Goal: Task Accomplishment & Management: Manage account settings

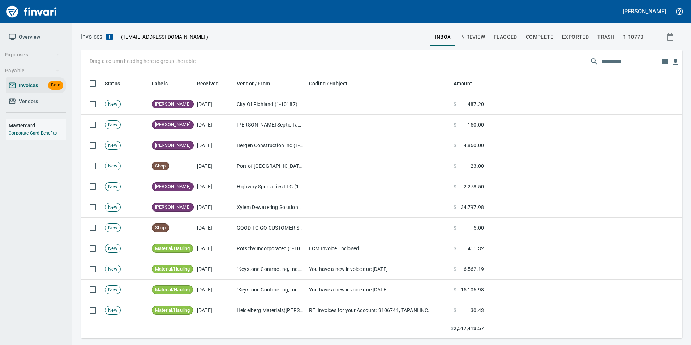
scroll to position [260, 591]
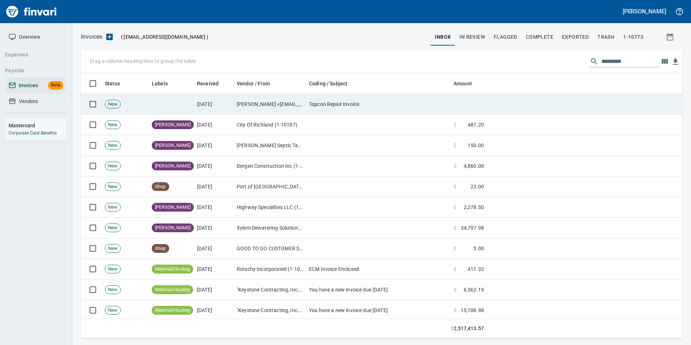
click at [337, 103] on td "Topcon Repair Invoice" at bounding box center [378, 104] width 145 height 21
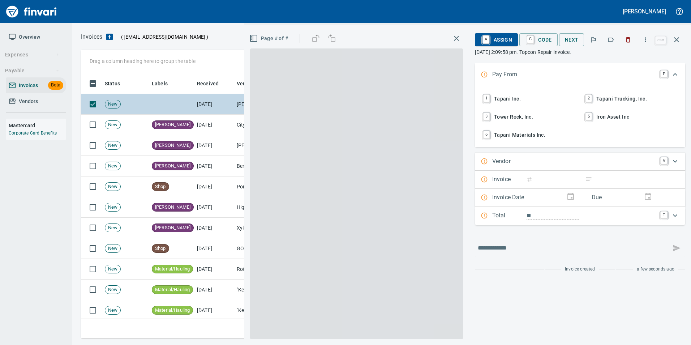
scroll to position [260, 590]
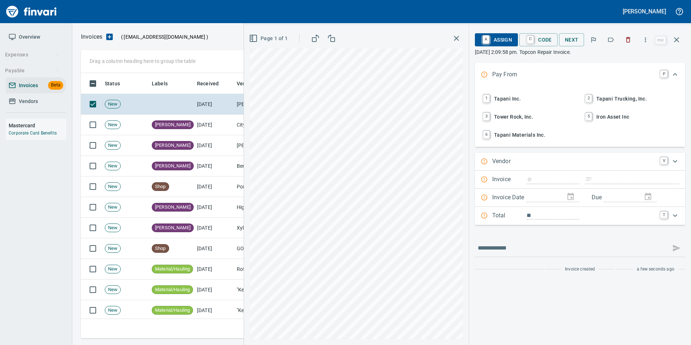
type input "*****"
type input "**********"
type input "*******"
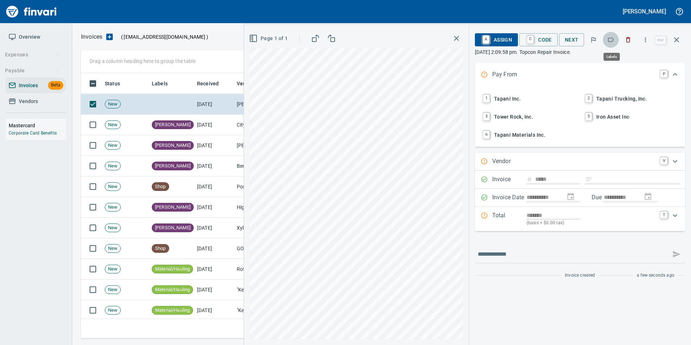
click at [611, 40] on icon "button" at bounding box center [610, 39] width 7 height 7
click at [679, 44] on button "button" at bounding box center [676, 39] width 17 height 17
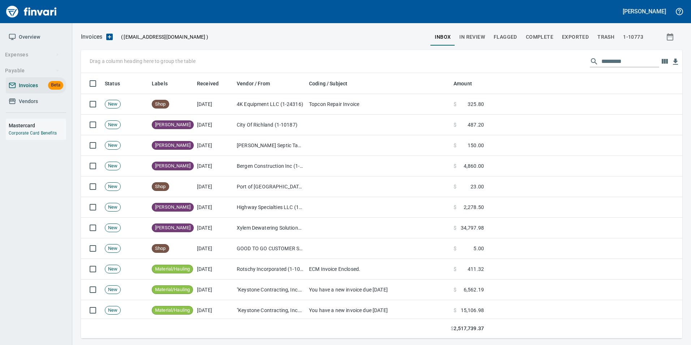
scroll to position [260, 590]
click at [477, 39] on span "In Review" at bounding box center [473, 37] width 26 height 9
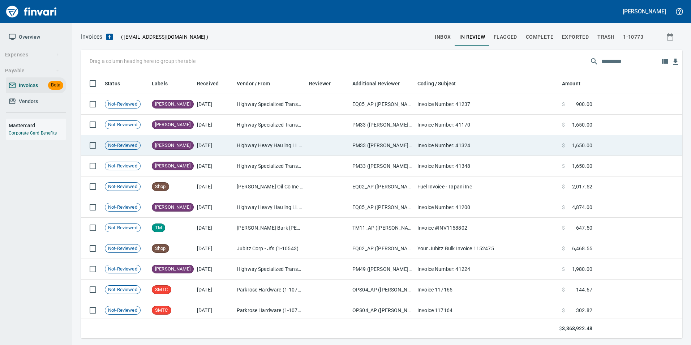
scroll to position [260, 591]
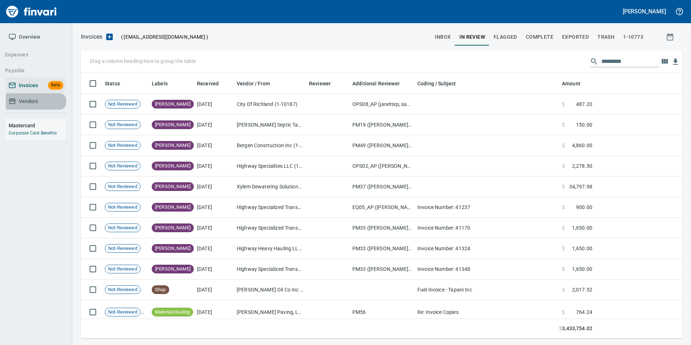
click at [54, 105] on span "Vendors" at bounding box center [36, 101] width 55 height 9
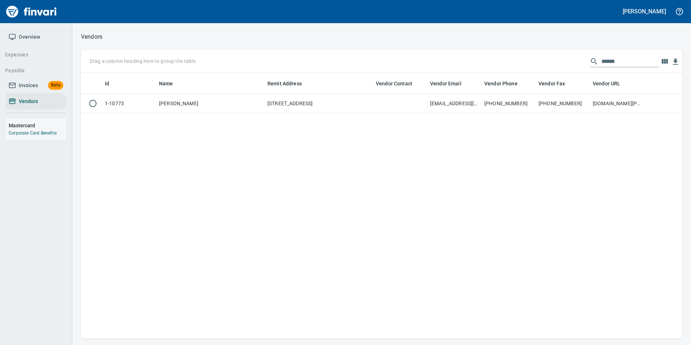
scroll to position [260, 596]
click at [652, 64] on input "******" at bounding box center [631, 62] width 58 height 12
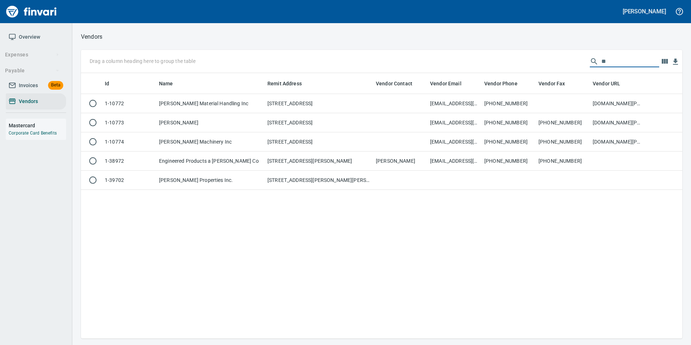
type input "*"
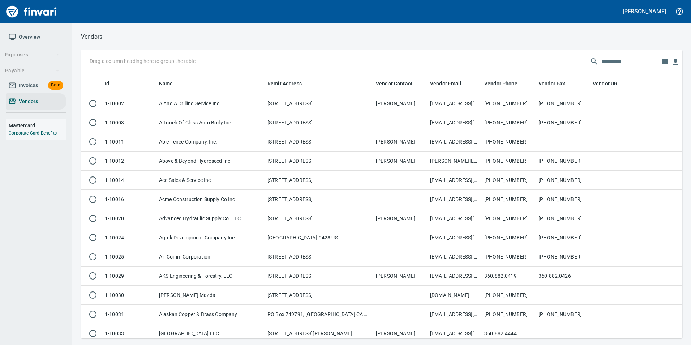
scroll to position [260, 591]
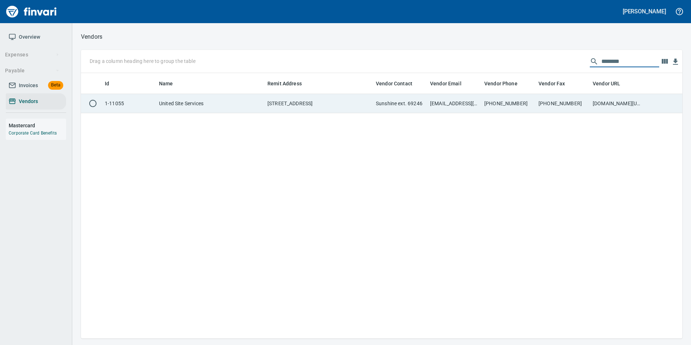
type input "********"
click at [588, 100] on td "[PHONE_NUMBER]" at bounding box center [563, 103] width 54 height 19
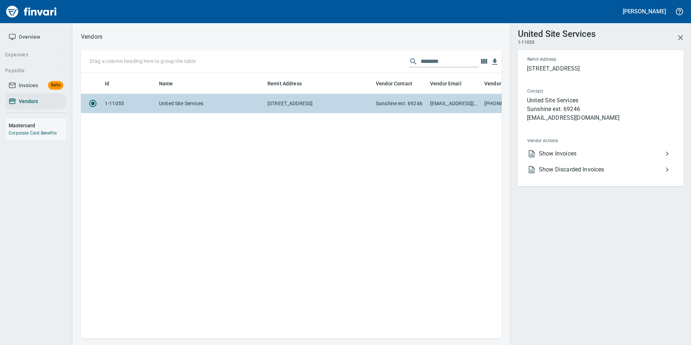
scroll to position [255, 415]
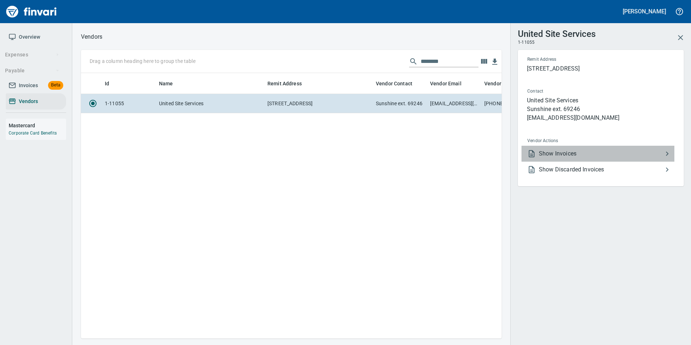
click at [590, 153] on span "Show Invoices" at bounding box center [601, 153] width 124 height 9
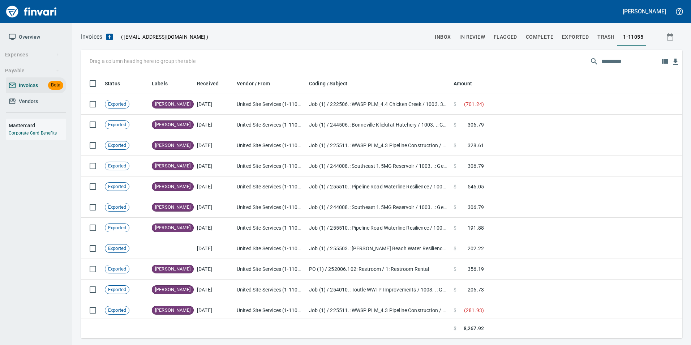
scroll to position [260, 591]
click at [621, 59] on input "text" at bounding box center [631, 62] width 58 height 12
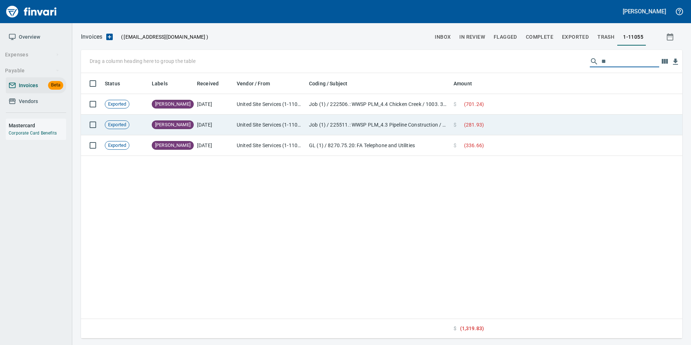
type input "*"
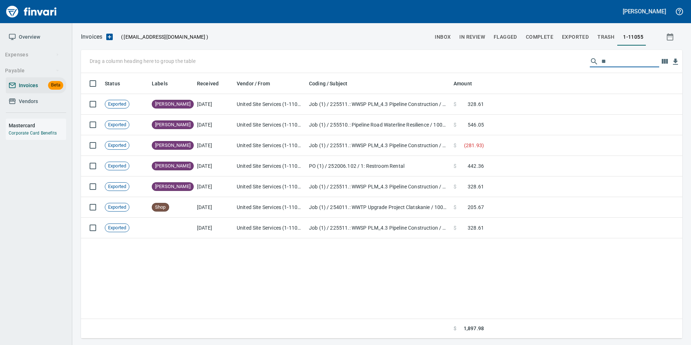
type input "*"
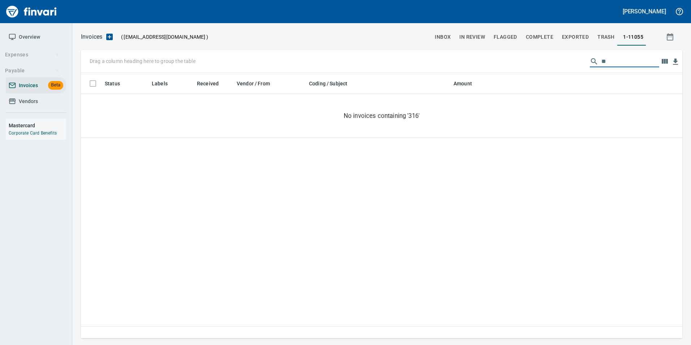
type input "*"
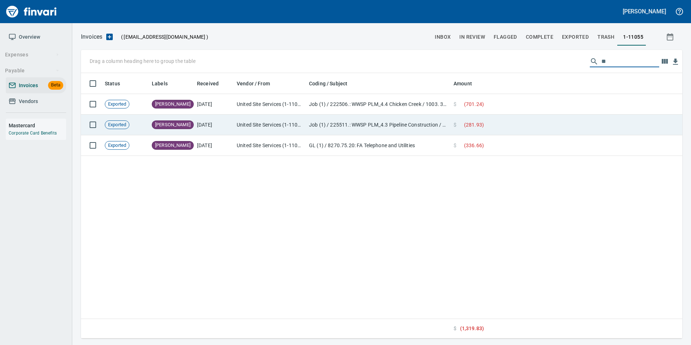
click at [567, 116] on td at bounding box center [585, 125] width 196 height 21
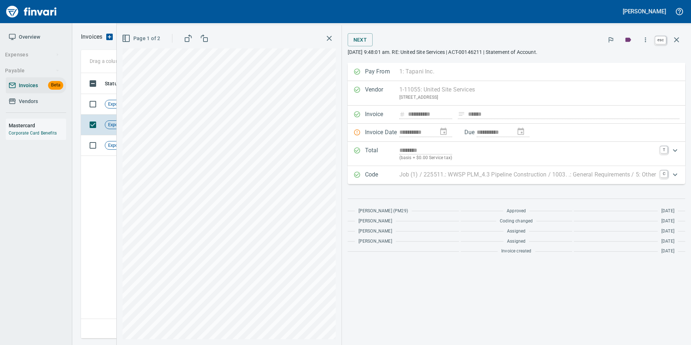
click at [675, 34] on button "button" at bounding box center [676, 39] width 17 height 17
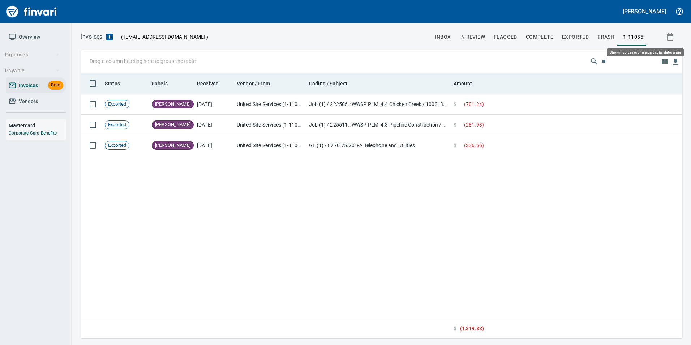
scroll to position [260, 596]
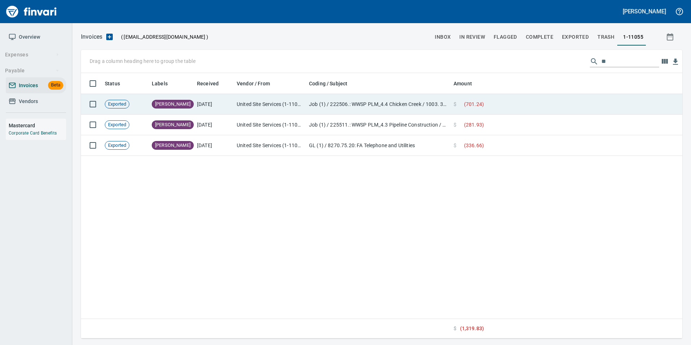
click at [510, 101] on td at bounding box center [585, 104] width 196 height 21
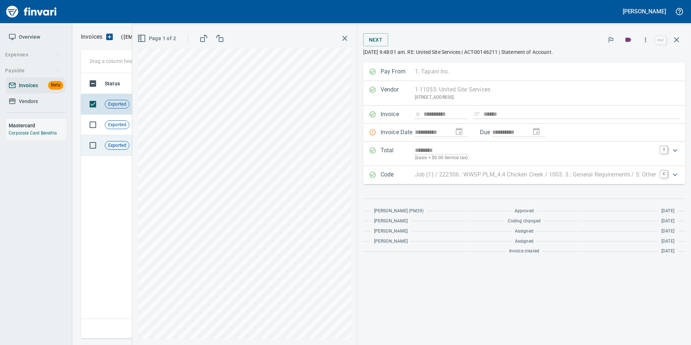
click at [115, 142] on span "Exported" at bounding box center [117, 145] width 24 height 7
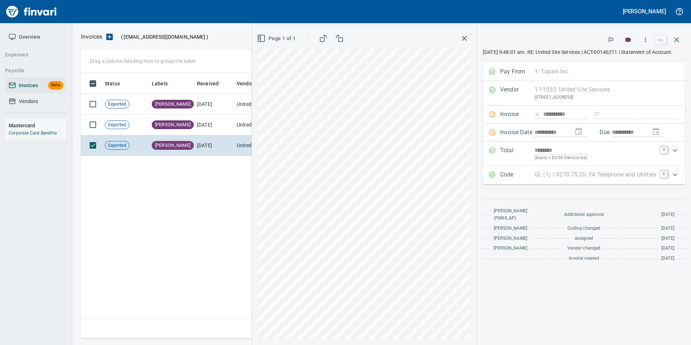
click at [680, 38] on icon "button" at bounding box center [677, 39] width 9 height 9
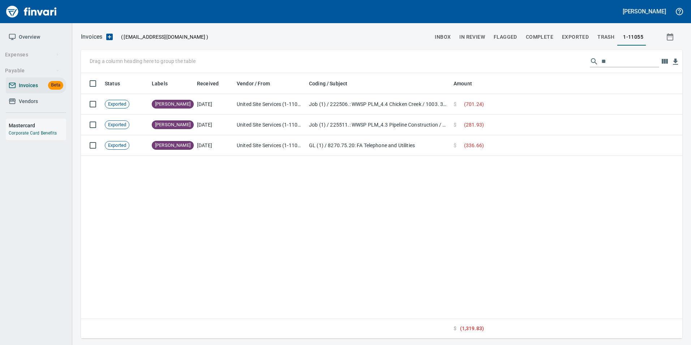
scroll to position [260, 596]
click at [619, 65] on input "**" at bounding box center [631, 62] width 58 height 12
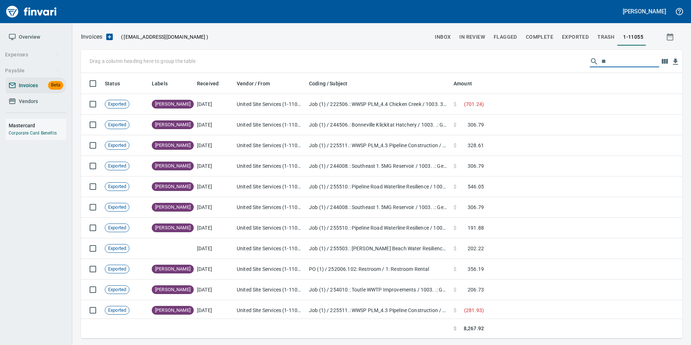
type input "*"
click at [447, 30] on button "inbox" at bounding box center [443, 36] width 25 height 17
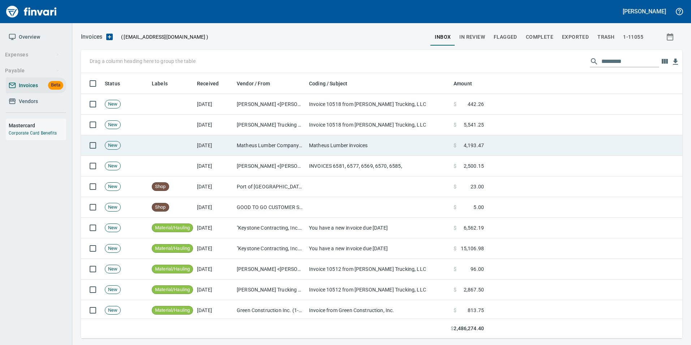
click at [370, 142] on td "Matheus Lumber invoices" at bounding box center [378, 145] width 145 height 21
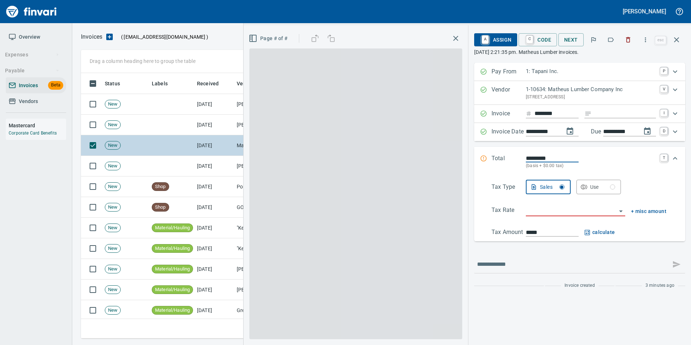
scroll to position [260, 590]
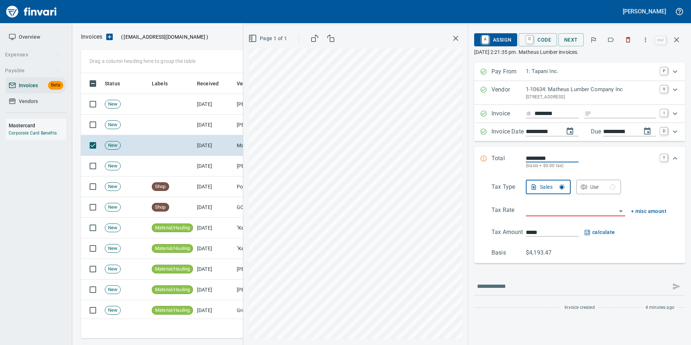
click at [612, 40] on icon "button" at bounding box center [610, 39] width 7 height 7
drag, startPoint x: 681, startPoint y: 37, endPoint x: 457, endPoint y: 63, distance: 224.9
click at [681, 38] on icon "button" at bounding box center [677, 39] width 9 height 9
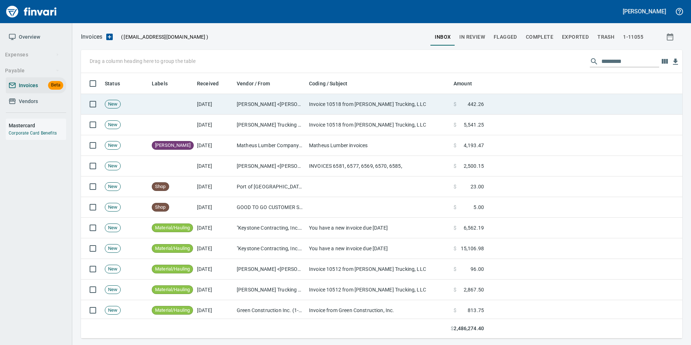
scroll to position [260, 591]
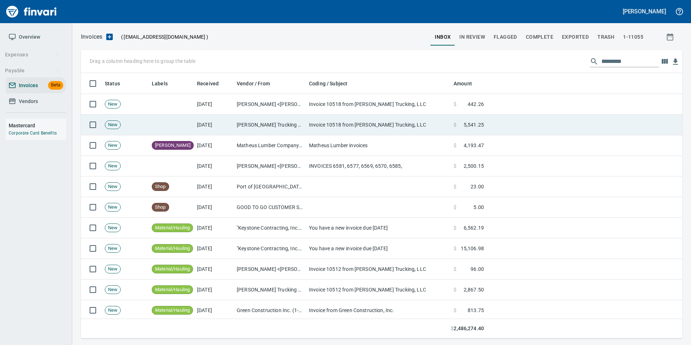
click at [237, 116] on td "[PERSON_NAME] Trucking LLC (1-10247)" at bounding box center [270, 125] width 72 height 21
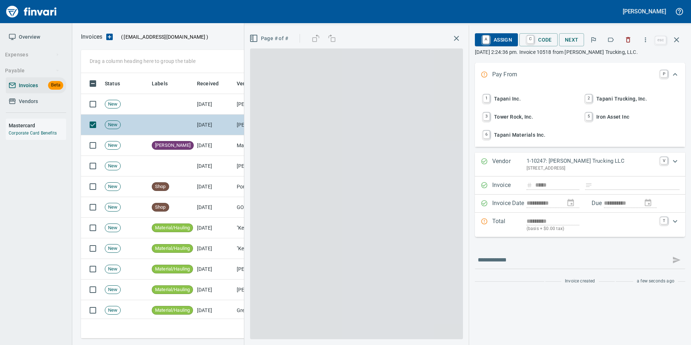
scroll to position [260, 590]
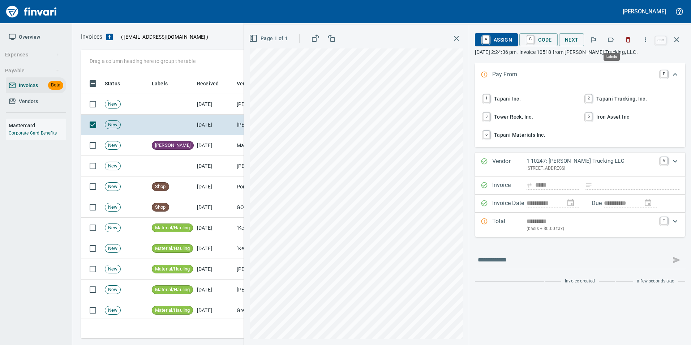
click at [610, 40] on icon "button" at bounding box center [610, 39] width 7 height 7
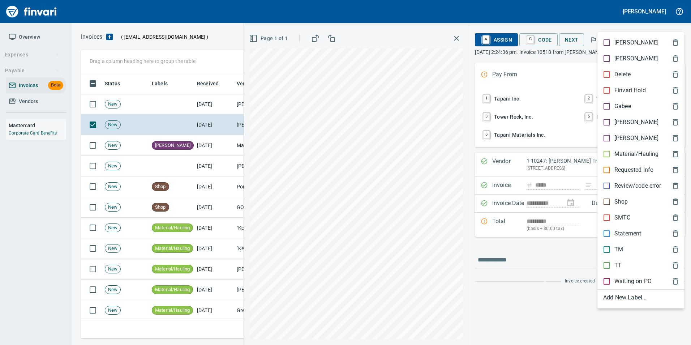
click at [631, 154] on p "Material/Hauling" at bounding box center [637, 154] width 44 height 9
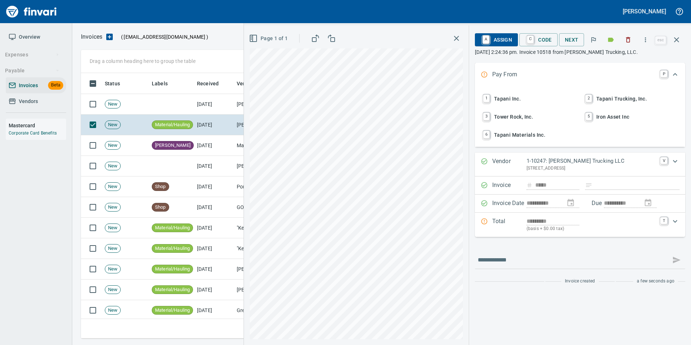
click at [678, 42] on icon "button" at bounding box center [677, 39] width 9 height 9
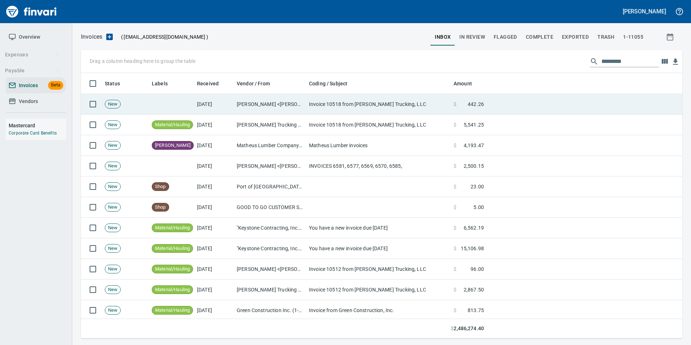
click at [352, 106] on td "Invoice 10518 from [PERSON_NAME] Trucking, LLC" at bounding box center [378, 104] width 145 height 21
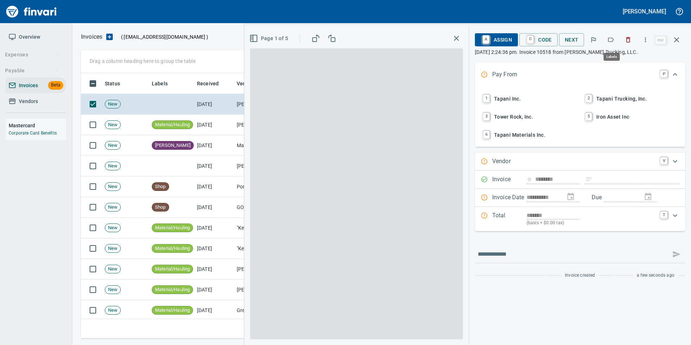
scroll to position [260, 590]
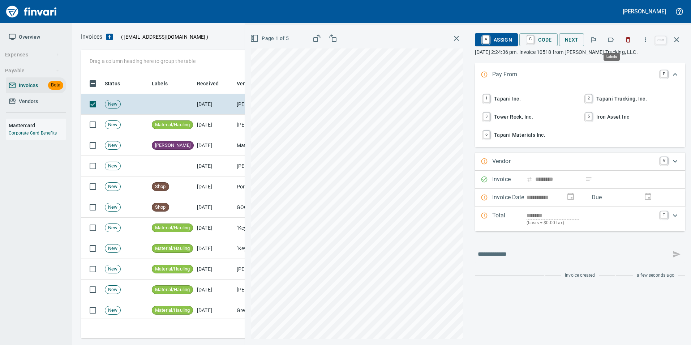
click at [612, 40] on icon "button" at bounding box center [610, 39] width 7 height 7
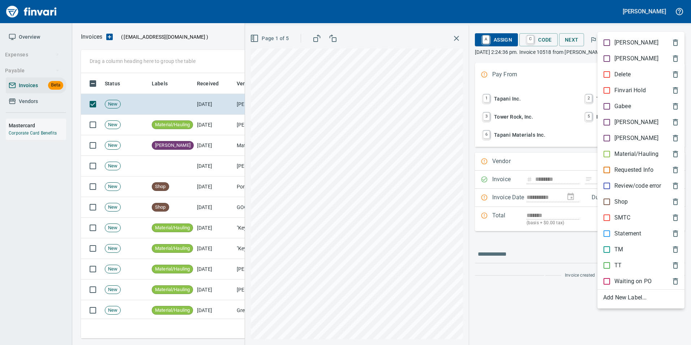
click at [623, 156] on p "Material/Hauling" at bounding box center [637, 154] width 44 height 9
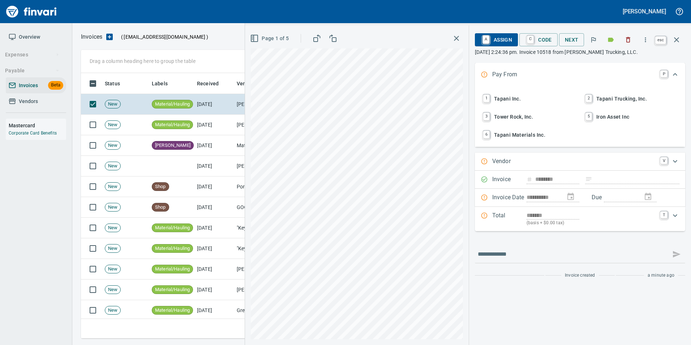
click at [677, 40] on icon "button" at bounding box center [676, 39] width 5 height 5
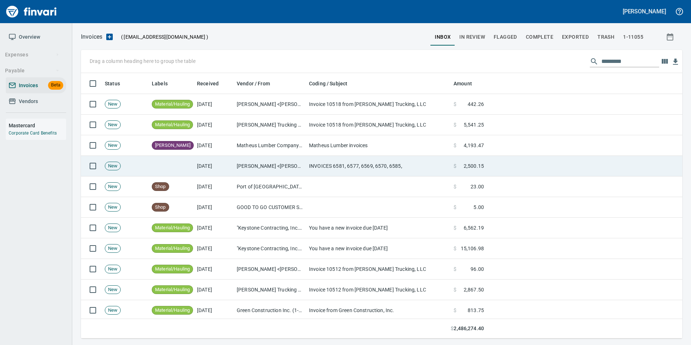
click at [210, 157] on td "[DATE]" at bounding box center [214, 166] width 40 height 21
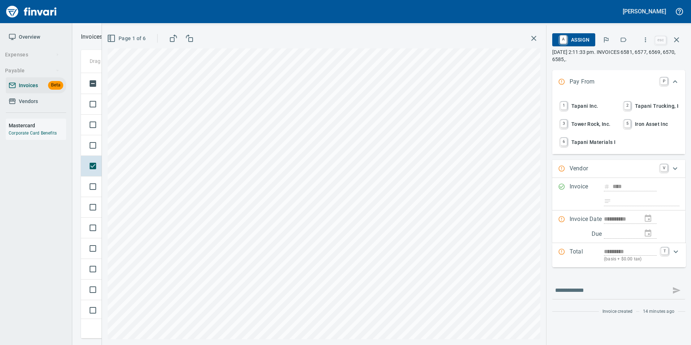
scroll to position [260, 590]
click at [684, 37] on button "button" at bounding box center [676, 39] width 17 height 17
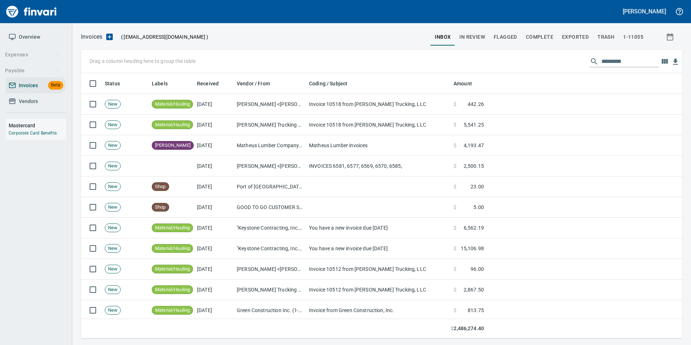
scroll to position [260, 590]
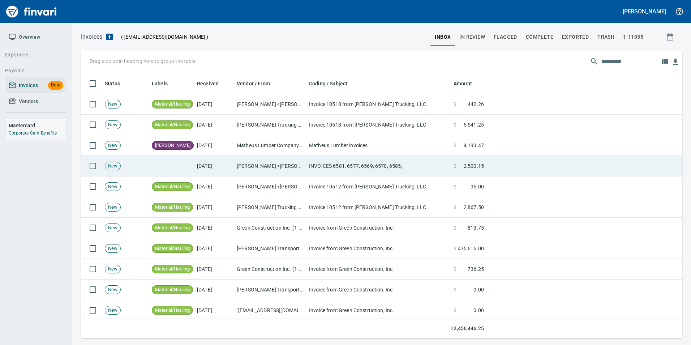
click at [348, 167] on td "INVOICES 6581, 6577, 6569, 6570, 6585," at bounding box center [378, 166] width 145 height 21
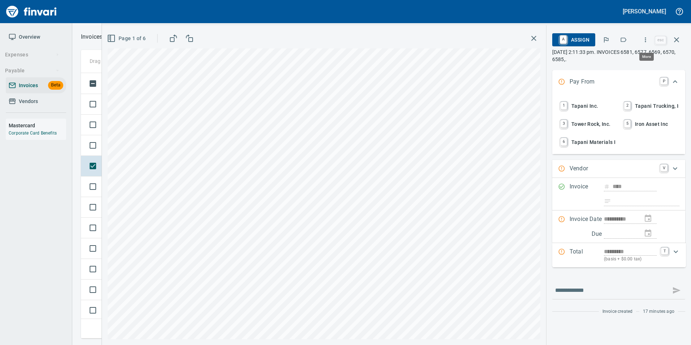
click at [642, 42] on button "button" at bounding box center [646, 40] width 16 height 16
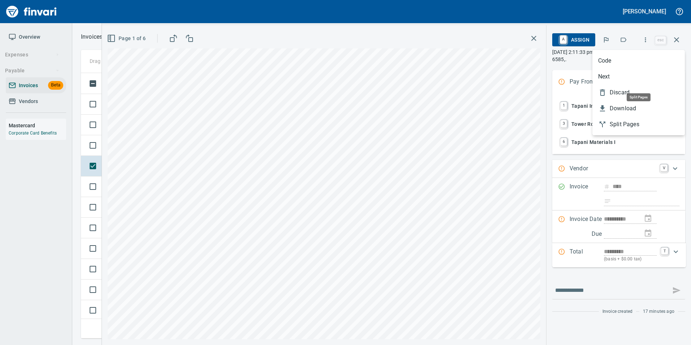
scroll to position [260, 590]
click at [630, 89] on span "Discard" at bounding box center [644, 92] width 69 height 9
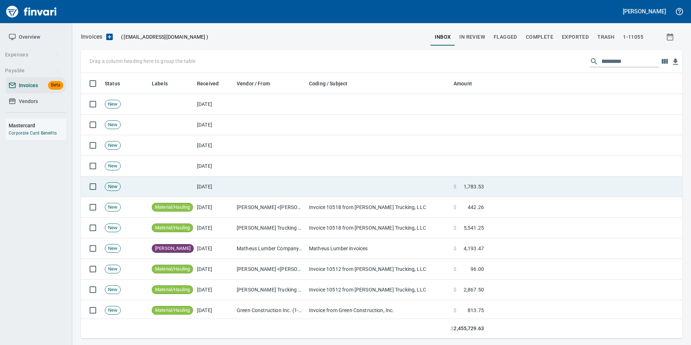
click at [258, 185] on td at bounding box center [270, 186] width 72 height 21
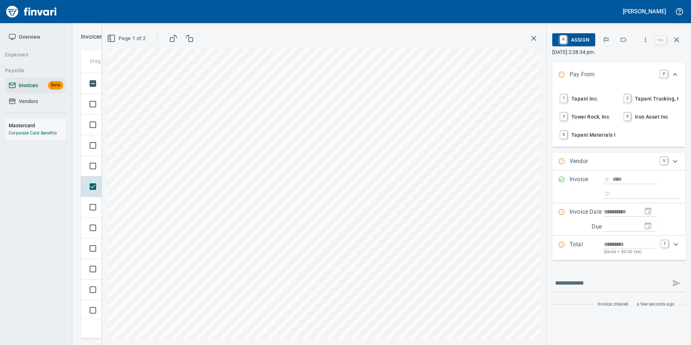
click at [594, 100] on span "1 Tapani Inc." at bounding box center [587, 99] width 56 height 12
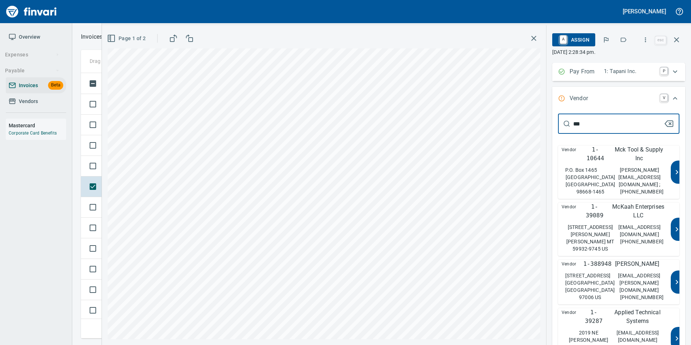
type input "***"
click at [645, 162] on p "Mck Tool & Supply Inc" at bounding box center [639, 153] width 56 height 17
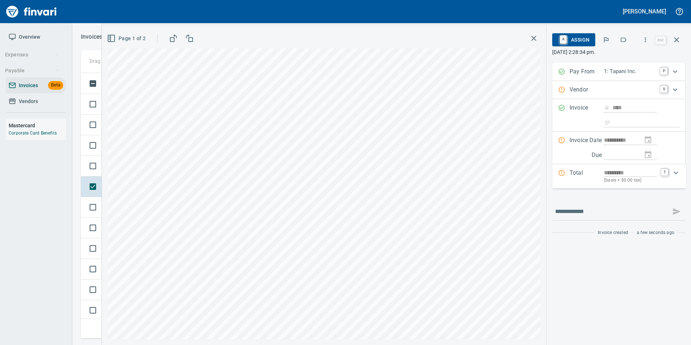
type input "**********"
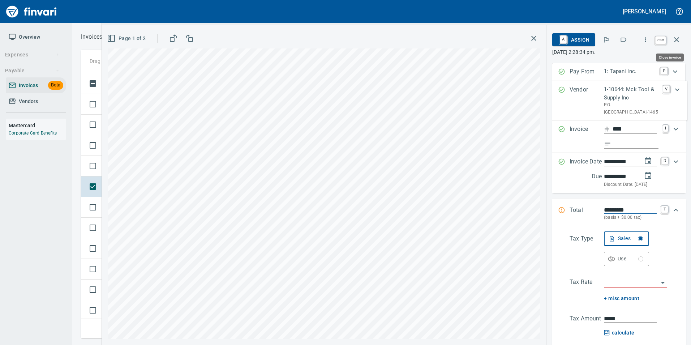
click at [678, 43] on icon "button" at bounding box center [677, 39] width 9 height 9
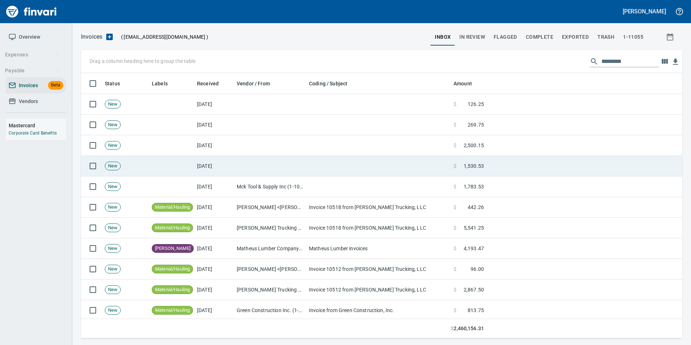
scroll to position [260, 590]
click at [313, 166] on td at bounding box center [378, 166] width 145 height 21
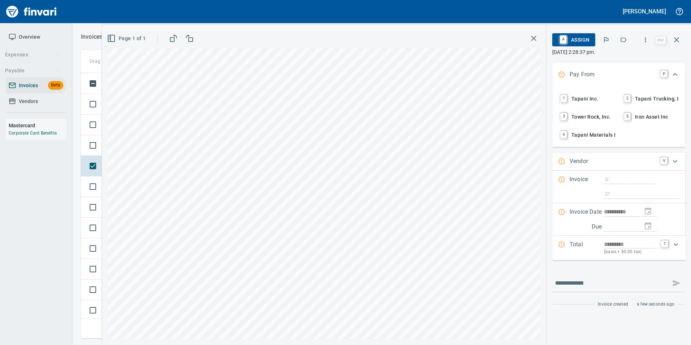
click at [577, 97] on span "1 Tapani Inc." at bounding box center [587, 99] width 56 height 12
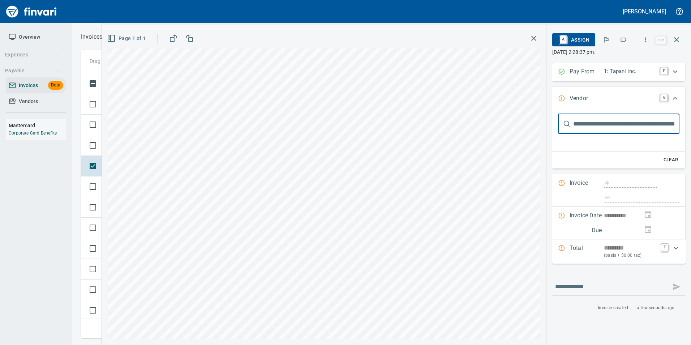
type input "***"
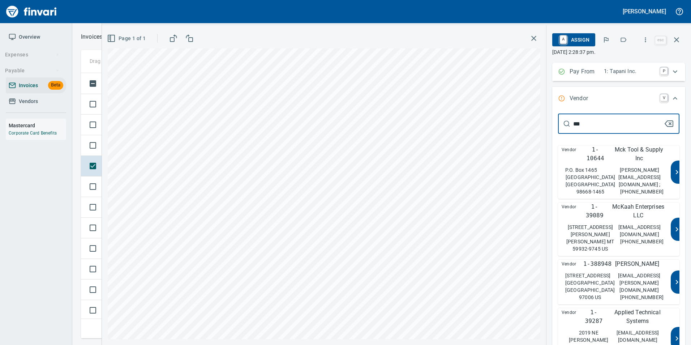
click at [595, 157] on p "1-10644" at bounding box center [596, 153] width 24 height 17
type input "**********"
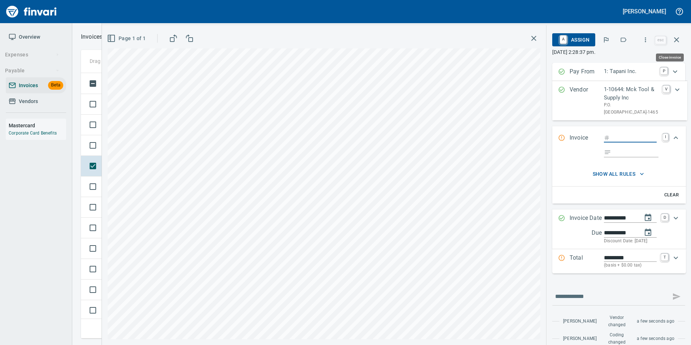
click at [677, 40] on icon "button" at bounding box center [676, 39] width 5 height 5
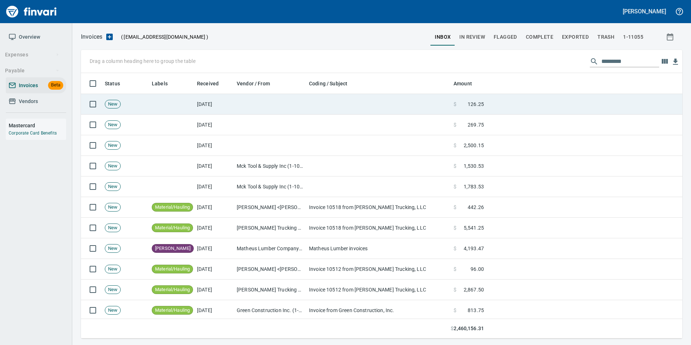
scroll to position [260, 590]
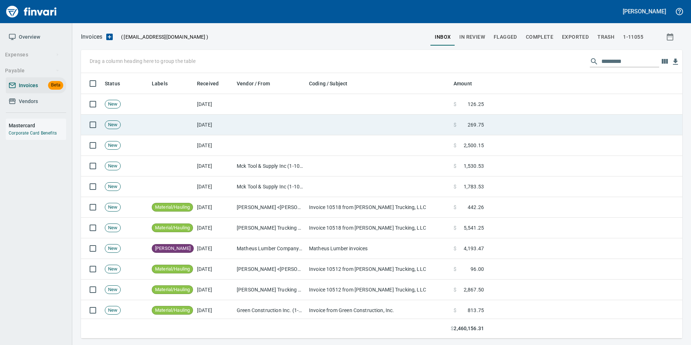
click at [316, 132] on td at bounding box center [378, 125] width 145 height 21
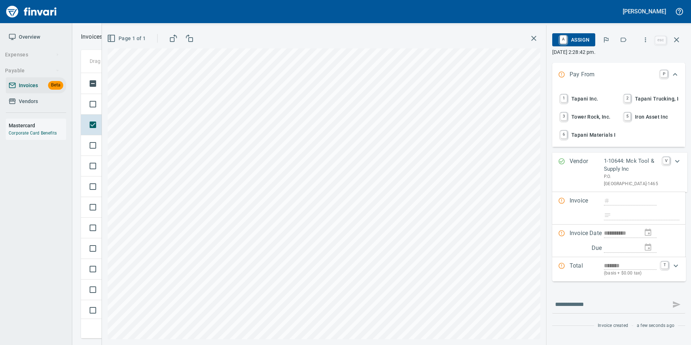
click at [581, 102] on span "1 Tapani Inc." at bounding box center [587, 99] width 56 height 12
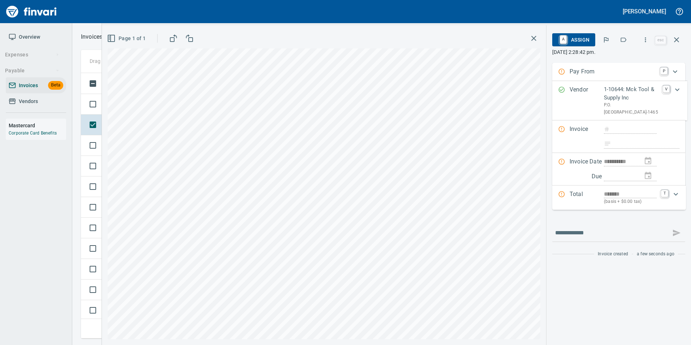
type input "**********"
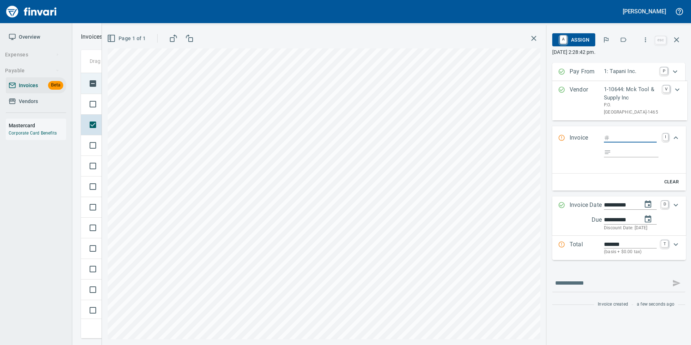
click at [676, 37] on icon "button" at bounding box center [677, 39] width 9 height 9
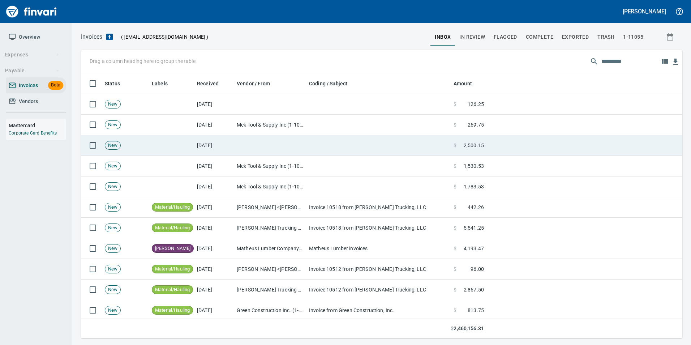
click at [359, 149] on td at bounding box center [378, 145] width 145 height 21
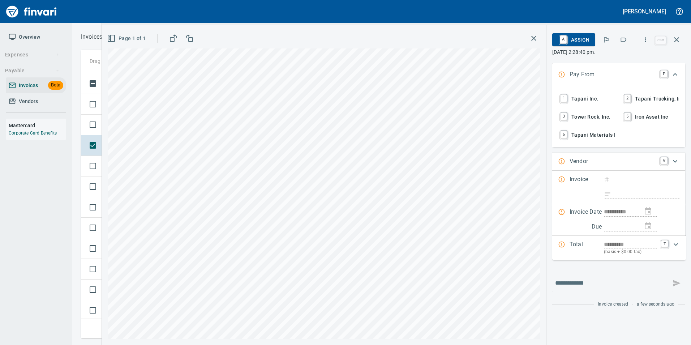
scroll to position [260, 590]
click at [588, 99] on span "1 Tapani Inc." at bounding box center [587, 99] width 56 height 12
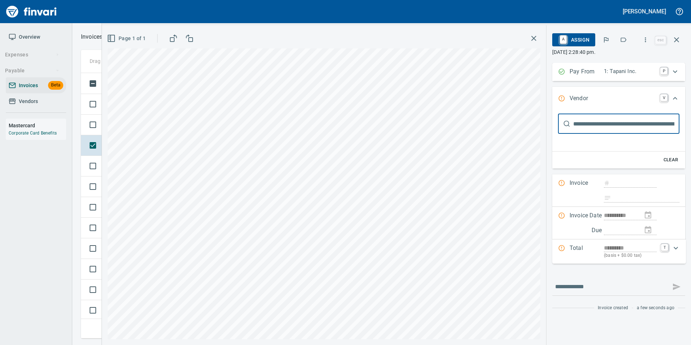
scroll to position [0, 0]
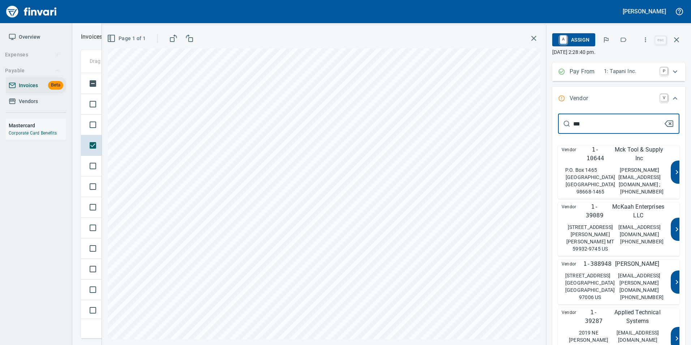
type input "***"
click at [620, 159] on p "Mck Tool & Supply Inc" at bounding box center [639, 153] width 56 height 17
type input "**********"
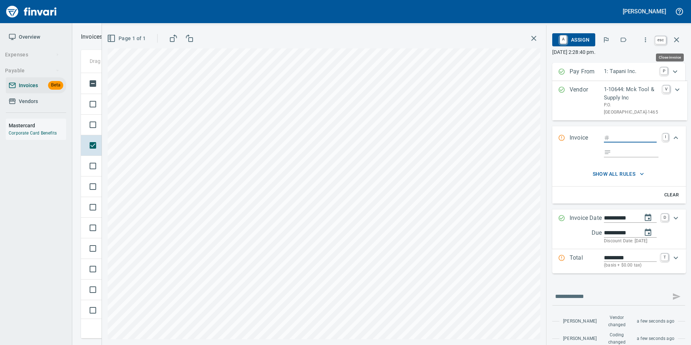
click at [676, 44] on button "button" at bounding box center [676, 39] width 17 height 17
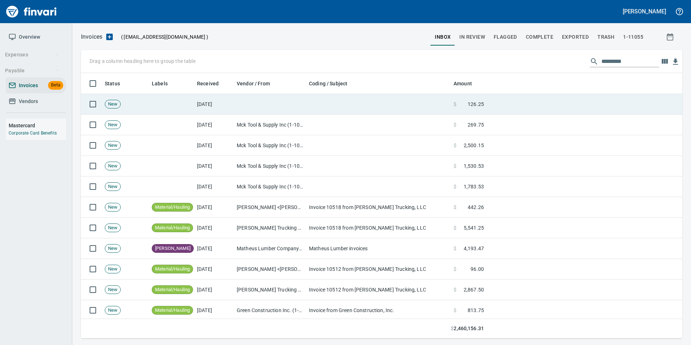
scroll to position [260, 590]
click at [444, 102] on td at bounding box center [378, 104] width 145 height 21
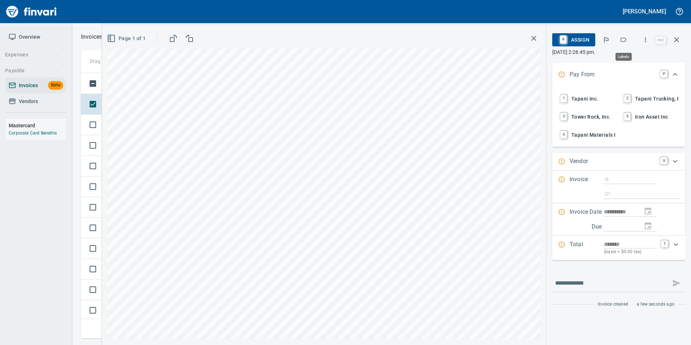
scroll to position [260, 590]
click at [587, 94] on span "1 Tapani Inc." at bounding box center [587, 99] width 56 height 12
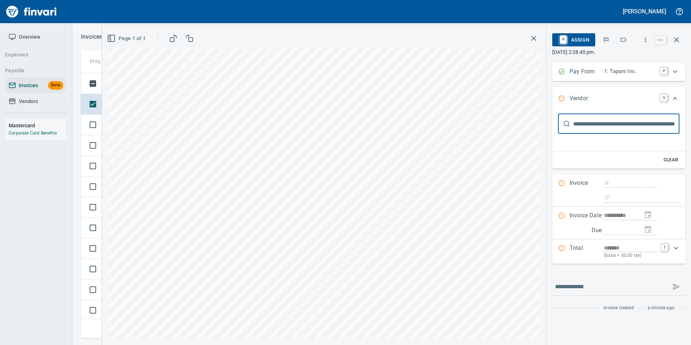
scroll to position [0, 0]
type input "***"
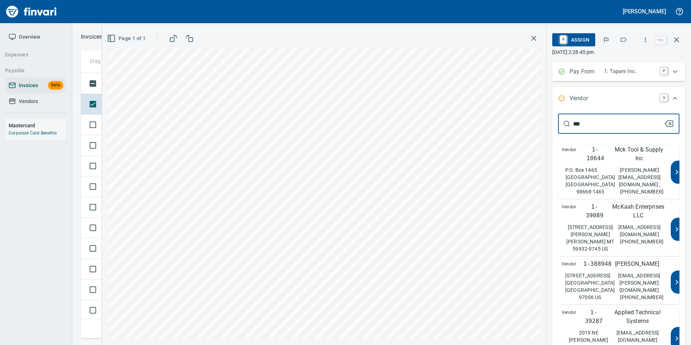
click at [618, 157] on p "Mck Tool & Supply Inc" at bounding box center [639, 153] width 56 height 17
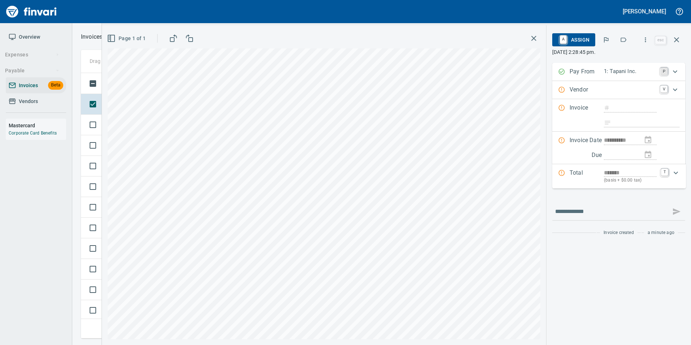
type input "**********"
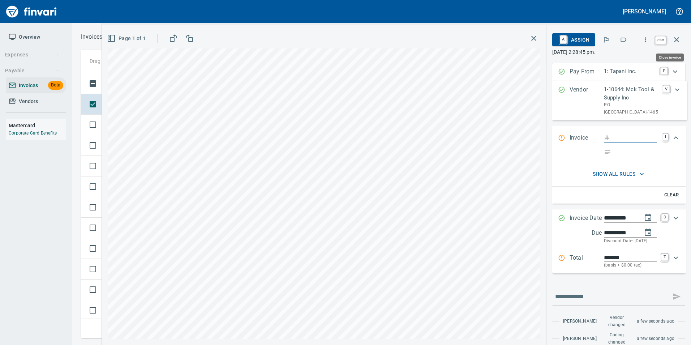
click at [681, 42] on icon "button" at bounding box center [677, 39] width 9 height 9
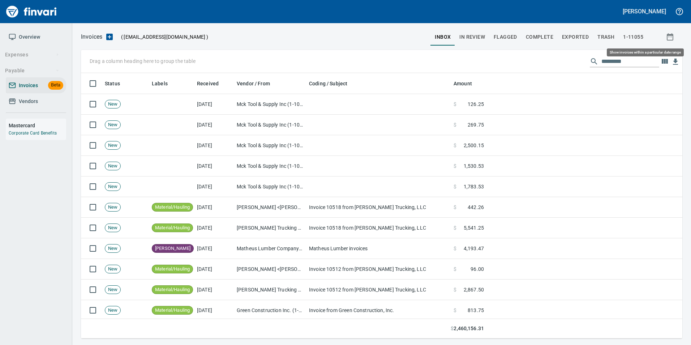
scroll to position [260, 591]
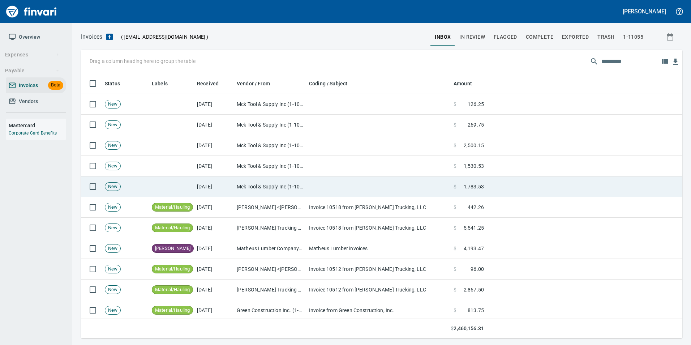
click at [420, 183] on td at bounding box center [378, 186] width 145 height 21
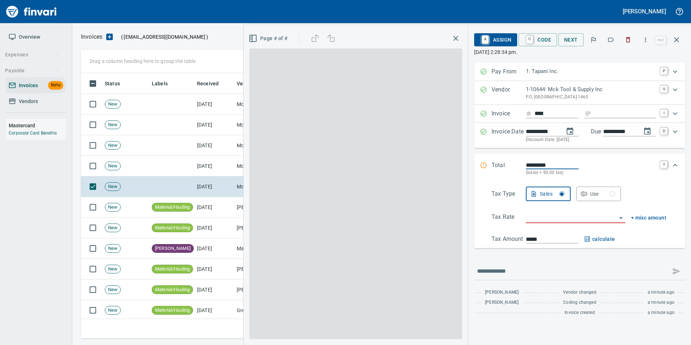
scroll to position [260, 590]
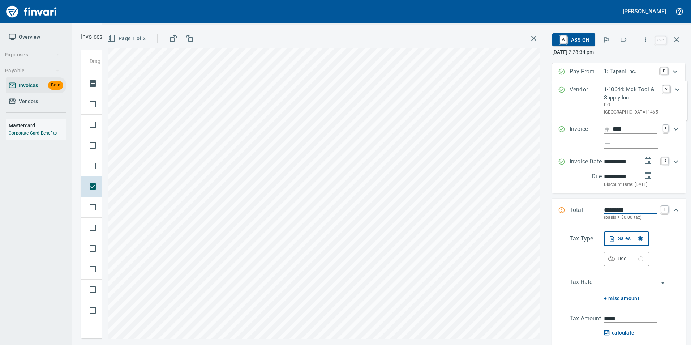
click at [623, 41] on icon "button" at bounding box center [623, 39] width 7 height 7
click at [679, 40] on icon "button" at bounding box center [677, 39] width 9 height 9
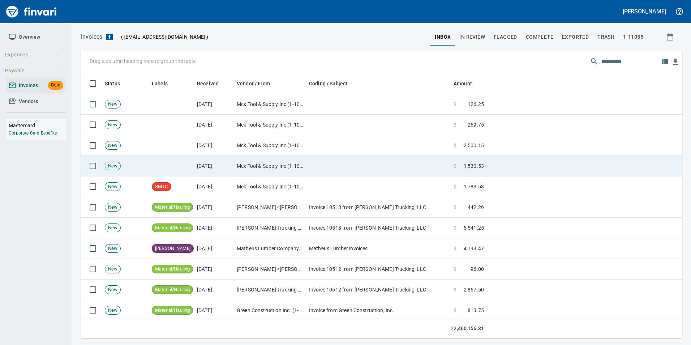
scroll to position [260, 590]
click at [257, 164] on td "Mck Tool & Supply Inc (1-10644)" at bounding box center [270, 166] width 72 height 21
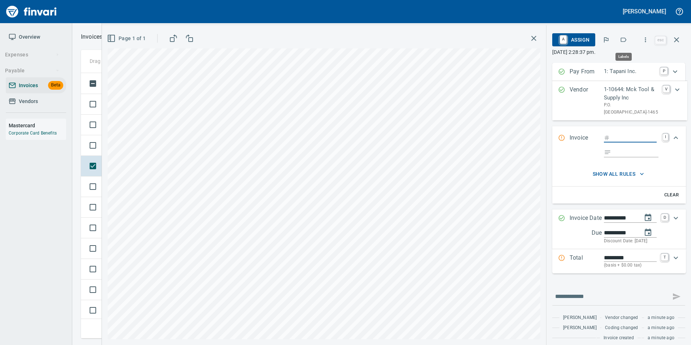
click at [622, 39] on icon "button" at bounding box center [624, 40] width 6 height 4
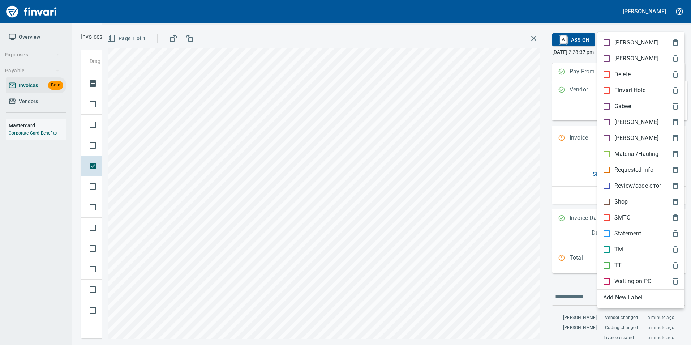
scroll to position [260, 590]
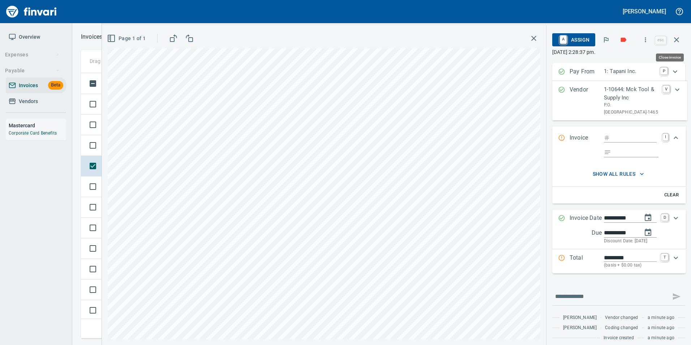
click at [677, 37] on icon "button" at bounding box center [677, 39] width 9 height 9
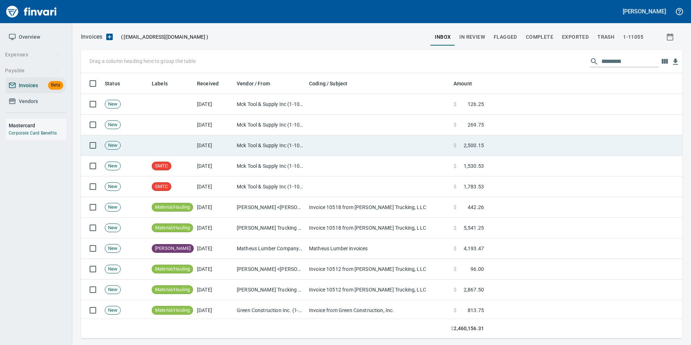
click at [272, 146] on td "Mck Tool & Supply Inc (1-10644)" at bounding box center [270, 145] width 72 height 21
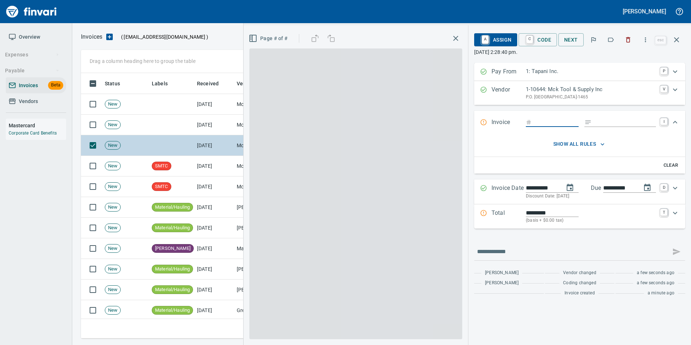
scroll to position [260, 590]
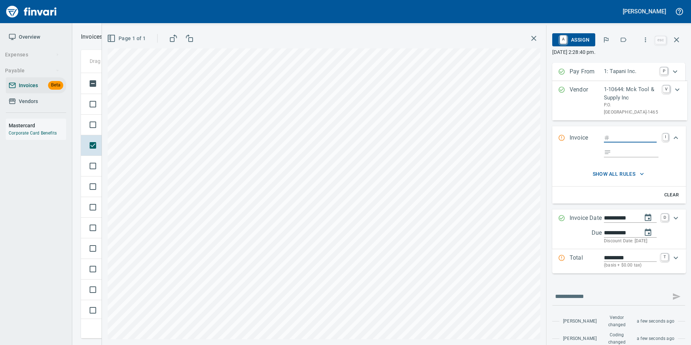
click at [623, 40] on icon "button" at bounding box center [623, 39] width 7 height 7
click at [681, 38] on icon "button" at bounding box center [677, 39] width 9 height 9
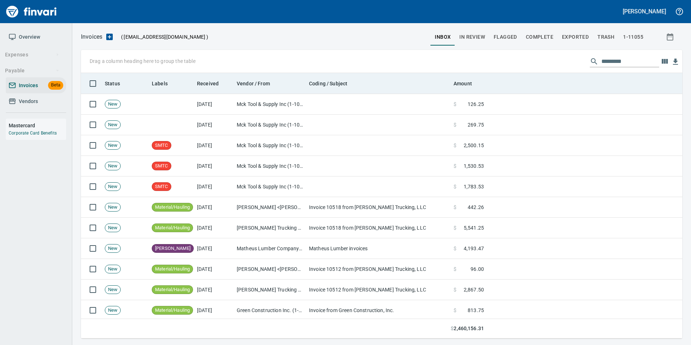
scroll to position [260, 590]
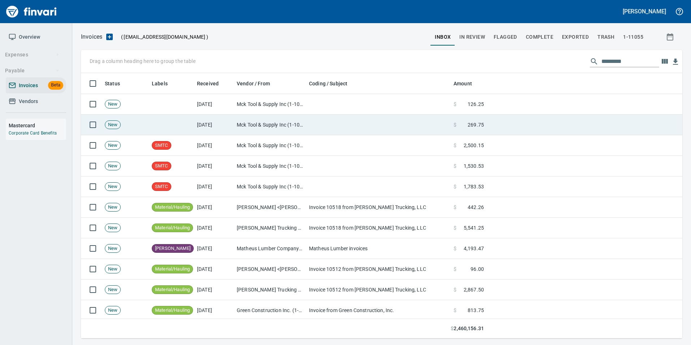
click at [263, 128] on td "Mck Tool & Supply Inc (1-10644)" at bounding box center [270, 125] width 72 height 21
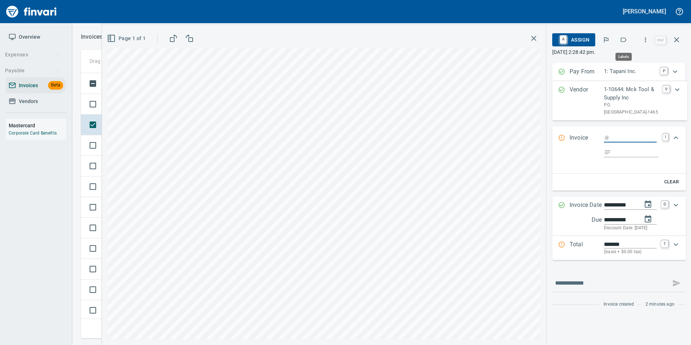
click at [627, 40] on icon "button" at bounding box center [624, 40] width 6 height 4
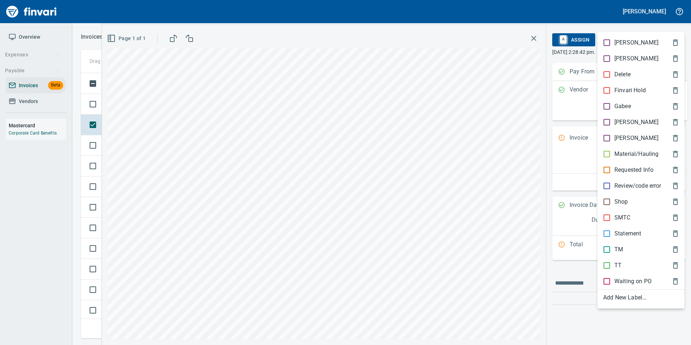
scroll to position [260, 590]
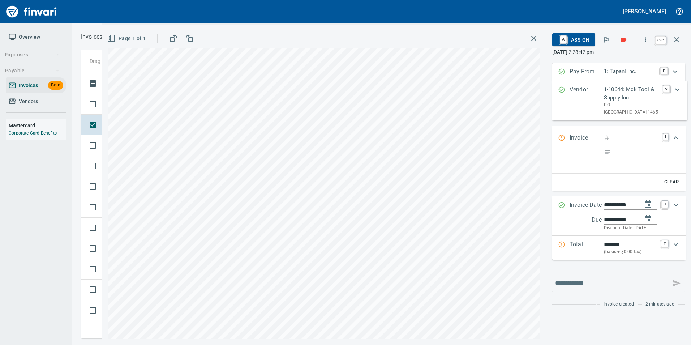
click at [682, 39] on button "button" at bounding box center [676, 39] width 17 height 17
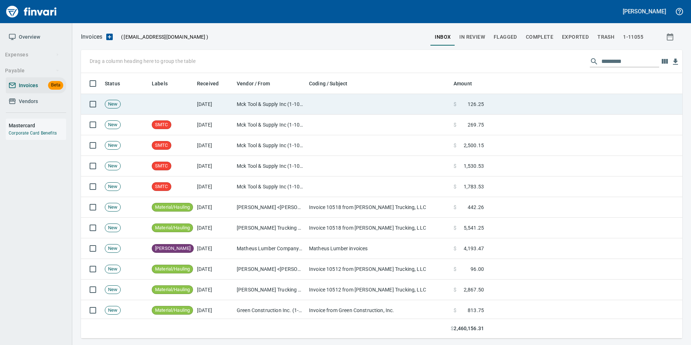
scroll to position [260, 590]
click at [303, 109] on td "Mck Tool & Supply Inc (1-10644)" at bounding box center [270, 104] width 72 height 21
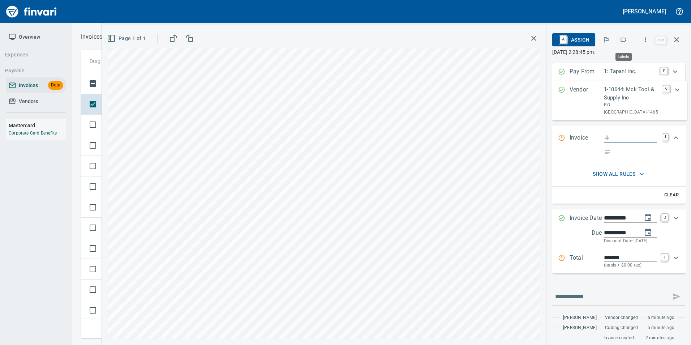
click at [622, 37] on icon "button" at bounding box center [623, 39] width 7 height 7
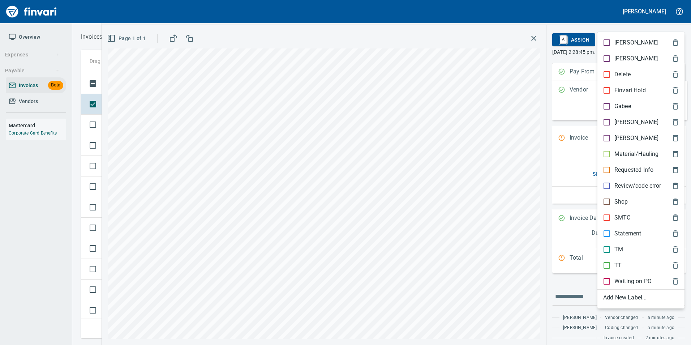
scroll to position [260, 590]
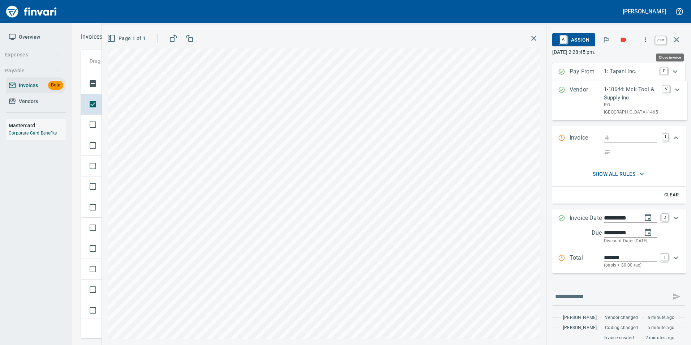
click at [678, 36] on icon "button" at bounding box center [677, 39] width 9 height 9
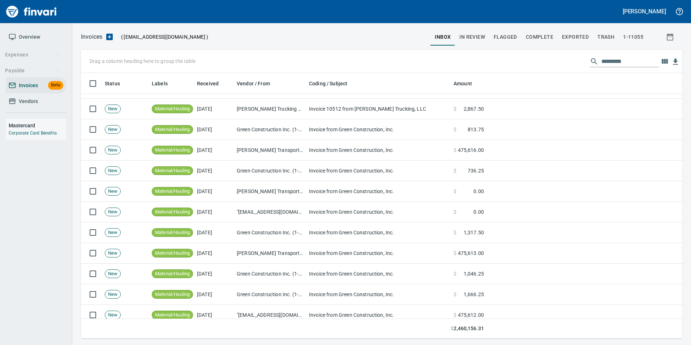
scroll to position [325, 0]
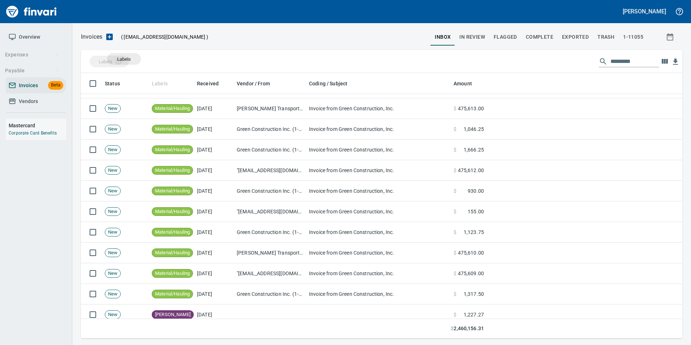
drag, startPoint x: 167, startPoint y: 88, endPoint x: 119, endPoint y: 59, distance: 56.1
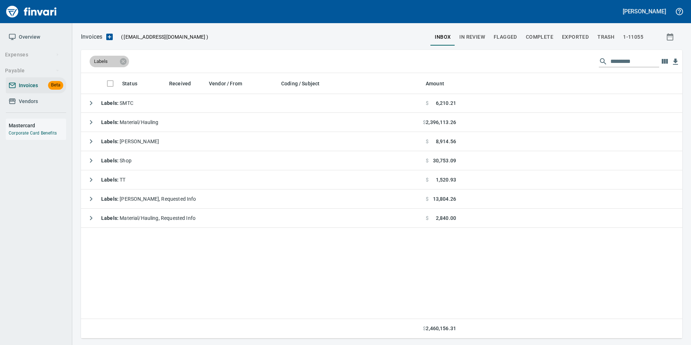
scroll to position [0, 0]
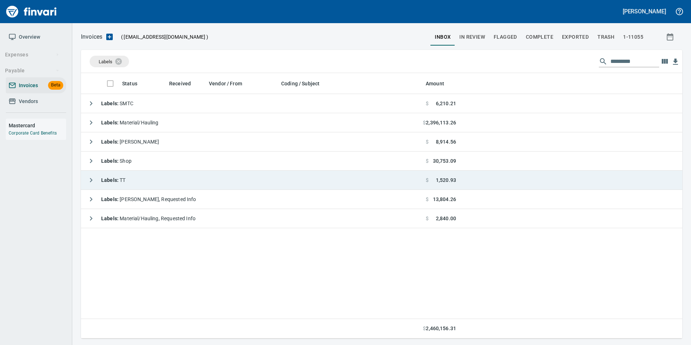
click at [95, 178] on icon "button" at bounding box center [91, 180] width 9 height 9
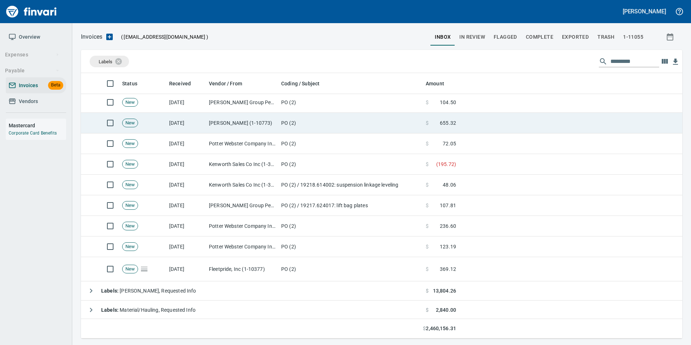
scroll to position [98, 0]
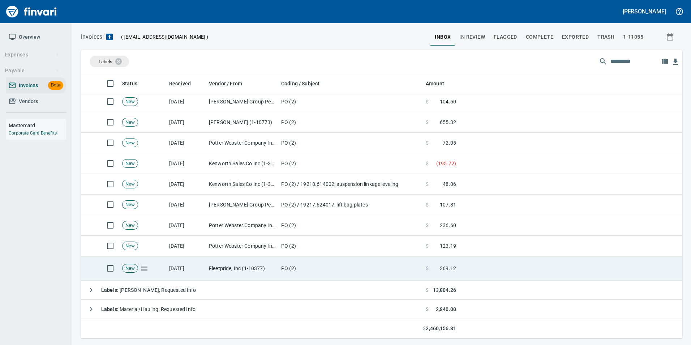
click at [287, 266] on td "PO (2)" at bounding box center [350, 268] width 145 height 24
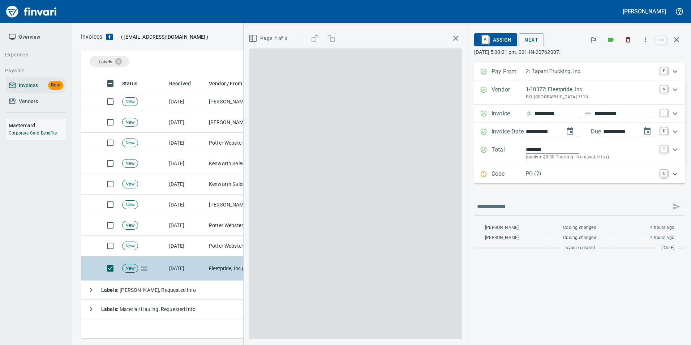
scroll to position [260, 590]
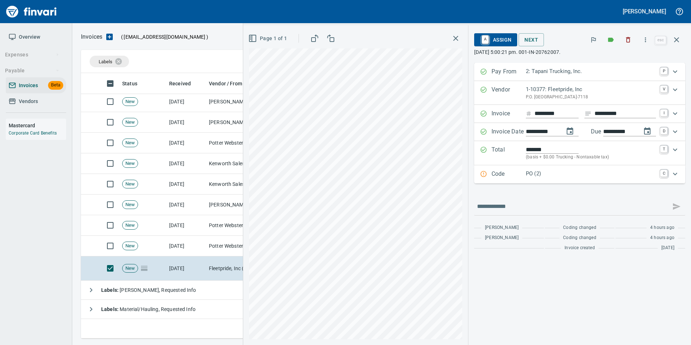
click at [526, 172] on p "PO (2)" at bounding box center [591, 174] width 130 height 8
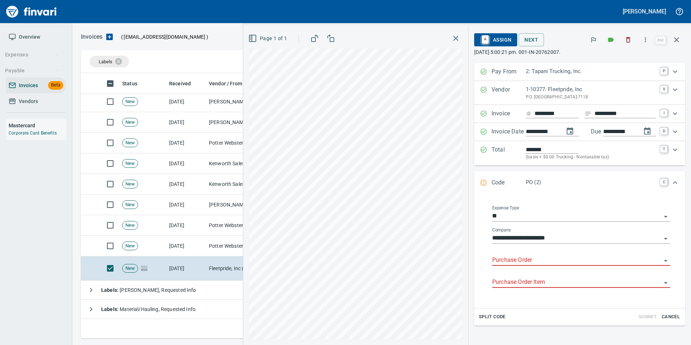
click at [510, 263] on input "Purchase Order" at bounding box center [576, 260] width 169 height 10
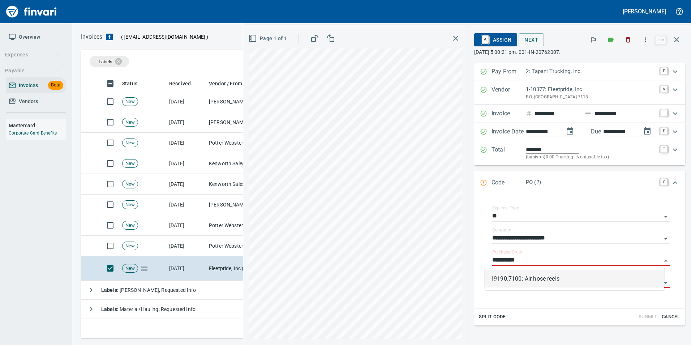
click at [505, 272] on li "19190.7100: Air hose reels" at bounding box center [575, 278] width 180 height 17
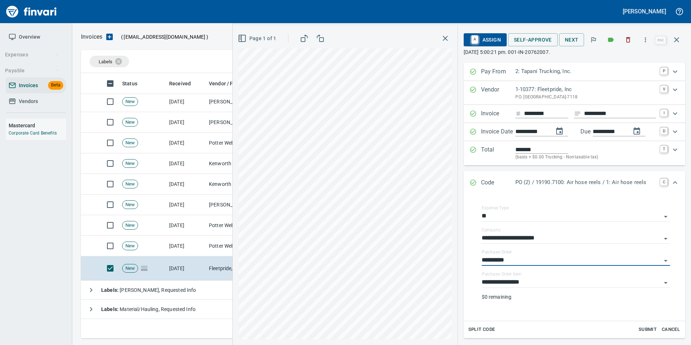
type input "**********"
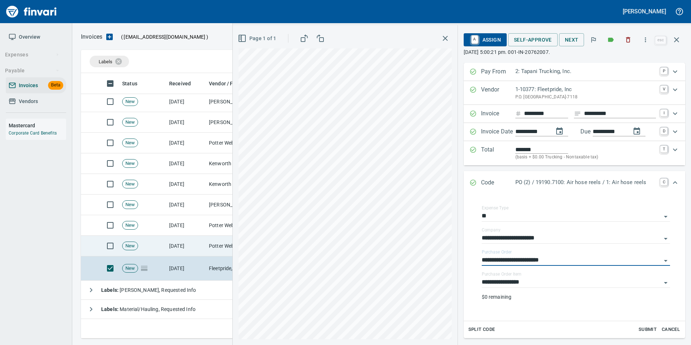
click at [206, 244] on td "Potter Webster Company Inc (1-10818)" at bounding box center [242, 246] width 72 height 21
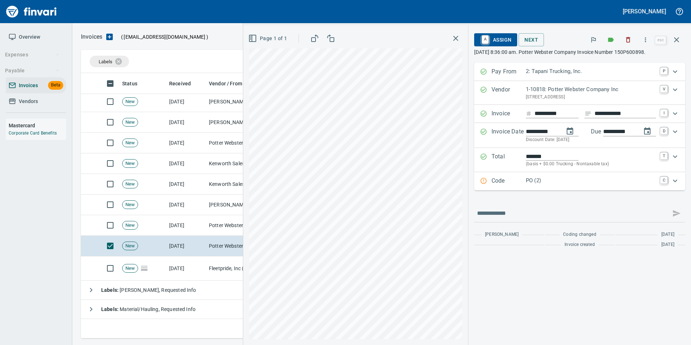
click at [582, 180] on p "PO (2)" at bounding box center [591, 180] width 130 height 8
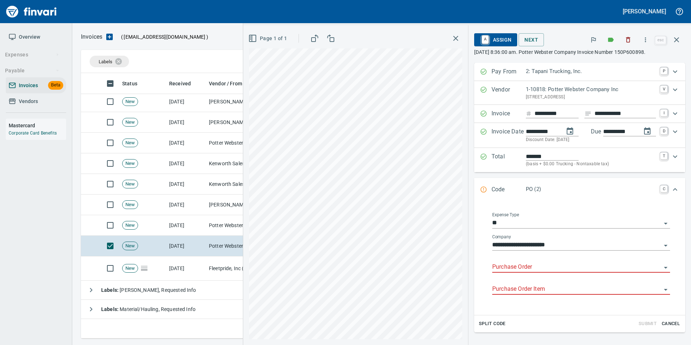
click at [522, 267] on input "Purchase Order" at bounding box center [576, 267] width 169 height 10
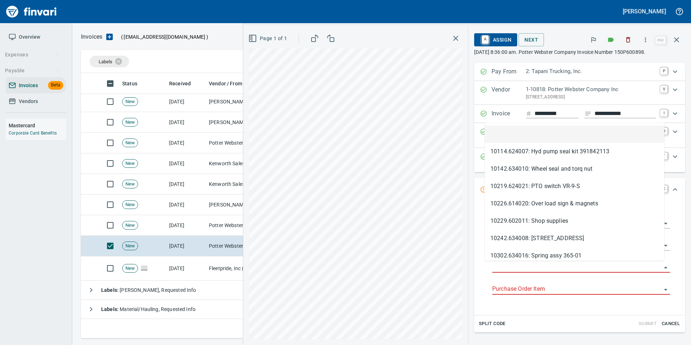
scroll to position [260, 590]
type input "**********"
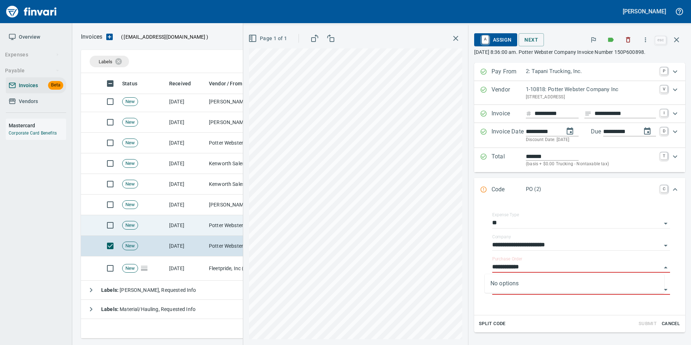
click at [195, 218] on td "10/10/2025" at bounding box center [186, 225] width 40 height 21
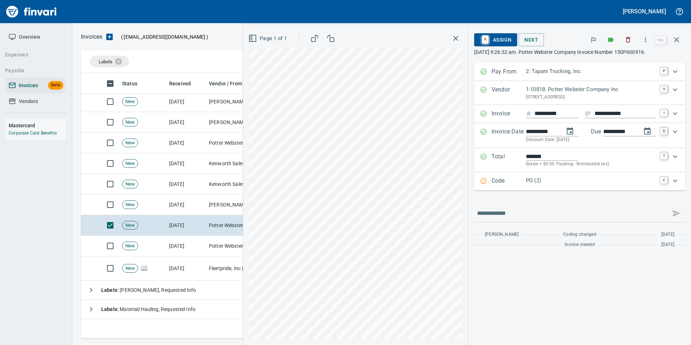
click at [504, 185] on p "Code" at bounding box center [509, 180] width 34 height 9
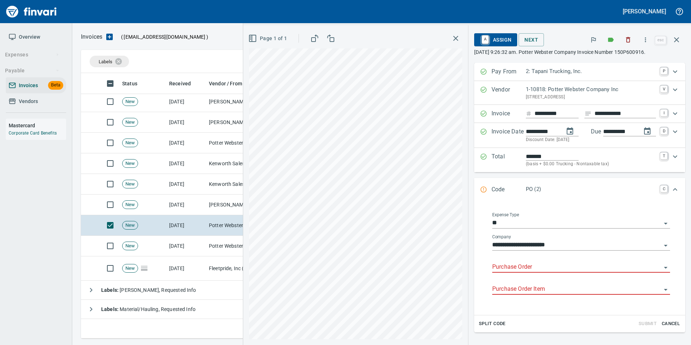
click at [507, 271] on input "Purchase Order" at bounding box center [576, 267] width 169 height 10
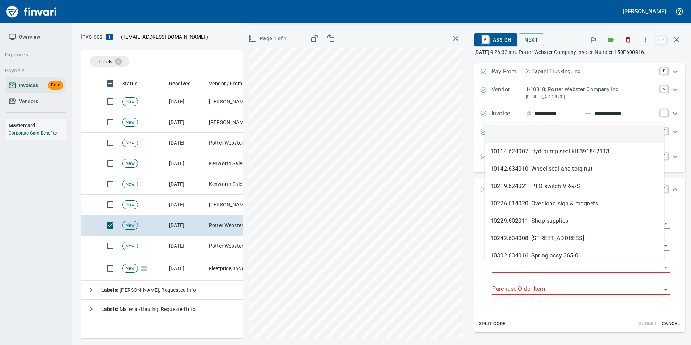
scroll to position [260, 590]
type input "**********"
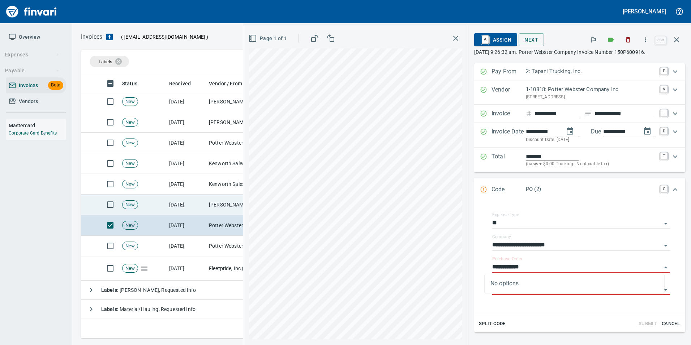
click at [185, 198] on td "10/10/2025" at bounding box center [186, 205] width 40 height 21
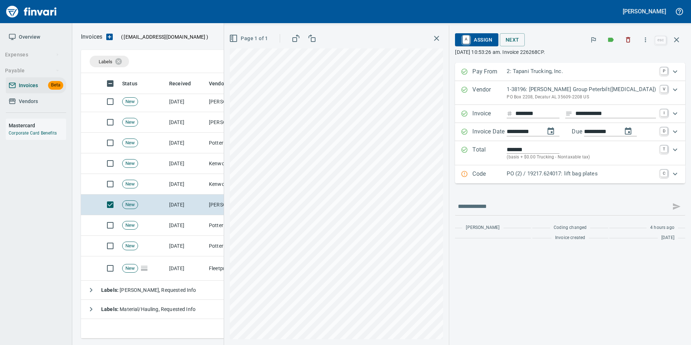
drag, startPoint x: 522, startPoint y: 168, endPoint x: 523, endPoint y: 174, distance: 5.2
click at [522, 168] on div "Code PO (2) / 19217.624017: lift bag plates C" at bounding box center [570, 174] width 230 height 18
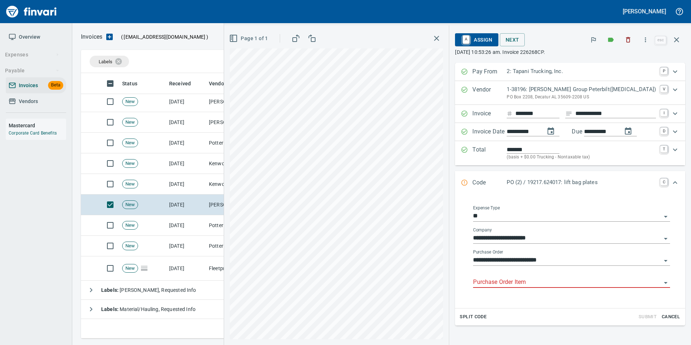
click at [512, 279] on input "Purchase Order Item" at bounding box center [567, 282] width 188 height 10
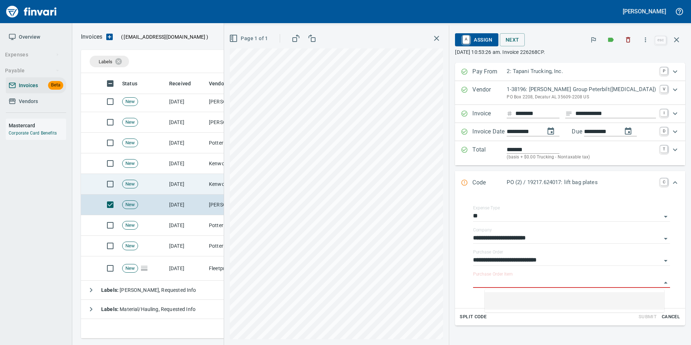
drag, startPoint x: 226, startPoint y: 182, endPoint x: 235, endPoint y: 186, distance: 9.4
click at [226, 182] on td "Kenworth Sales Co Inc (1-38304)" at bounding box center [242, 184] width 72 height 21
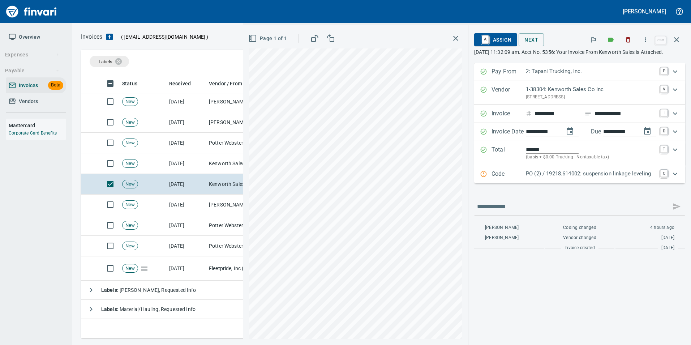
click at [526, 178] on p "PO (2) / 19218.614002: suspension linkage leveling" at bounding box center [591, 174] width 130 height 8
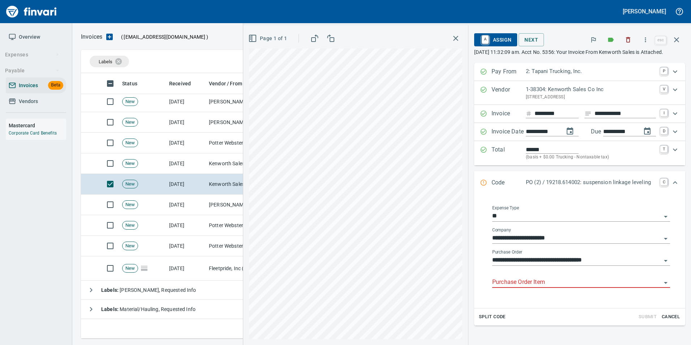
click at [508, 287] on input "Purchase Order Item" at bounding box center [576, 282] width 169 height 10
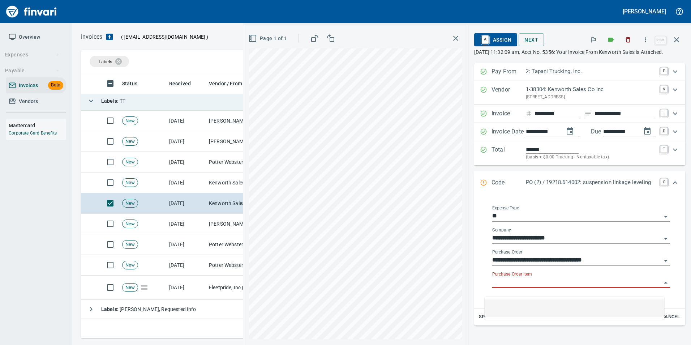
scroll to position [260, 590]
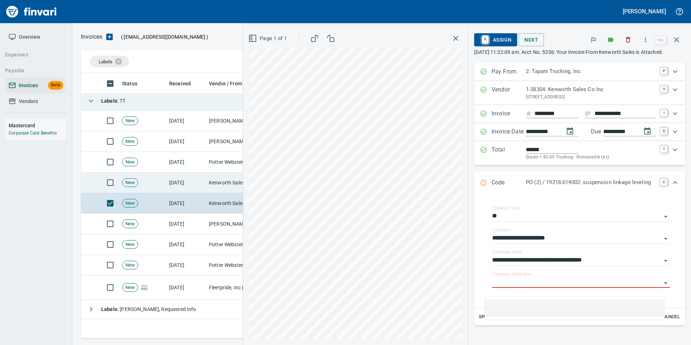
click at [213, 183] on td "Kenworth Sales Co Inc (1-38304)" at bounding box center [242, 182] width 72 height 21
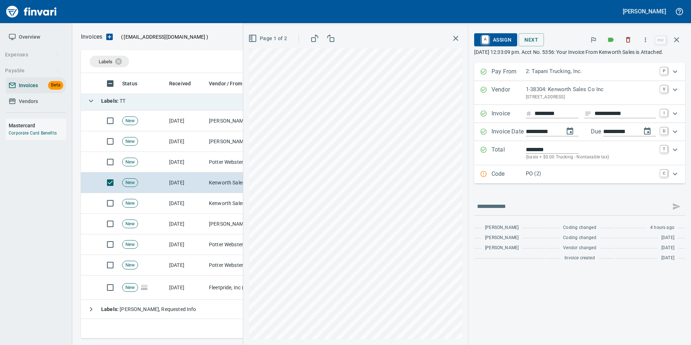
click at [498, 178] on p "Code" at bounding box center [509, 174] width 34 height 9
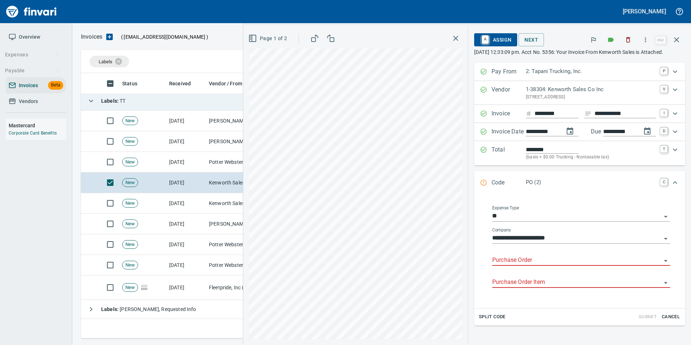
drag, startPoint x: 518, startPoint y: 269, endPoint x: 507, endPoint y: 262, distance: 12.5
click at [517, 265] on input "Purchase Order" at bounding box center [576, 260] width 169 height 10
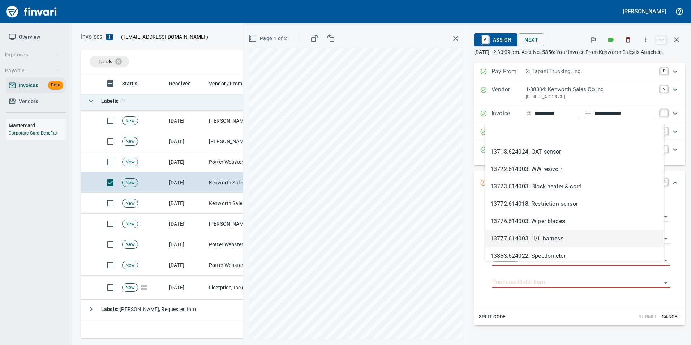
scroll to position [260, 590]
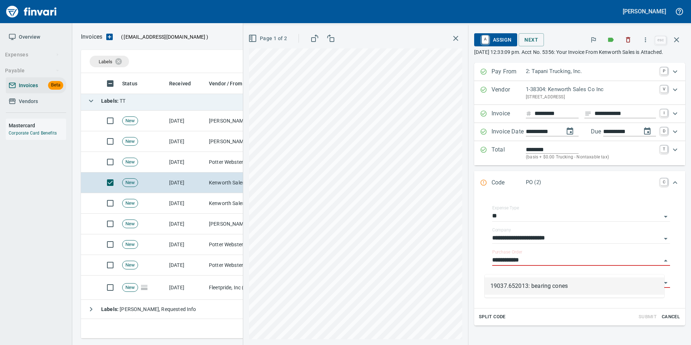
click at [539, 289] on li "19037.652013: bearing cones" at bounding box center [575, 285] width 180 height 17
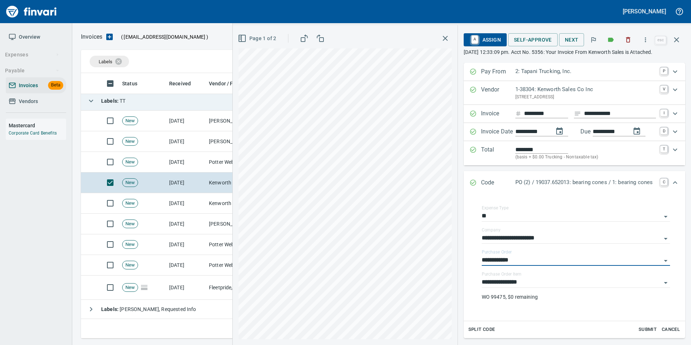
type input "**********"
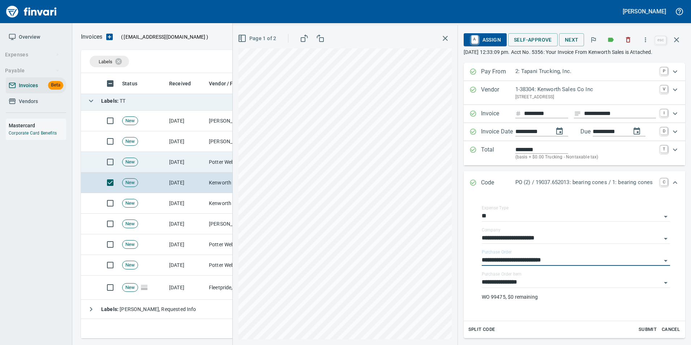
click at [208, 161] on td "Potter Webster Company Inc (1-10818)" at bounding box center [242, 162] width 72 height 21
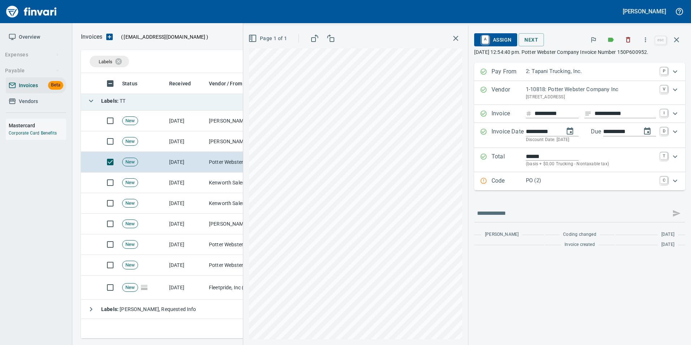
drag, startPoint x: 505, startPoint y: 182, endPoint x: 545, endPoint y: 243, distance: 72.9
click at [505, 183] on p "Code" at bounding box center [509, 180] width 34 height 9
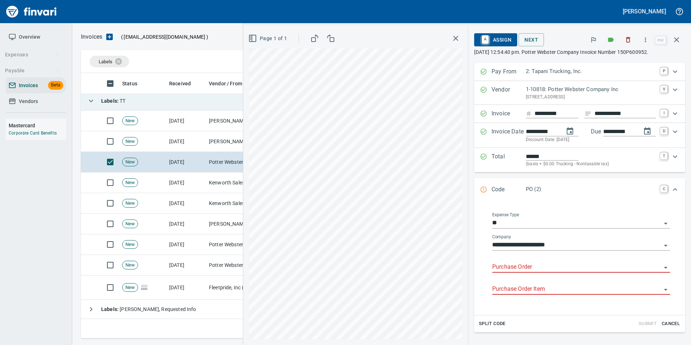
click at [523, 268] on input "Purchase Order" at bounding box center [576, 267] width 169 height 10
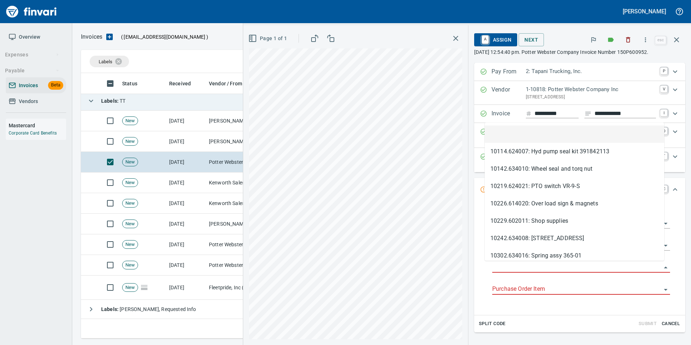
scroll to position [260, 590]
type input "**********"
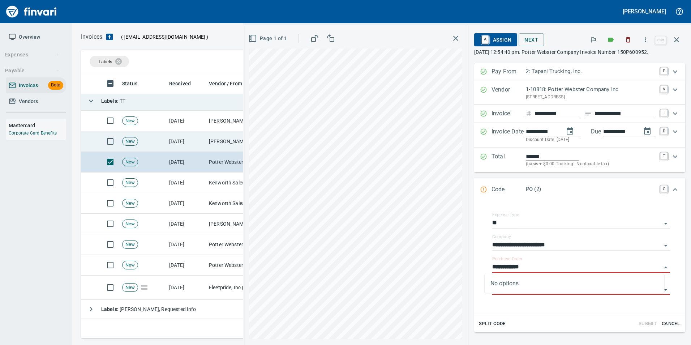
click at [226, 140] on td "[PERSON_NAME] (1-10773)" at bounding box center [242, 141] width 72 height 21
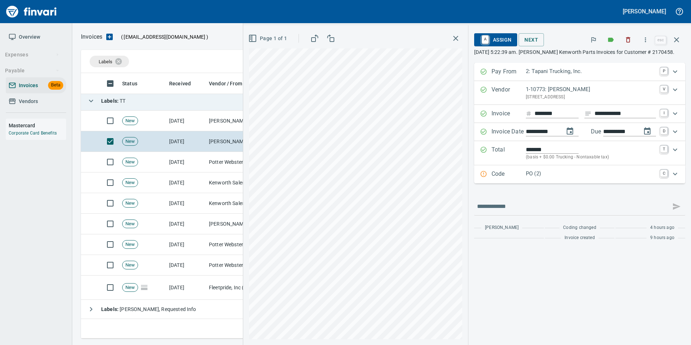
click at [511, 176] on p "Code" at bounding box center [509, 174] width 34 height 9
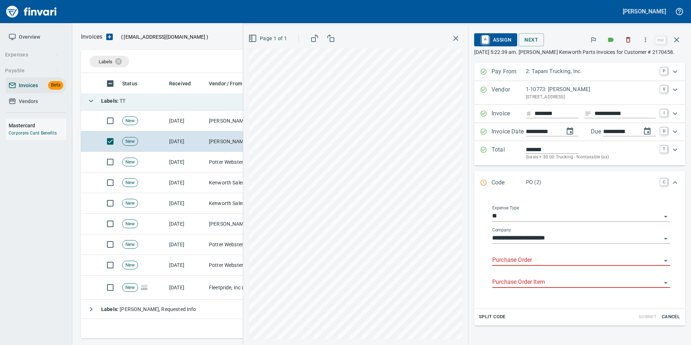
click at [510, 257] on input "Purchase Order" at bounding box center [576, 260] width 169 height 10
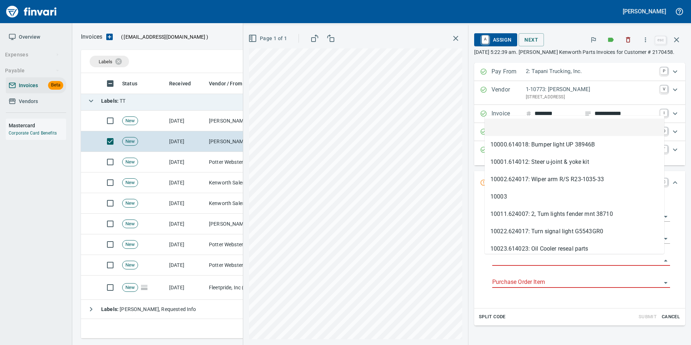
scroll to position [260, 590]
type input "**********"
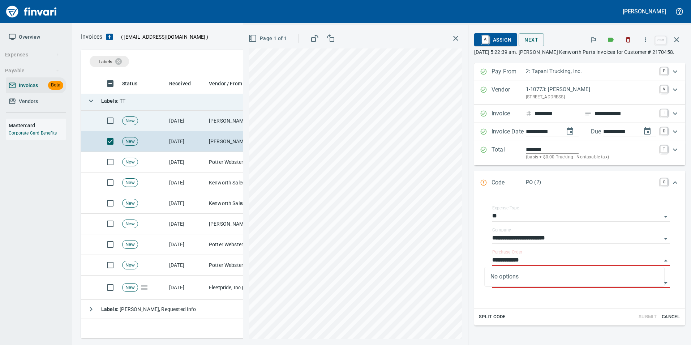
click at [217, 122] on td "[PERSON_NAME] Group Peterbilt([MEDICAL_DATA]) (1-38196)" at bounding box center [242, 121] width 72 height 21
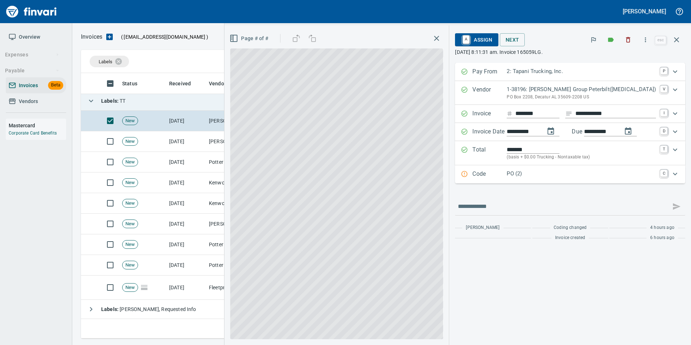
click at [550, 176] on p "PO (2)" at bounding box center [581, 174] width 149 height 8
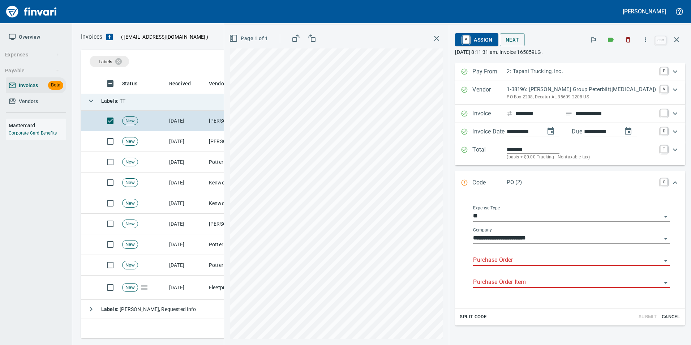
click at [515, 256] on input "Purchase Order" at bounding box center [567, 260] width 188 height 10
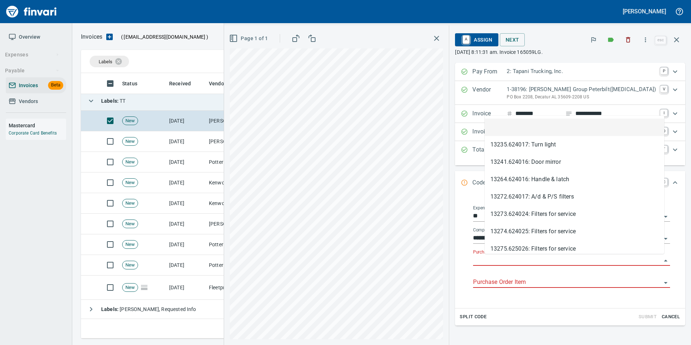
type input "**********"
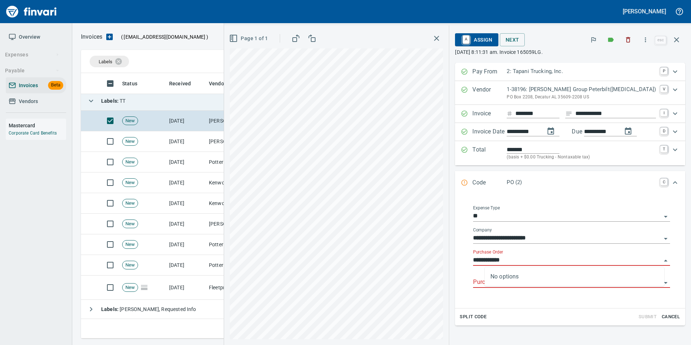
scroll to position [260, 590]
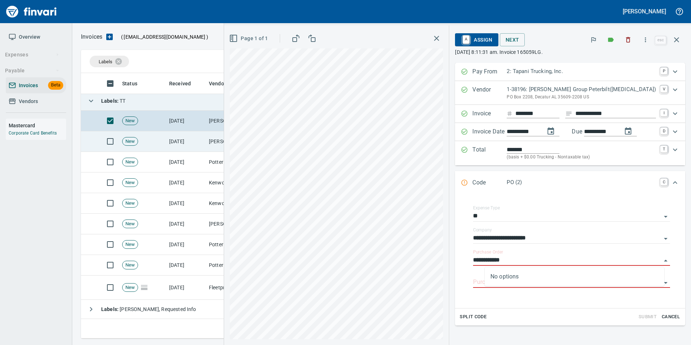
click at [676, 42] on icon "button" at bounding box center [677, 39] width 9 height 9
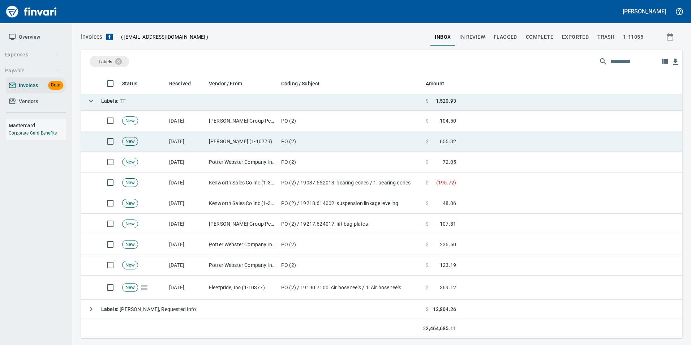
scroll to position [260, 590]
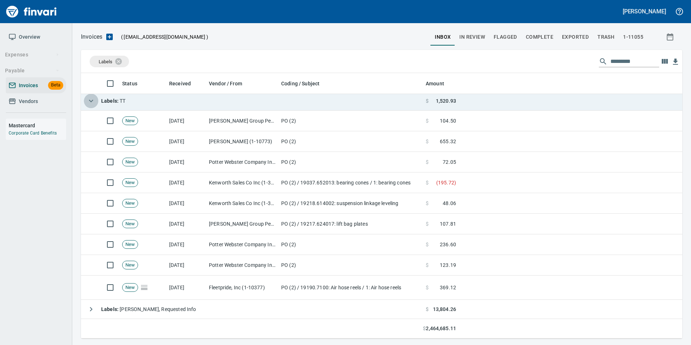
click at [94, 102] on icon "button" at bounding box center [91, 101] width 9 height 9
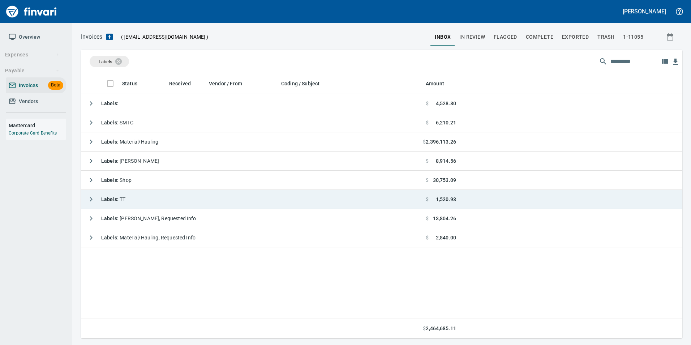
click at [84, 196] on button "button" at bounding box center [91, 199] width 14 height 14
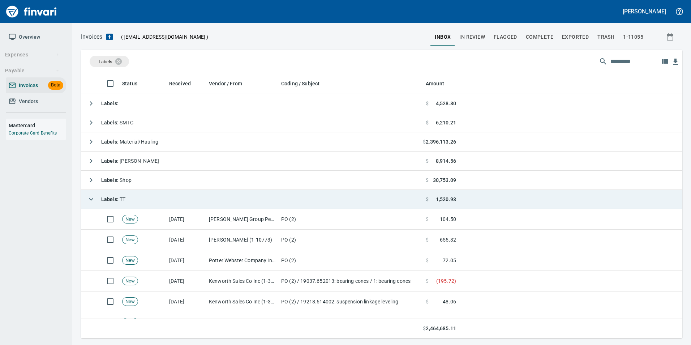
scroll to position [260, 591]
click at [84, 196] on div "Labels : TT" at bounding box center [105, 199] width 42 height 14
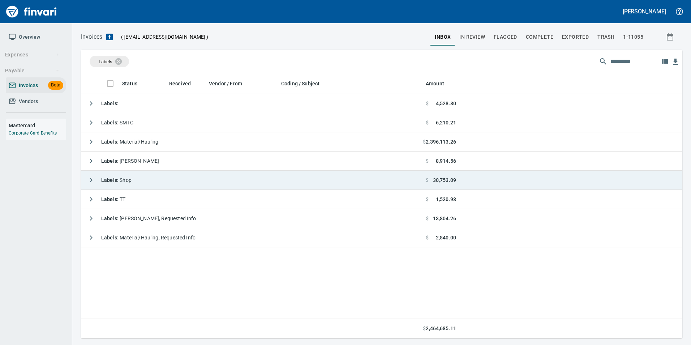
click at [86, 181] on button "button" at bounding box center [91, 180] width 14 height 14
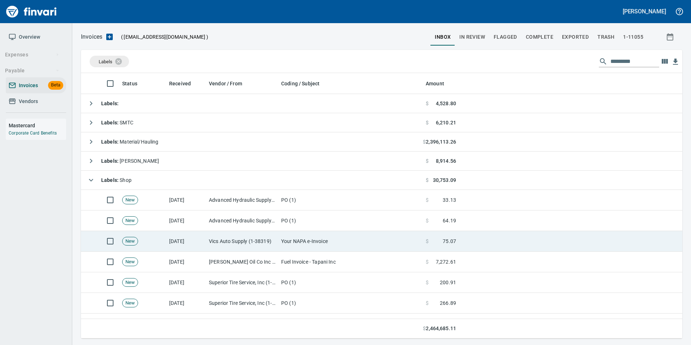
click at [310, 244] on td "Your NAPA e-Invoice" at bounding box center [350, 241] width 145 height 21
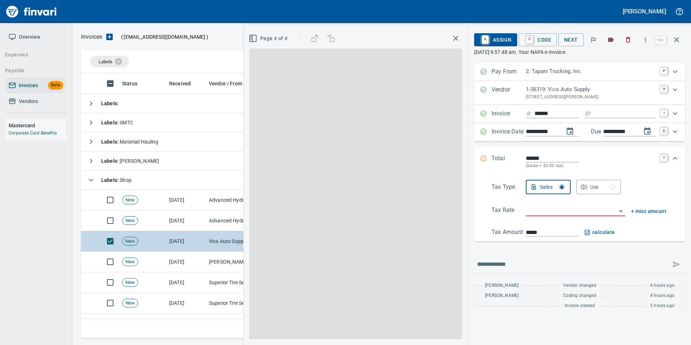
scroll to position [260, 590]
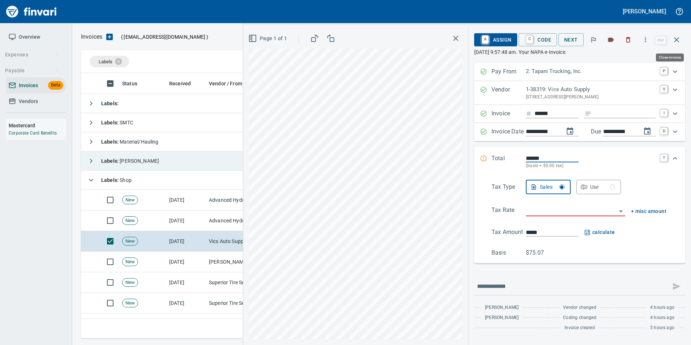
click at [681, 37] on icon "button" at bounding box center [677, 39] width 9 height 9
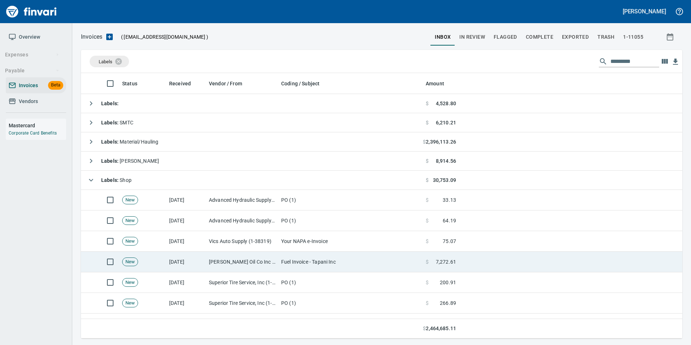
scroll to position [260, 590]
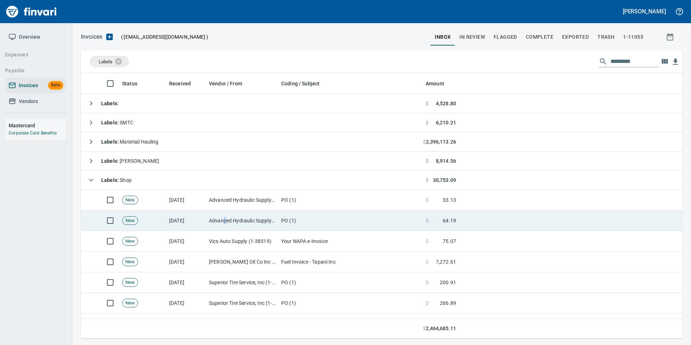
click at [224, 225] on td "Advanced Hydraulic Supply Co. LLC (1-10020)" at bounding box center [242, 220] width 72 height 21
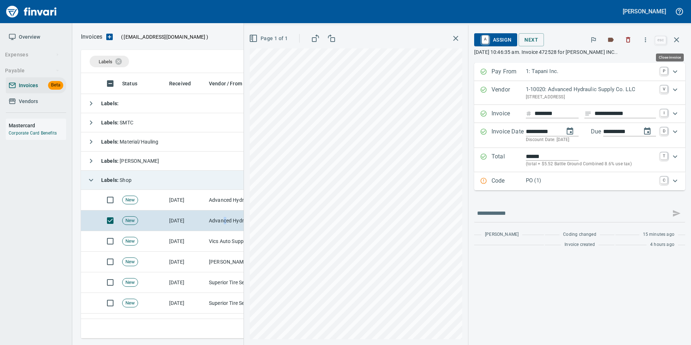
click at [682, 36] on button "button" at bounding box center [676, 39] width 17 height 17
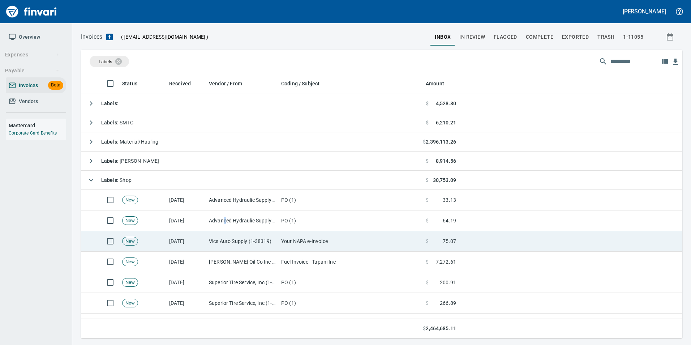
scroll to position [260, 590]
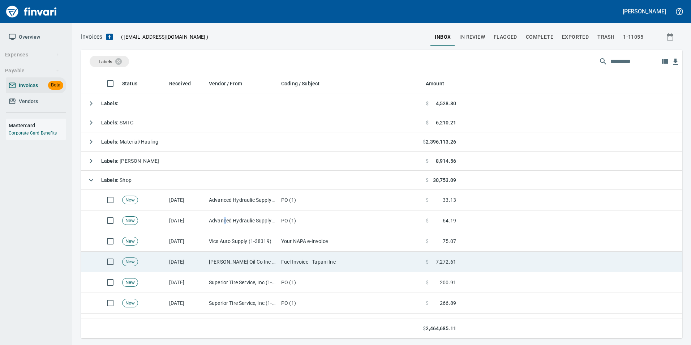
click at [201, 256] on td "[DATE]" at bounding box center [186, 262] width 40 height 21
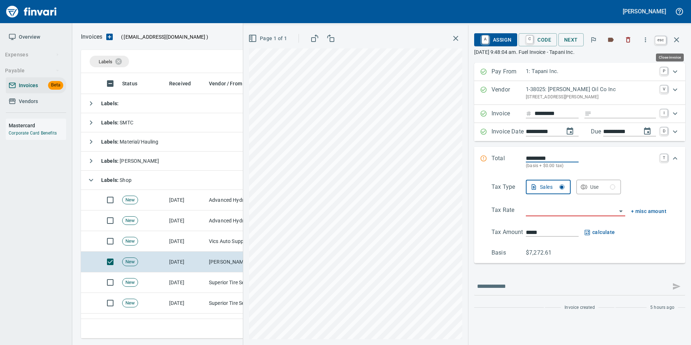
click at [674, 40] on icon "button" at bounding box center [677, 39] width 9 height 9
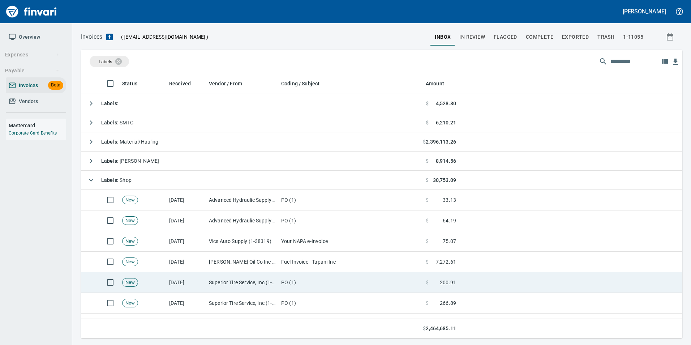
scroll to position [72, 0]
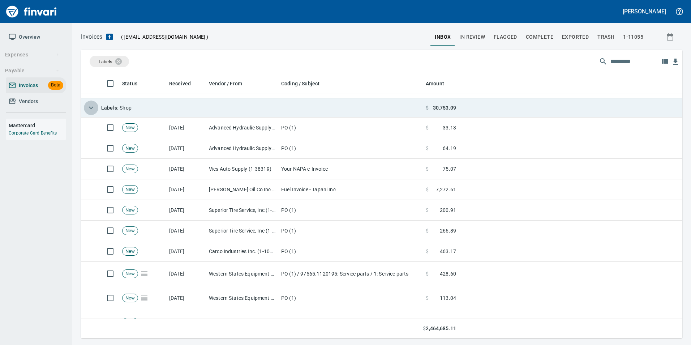
click at [93, 108] on icon "button" at bounding box center [91, 107] width 9 height 9
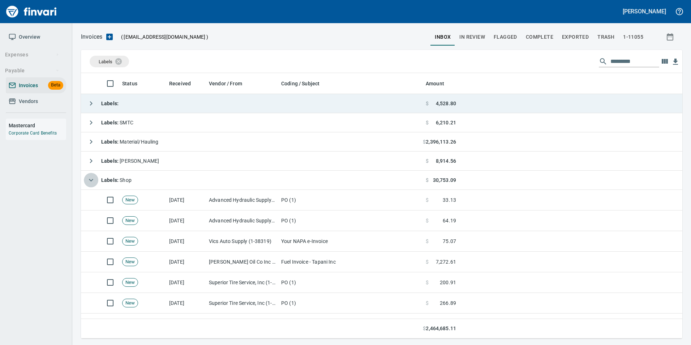
scroll to position [260, 596]
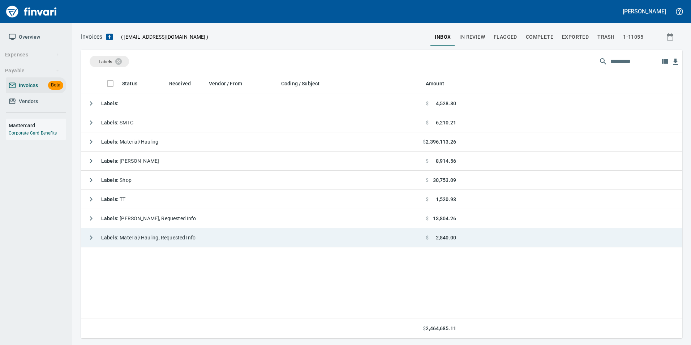
click at [84, 236] on td "Labels : Material/Hauling, Requested Info" at bounding box center [252, 237] width 342 height 19
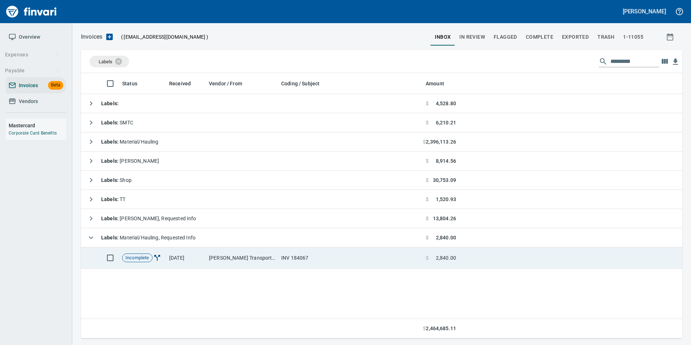
click at [328, 253] on td "INV 184067" at bounding box center [350, 257] width 145 height 21
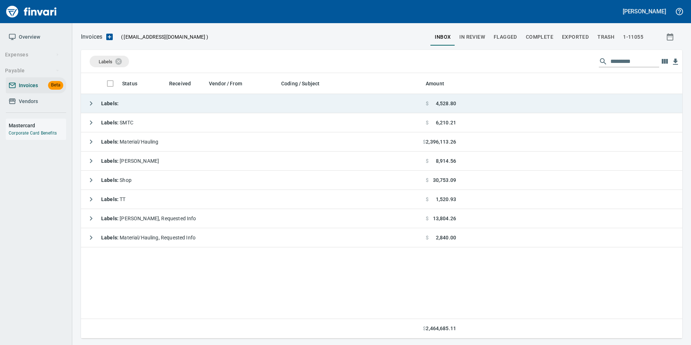
scroll to position [1, 1]
click at [90, 99] on icon "button" at bounding box center [91, 103] width 9 height 9
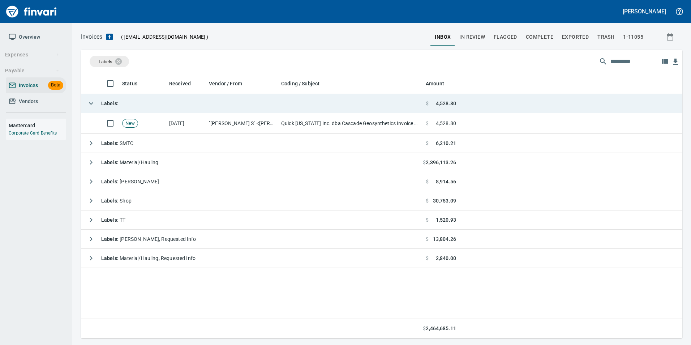
scroll to position [260, 596]
click at [90, 99] on icon "button" at bounding box center [91, 103] width 9 height 9
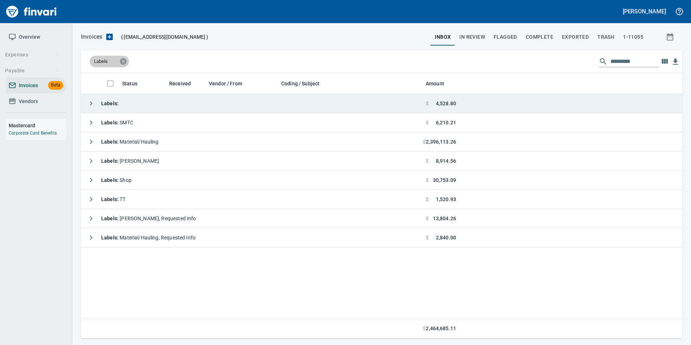
click at [122, 63] on icon at bounding box center [123, 61] width 7 height 7
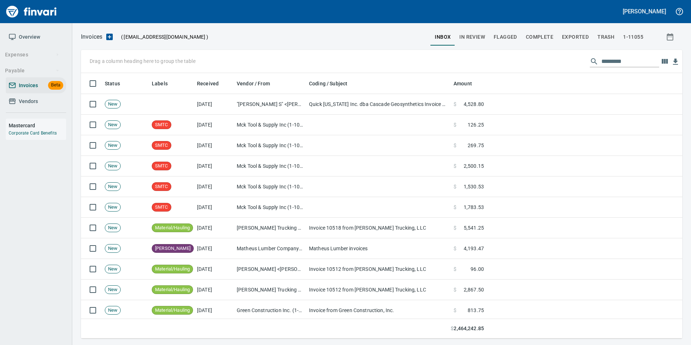
scroll to position [260, 591]
click at [481, 41] on span "In Review" at bounding box center [473, 37] width 26 height 9
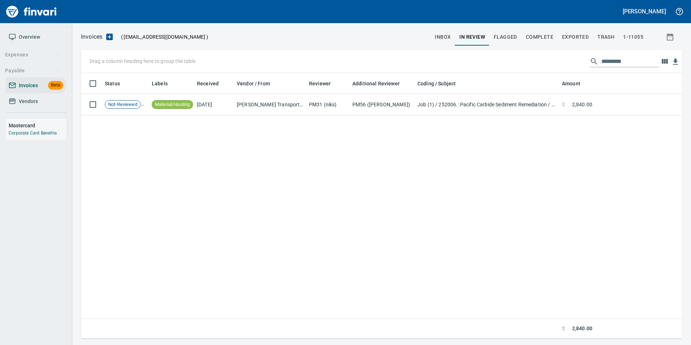
scroll to position [260, 591]
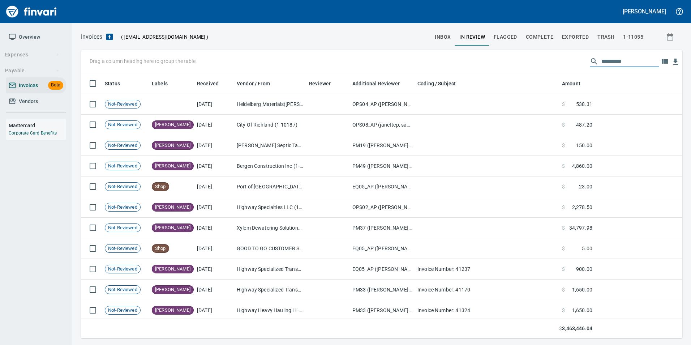
click at [630, 61] on input "text" at bounding box center [631, 62] width 58 height 12
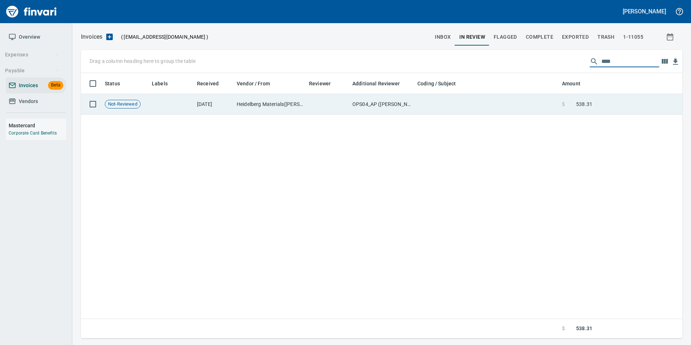
click at [579, 101] on span "538.31" at bounding box center [584, 104] width 16 height 7
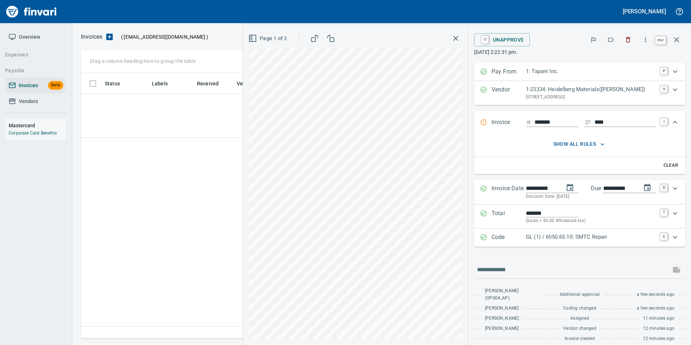
scroll to position [260, 596]
click at [682, 39] on button "button" at bounding box center [676, 39] width 17 height 17
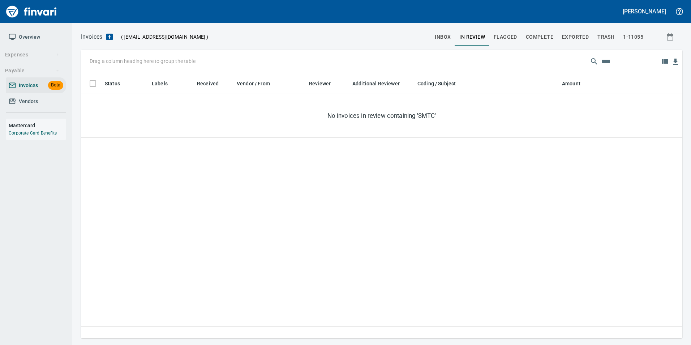
scroll to position [260, 596]
click at [627, 62] on input "****" at bounding box center [631, 62] width 58 height 12
type input "*"
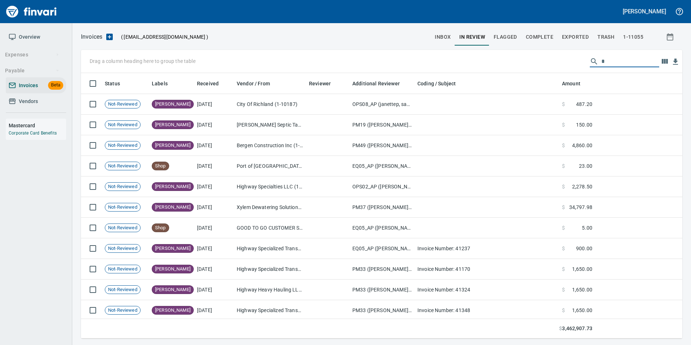
scroll to position [260, 591]
click at [543, 42] on button "Complete" at bounding box center [540, 36] width 36 height 17
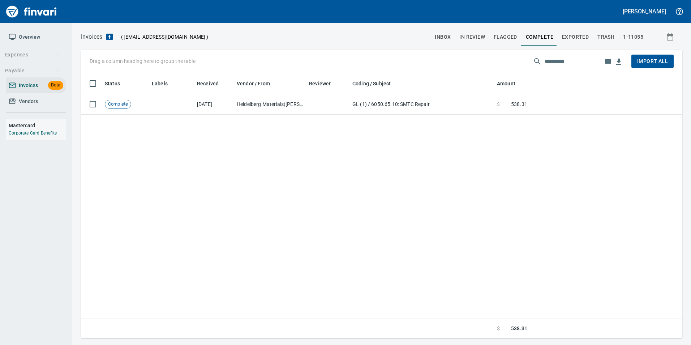
scroll to position [260, 591]
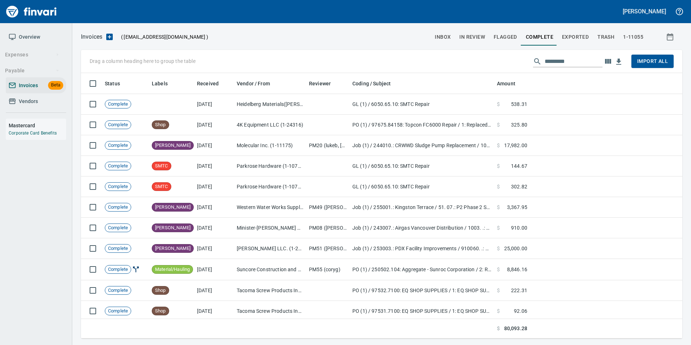
click at [559, 65] on input "text" at bounding box center [574, 62] width 58 height 12
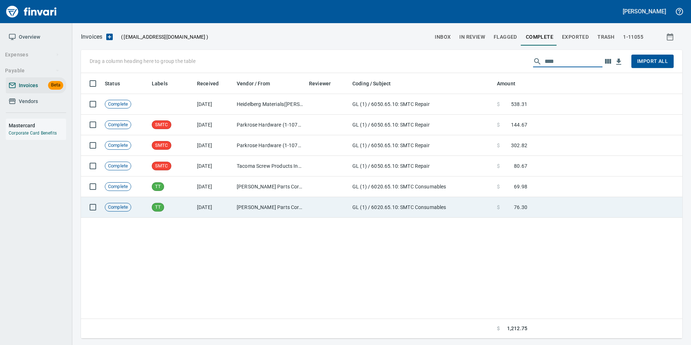
click at [193, 212] on td "TT" at bounding box center [171, 207] width 45 height 21
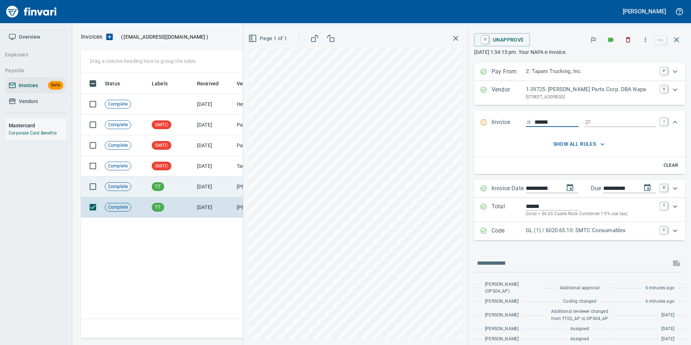
click at [172, 188] on td "TT" at bounding box center [171, 186] width 45 height 21
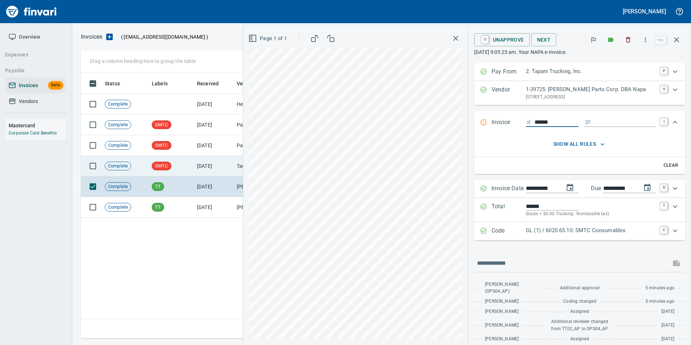
click at [166, 172] on td "SMTC" at bounding box center [171, 166] width 45 height 21
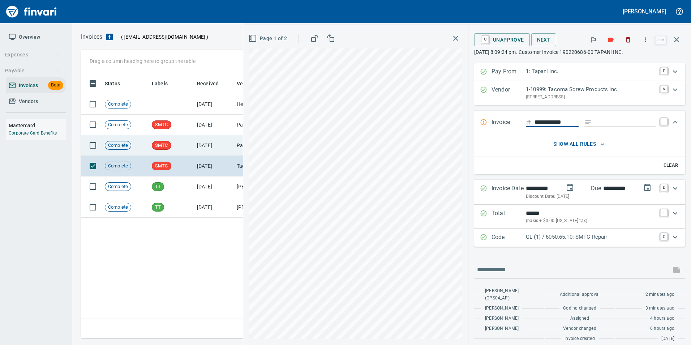
click at [170, 146] on span "SMTC" at bounding box center [161, 145] width 19 height 7
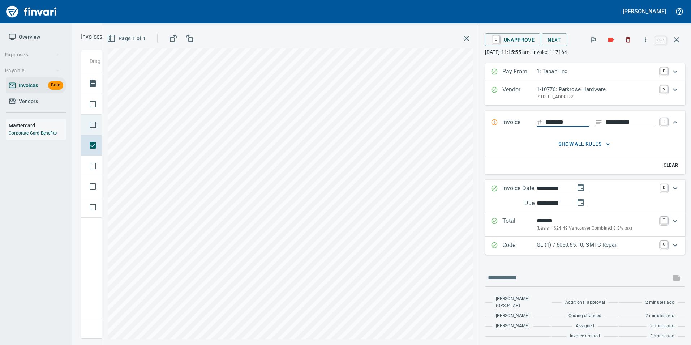
click at [82, 115] on td at bounding box center [91, 125] width 21 height 21
click at [84, 96] on td at bounding box center [91, 104] width 21 height 21
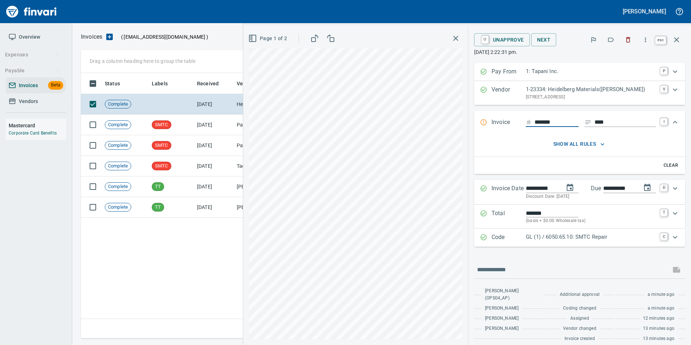
click at [677, 35] on button "button" at bounding box center [676, 39] width 17 height 17
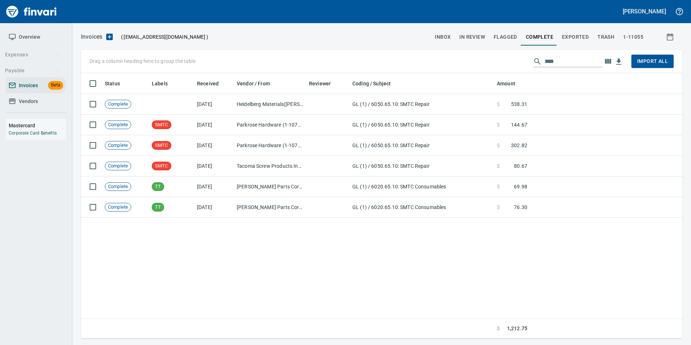
click at [567, 60] on input "****" at bounding box center [574, 62] width 58 height 12
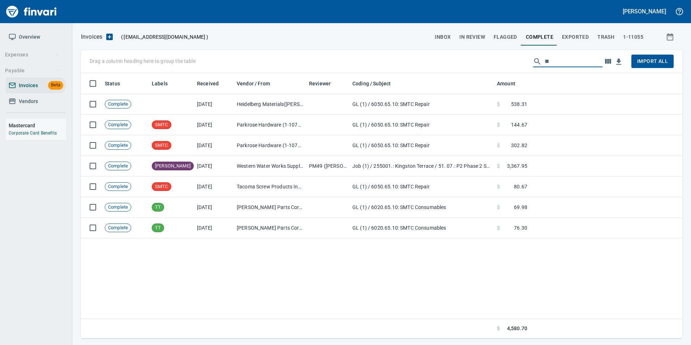
type input "*"
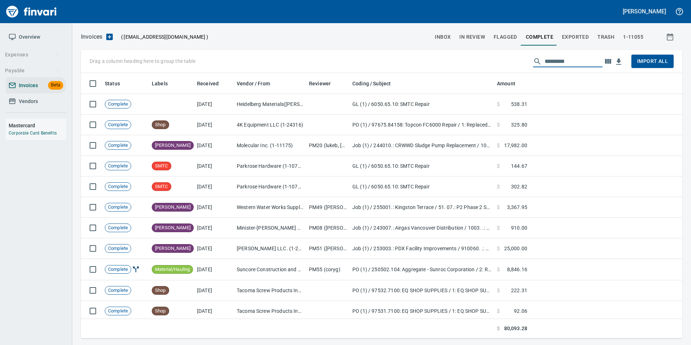
click at [572, 37] on span "Exported" at bounding box center [575, 37] width 27 height 9
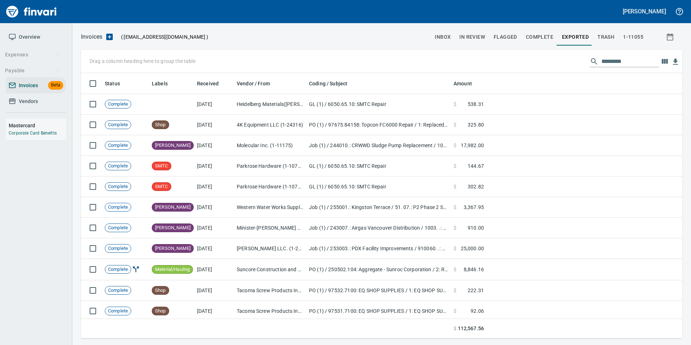
scroll to position [260, 591]
click at [575, 34] on span "Exported" at bounding box center [575, 37] width 27 height 9
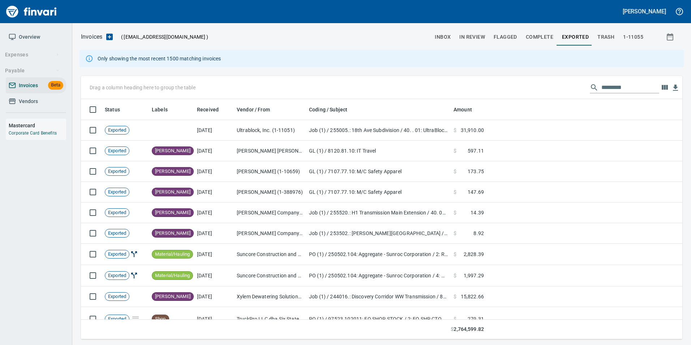
scroll to position [235, 591]
click at [606, 85] on input "text" at bounding box center [631, 88] width 58 height 12
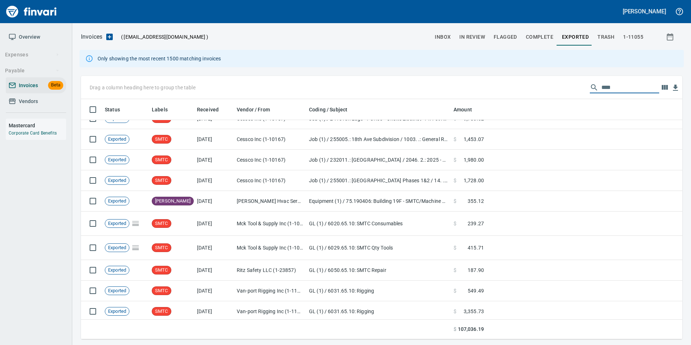
scroll to position [1671, 0]
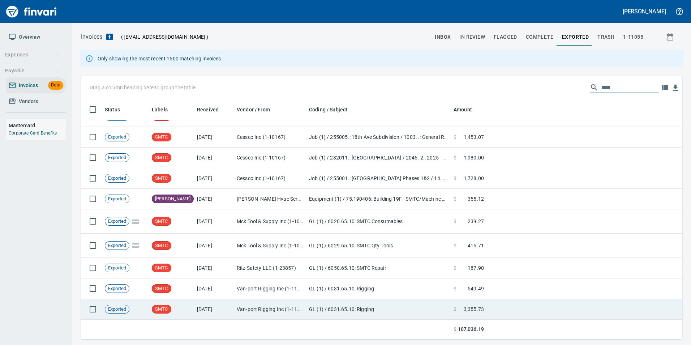
click at [261, 304] on td "Van-port Rigging Inc (1-11072)" at bounding box center [270, 309] width 72 height 21
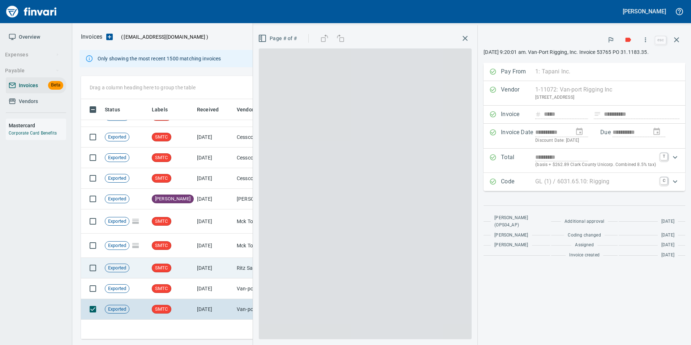
scroll to position [235, 590]
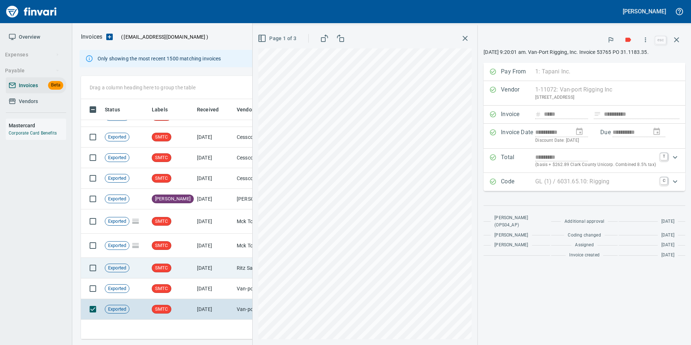
click at [188, 260] on td "SMTC" at bounding box center [171, 268] width 45 height 21
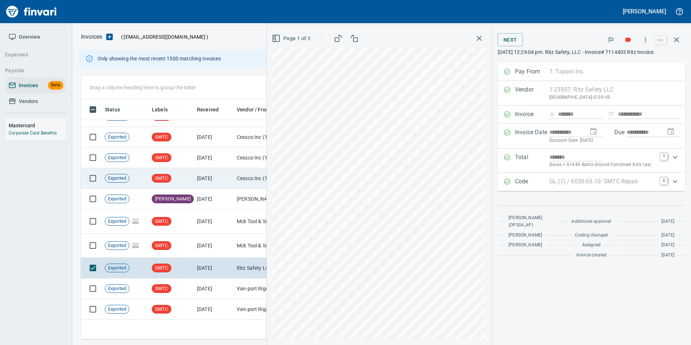
click at [162, 179] on span "SMTC" at bounding box center [161, 178] width 19 height 7
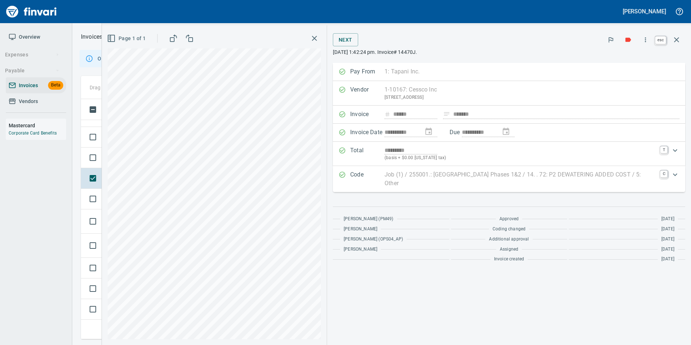
scroll to position [235, 590]
click at [678, 42] on icon "button" at bounding box center [677, 39] width 9 height 9
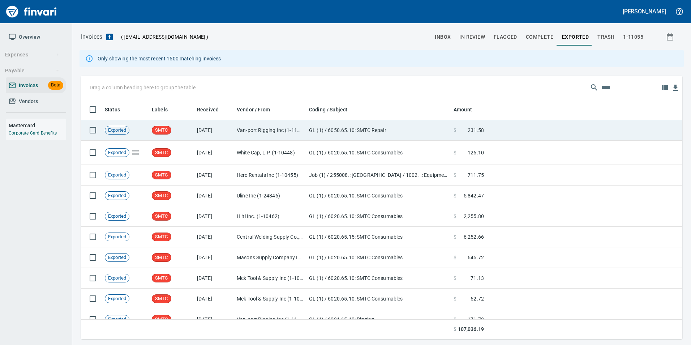
click at [236, 133] on td "Van-port Rigging Inc (1-11072)" at bounding box center [270, 130] width 72 height 21
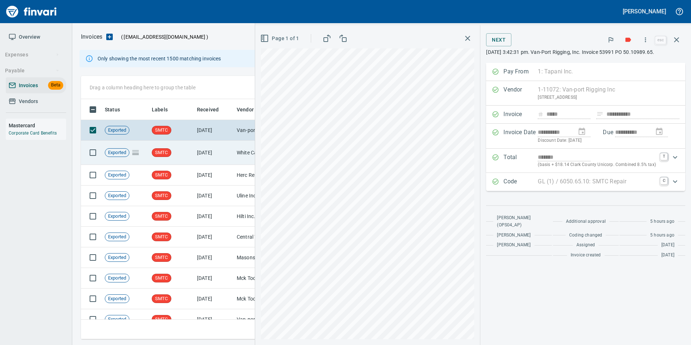
click at [204, 155] on td "[DATE]" at bounding box center [214, 153] width 40 height 24
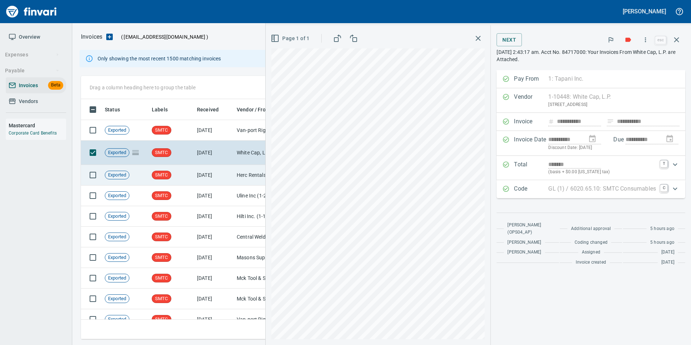
click at [191, 171] on td "SMTC" at bounding box center [171, 175] width 45 height 21
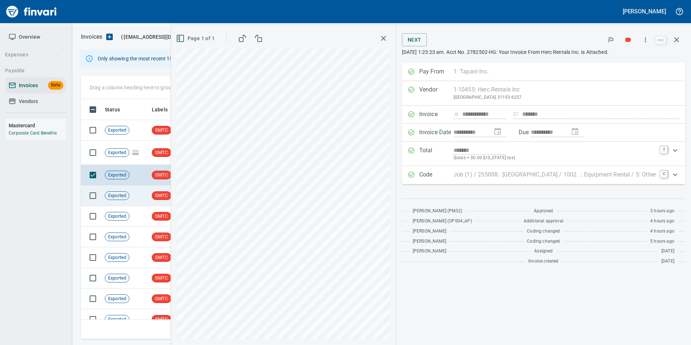
click at [136, 199] on td "Exported" at bounding box center [125, 195] width 47 height 21
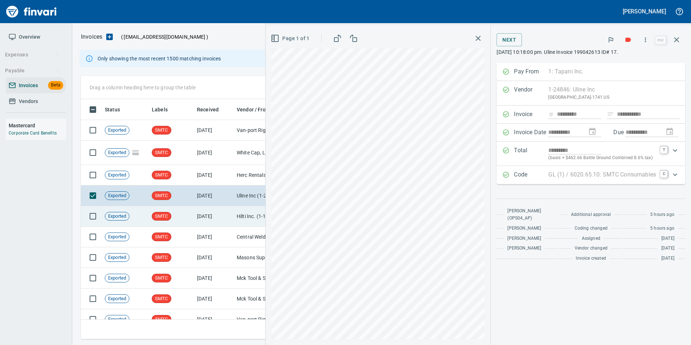
click at [136, 218] on td "Exported" at bounding box center [125, 216] width 47 height 21
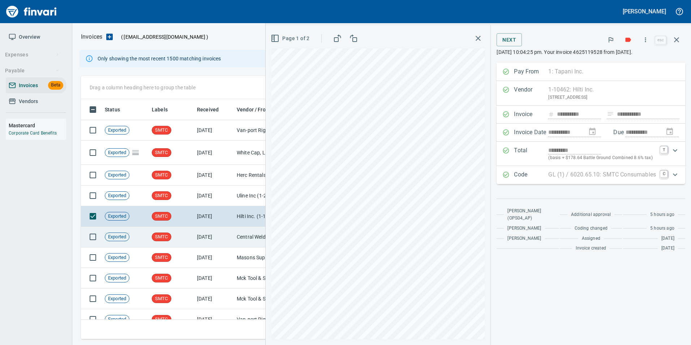
click at [142, 239] on td "Exported" at bounding box center [125, 237] width 47 height 21
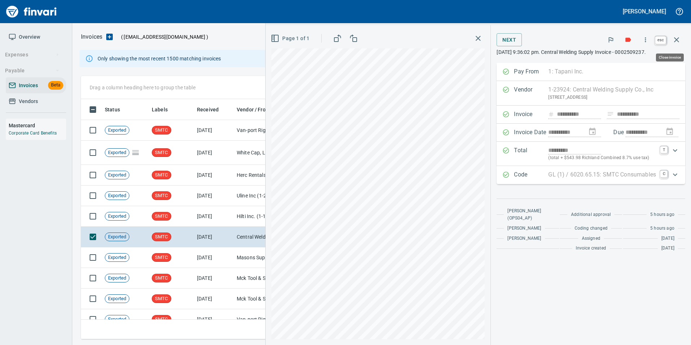
drag, startPoint x: 678, startPoint y: 42, endPoint x: 473, endPoint y: 242, distance: 286.9
click at [679, 42] on icon "button" at bounding box center [676, 39] width 5 height 5
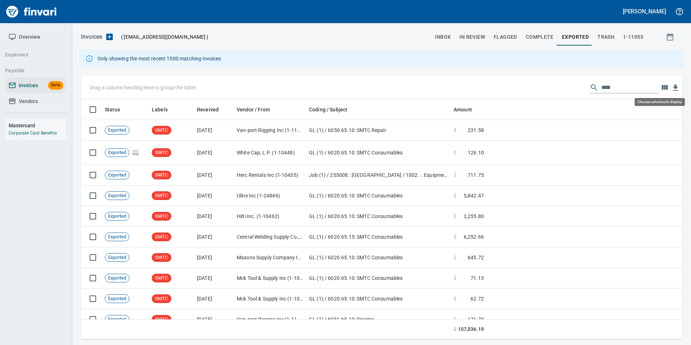
scroll to position [235, 591]
click at [632, 82] on input "****" at bounding box center [631, 88] width 58 height 12
type input "*"
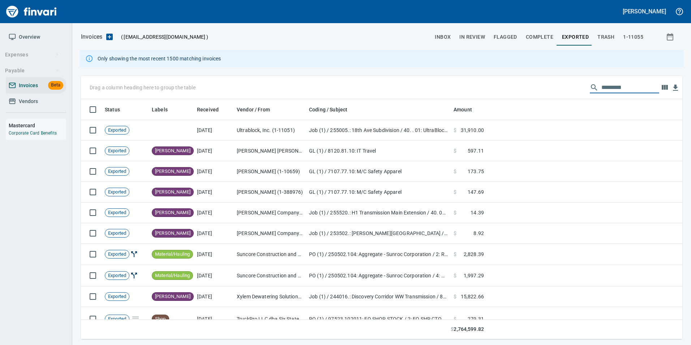
click at [474, 30] on button "In Review" at bounding box center [472, 36] width 34 height 17
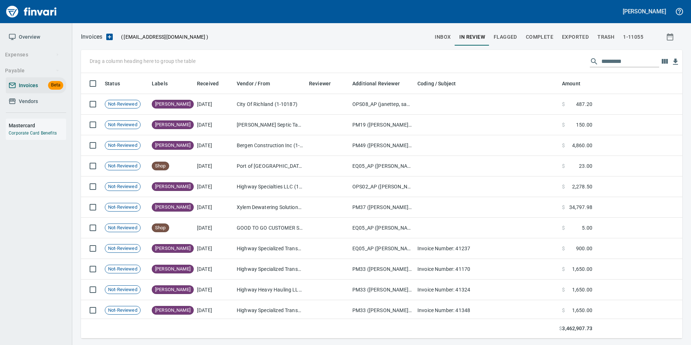
scroll to position [260, 591]
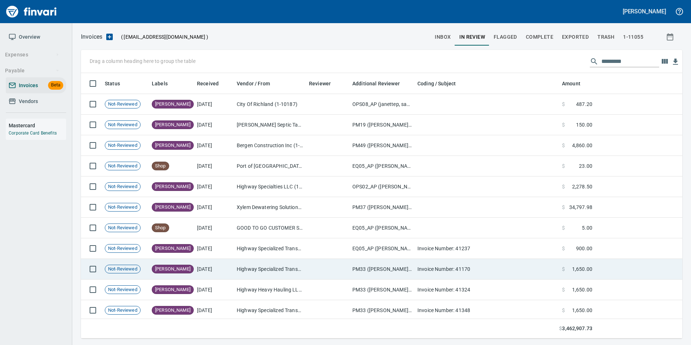
click at [443, 269] on td "Invoice Number: 41170" at bounding box center [487, 269] width 145 height 21
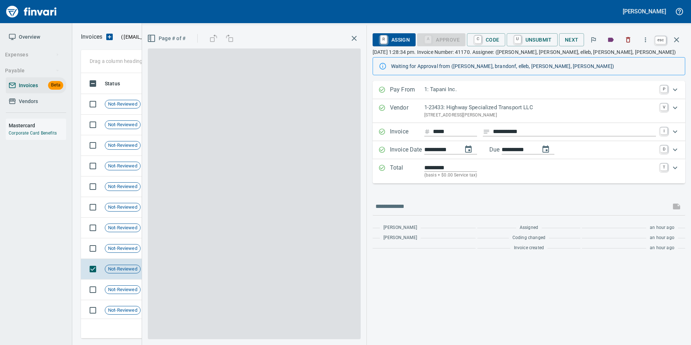
click at [671, 34] on button "button" at bounding box center [676, 39] width 17 height 17
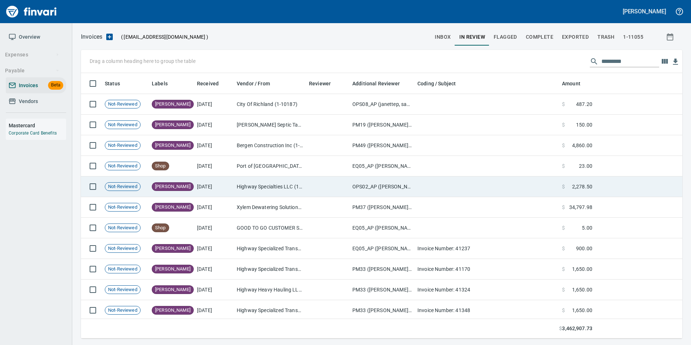
scroll to position [260, 590]
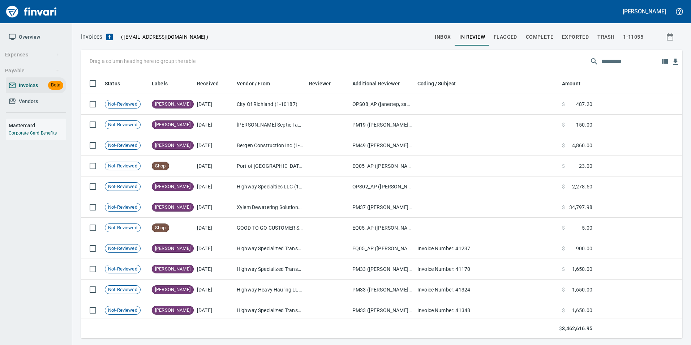
click at [602, 60] on input "text" at bounding box center [631, 62] width 58 height 12
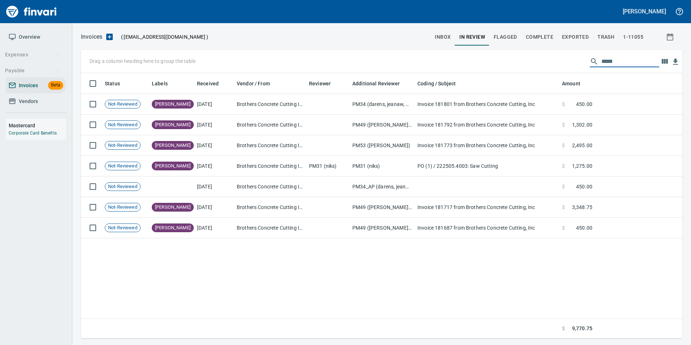
scroll to position [260, 596]
type input "*"
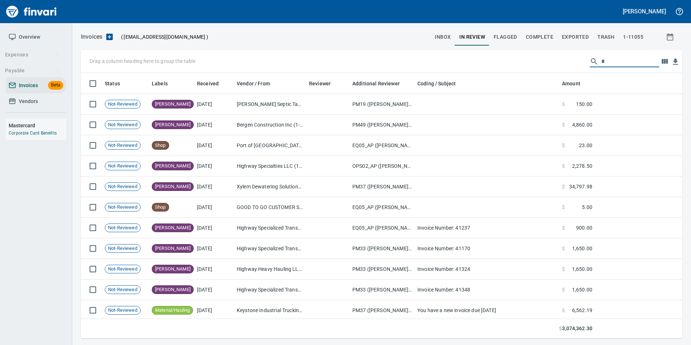
scroll to position [260, 591]
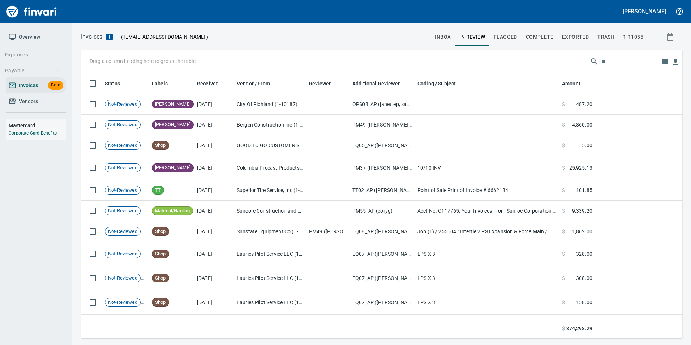
type input "*"
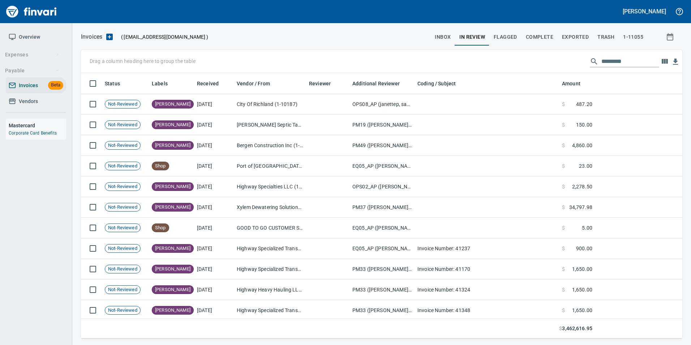
click at [50, 103] on span "Vendors" at bounding box center [36, 101] width 55 height 9
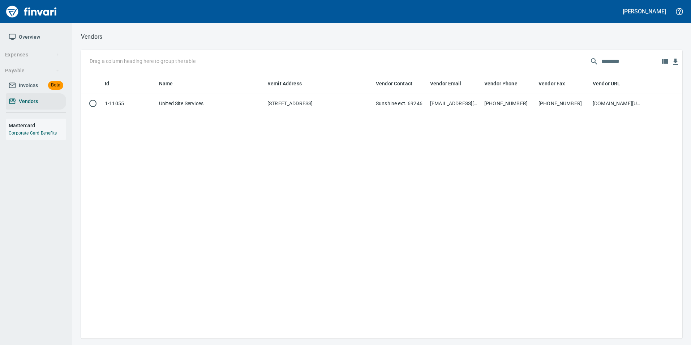
scroll to position [260, 596]
click at [627, 58] on input "********" at bounding box center [631, 62] width 58 height 12
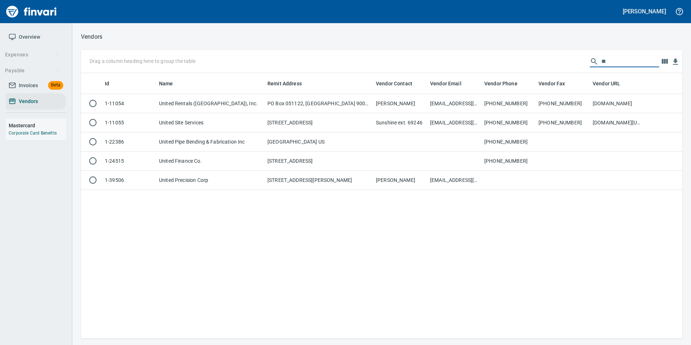
type input "*"
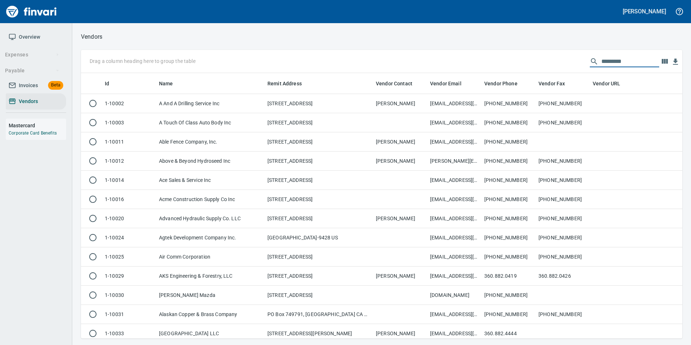
scroll to position [260, 591]
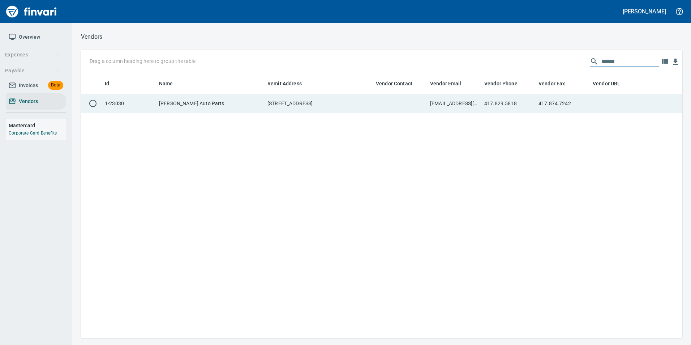
type input "******"
click at [559, 112] on td "417.874.7242" at bounding box center [563, 103] width 54 height 19
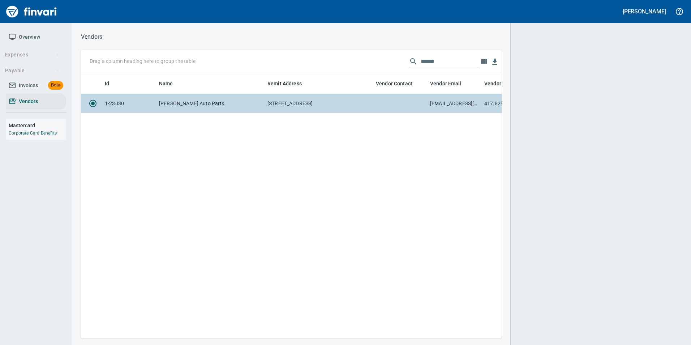
scroll to position [255, 415]
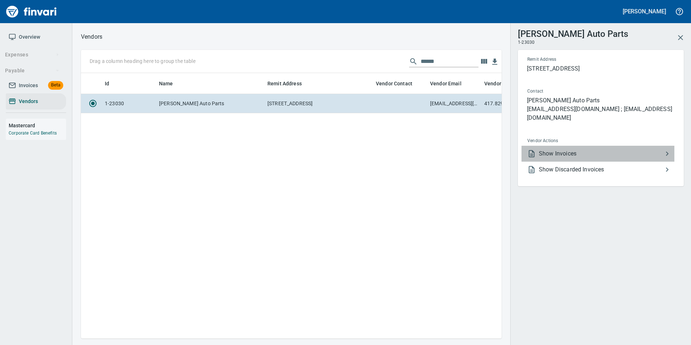
click at [577, 149] on span "Show Invoices" at bounding box center [601, 153] width 124 height 9
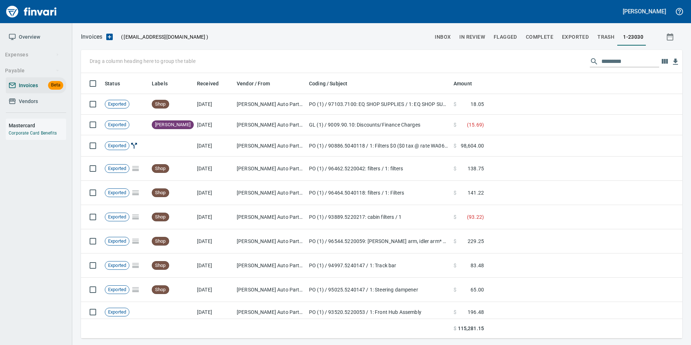
scroll to position [260, 591]
click at [614, 61] on input "text" at bounding box center [631, 62] width 58 height 12
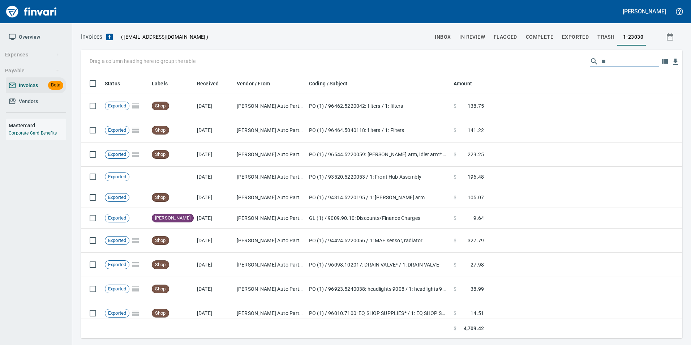
type input "*"
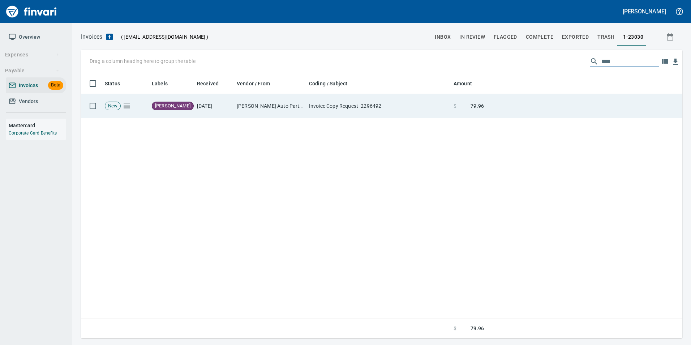
click at [569, 110] on td at bounding box center [585, 106] width 196 height 24
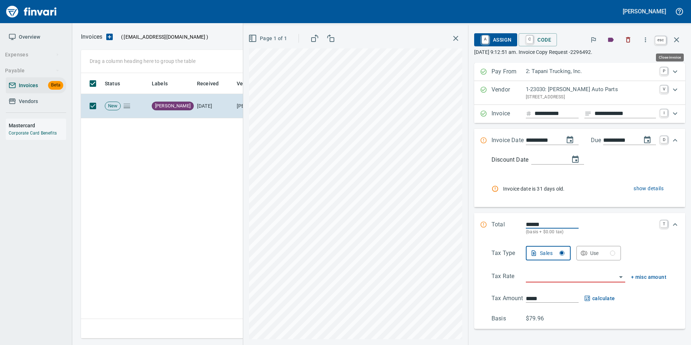
click at [681, 42] on button "button" at bounding box center [676, 39] width 17 height 17
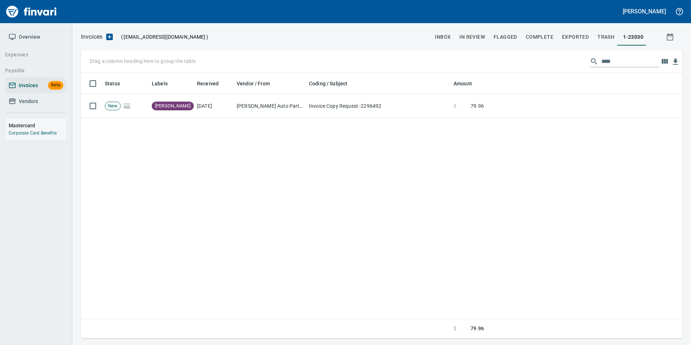
scroll to position [260, 596]
click at [620, 65] on input "****" at bounding box center [631, 62] width 58 height 12
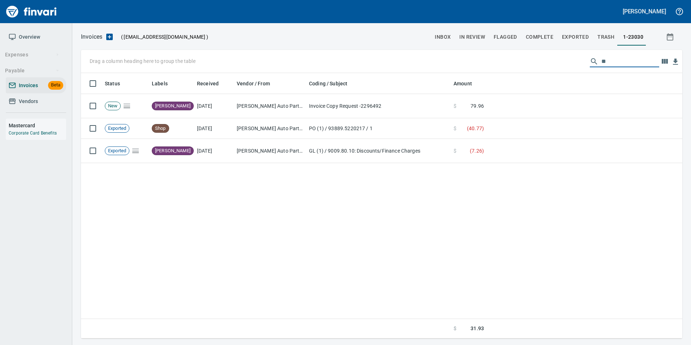
scroll to position [260, 591]
type input "*"
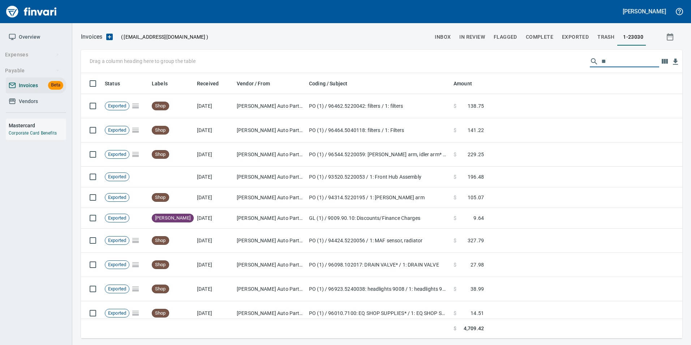
type input "*"
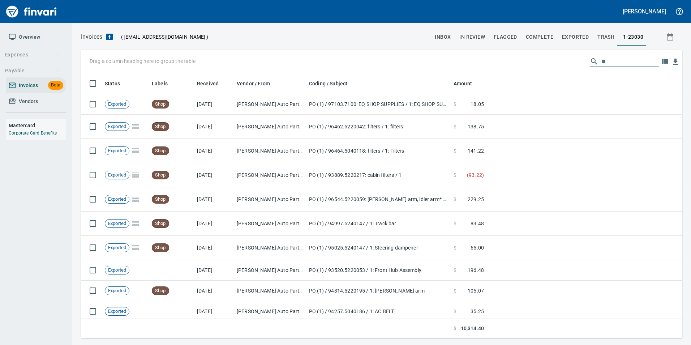
type input "*"
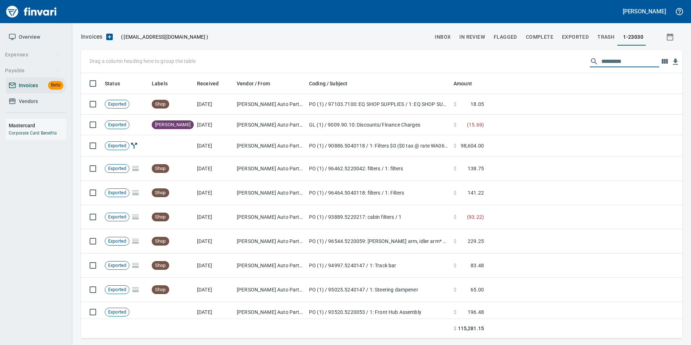
click at [56, 104] on span "Vendors" at bounding box center [36, 101] width 55 height 9
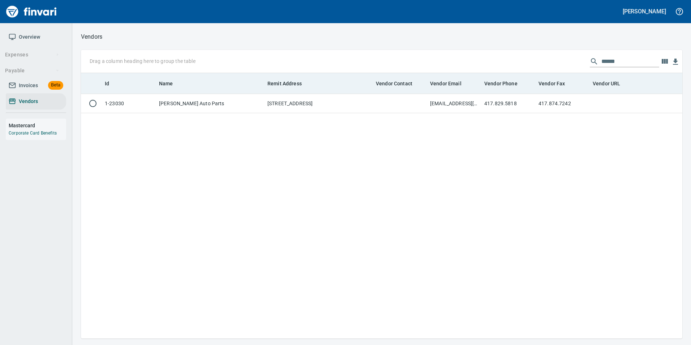
scroll to position [260, 596]
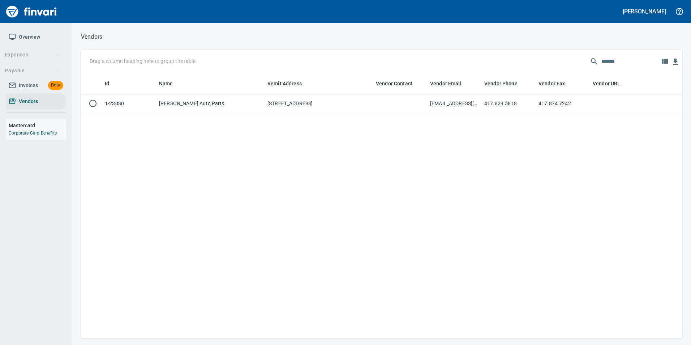
click at [616, 67] on input "******" at bounding box center [631, 62] width 58 height 12
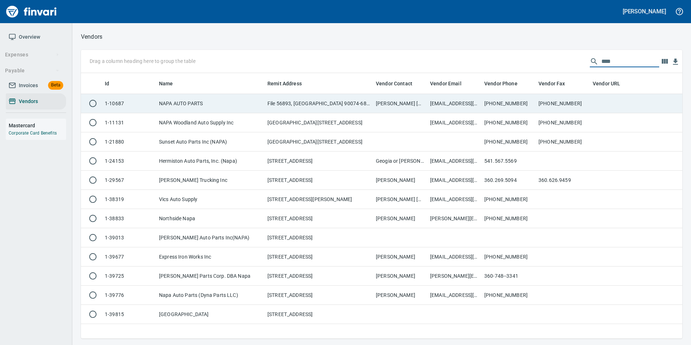
type input "****"
click at [401, 105] on td "Kevin Johnson 360-723-0042" at bounding box center [400, 103] width 54 height 19
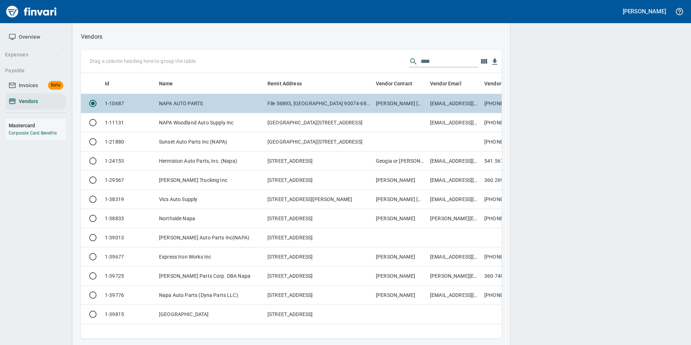
scroll to position [255, 415]
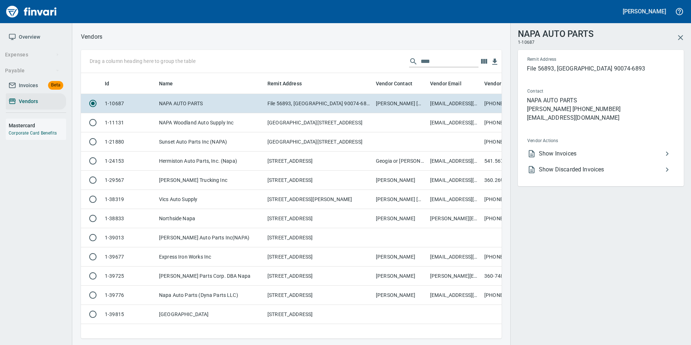
click at [586, 158] on span "Show Invoices" at bounding box center [601, 153] width 124 height 9
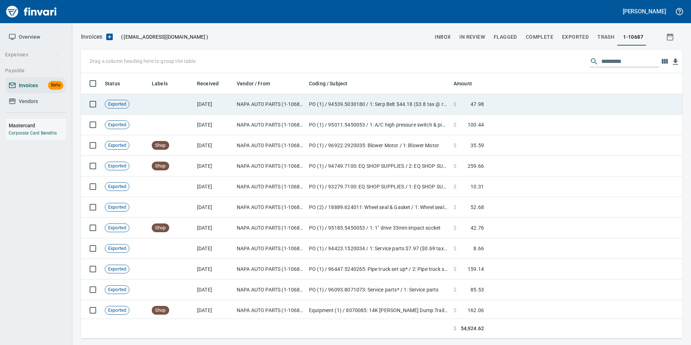
scroll to position [260, 591]
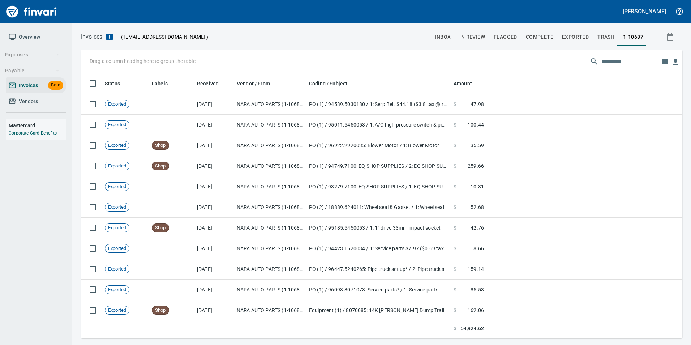
click at [612, 63] on input "text" at bounding box center [631, 62] width 58 height 12
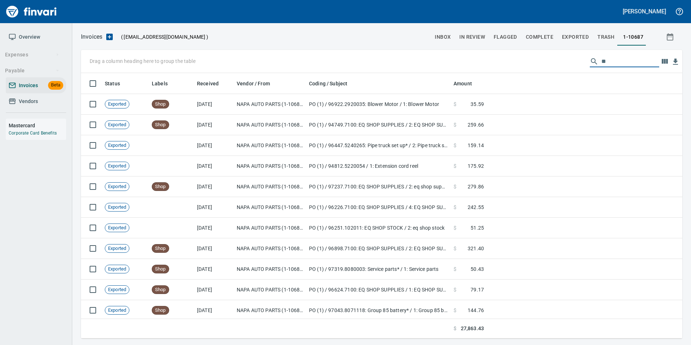
type input "*"
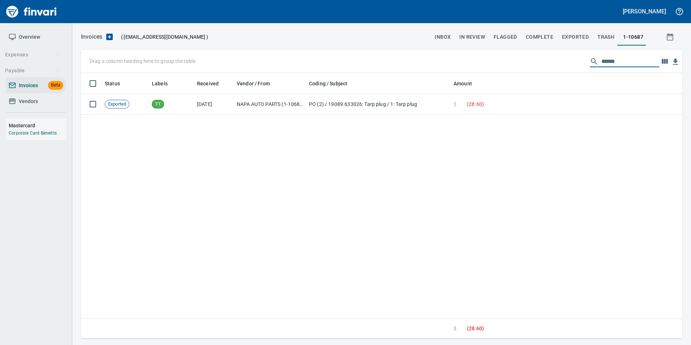
type input "******"
click at [603, 60] on input "******" at bounding box center [631, 62] width 58 height 12
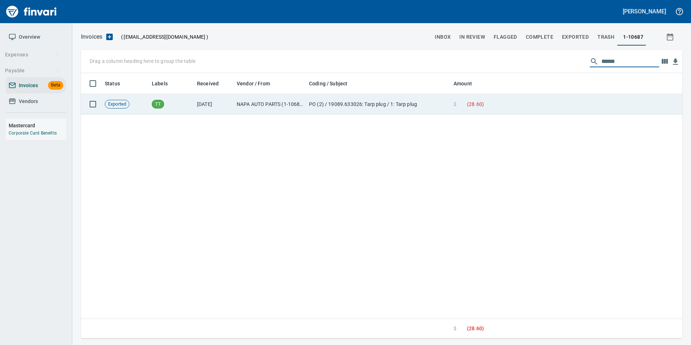
type input "******"
click at [424, 99] on td "PO (2) / 19089.633026: Tarp plug / 1: Tarp plug" at bounding box center [378, 104] width 145 height 21
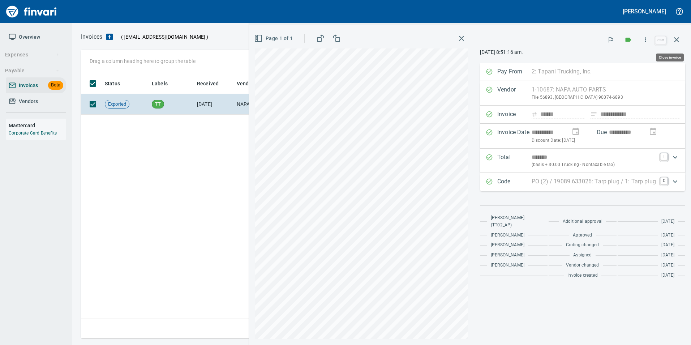
click at [676, 42] on icon "button" at bounding box center [677, 39] width 9 height 9
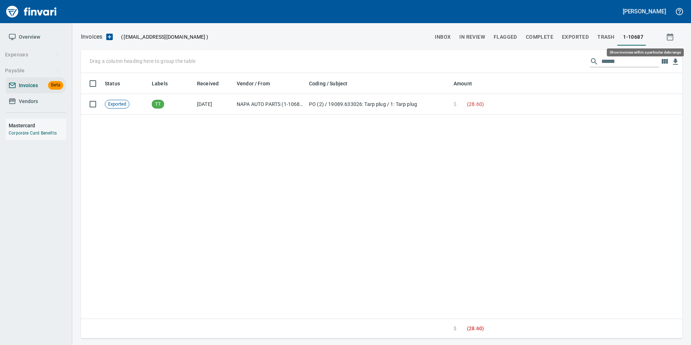
scroll to position [260, 596]
click at [626, 66] on input "******" at bounding box center [631, 62] width 58 height 12
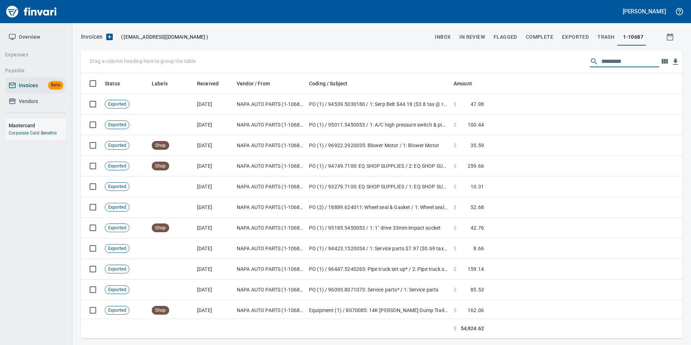
scroll to position [260, 591]
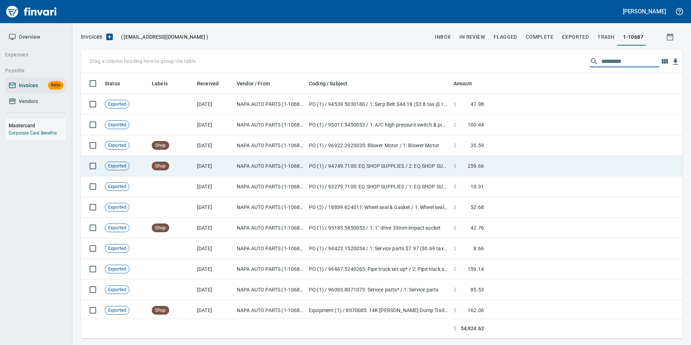
drag, startPoint x: 424, startPoint y: 165, endPoint x: 428, endPoint y: 157, distance: 9.1
click at [427, 159] on td "PO (1) / 94749.7100: EQ SHOP SUPPLIES / 2: EQ SHOP SUPPLIES" at bounding box center [378, 166] width 145 height 21
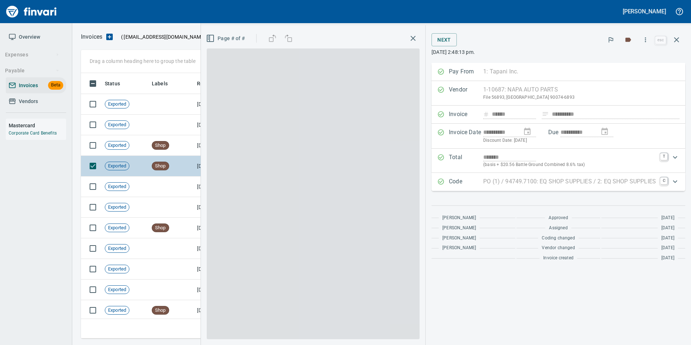
scroll to position [260, 590]
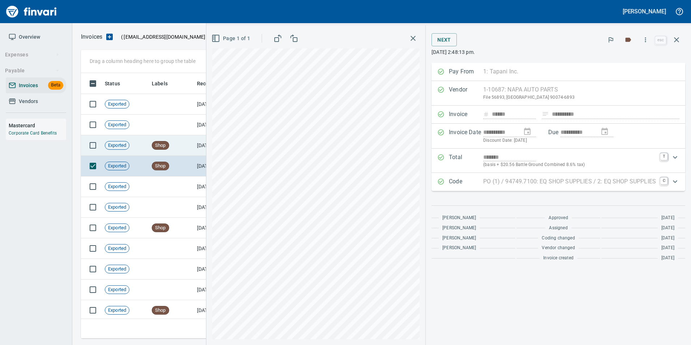
click at [184, 140] on td "Shop" at bounding box center [171, 145] width 45 height 21
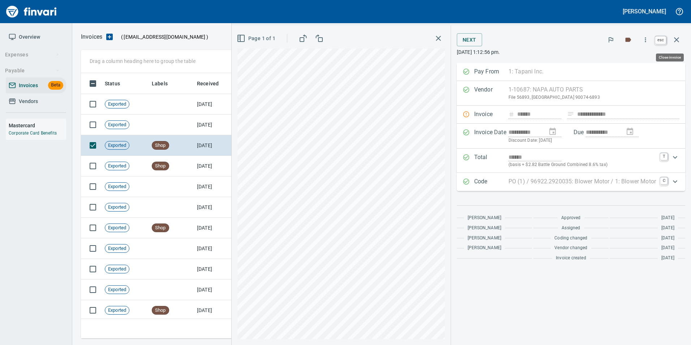
click at [682, 38] on button "button" at bounding box center [676, 39] width 17 height 17
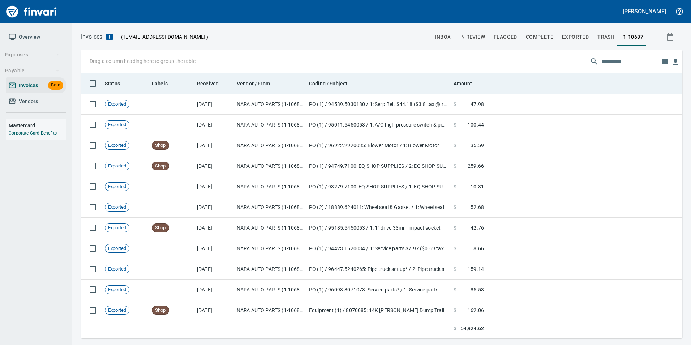
scroll to position [260, 590]
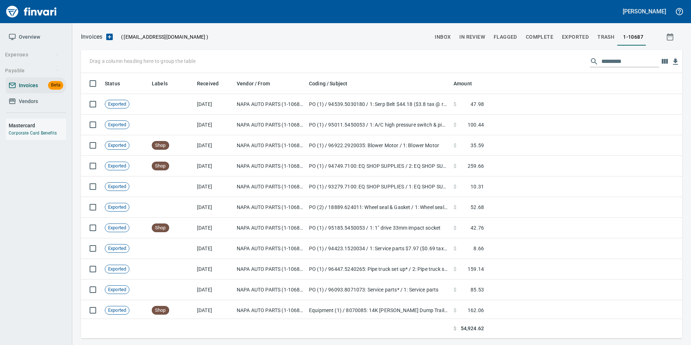
click at [442, 41] on span "inbox" at bounding box center [443, 37] width 16 height 9
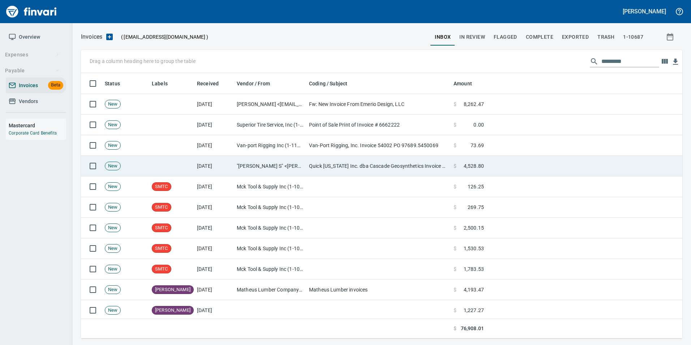
click at [241, 161] on td ""Cruz, Angelina S" <angelina@bowmanconstructionsupply.com>" at bounding box center [270, 166] width 72 height 21
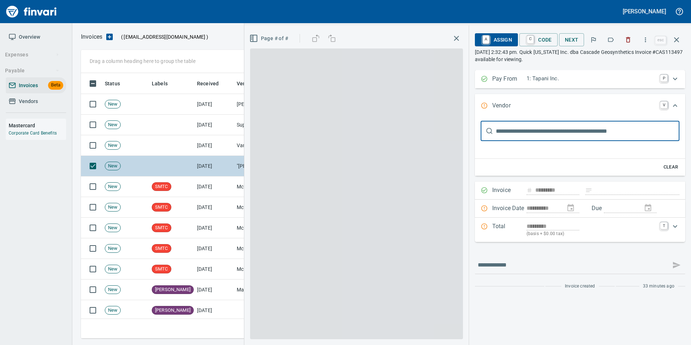
scroll to position [260, 590]
type input "**********"
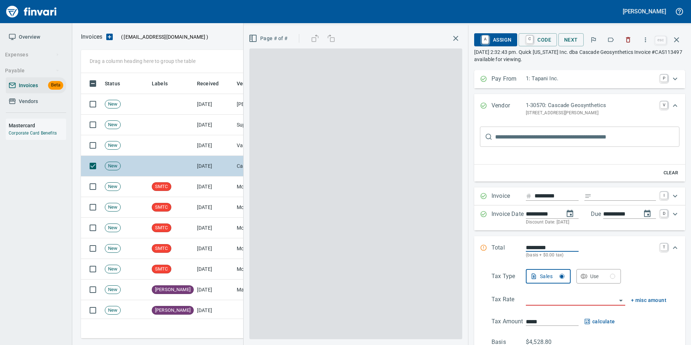
scroll to position [0, 0]
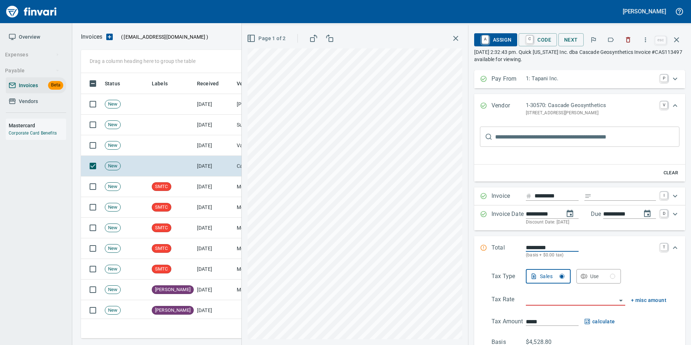
click at [612, 42] on icon "button" at bounding box center [612, 40] width 6 height 4
click at [679, 39] on icon "button" at bounding box center [677, 39] width 9 height 9
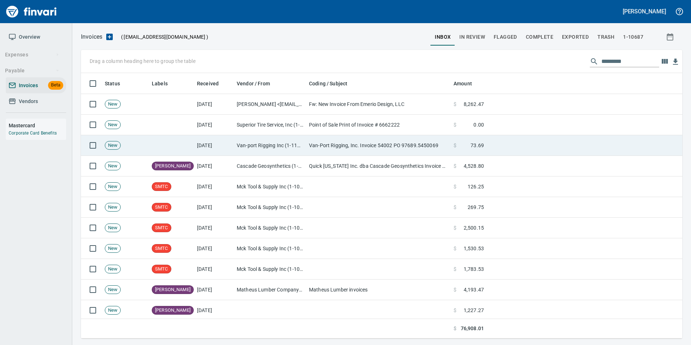
click at [244, 141] on td "Van-port Rigging Inc (1-11072)" at bounding box center [270, 145] width 72 height 21
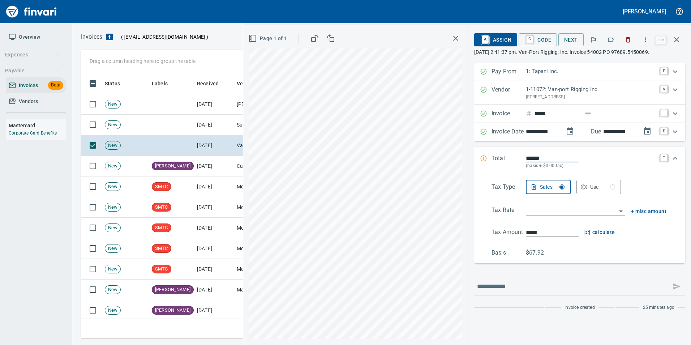
click at [611, 37] on icon "button" at bounding box center [610, 39] width 7 height 7
click at [682, 39] on button "button" at bounding box center [676, 39] width 17 height 17
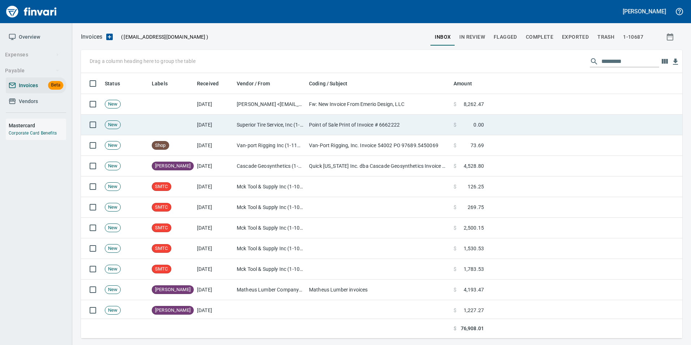
click at [219, 119] on td "[DATE]" at bounding box center [214, 125] width 40 height 21
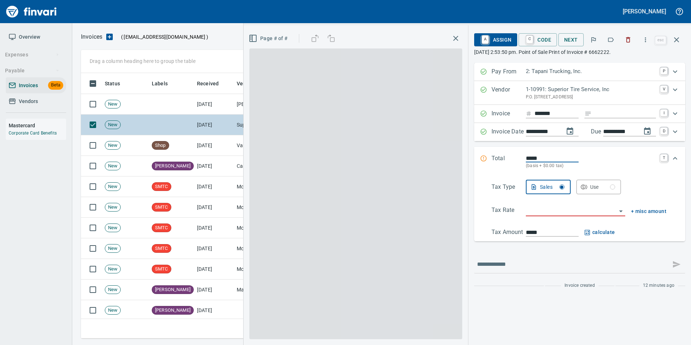
scroll to position [260, 590]
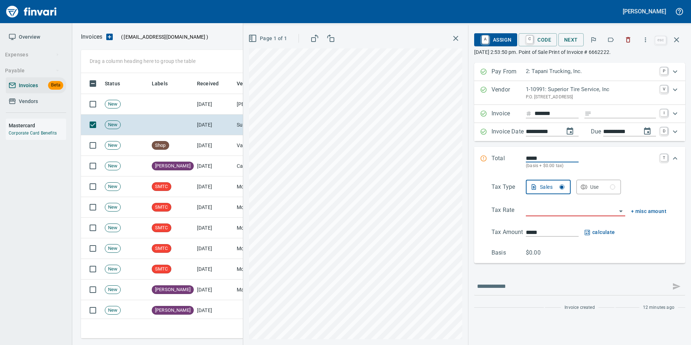
click at [613, 40] on icon "button" at bounding box center [610, 39] width 7 height 7
click at [674, 40] on icon "button" at bounding box center [677, 39] width 9 height 9
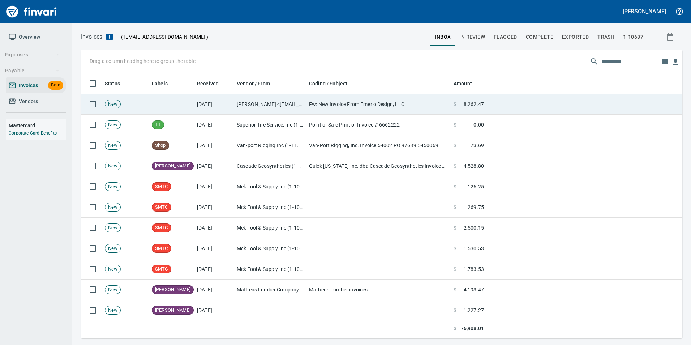
scroll to position [260, 591]
click at [193, 103] on td at bounding box center [171, 104] width 45 height 21
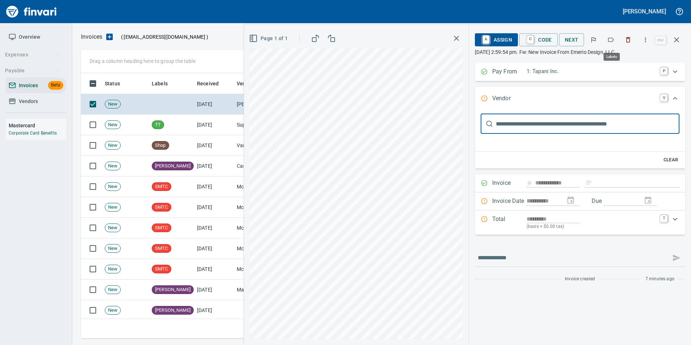
click at [606, 38] on button "button" at bounding box center [611, 40] width 16 height 16
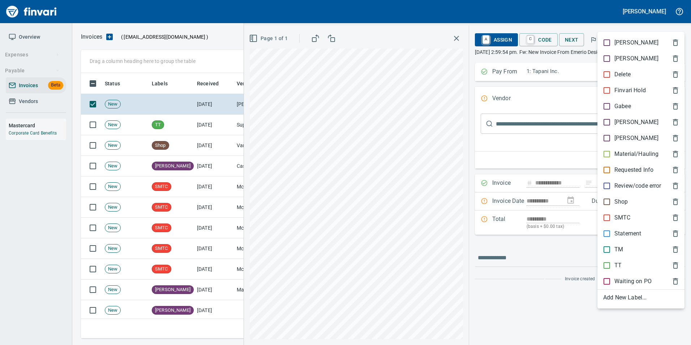
scroll to position [260, 590]
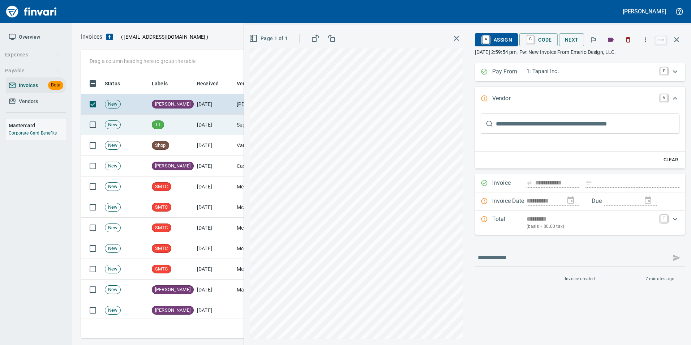
click at [679, 39] on icon "button" at bounding box center [677, 39] width 9 height 9
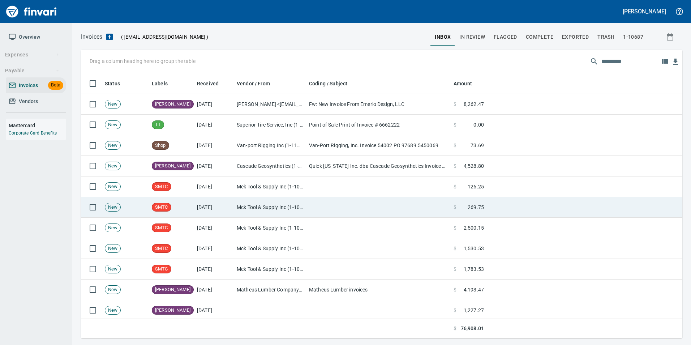
click at [348, 217] on td at bounding box center [378, 207] width 145 height 21
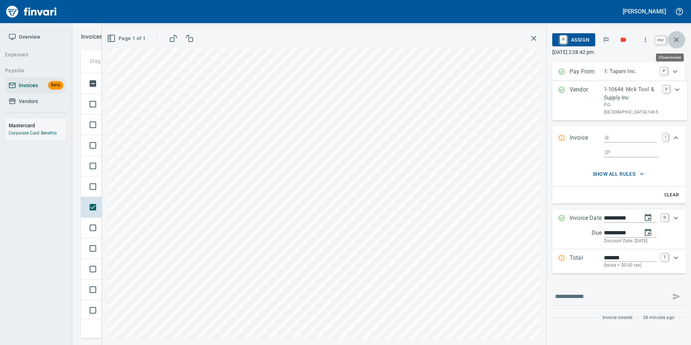
click at [680, 38] on icon "button" at bounding box center [677, 39] width 9 height 9
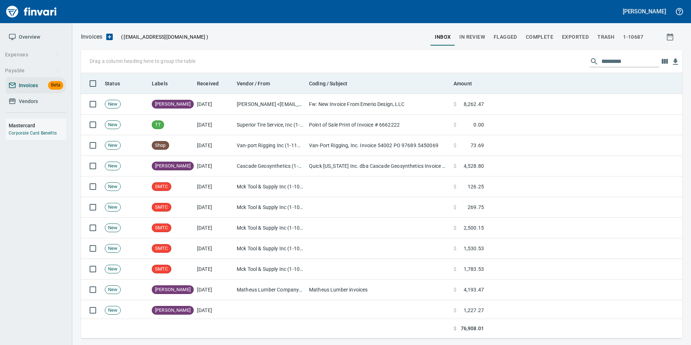
scroll to position [260, 590]
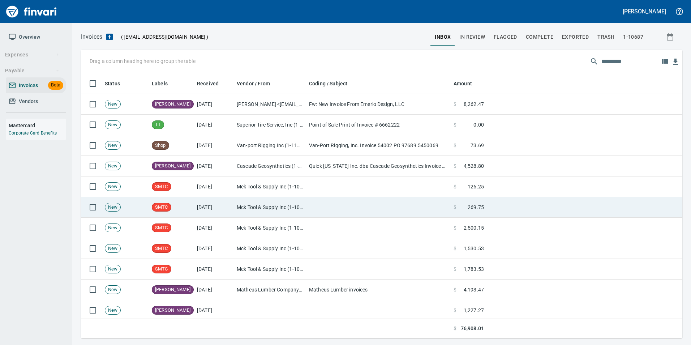
click at [234, 197] on td "[DATE]" at bounding box center [214, 207] width 40 height 21
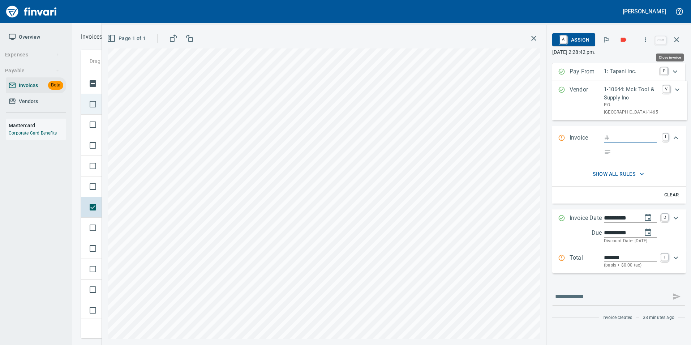
click at [682, 34] on button "button" at bounding box center [676, 39] width 17 height 17
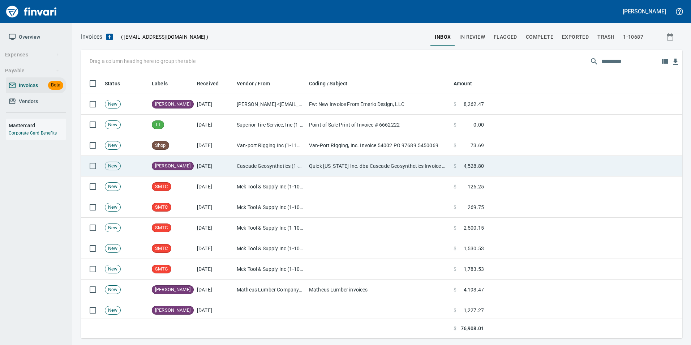
scroll to position [260, 590]
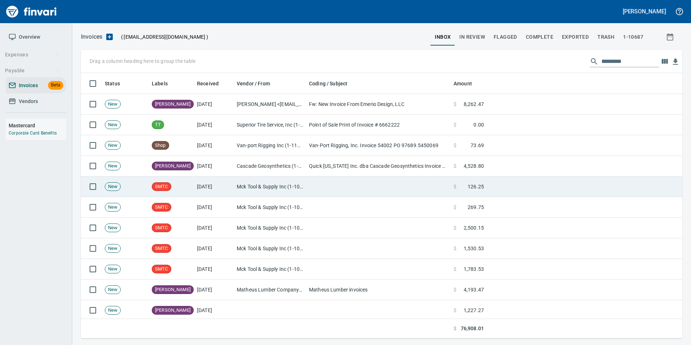
click at [238, 192] on td "Mck Tool & Supply Inc (1-10644)" at bounding box center [270, 186] width 72 height 21
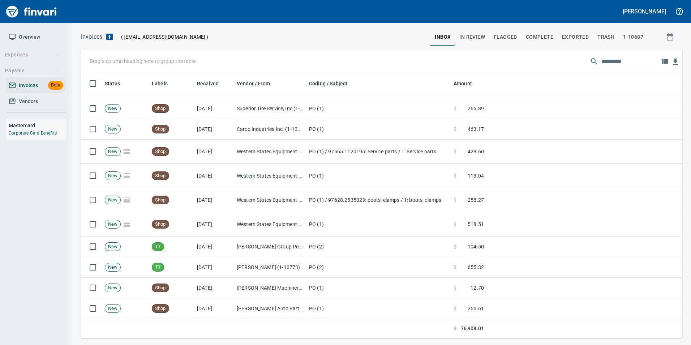
scroll to position [181, 0]
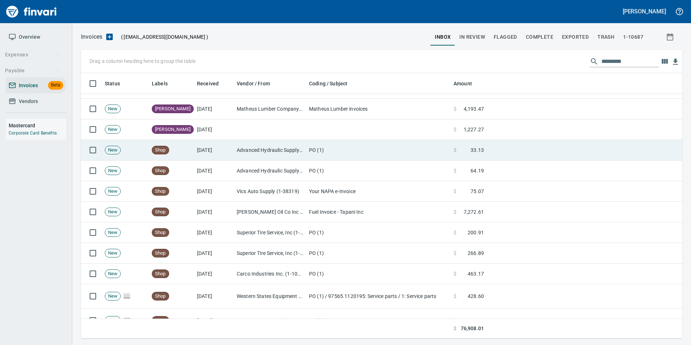
click at [215, 142] on td "[DATE]" at bounding box center [214, 150] width 40 height 21
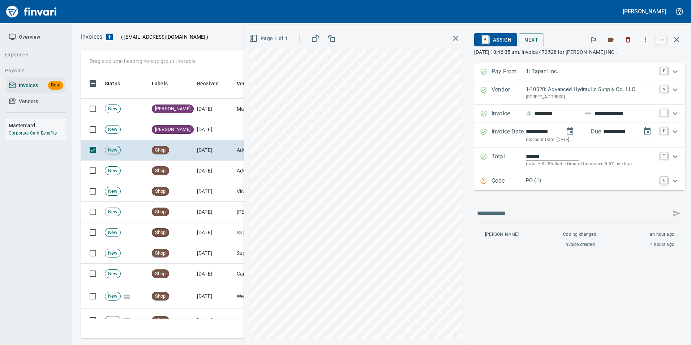
click at [531, 184] on p "PO (1)" at bounding box center [591, 180] width 130 height 8
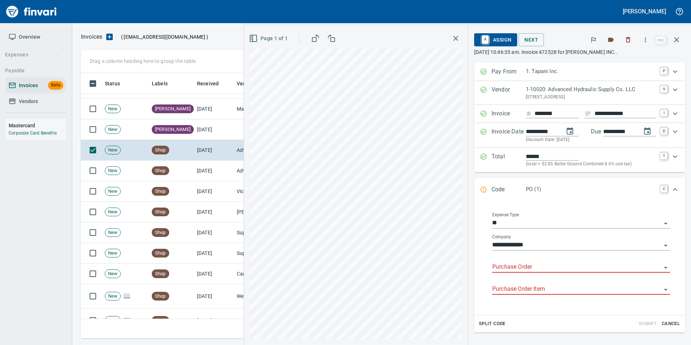
click at [501, 268] on input "Purchase Order" at bounding box center [576, 267] width 169 height 10
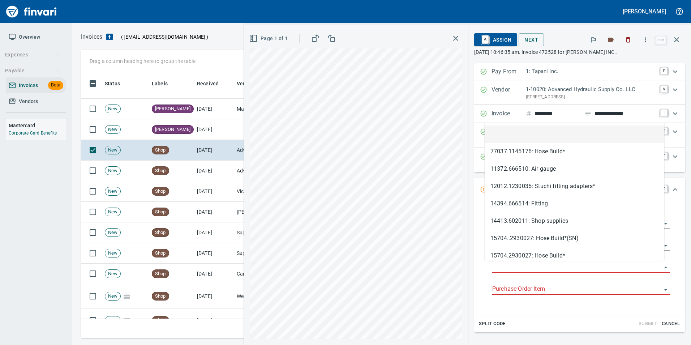
scroll to position [260, 590]
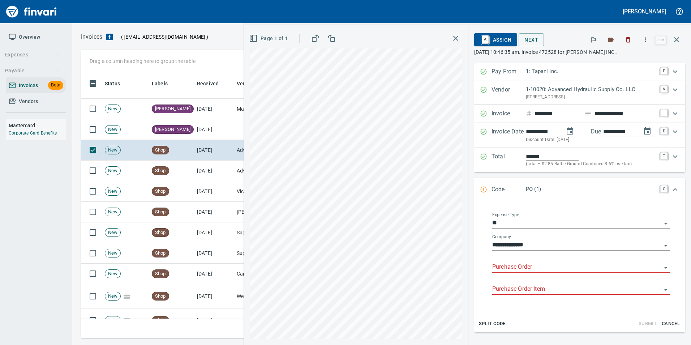
type input "**********"
drag, startPoint x: 681, startPoint y: 42, endPoint x: 556, endPoint y: 147, distance: 163.5
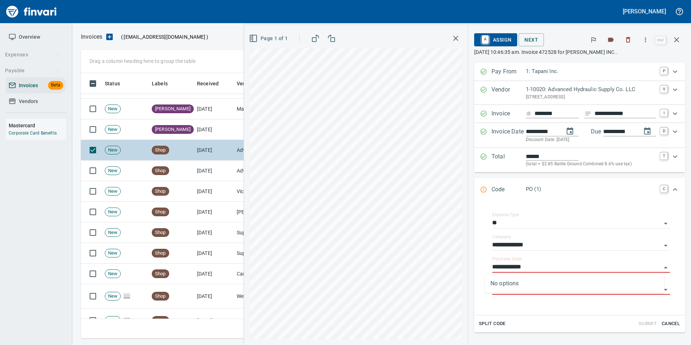
click at [681, 41] on icon "button" at bounding box center [677, 39] width 9 height 9
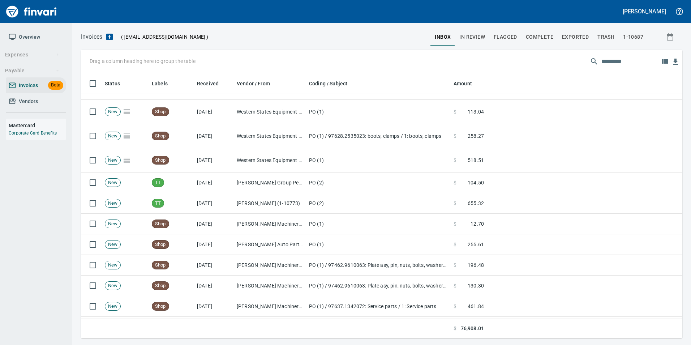
scroll to position [398, 0]
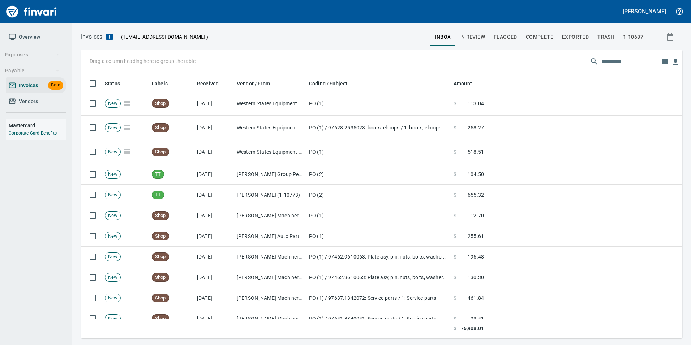
click at [422, 209] on td "PO (1)" at bounding box center [378, 215] width 145 height 21
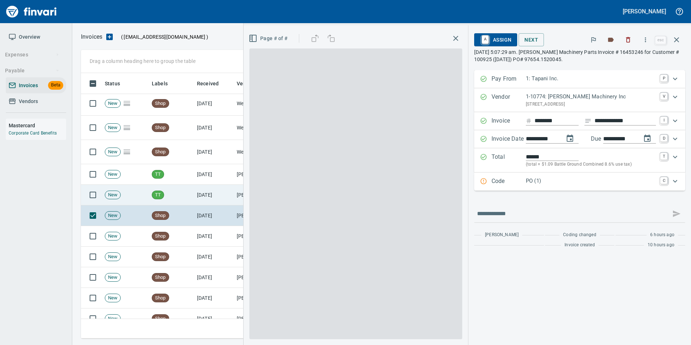
click at [211, 196] on td "[DATE]" at bounding box center [214, 195] width 40 height 21
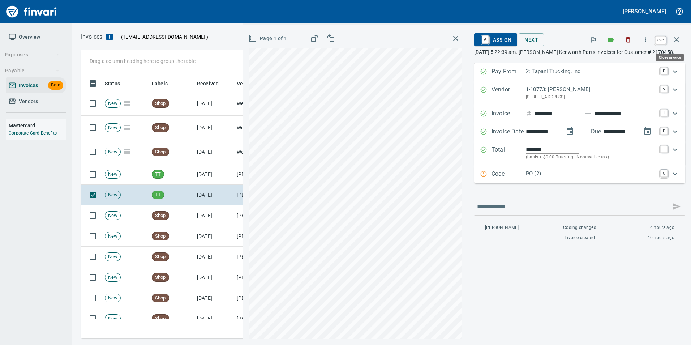
click at [681, 42] on icon "button" at bounding box center [677, 39] width 9 height 9
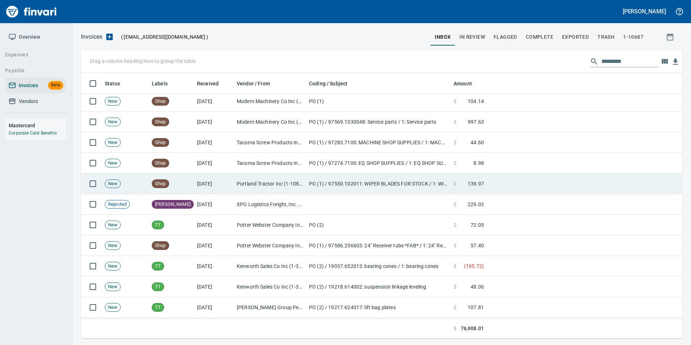
scroll to position [832, 0]
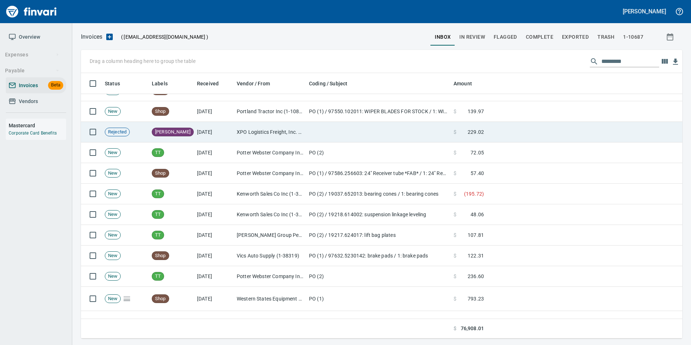
click at [344, 135] on td at bounding box center [378, 132] width 145 height 21
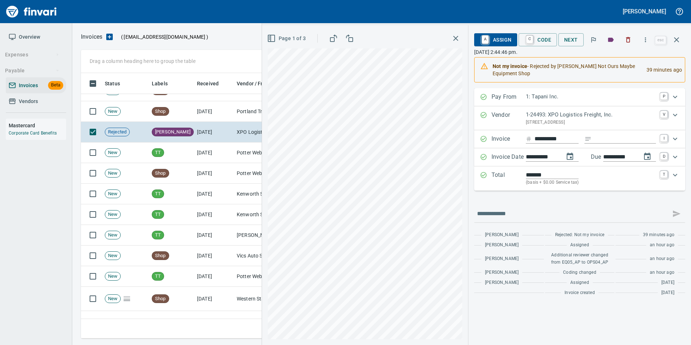
scroll to position [260, 590]
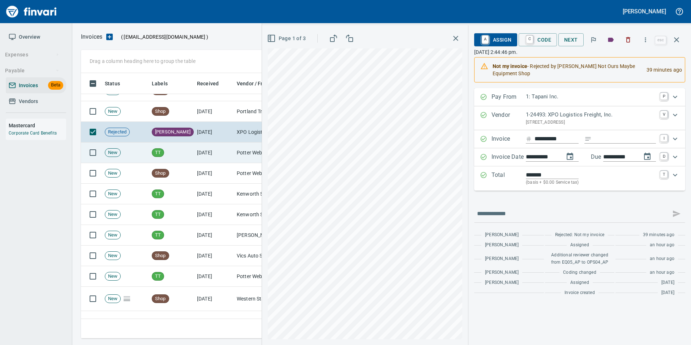
click at [679, 40] on icon "button" at bounding box center [677, 39] width 9 height 9
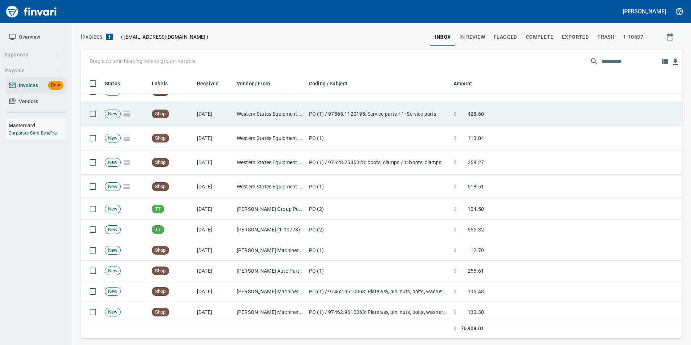
scroll to position [362, 0]
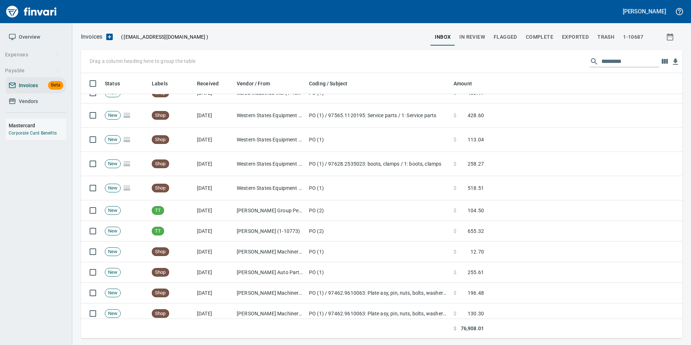
click at [628, 60] on input "text" at bounding box center [631, 62] width 58 height 12
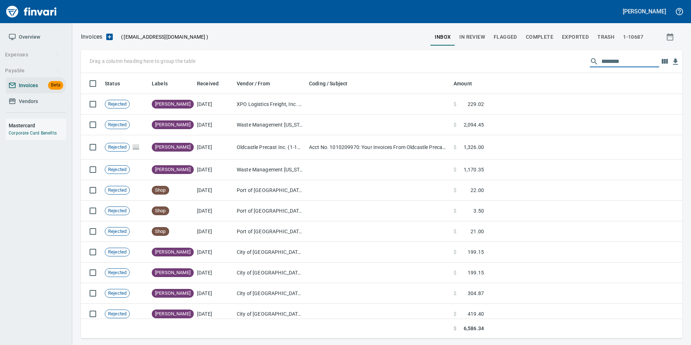
scroll to position [260, 591]
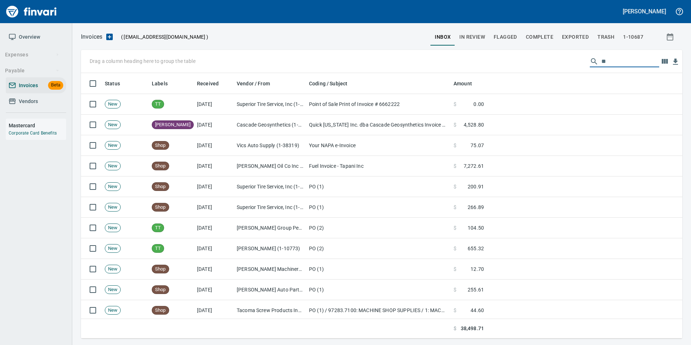
type input "*"
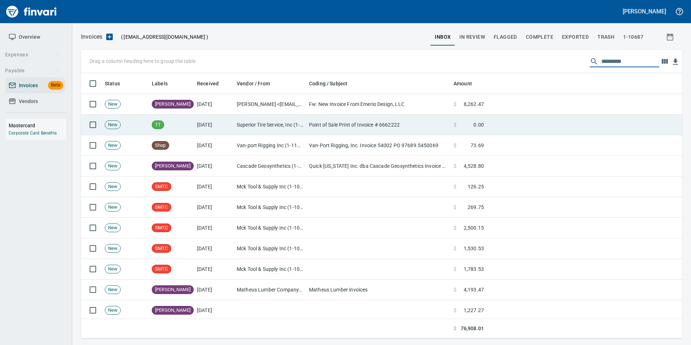
click at [400, 131] on td "Point of Sale Print of Invoice # 6662222" at bounding box center [378, 125] width 145 height 21
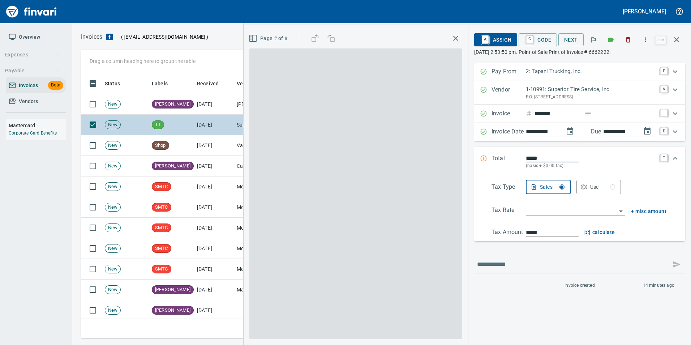
scroll to position [260, 590]
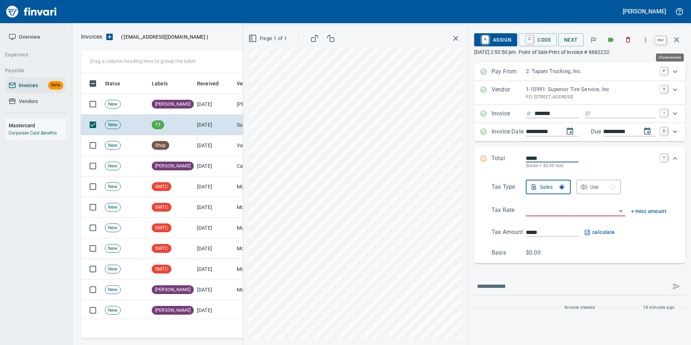
click at [684, 43] on button "button" at bounding box center [676, 39] width 17 height 17
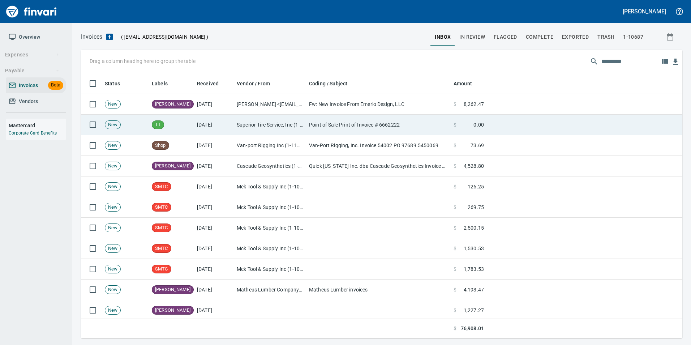
scroll to position [260, 590]
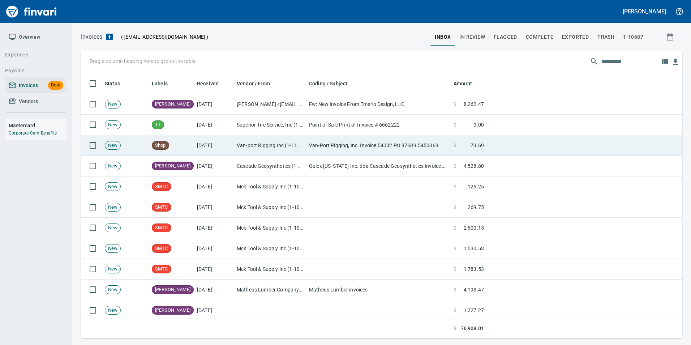
click at [442, 151] on td "Van-Port Rigging, Inc. Invoice 54002 PO 97689.5450069" at bounding box center [378, 145] width 145 height 21
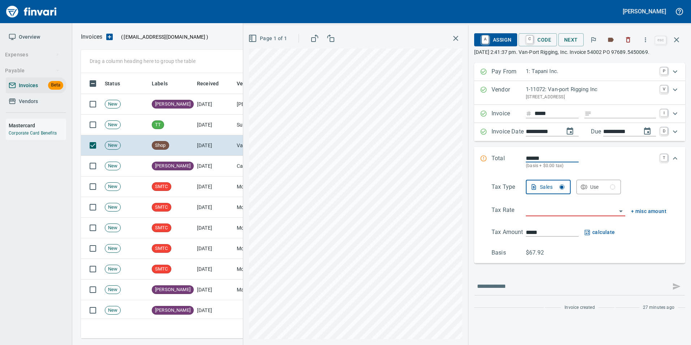
click at [617, 112] on input "Expand" at bounding box center [625, 113] width 61 height 9
type input "**********"
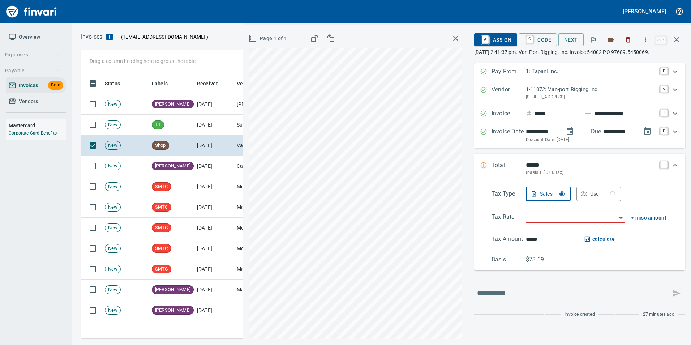
click at [545, 219] on input "search" at bounding box center [571, 218] width 91 height 10
click at [574, 262] on li "WA0666: Clark County Unicorp. Combined 8.5%" at bounding box center [574, 253] width 101 height 17
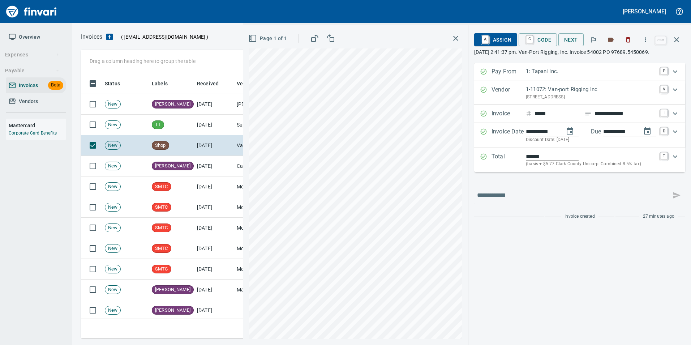
type input "**********"
type input "*****"
type input "**********"
click at [536, 42] on span "C Code" at bounding box center [538, 40] width 27 height 12
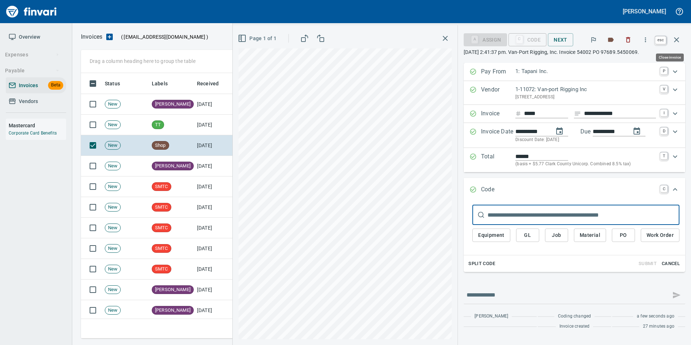
click at [676, 40] on icon "button" at bounding box center [676, 39] width 5 height 5
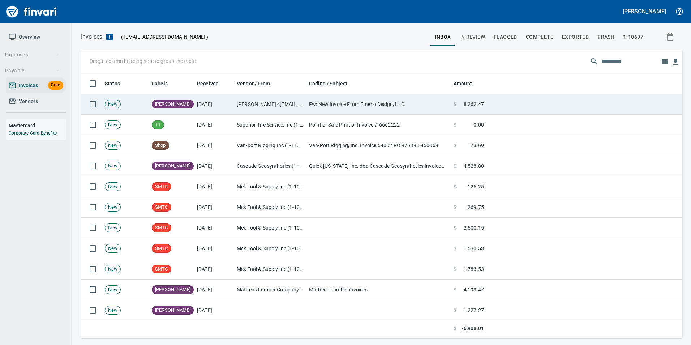
scroll to position [260, 591]
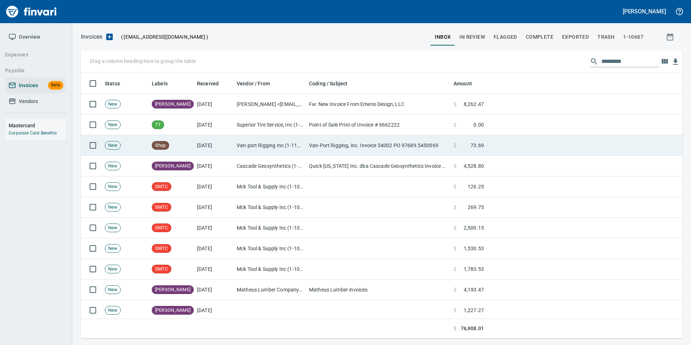
click at [327, 146] on td "Van-Port Rigging, Inc. Invoice 54002 PO 97689.5450069" at bounding box center [378, 145] width 145 height 21
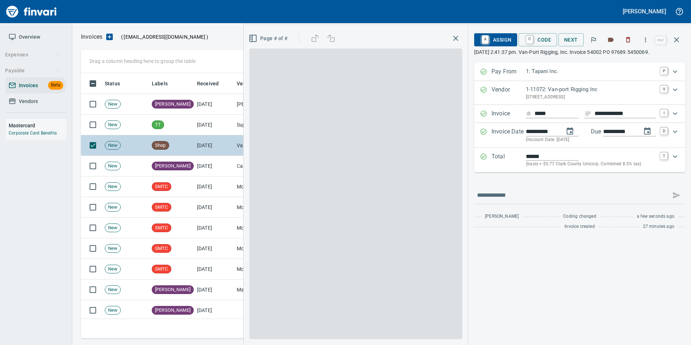
scroll to position [260, 590]
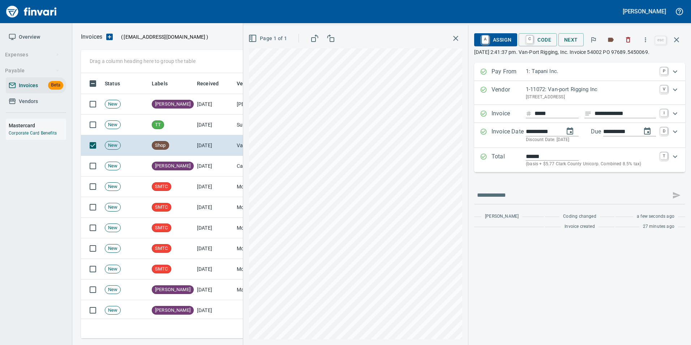
click at [605, 164] on p "(basis + $5.77 Clark County Unicorp. Combined 8.5% tax)" at bounding box center [591, 164] width 130 height 7
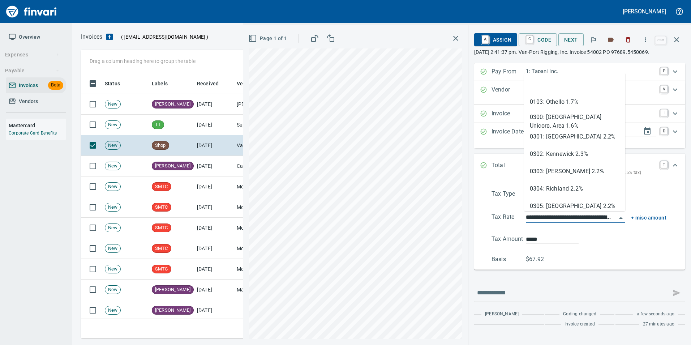
click at [562, 218] on input "**********" at bounding box center [571, 218] width 91 height 10
type input "*****"
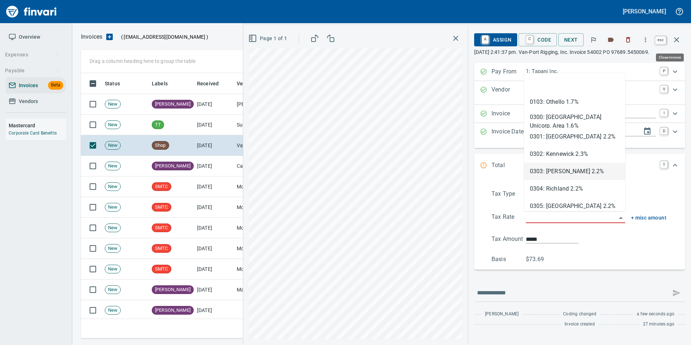
drag, startPoint x: 680, startPoint y: 39, endPoint x: 604, endPoint y: 67, distance: 80.4
click at [679, 39] on icon "button" at bounding box center [677, 39] width 9 height 9
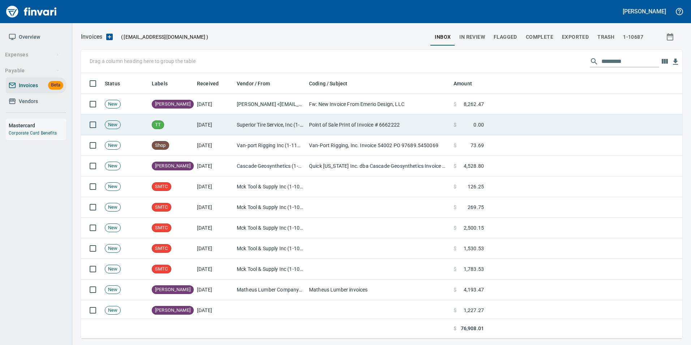
scroll to position [260, 590]
click at [198, 128] on td "[DATE]" at bounding box center [214, 125] width 40 height 21
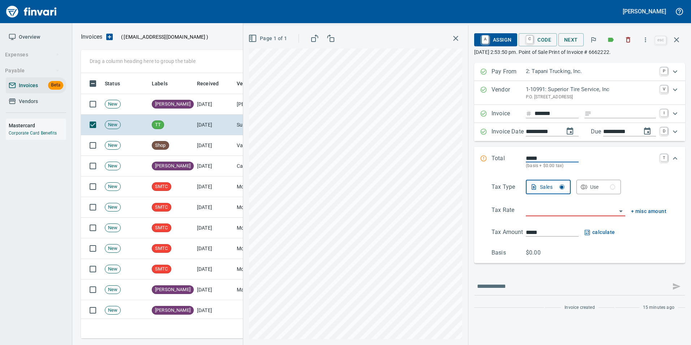
click at [678, 41] on icon "button" at bounding box center [676, 39] width 5 height 5
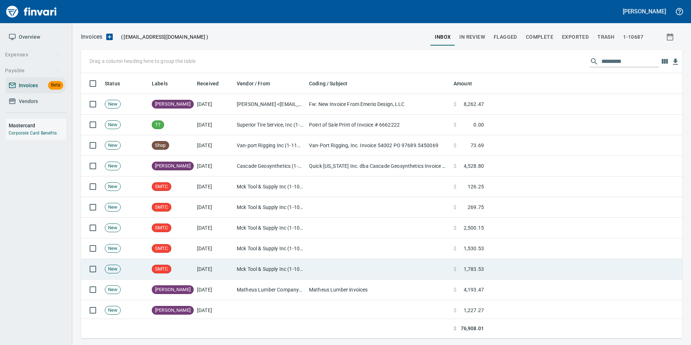
click at [254, 273] on td "Mck Tool & Supply Inc (1-10644)" at bounding box center [270, 269] width 72 height 21
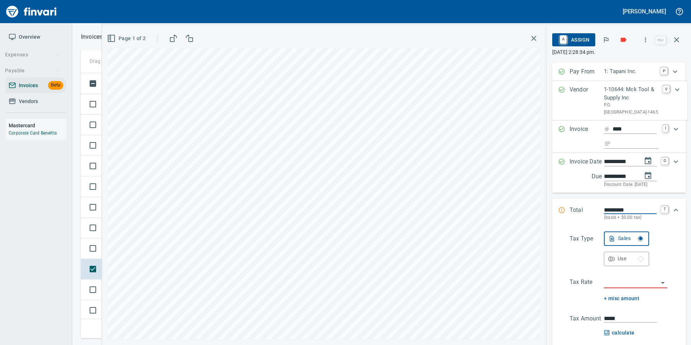
click at [679, 46] on button "button" at bounding box center [676, 39] width 17 height 17
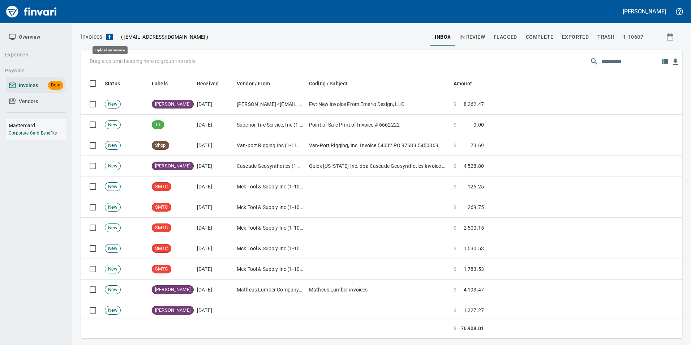
scroll to position [260, 591]
click at [22, 101] on span "Vendors" at bounding box center [28, 101] width 19 height 9
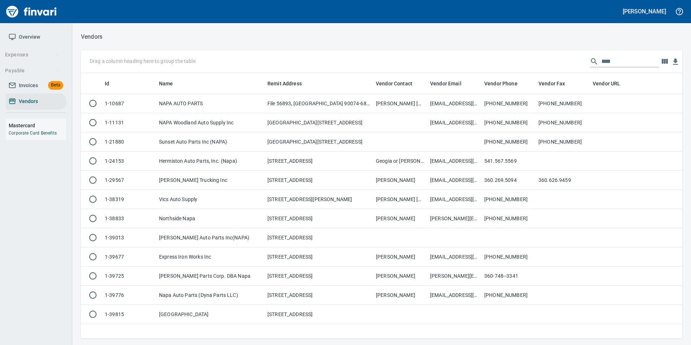
scroll to position [260, 596]
click at [614, 51] on div "Drag a column heading here to group the table ****" at bounding box center [382, 61] width 602 height 23
click at [609, 56] on input "****" at bounding box center [631, 62] width 58 height 12
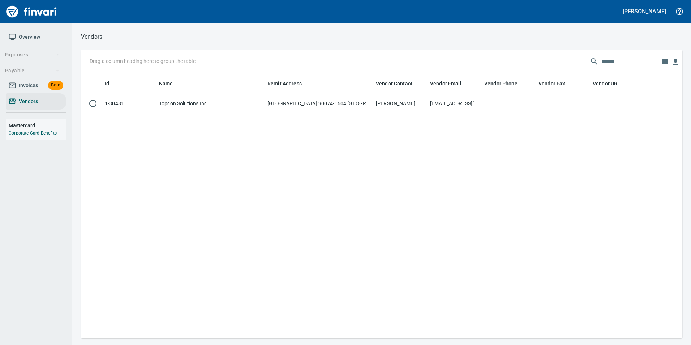
type input "******"
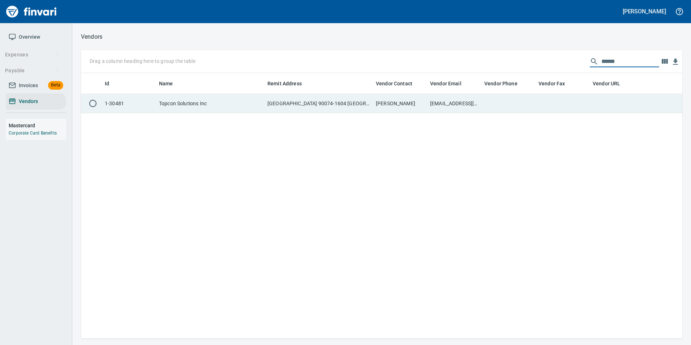
click at [541, 106] on td at bounding box center [563, 103] width 54 height 19
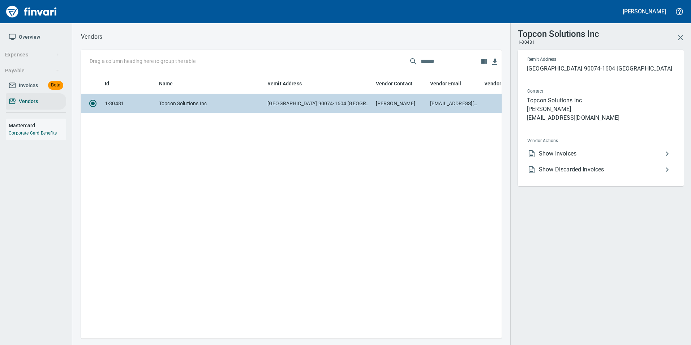
scroll to position [255, 415]
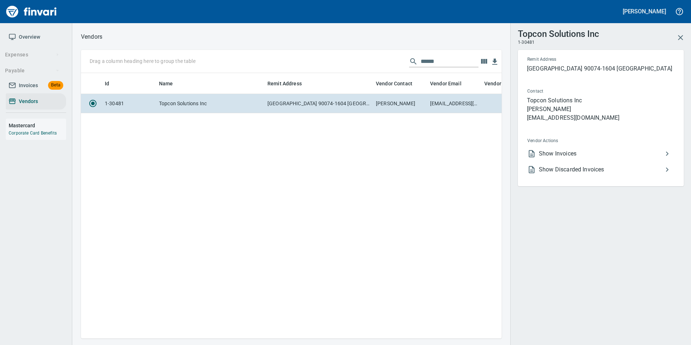
click at [552, 151] on span "Show Invoices" at bounding box center [601, 153] width 124 height 9
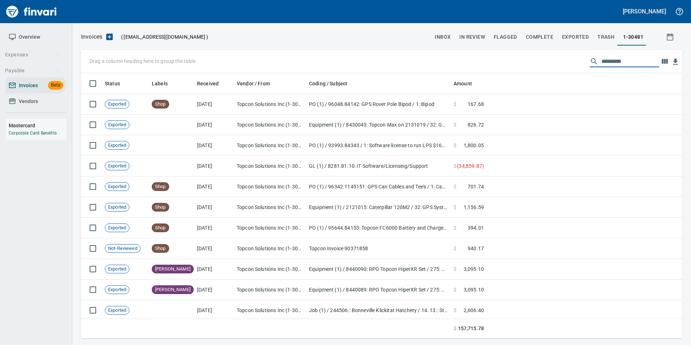
click at [608, 61] on input "text" at bounding box center [631, 62] width 58 height 12
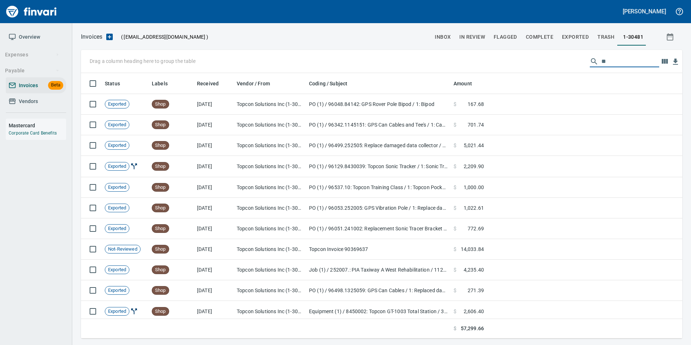
type input "*"
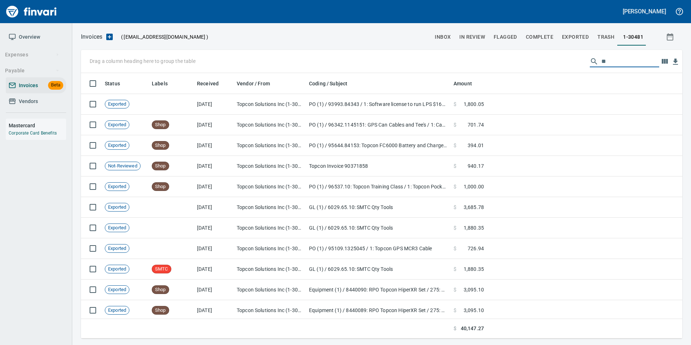
type input "*"
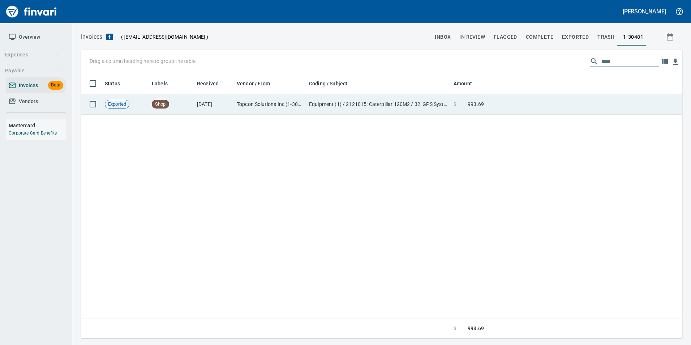
type input "****"
click at [490, 104] on td at bounding box center [585, 104] width 196 height 21
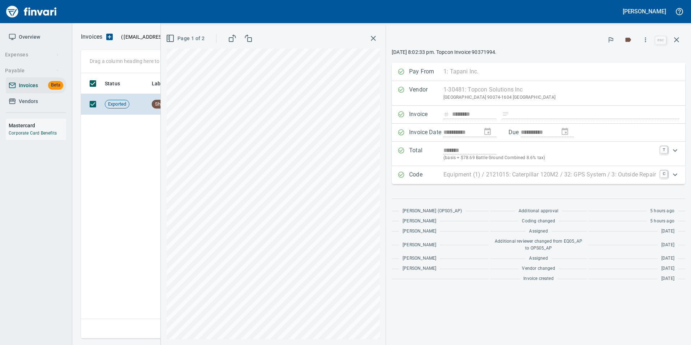
scroll to position [260, 596]
click at [675, 36] on icon "button" at bounding box center [677, 39] width 9 height 9
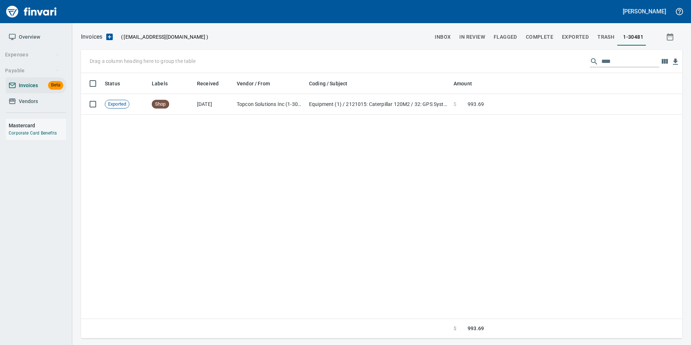
scroll to position [260, 596]
click at [444, 42] on button "inbox" at bounding box center [443, 36] width 25 height 17
click at [616, 60] on input "****" at bounding box center [631, 62] width 58 height 12
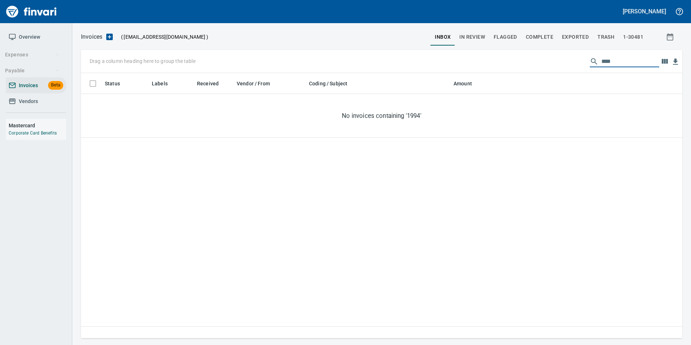
click at [616, 60] on input "****" at bounding box center [631, 62] width 58 height 12
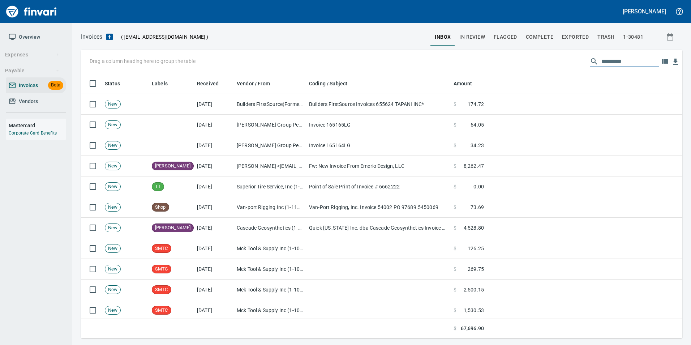
scroll to position [260, 591]
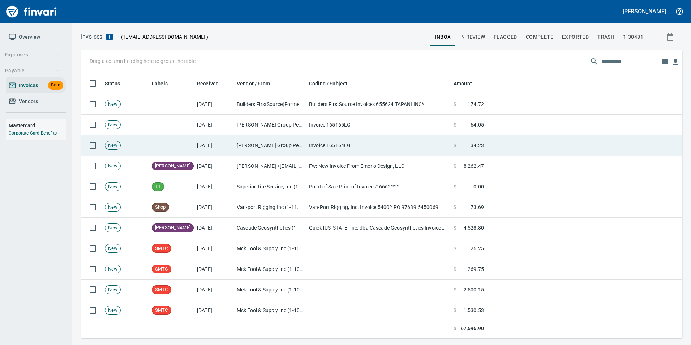
click at [281, 148] on td "[PERSON_NAME] Group Peterbilt([MEDICAL_DATA]) (1-38196)" at bounding box center [270, 145] width 72 height 21
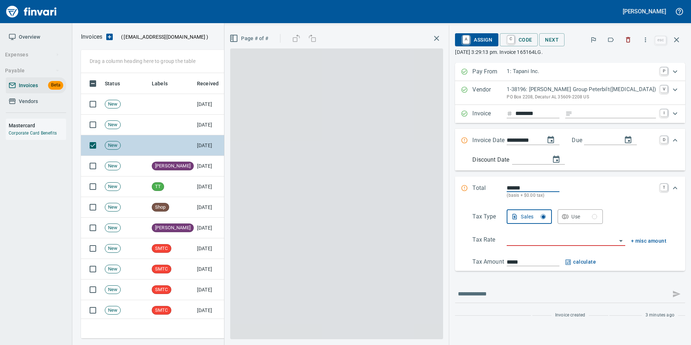
scroll to position [260, 590]
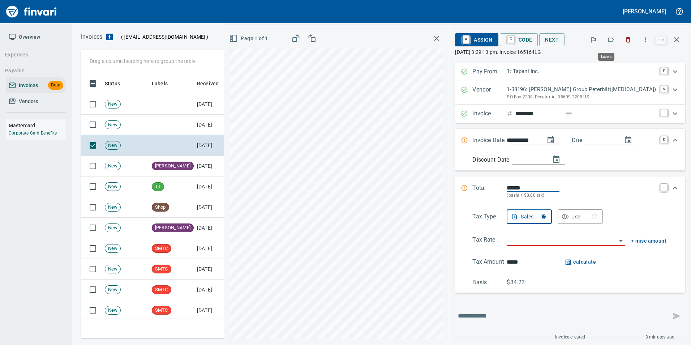
click at [614, 40] on icon "button" at bounding box center [612, 40] width 6 height 4
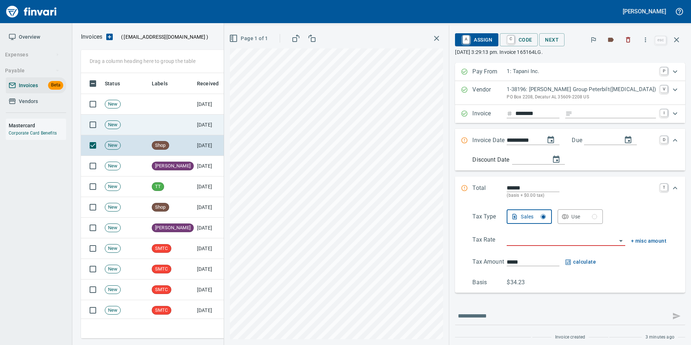
click at [673, 40] on icon "button" at bounding box center [677, 39] width 9 height 9
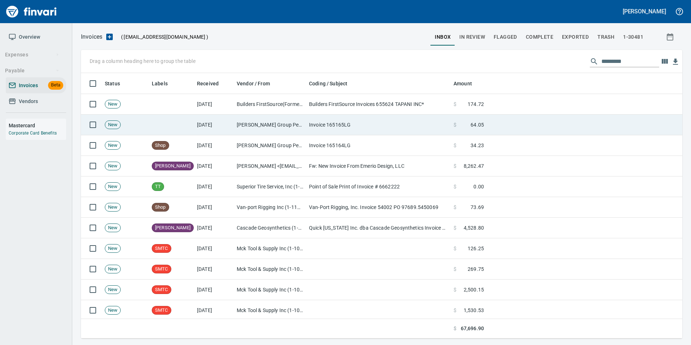
click at [267, 128] on td "[PERSON_NAME] Group Peterbilt([MEDICAL_DATA]) (1-38196)" at bounding box center [270, 125] width 72 height 21
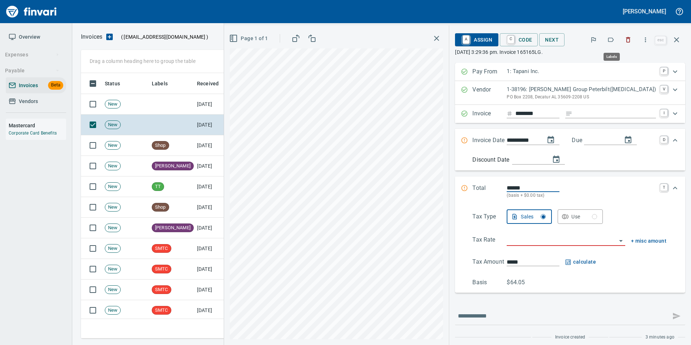
drag, startPoint x: 612, startPoint y: 40, endPoint x: 614, endPoint y: 46, distance: 6.0
click at [614, 46] on button "button" at bounding box center [611, 40] width 16 height 16
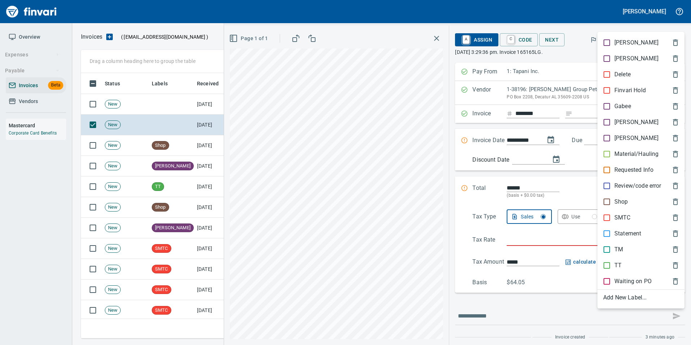
scroll to position [260, 590]
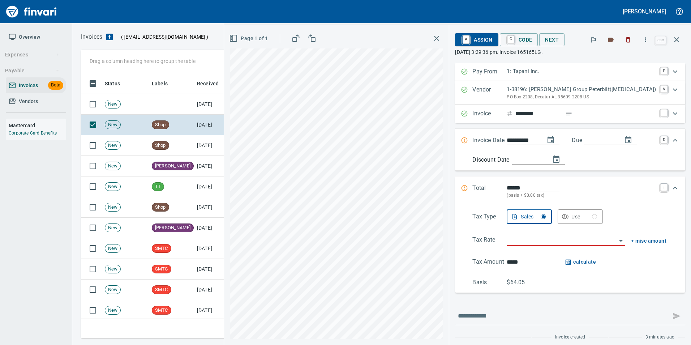
click at [683, 42] on button "button" at bounding box center [676, 39] width 17 height 17
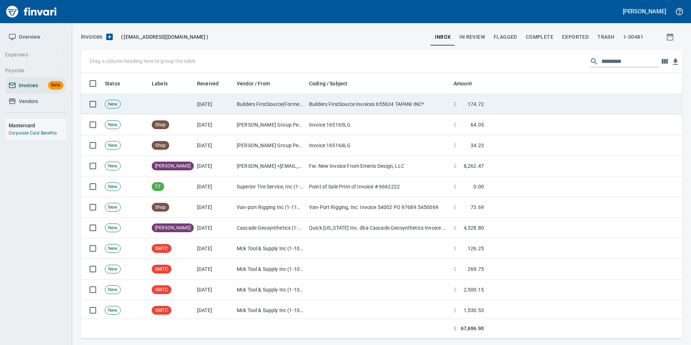
click at [270, 111] on td "Builders FirstSource(Formerly Pro-Build) (1-10829)" at bounding box center [270, 104] width 72 height 21
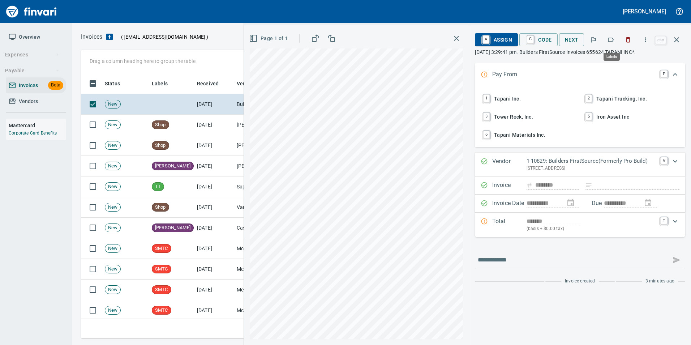
click at [612, 40] on icon "button" at bounding box center [610, 39] width 7 height 7
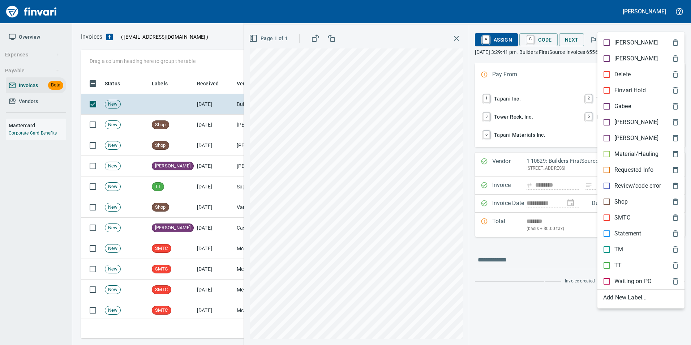
scroll to position [260, 590]
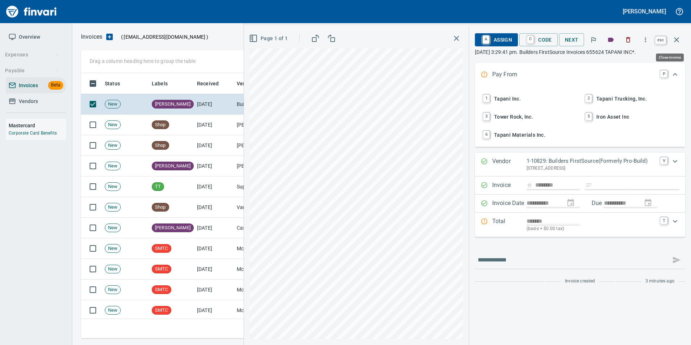
drag, startPoint x: 682, startPoint y: 39, endPoint x: 673, endPoint y: 53, distance: 16.4
click at [682, 39] on button "button" at bounding box center [676, 39] width 17 height 17
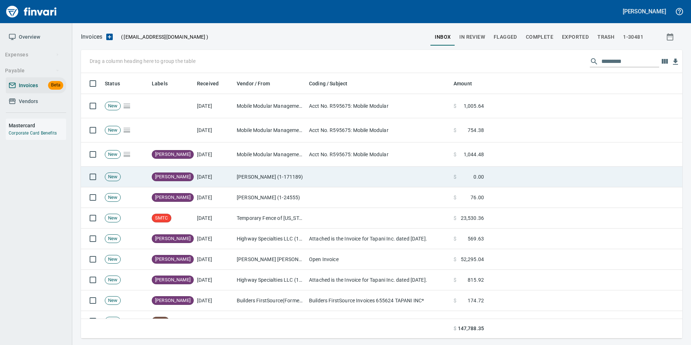
click at [422, 181] on td at bounding box center [378, 177] width 145 height 21
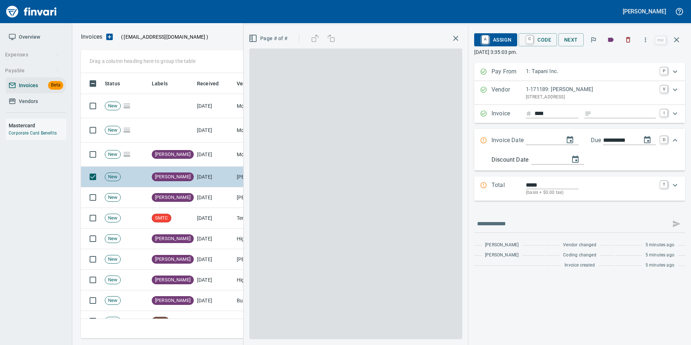
scroll to position [260, 590]
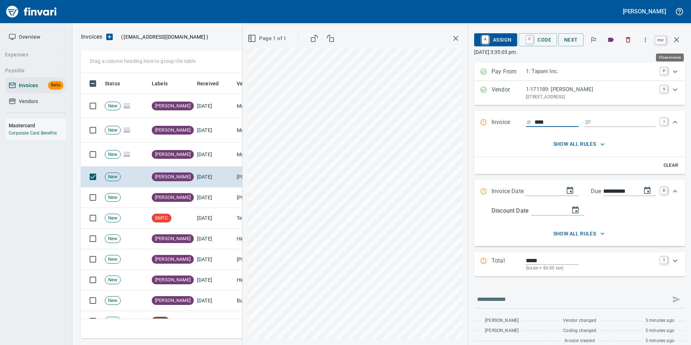
click at [675, 38] on icon "button" at bounding box center [676, 39] width 5 height 5
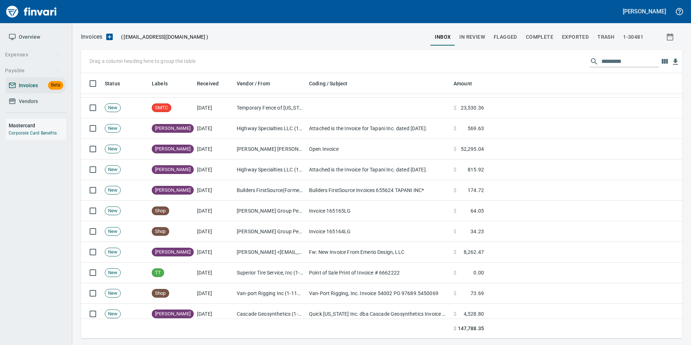
scroll to position [108, 0]
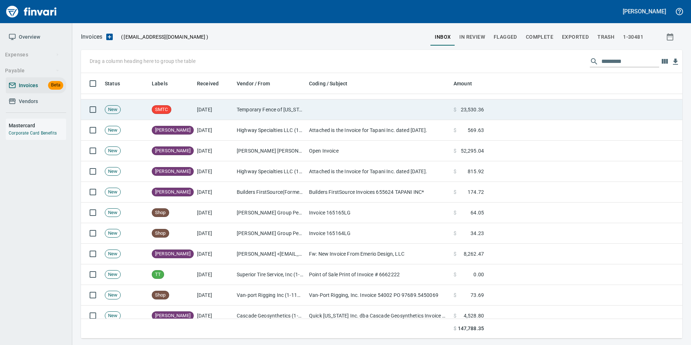
click at [216, 112] on td "[DATE]" at bounding box center [214, 109] width 40 height 21
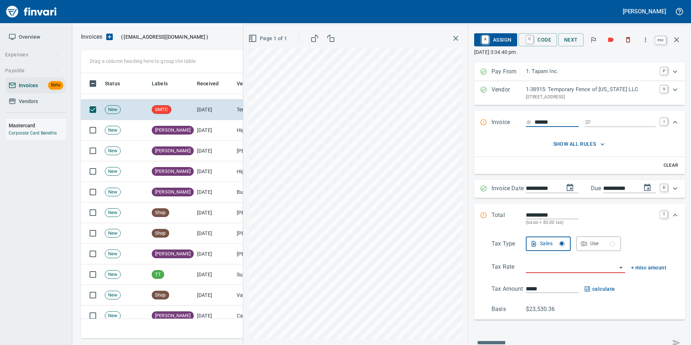
click at [678, 41] on icon "button" at bounding box center [676, 39] width 5 height 5
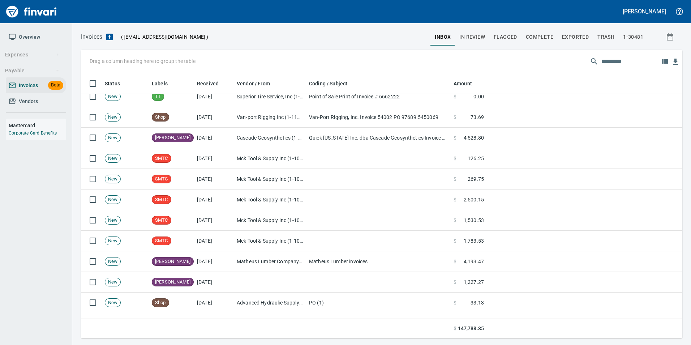
scroll to position [289, 0]
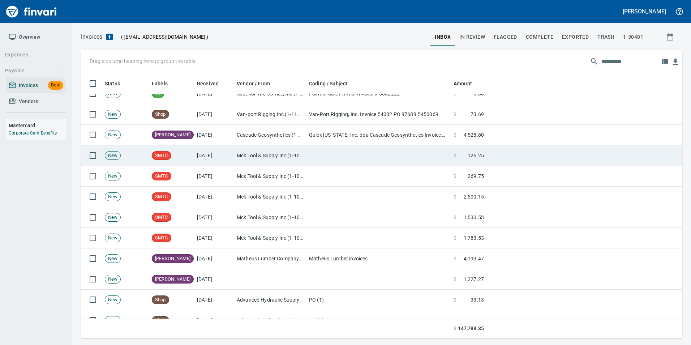
click at [172, 154] on td "SMTC" at bounding box center [171, 155] width 45 height 21
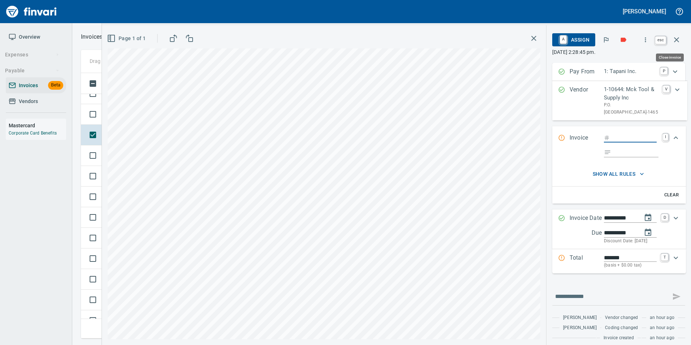
click at [679, 44] on button "button" at bounding box center [676, 39] width 17 height 17
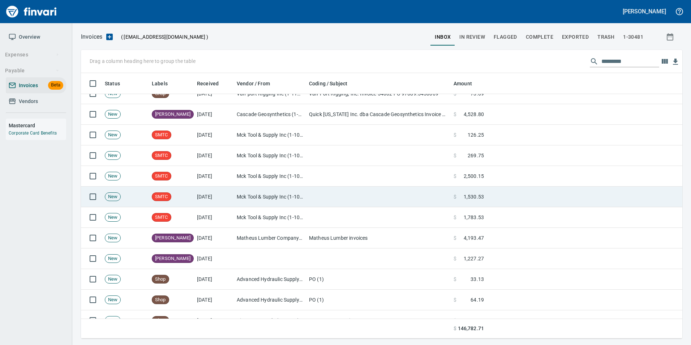
scroll to position [260, 590]
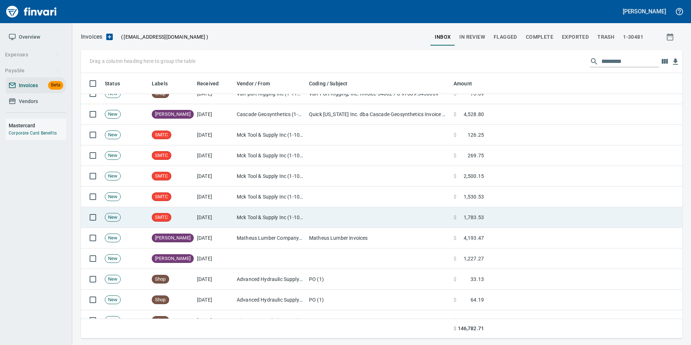
click at [183, 226] on td "SMTC" at bounding box center [171, 217] width 45 height 21
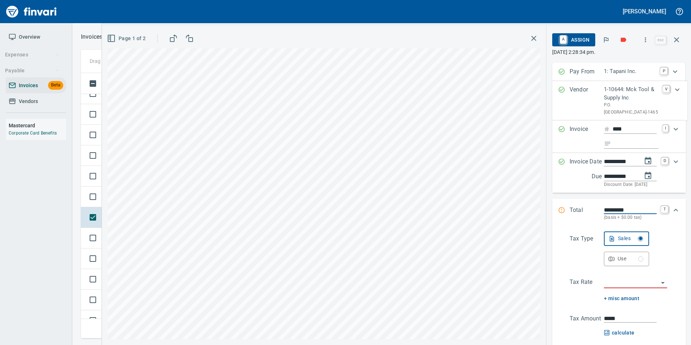
click at [629, 149] on input "Expand" at bounding box center [636, 144] width 44 height 9
type input "**********"
click at [632, 288] on input "search" at bounding box center [631, 283] width 55 height 10
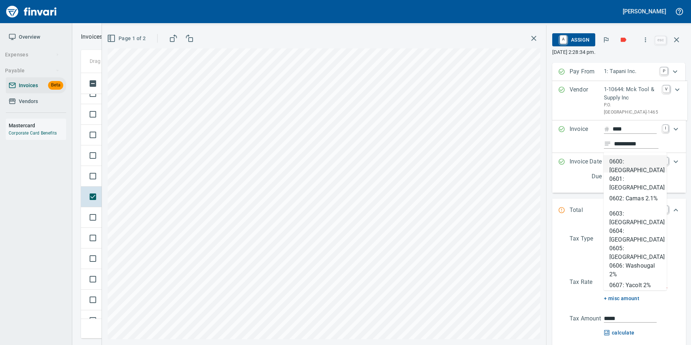
type input "****"
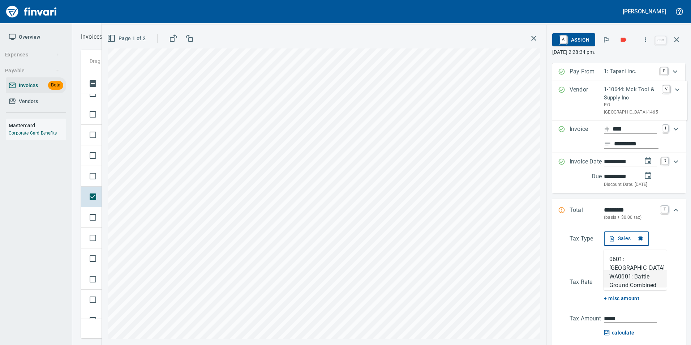
click at [624, 281] on li "WA0601: Battle Ground Combined 8.6%" at bounding box center [635, 278] width 63 height 17
type input "*******"
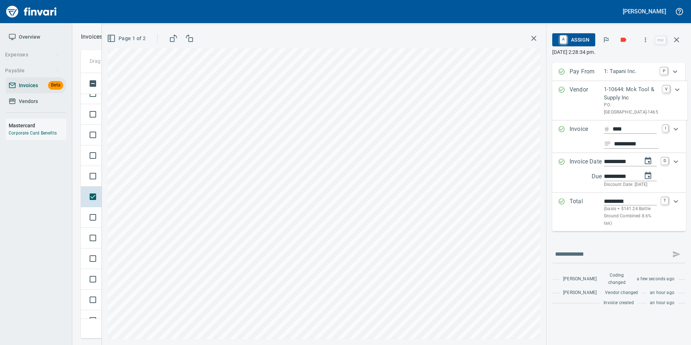
type input "**********"
click at [580, 43] on span "A Assign" at bounding box center [573, 40] width 31 height 12
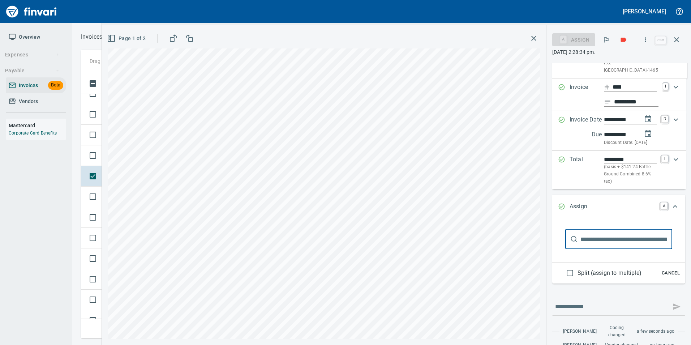
scroll to position [92, 0]
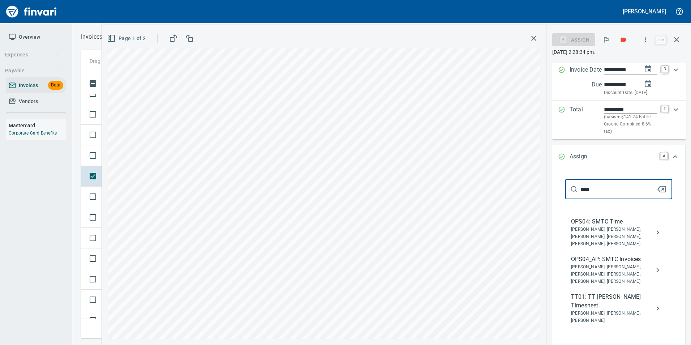
type input "****"
click at [657, 272] on icon "assign" at bounding box center [658, 270] width 3 height 4
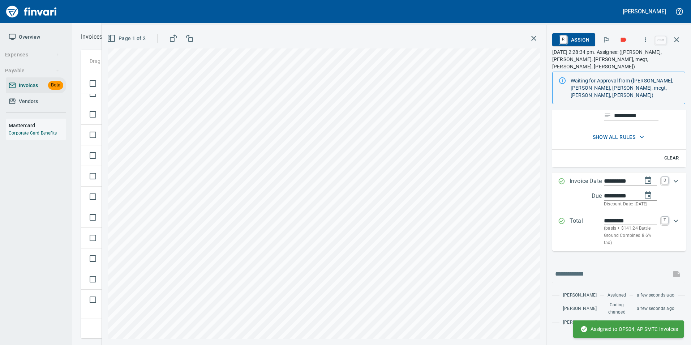
scroll to position [13, 0]
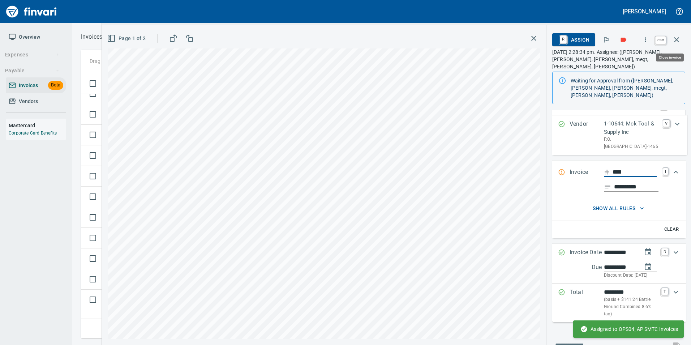
click at [675, 42] on icon "button" at bounding box center [677, 39] width 9 height 9
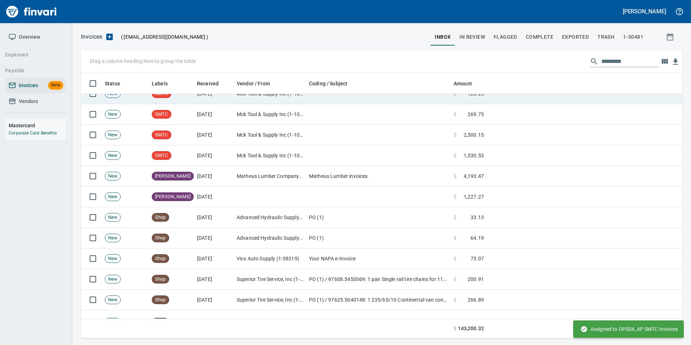
scroll to position [260, 591]
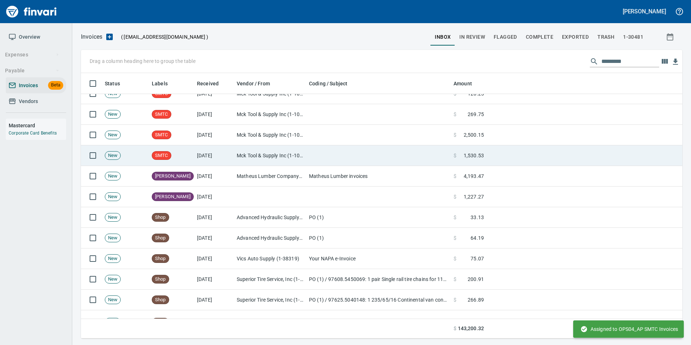
click at [334, 161] on td at bounding box center [378, 155] width 145 height 21
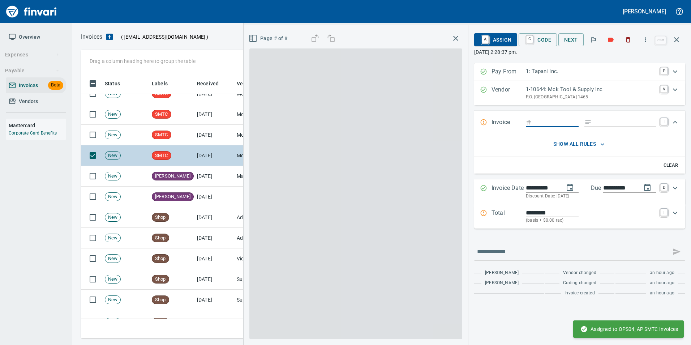
scroll to position [260, 590]
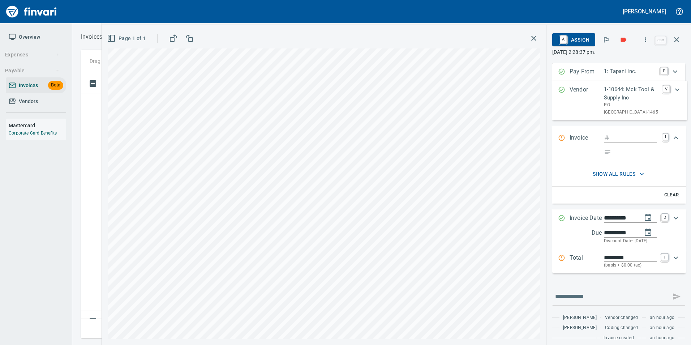
scroll to position [260, 590]
type input "****"
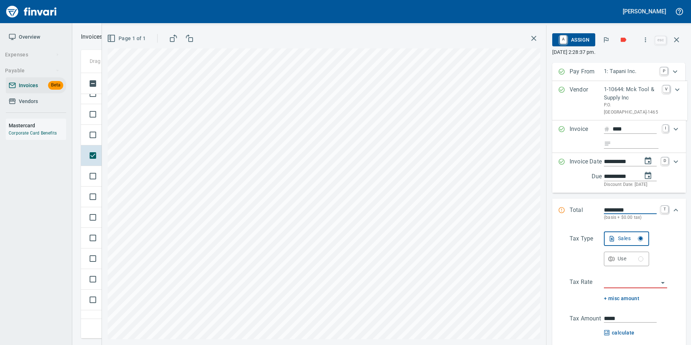
click at [628, 149] on input "Expand" at bounding box center [636, 144] width 44 height 9
type input "**********"
click at [615, 288] on input "search" at bounding box center [631, 283] width 55 height 10
click at [627, 281] on li "WA0601: Battle Ground Combined 8.6%" at bounding box center [635, 278] width 63 height 17
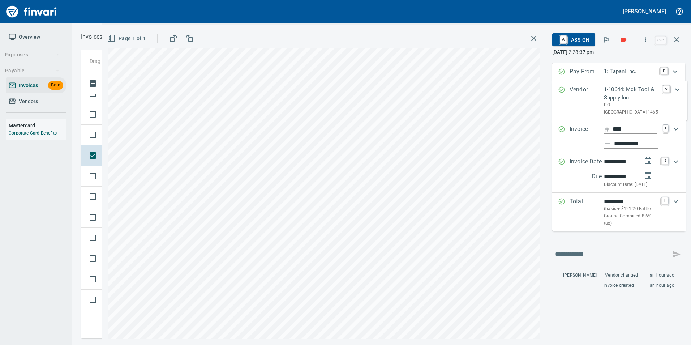
type input "**********"
type input "*******"
type input "**********"
click at [578, 38] on span "A Assign" at bounding box center [573, 40] width 31 height 12
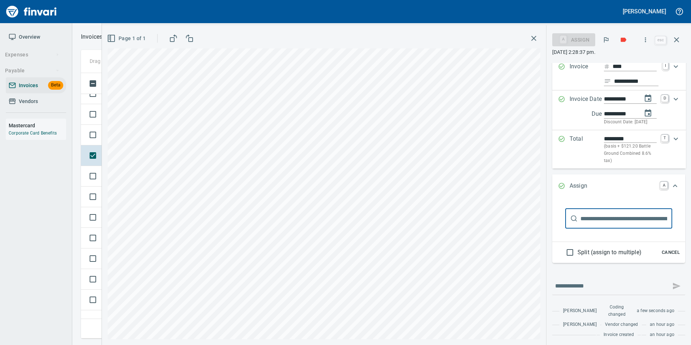
scroll to position [92, 0]
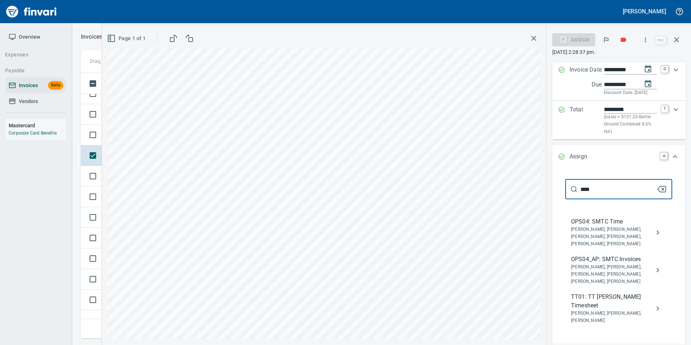
type input "****"
click at [658, 279] on button "assign" at bounding box center [657, 269] width 17 height 17
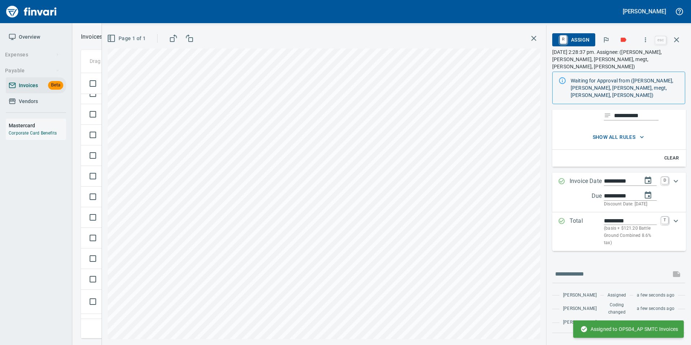
scroll to position [0, 0]
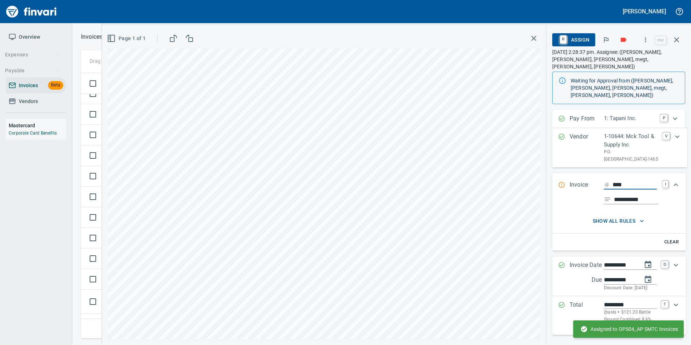
click at [678, 43] on icon "button" at bounding box center [677, 39] width 9 height 9
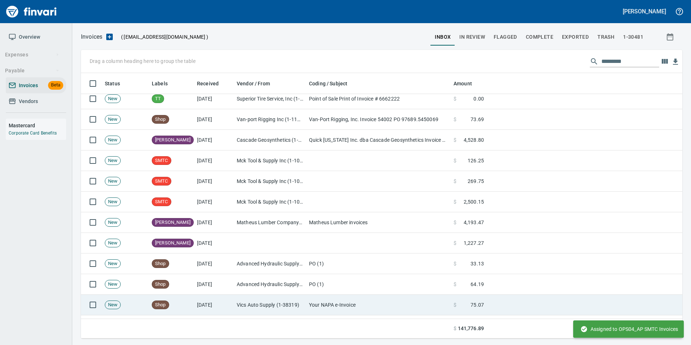
scroll to position [181, 0]
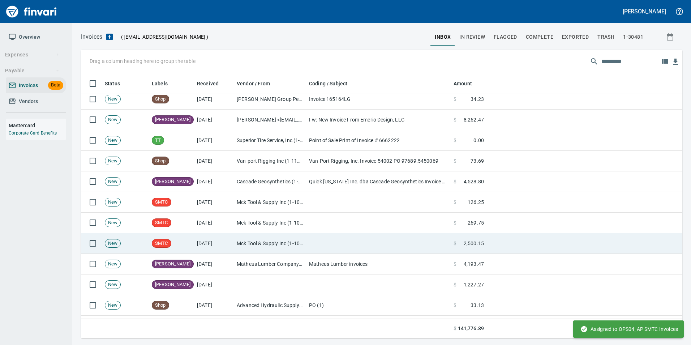
click at [298, 239] on td "Mck Tool & Supply Inc (1-10644)" at bounding box center [270, 243] width 72 height 21
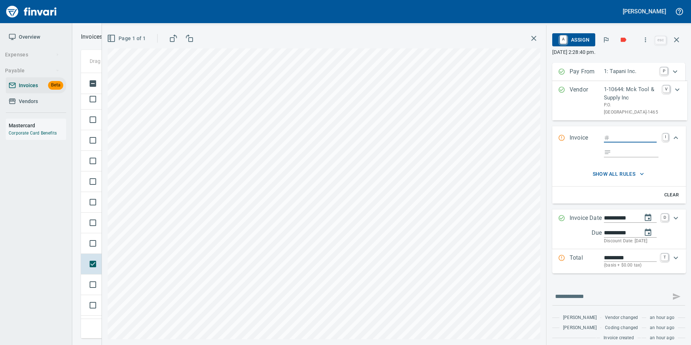
type input "****"
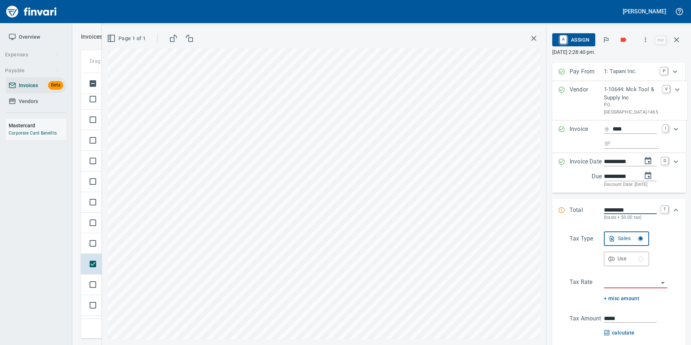
click at [643, 149] on input "Expand" at bounding box center [636, 144] width 44 height 9
type input "*********"
click at [619, 288] on input "search" at bounding box center [631, 283] width 55 height 10
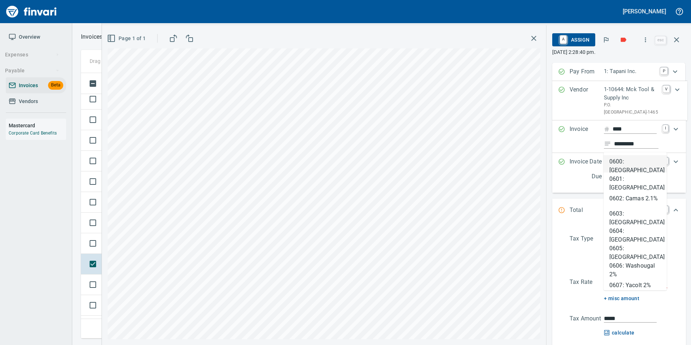
type input "****"
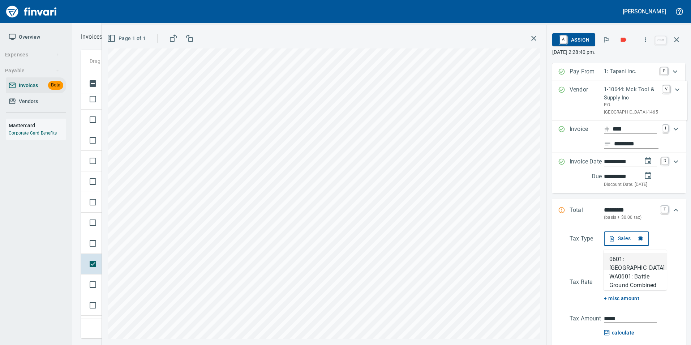
scroll to position [260, 590]
click at [623, 282] on li "WA0601: Battle Ground Combined 8.6%" at bounding box center [635, 278] width 63 height 17
type input "*******"
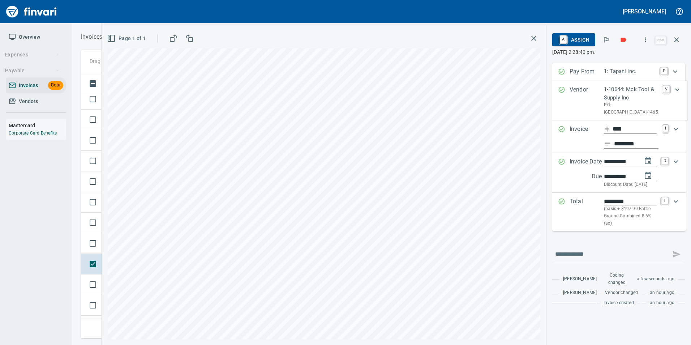
type input "**********"
click at [584, 41] on span "A Assign" at bounding box center [573, 40] width 31 height 12
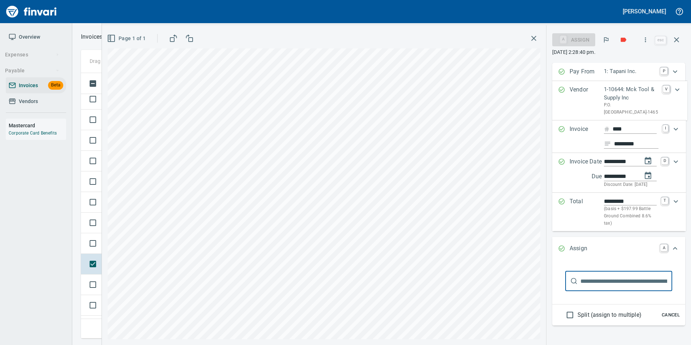
scroll to position [92, 0]
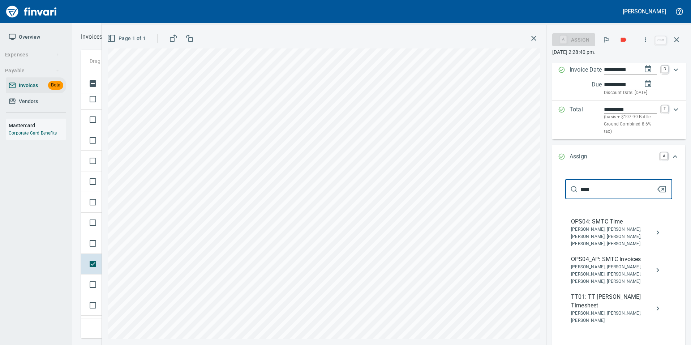
type input "****"
click at [654, 274] on icon "assign" at bounding box center [658, 270] width 9 height 9
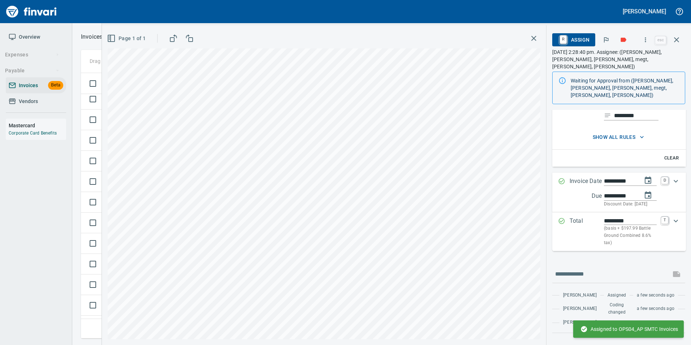
scroll to position [47, 0]
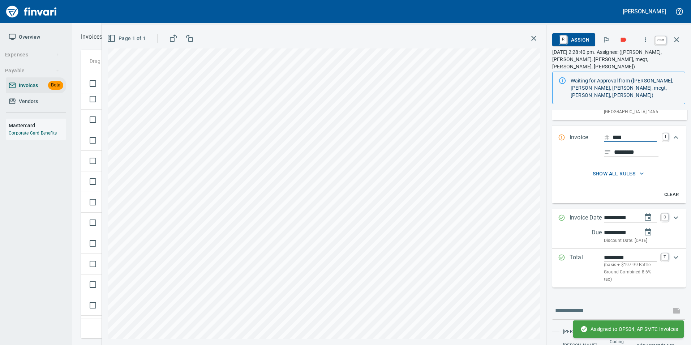
click at [679, 37] on icon "button" at bounding box center [677, 39] width 9 height 9
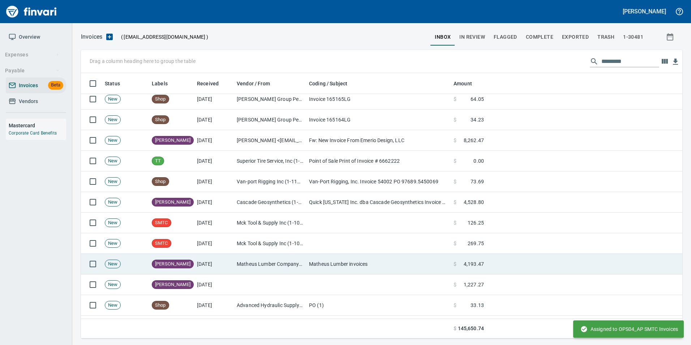
scroll to position [260, 590]
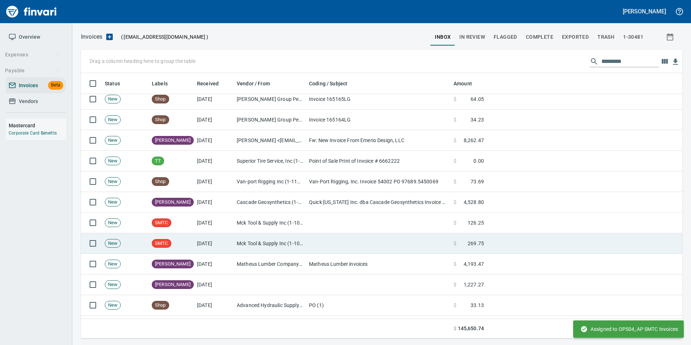
click at [287, 244] on td "Mck Tool & Supply Inc (1-10644)" at bounding box center [270, 243] width 72 height 21
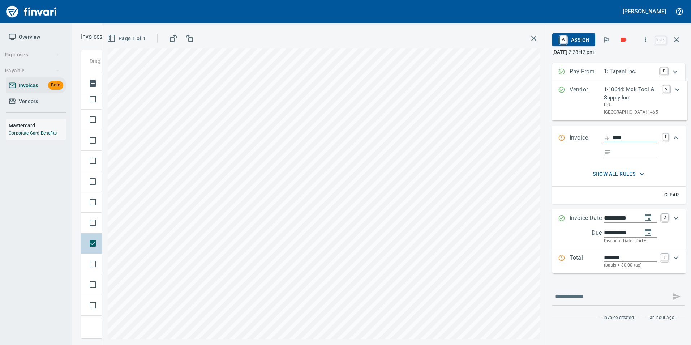
type input "****"
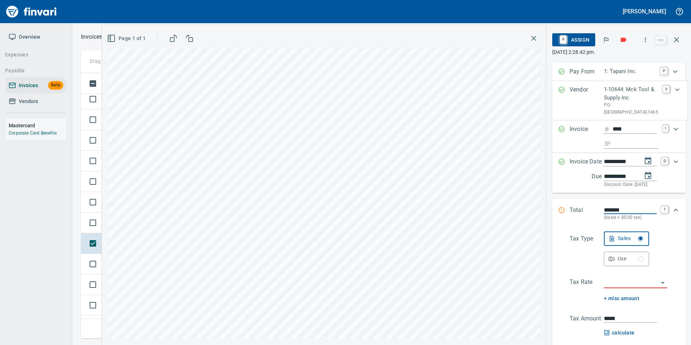
click at [631, 149] on input "Expand" at bounding box center [636, 144] width 44 height 9
type input "**********"
click at [620, 288] on input "search" at bounding box center [631, 283] width 55 height 10
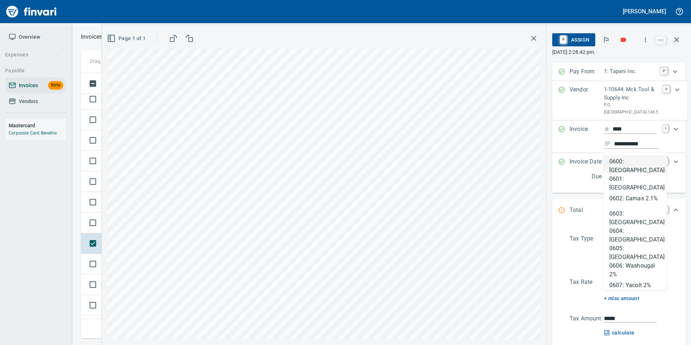
type input "****"
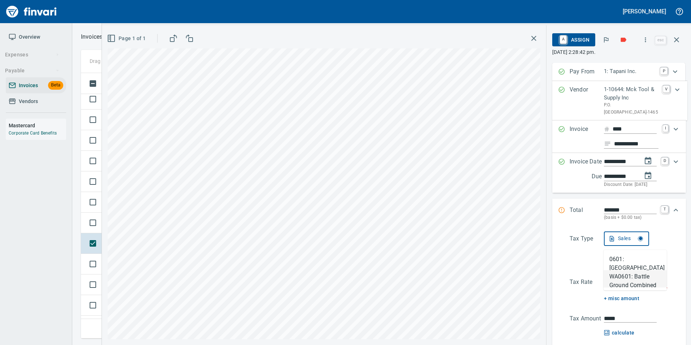
click at [635, 281] on li "WA0601: Battle Ground Combined 8.6%" at bounding box center [635, 278] width 63 height 17
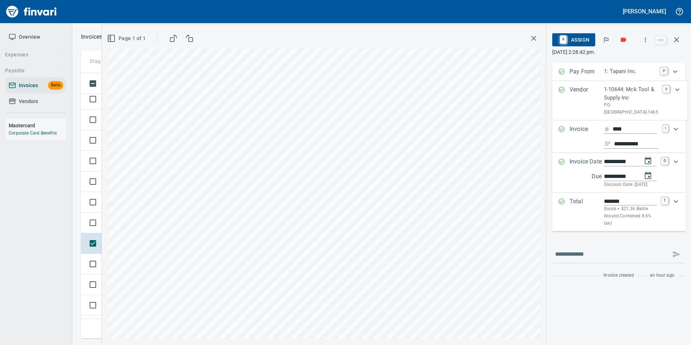
type input "******"
type input "**********"
click at [577, 40] on span "A Assign" at bounding box center [573, 40] width 31 height 12
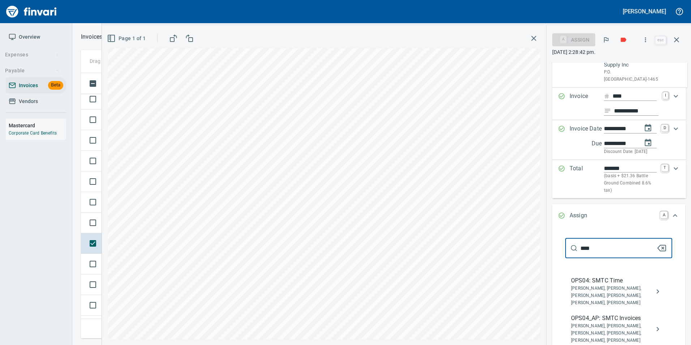
scroll to position [145, 0]
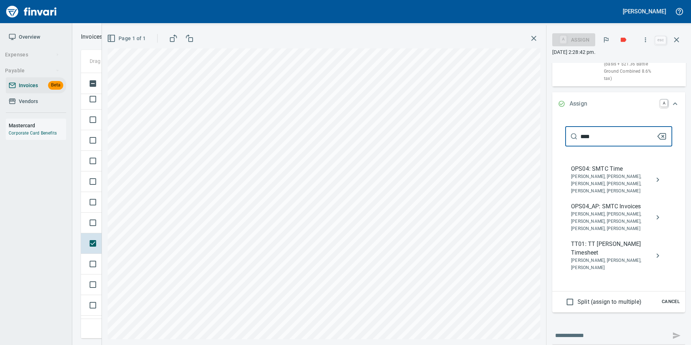
type input "****"
click at [654, 222] on icon "assign" at bounding box center [658, 217] width 9 height 9
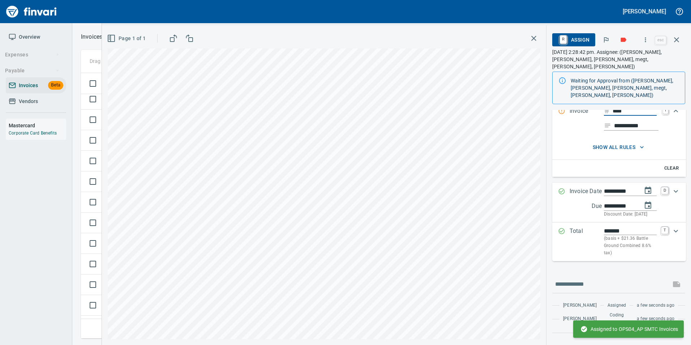
scroll to position [30, 0]
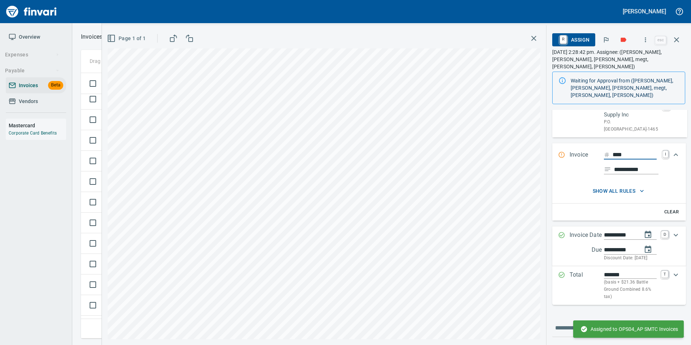
click at [679, 43] on icon "button" at bounding box center [677, 39] width 9 height 9
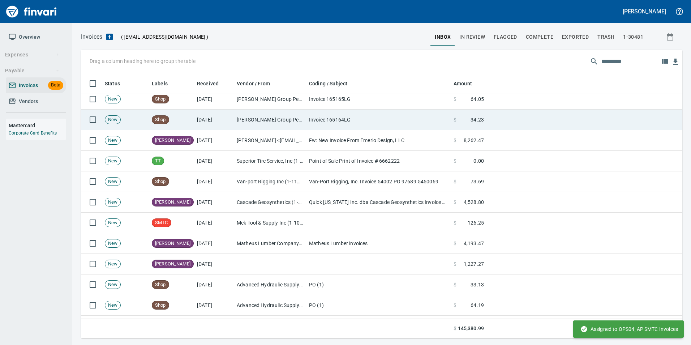
scroll to position [260, 591]
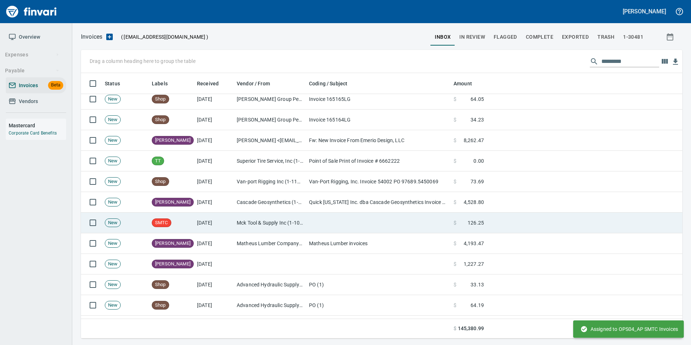
click at [196, 221] on td "[DATE]" at bounding box center [214, 223] width 40 height 21
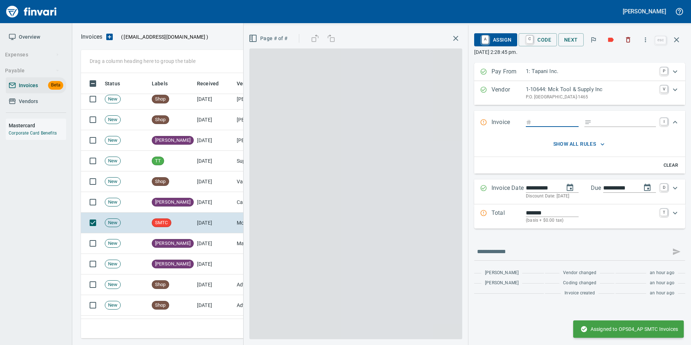
scroll to position [260, 590]
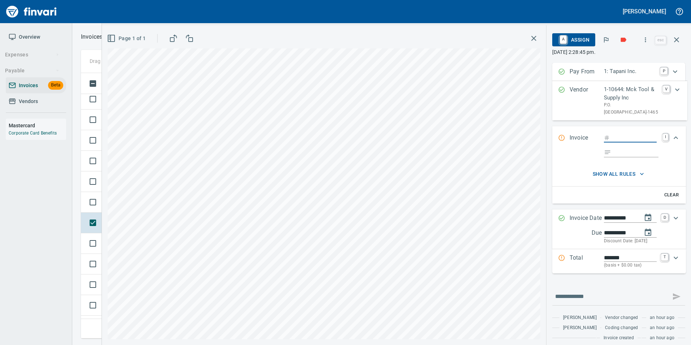
type input "****"
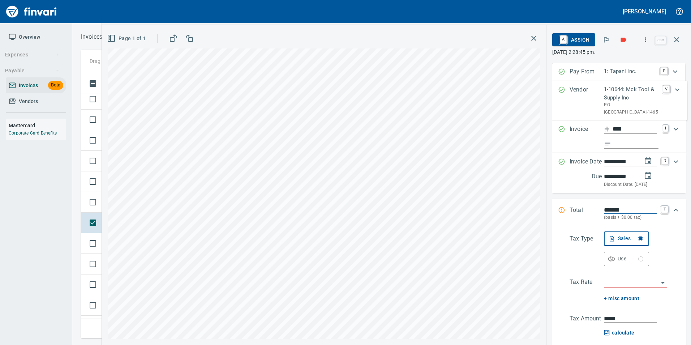
click at [626, 288] on input "search" at bounding box center [631, 283] width 55 height 10
click at [632, 278] on li "WA0601: Battle Ground Combined 8.6%" at bounding box center [635, 278] width 63 height 17
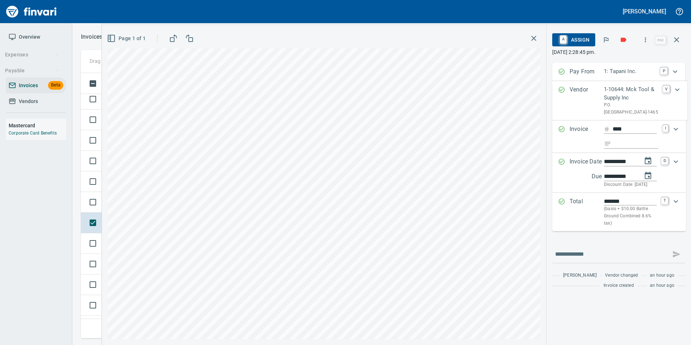
type input "**********"
type input "******"
type input "**********"
click at [566, 209] on div "Total ******* (basis + $10.00 Battle Ground Combined 8.6% tax) T" at bounding box center [612, 212] width 109 height 30
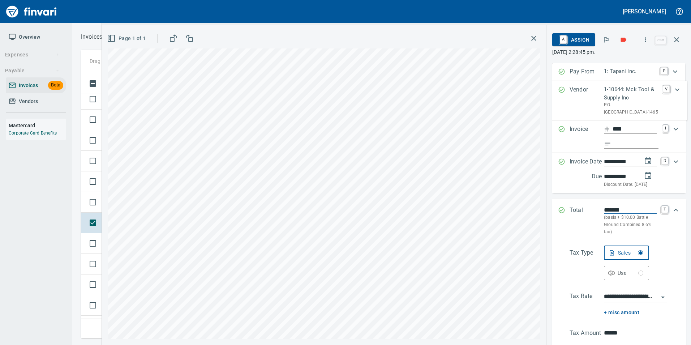
click at [607, 214] on input "*******" at bounding box center [630, 210] width 53 height 8
type input "********"
click at [566, 236] on div "Total ******** (basis + $10.00 Battle Ground Combined 8.6% tax) T" at bounding box center [612, 221] width 109 height 30
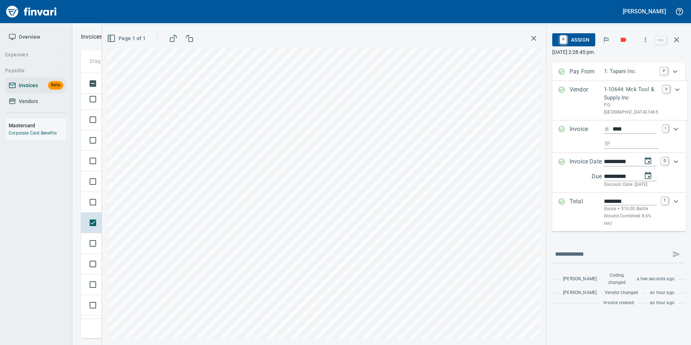
type input "*******"
click at [562, 205] on icon "Expand" at bounding box center [561, 201] width 7 height 7
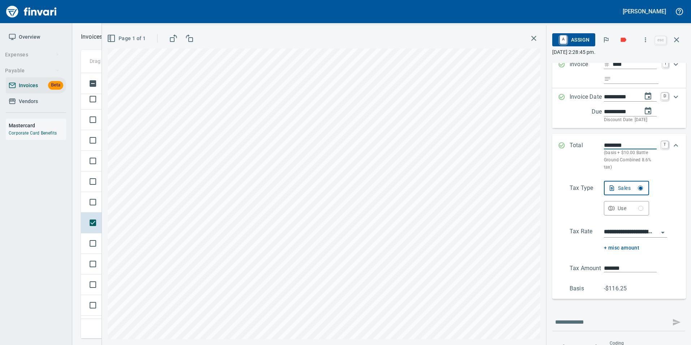
scroll to position [130, 0]
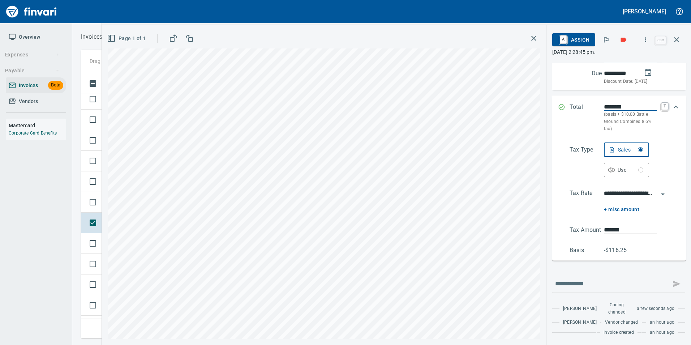
click at [559, 103] on icon "Expand" at bounding box center [561, 106] width 7 height 7
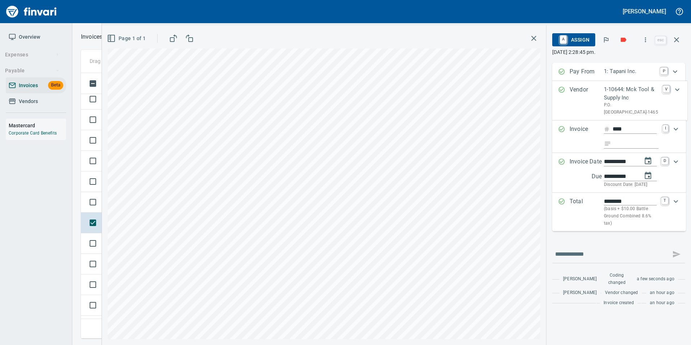
scroll to position [0, 0]
click at [580, 37] on span "A Assign" at bounding box center [573, 40] width 31 height 12
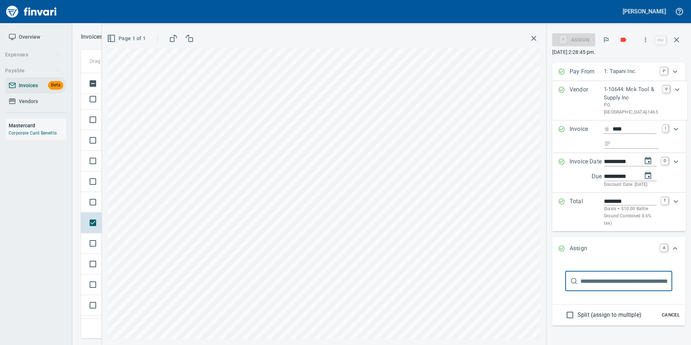
scroll to position [92, 0]
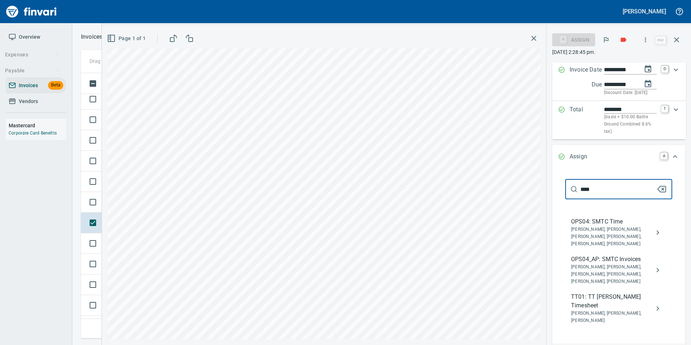
type input "****"
click at [654, 274] on icon "assign" at bounding box center [658, 270] width 9 height 9
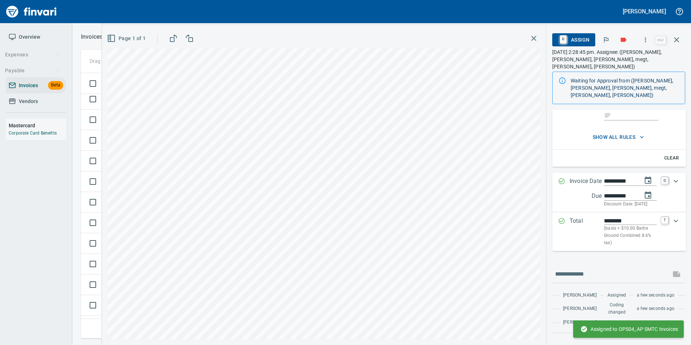
scroll to position [47, 0]
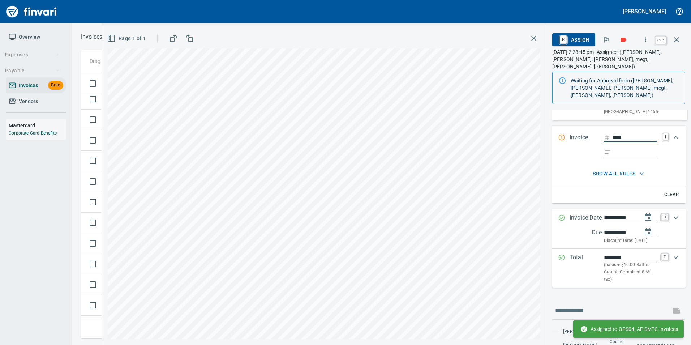
click at [679, 38] on icon "button" at bounding box center [676, 39] width 5 height 5
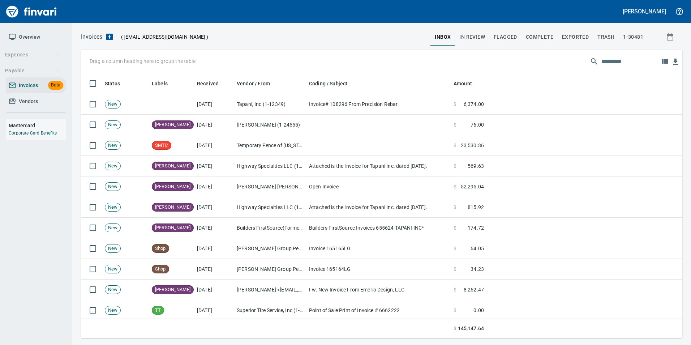
click at [476, 41] on span "In Review" at bounding box center [473, 37] width 26 height 9
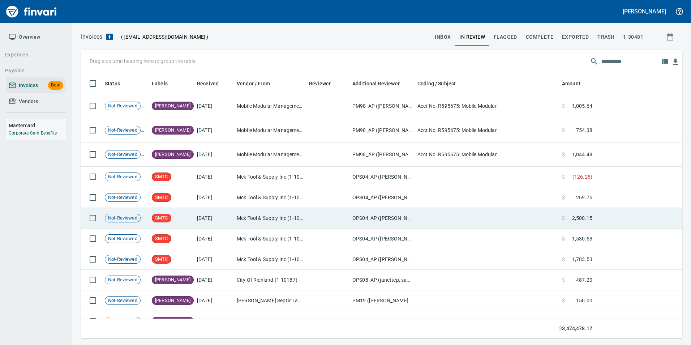
scroll to position [36, 0]
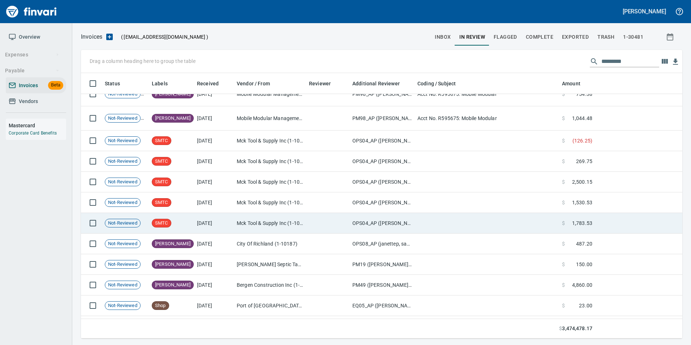
click at [238, 227] on td "Mck Tool & Supply Inc (1-10644)" at bounding box center [270, 223] width 72 height 21
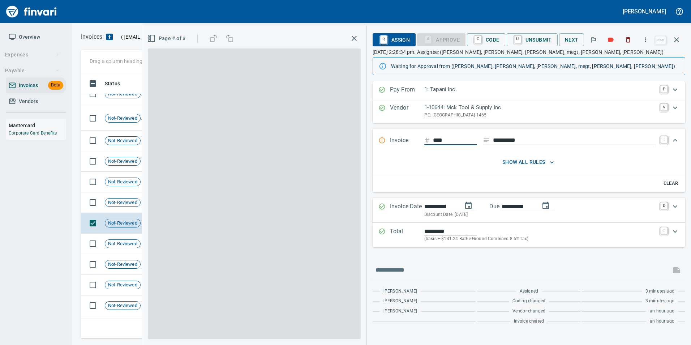
scroll to position [260, 590]
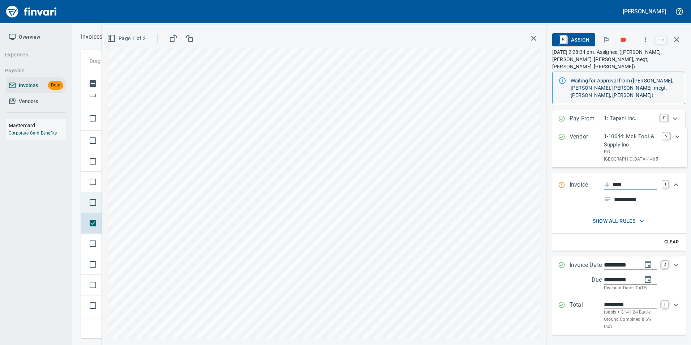
click at [81, 201] on td at bounding box center [91, 202] width 21 height 21
click at [83, 175] on td at bounding box center [91, 182] width 21 height 21
click at [678, 40] on icon "button" at bounding box center [676, 39] width 5 height 5
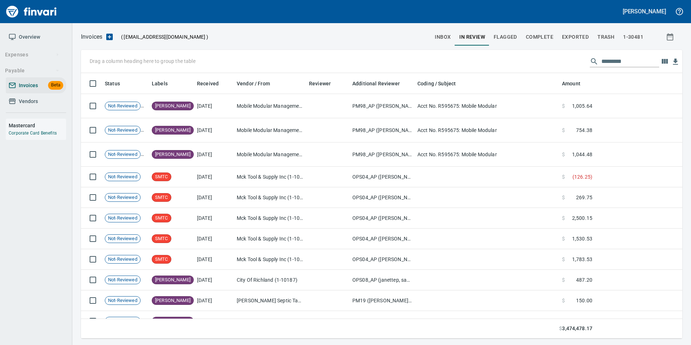
click at [447, 37] on span "inbox" at bounding box center [443, 37] width 16 height 9
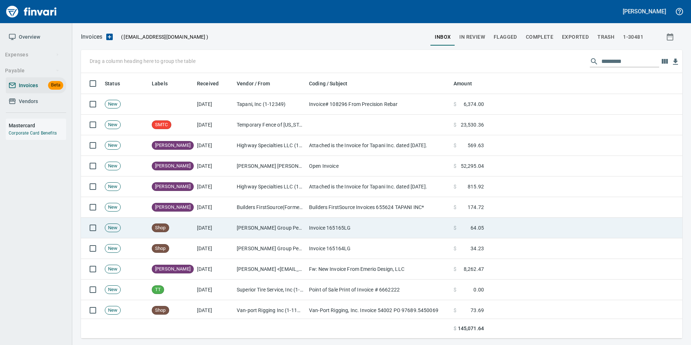
scroll to position [260, 591]
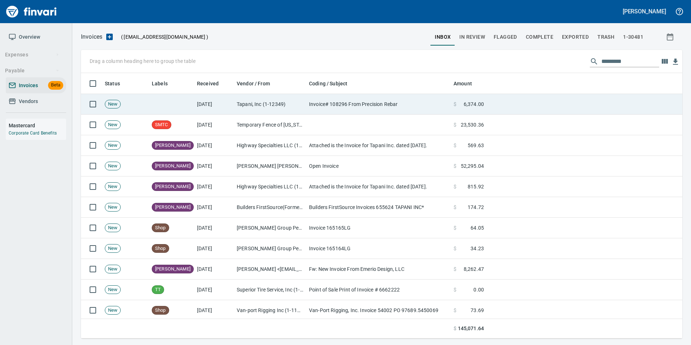
click at [279, 97] on td "Tapani, Inc (1-12349)" at bounding box center [270, 104] width 72 height 21
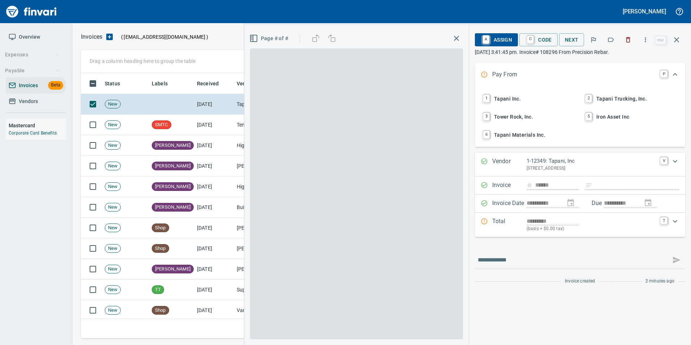
scroll to position [260, 590]
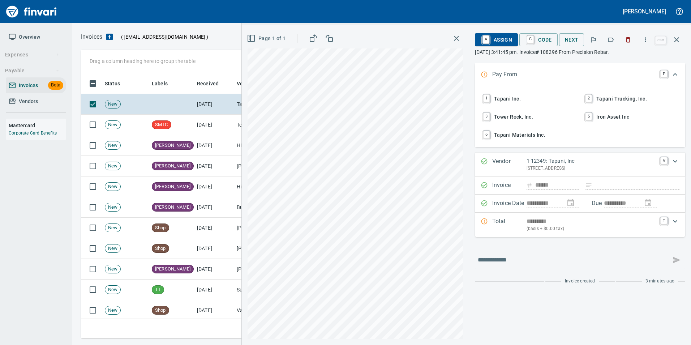
click at [614, 38] on icon "button" at bounding box center [612, 40] width 6 height 4
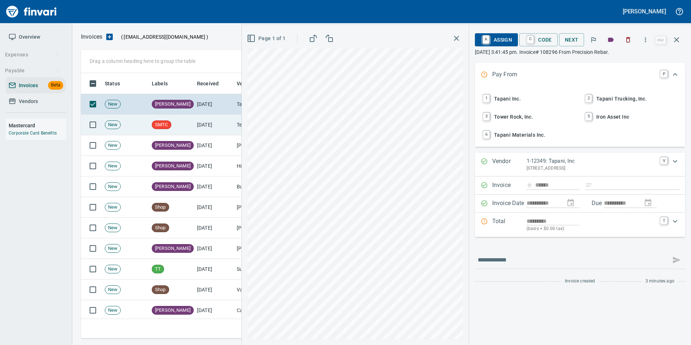
click at [678, 39] on icon "button" at bounding box center [677, 39] width 9 height 9
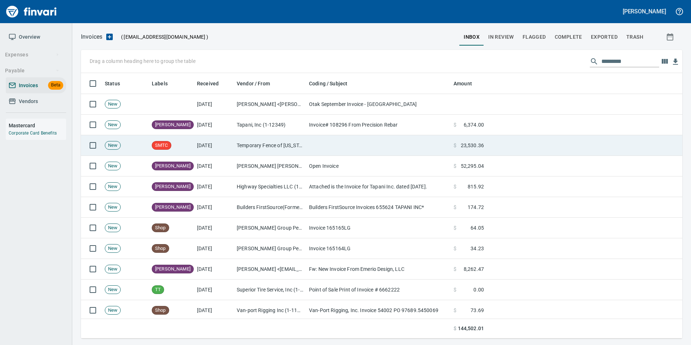
scroll to position [260, 591]
click at [325, 141] on td at bounding box center [378, 145] width 145 height 21
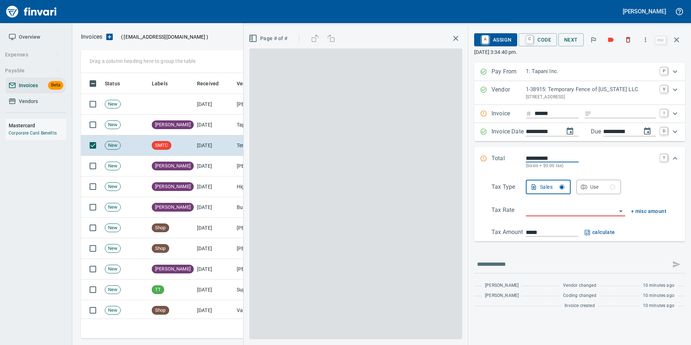
scroll to position [260, 590]
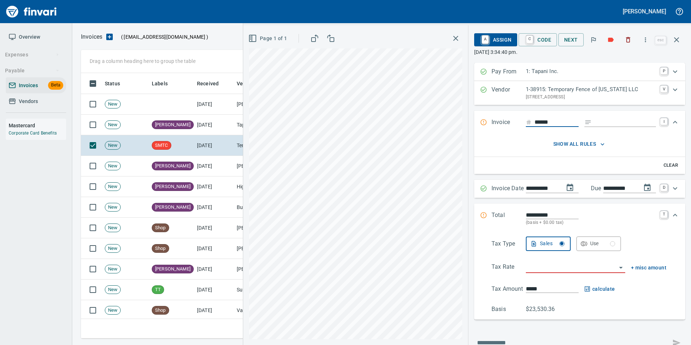
click at [556, 272] on input "search" at bounding box center [571, 267] width 91 height 10
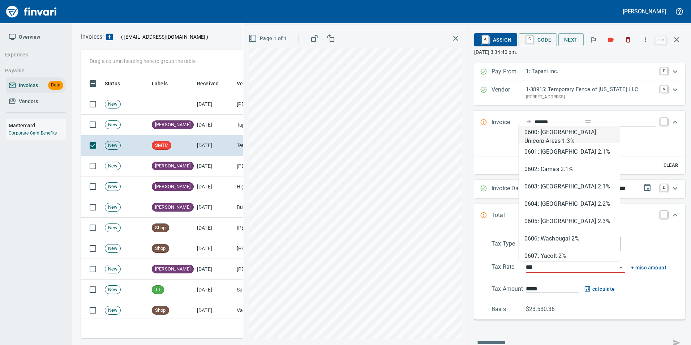
type input "****"
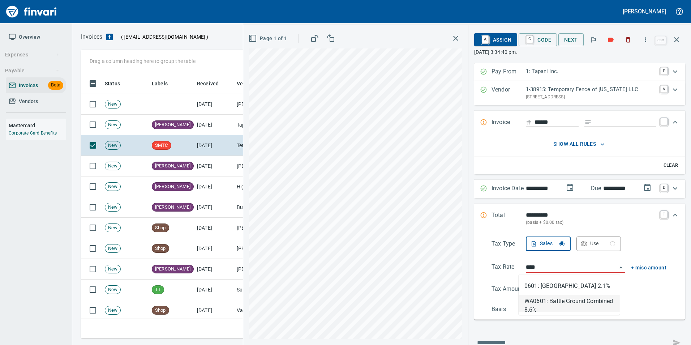
click at [542, 302] on li "WA0601: Battle Ground Combined 8.6%" at bounding box center [569, 303] width 101 height 17
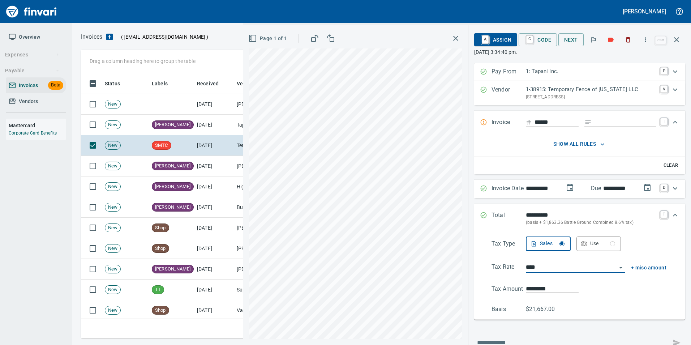
type input "*********"
type input "**********"
click at [474, 212] on div "**********" at bounding box center [579, 219] width 211 height 30
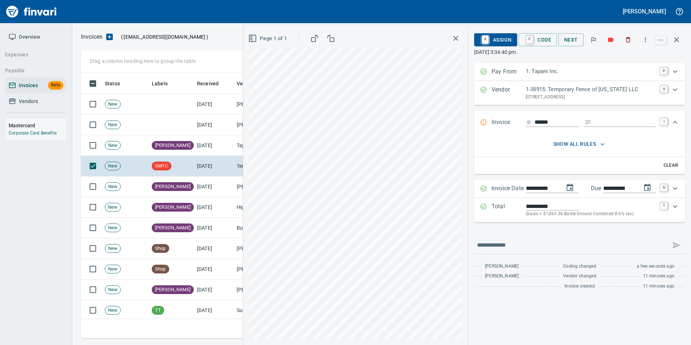
click at [556, 124] on input "******" at bounding box center [557, 122] width 44 height 9
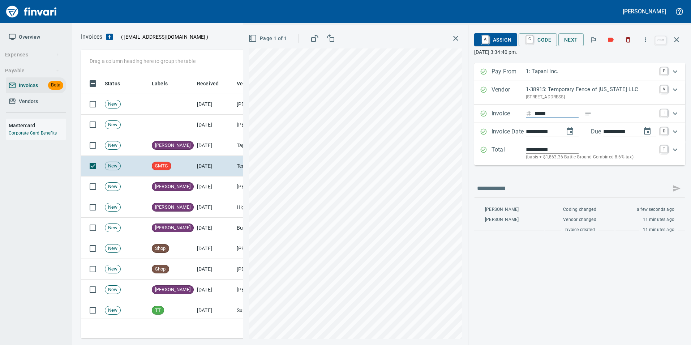
type input "******"
click at [524, 182] on div at bounding box center [579, 188] width 211 height 17
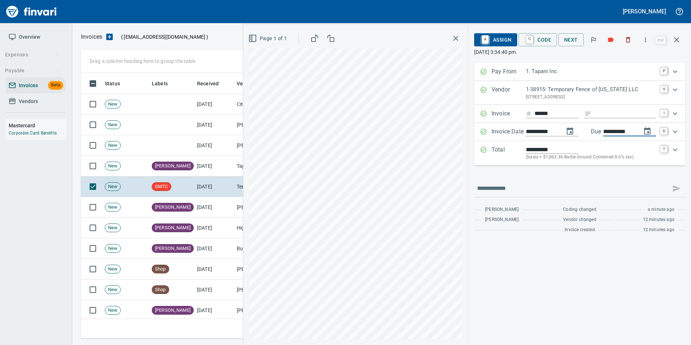
drag, startPoint x: 603, startPoint y: 133, endPoint x: 599, endPoint y: 135, distance: 4.7
click at [603, 135] on div "**********" at bounding box center [629, 131] width 53 height 9
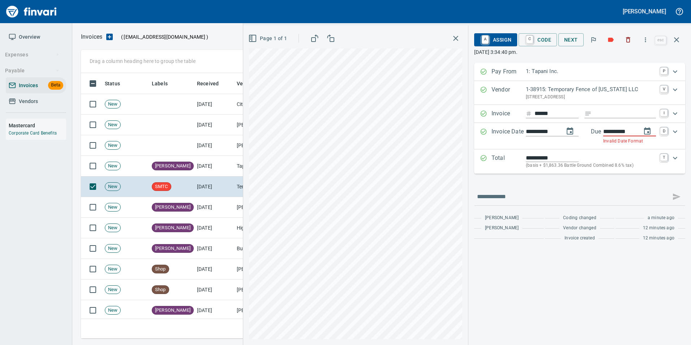
click at [632, 132] on input "**********" at bounding box center [619, 131] width 33 height 9
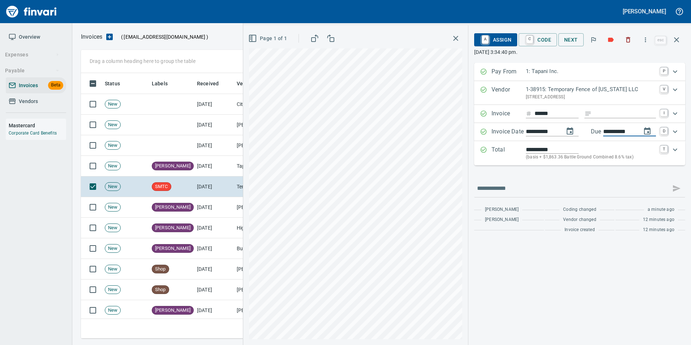
type input "**********"
click at [580, 178] on div "**********" at bounding box center [579, 150] width 211 height 174
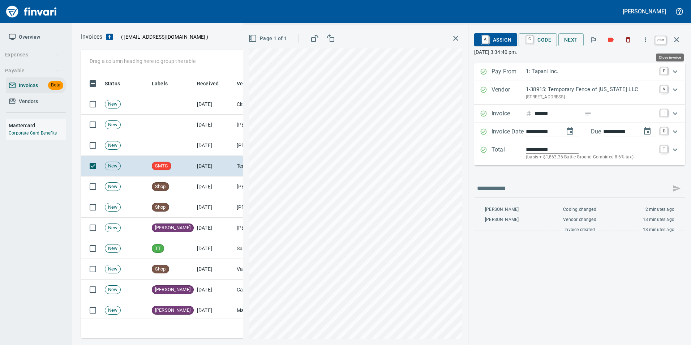
click at [684, 38] on button "button" at bounding box center [676, 39] width 17 height 17
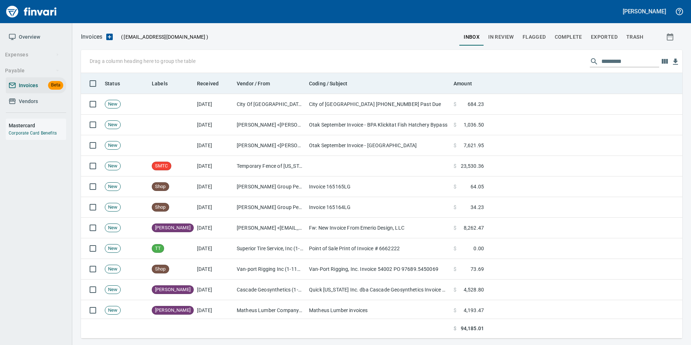
scroll to position [260, 591]
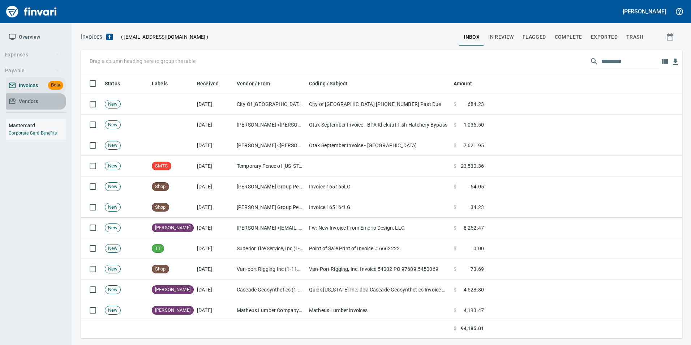
click at [41, 102] on span "Vendors" at bounding box center [36, 101] width 55 height 9
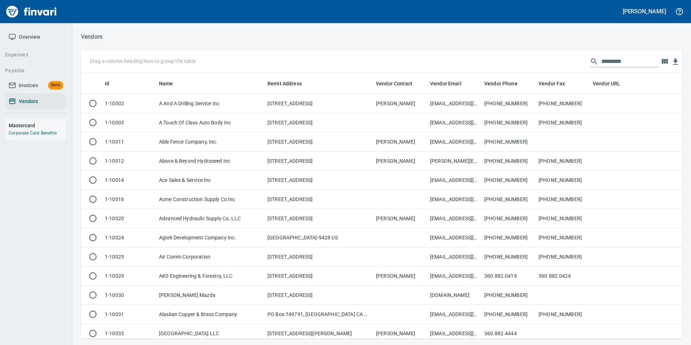
scroll to position [260, 591]
click at [618, 55] on div "Drag a column heading here to group the table" at bounding box center [382, 61] width 602 height 23
click at [617, 58] on input "text" at bounding box center [631, 62] width 58 height 12
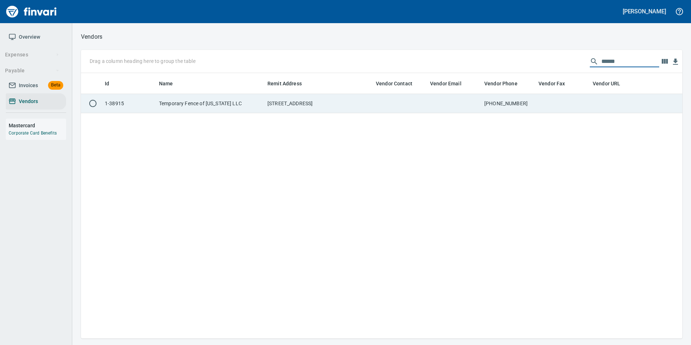
type input "******"
click at [486, 103] on td "[PHONE_NUMBER]" at bounding box center [509, 103] width 54 height 19
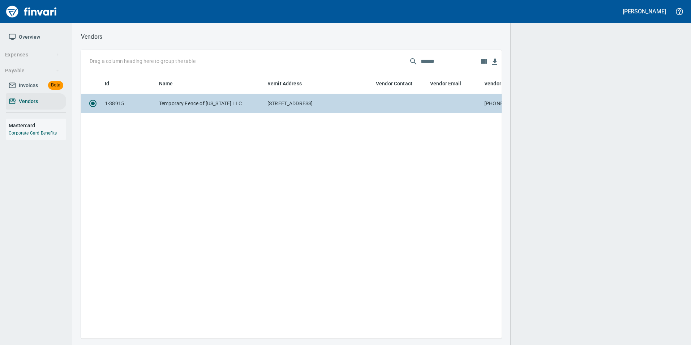
scroll to position [255, 415]
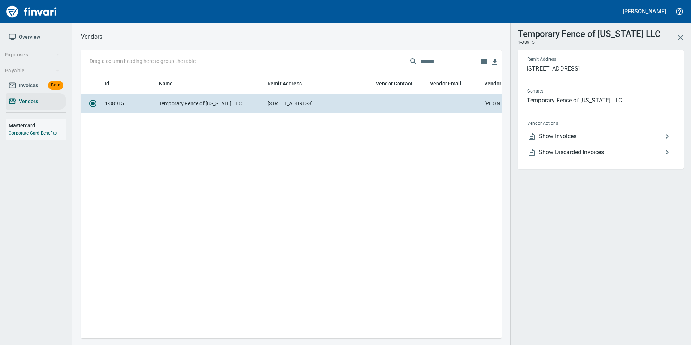
click at [553, 138] on span "Show Invoices" at bounding box center [601, 136] width 124 height 9
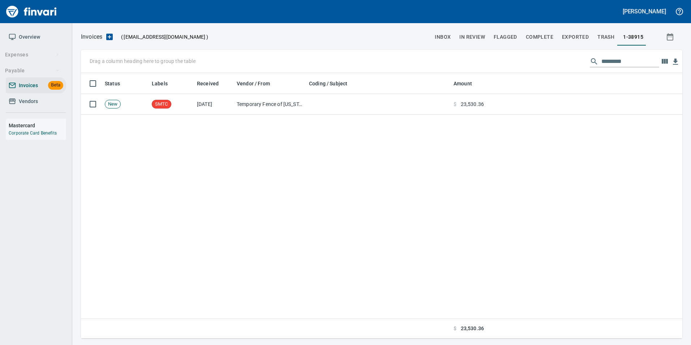
scroll to position [260, 596]
click at [27, 83] on span "Invoices" at bounding box center [28, 85] width 19 height 9
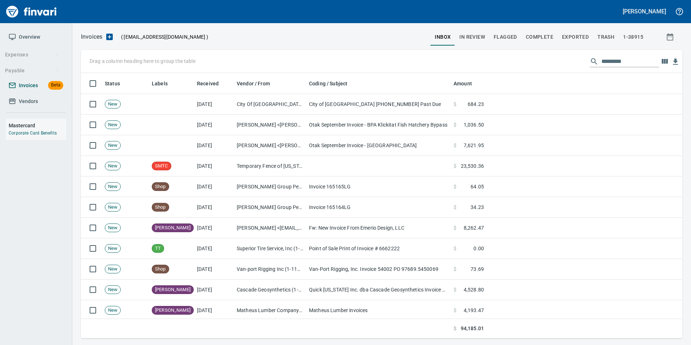
scroll to position [260, 591]
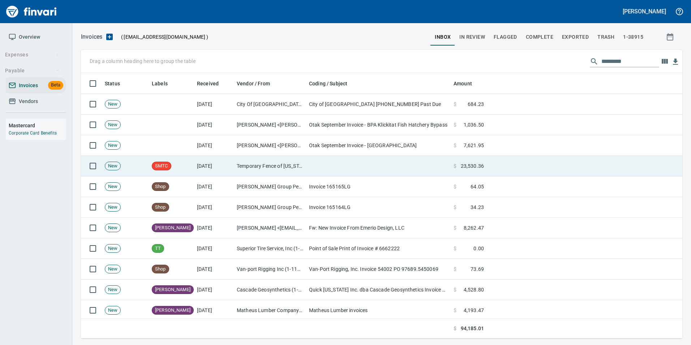
click at [363, 161] on td at bounding box center [378, 166] width 145 height 21
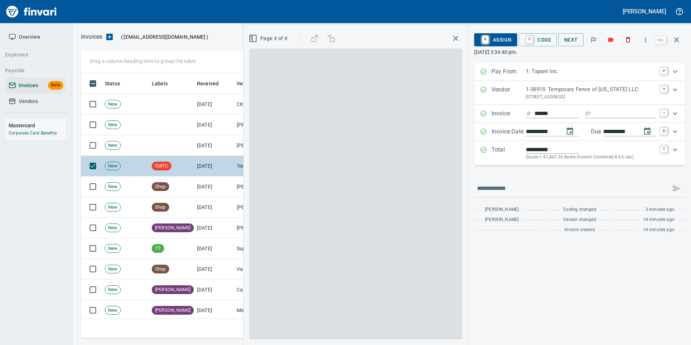
scroll to position [260, 590]
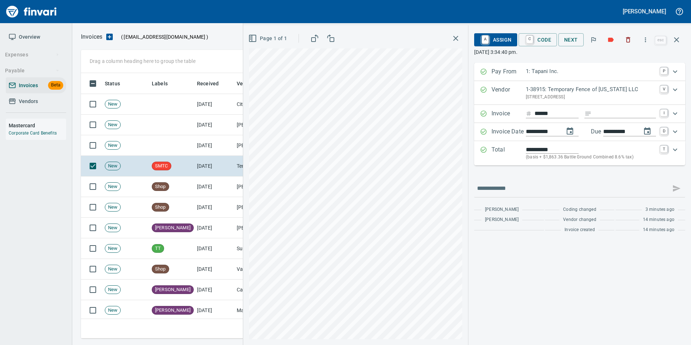
click at [491, 37] on span "A Assign" at bounding box center [495, 40] width 31 height 12
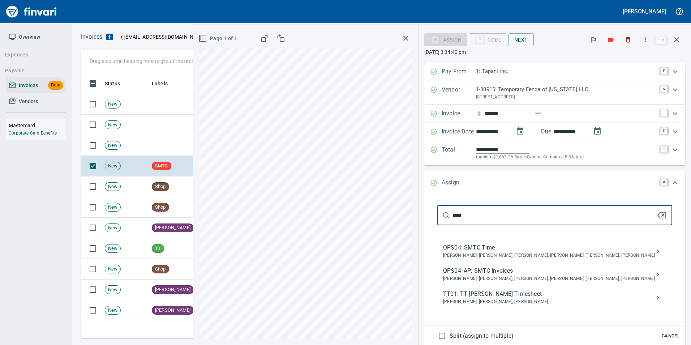
type input "****"
click at [564, 272] on span "OPS04_AP: SMTC Invoices" at bounding box center [549, 270] width 212 height 9
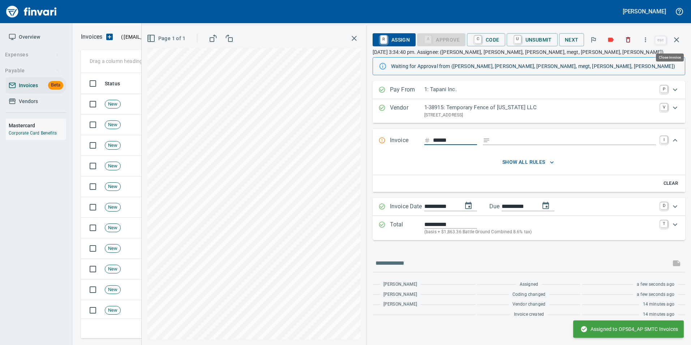
click at [678, 35] on icon "button" at bounding box center [677, 39] width 9 height 9
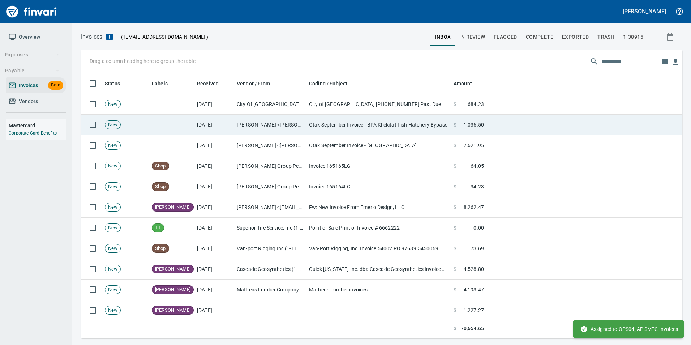
scroll to position [260, 591]
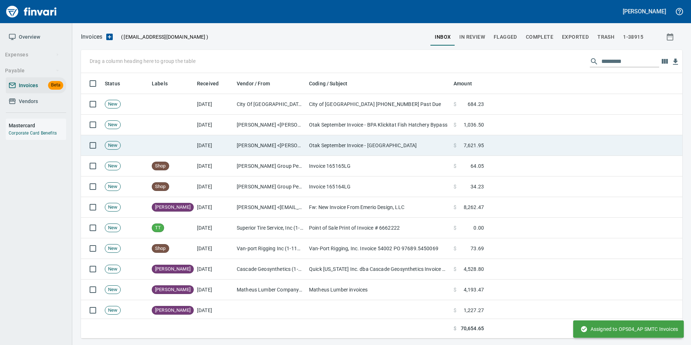
click at [307, 142] on td "Otak September Invoice - [GEOGRAPHIC_DATA]" at bounding box center [378, 145] width 145 height 21
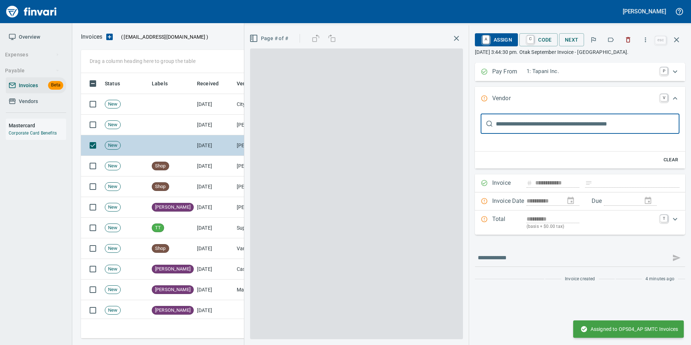
scroll to position [260, 590]
type input "**********"
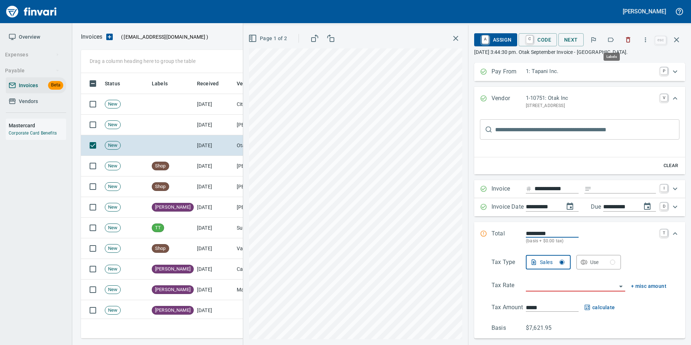
click at [611, 40] on icon "button" at bounding box center [610, 39] width 7 height 7
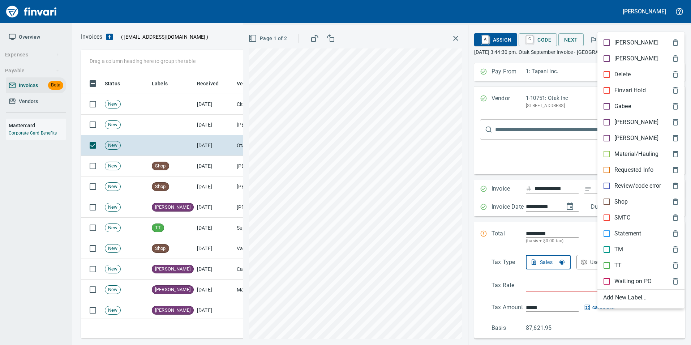
scroll to position [260, 590]
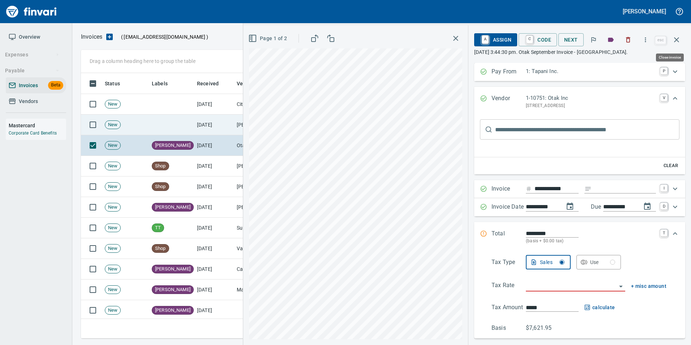
click at [683, 40] on button "button" at bounding box center [676, 39] width 17 height 17
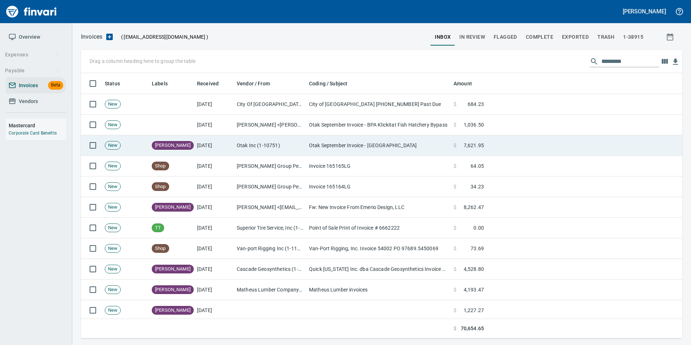
scroll to position [260, 590]
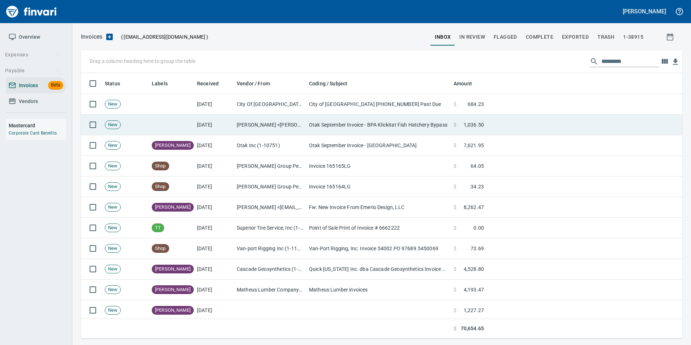
click at [269, 125] on td "Brian Weller-Gordon <Brian.Weller-Gordon@otak.com>" at bounding box center [270, 125] width 72 height 21
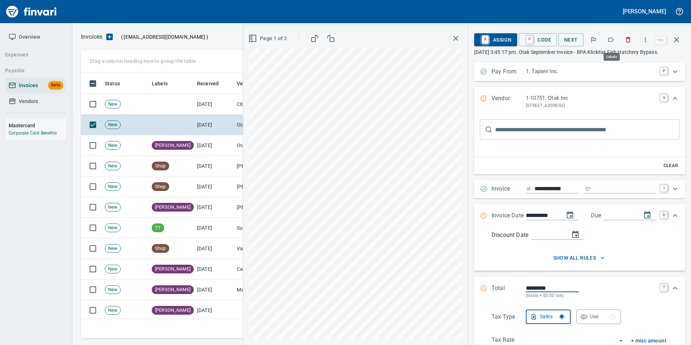
click at [611, 40] on icon "button" at bounding box center [610, 39] width 7 height 7
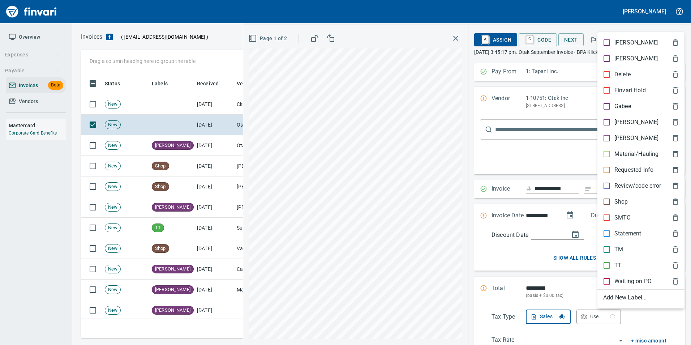
scroll to position [260, 590]
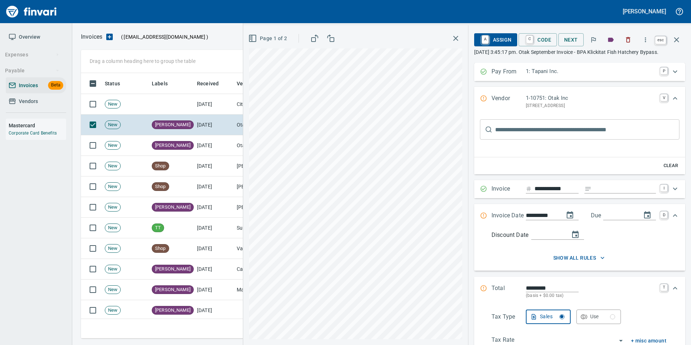
click at [677, 43] on icon "button" at bounding box center [677, 39] width 9 height 9
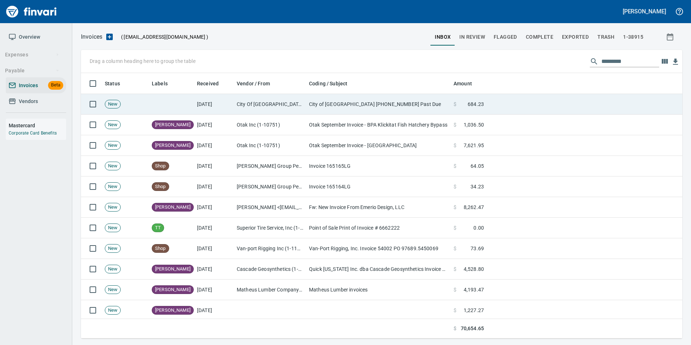
click at [269, 104] on td "City Of [GEOGRAPHIC_DATA] (1-10175)" at bounding box center [270, 104] width 72 height 21
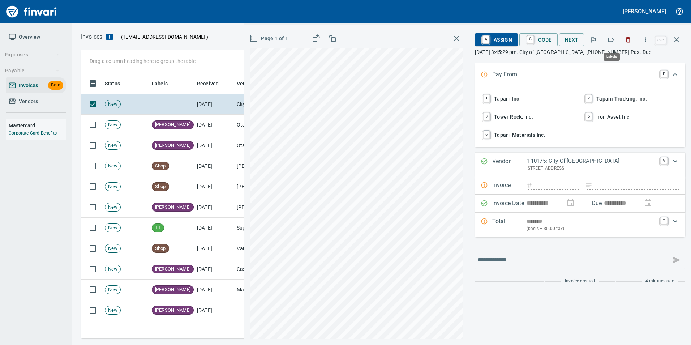
click at [614, 42] on icon "button" at bounding box center [610, 39] width 7 height 7
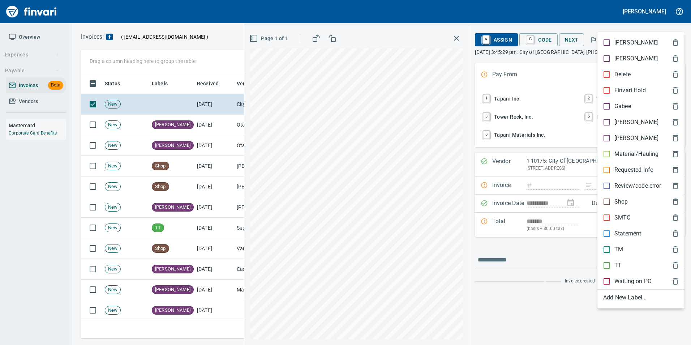
scroll to position [260, 590]
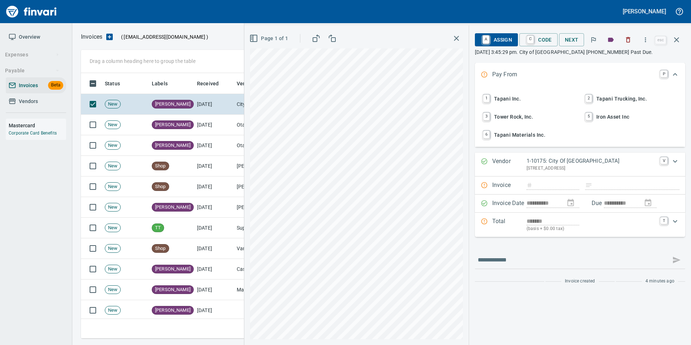
click at [679, 42] on icon "button" at bounding box center [676, 39] width 5 height 5
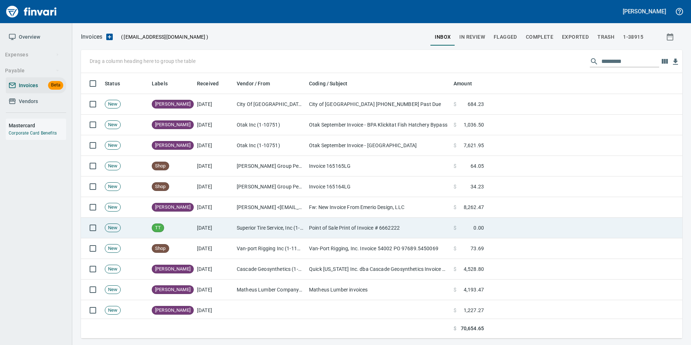
click at [194, 221] on td "TT" at bounding box center [171, 228] width 45 height 21
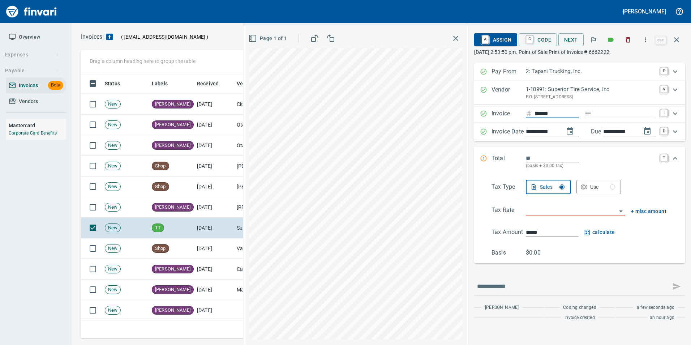
type input "*******"
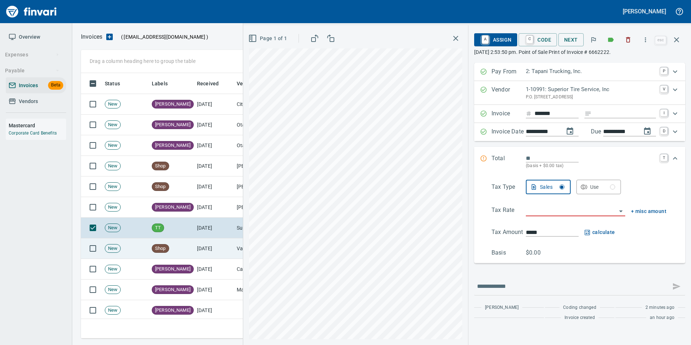
click at [187, 241] on td "Shop" at bounding box center [171, 248] width 45 height 21
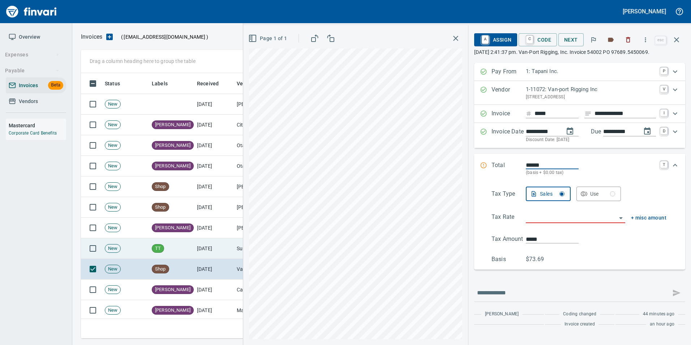
click at [208, 240] on td "[DATE]" at bounding box center [214, 248] width 40 height 21
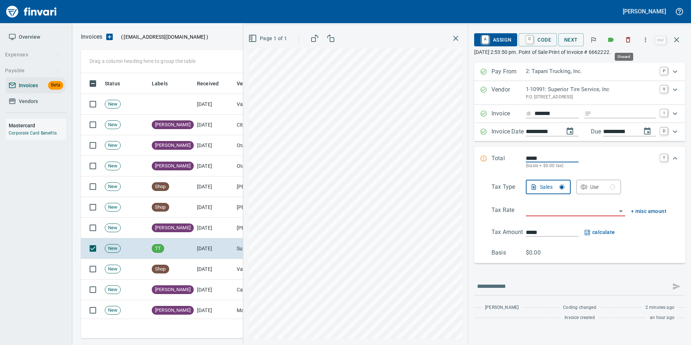
click at [627, 39] on icon "button" at bounding box center [628, 39] width 7 height 7
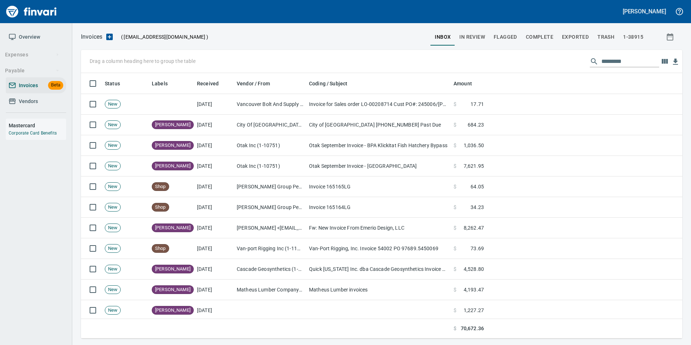
scroll to position [260, 590]
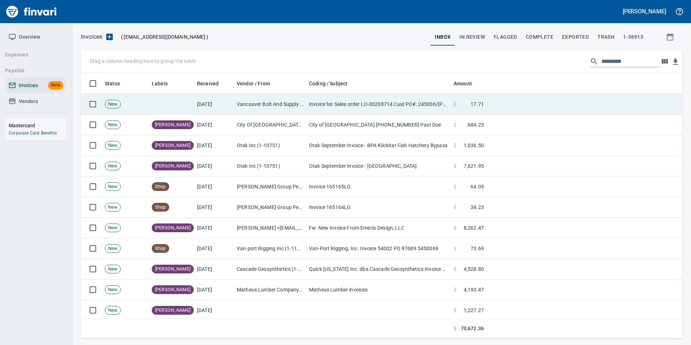
click at [222, 103] on td "[DATE]" at bounding box center [214, 104] width 40 height 21
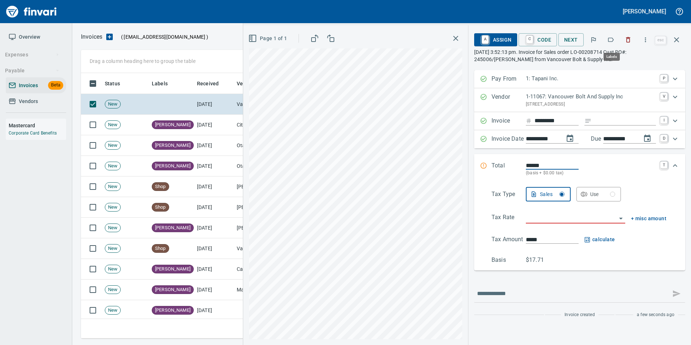
click at [615, 39] on icon "button" at bounding box center [610, 39] width 7 height 7
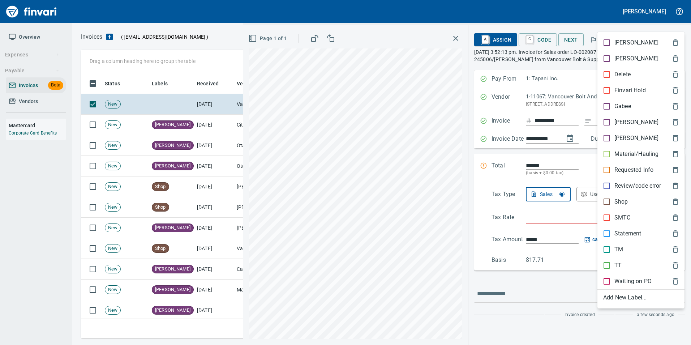
scroll to position [260, 590]
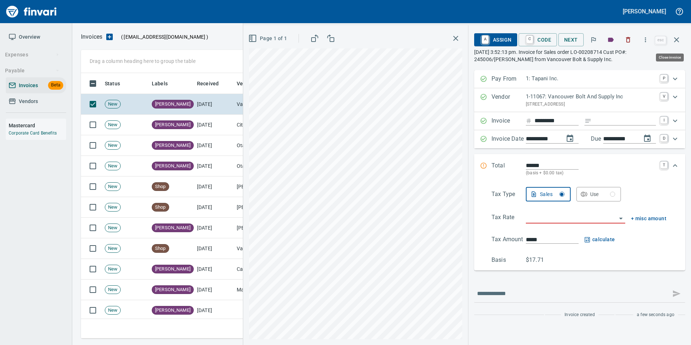
drag, startPoint x: 670, startPoint y: 39, endPoint x: 658, endPoint y: 41, distance: 12.1
click at [671, 38] on button "button" at bounding box center [676, 39] width 17 height 17
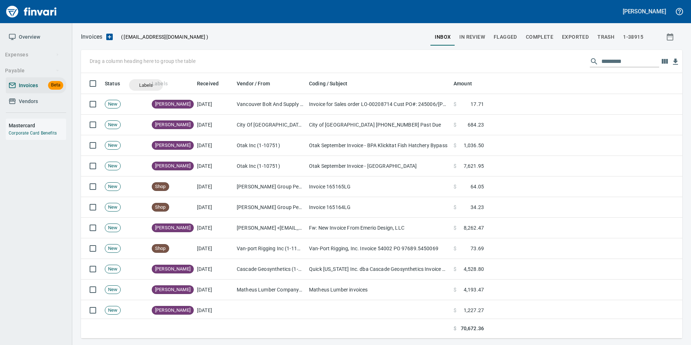
scroll to position [260, 591]
drag, startPoint x: 167, startPoint y: 86, endPoint x: 102, endPoint y: 62, distance: 69.9
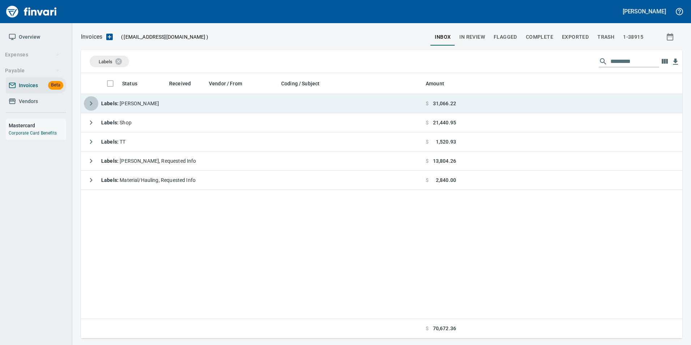
click at [94, 102] on icon "button" at bounding box center [91, 103] width 9 height 9
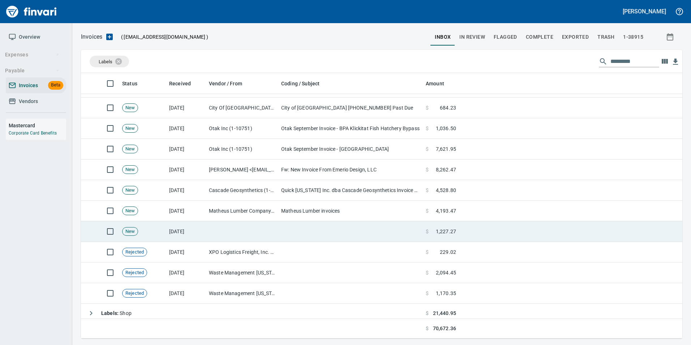
scroll to position [0, 0]
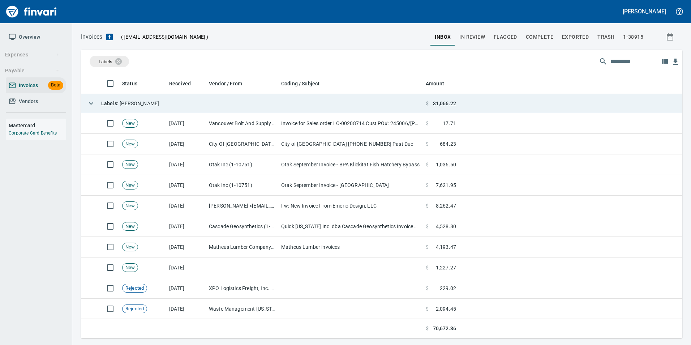
click at [95, 103] on icon "button" at bounding box center [91, 103] width 9 height 9
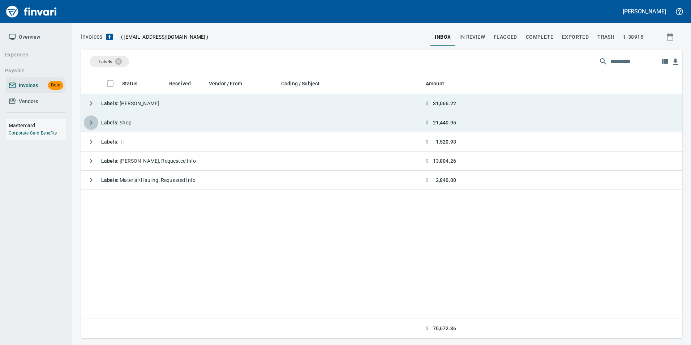
click at [89, 125] on icon "button" at bounding box center [91, 122] width 9 height 9
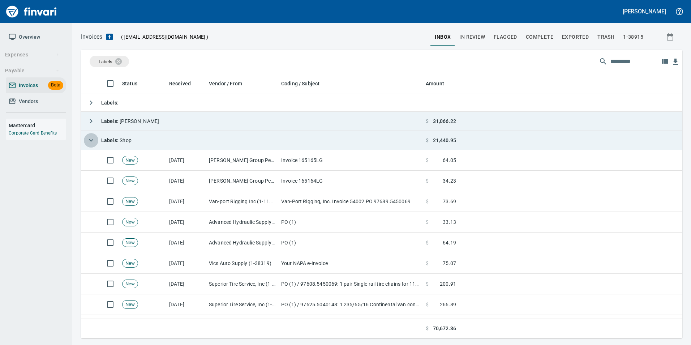
click at [85, 142] on button "button" at bounding box center [91, 140] width 14 height 14
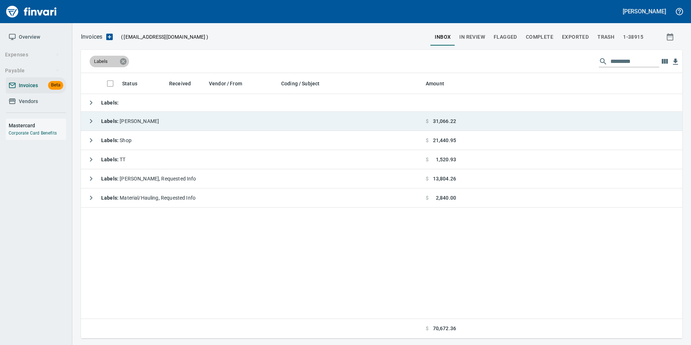
click at [121, 61] on icon at bounding box center [123, 61] width 7 height 7
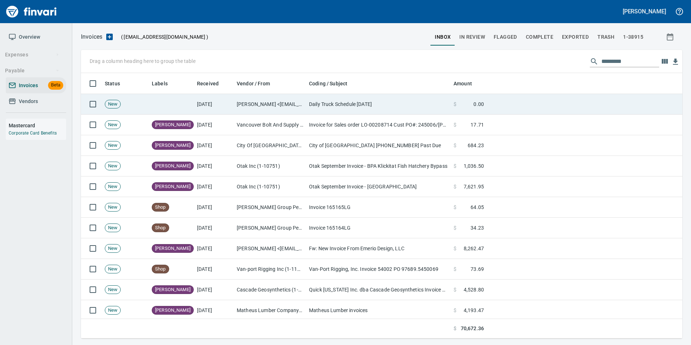
click at [342, 102] on td "Daily Truck Schedule 10.14.25" at bounding box center [378, 104] width 145 height 21
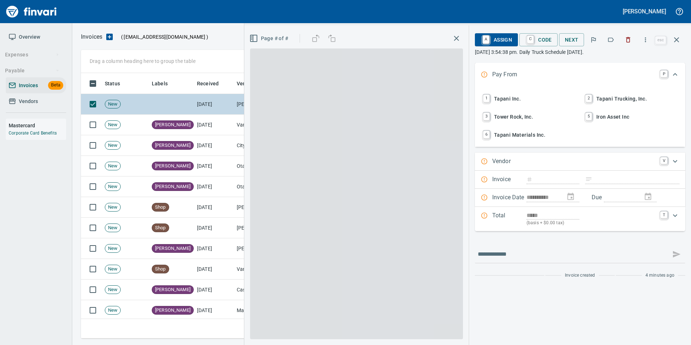
scroll to position [260, 590]
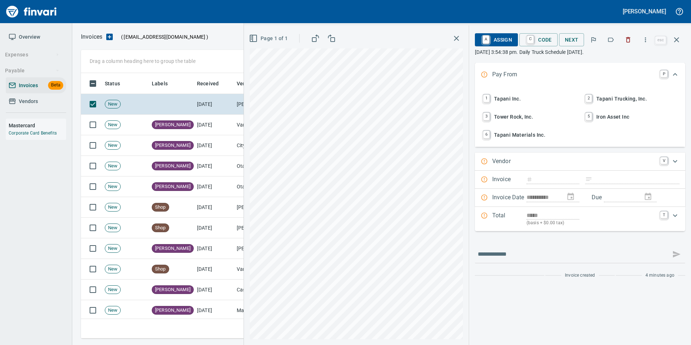
click at [629, 48] on div "A Assign C Code Next esc" at bounding box center [580, 39] width 210 height 17
click at [629, 42] on icon "button" at bounding box center [628, 39] width 7 height 7
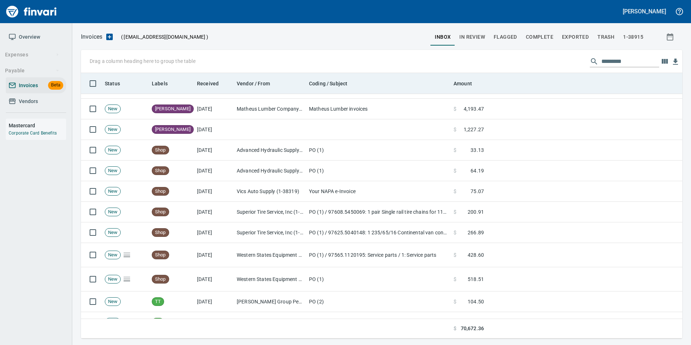
scroll to position [260, 591]
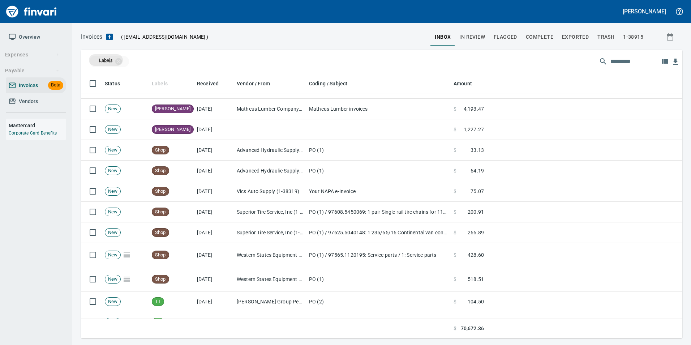
drag, startPoint x: 161, startPoint y: 77, endPoint x: 102, endPoint y: 62, distance: 60.9
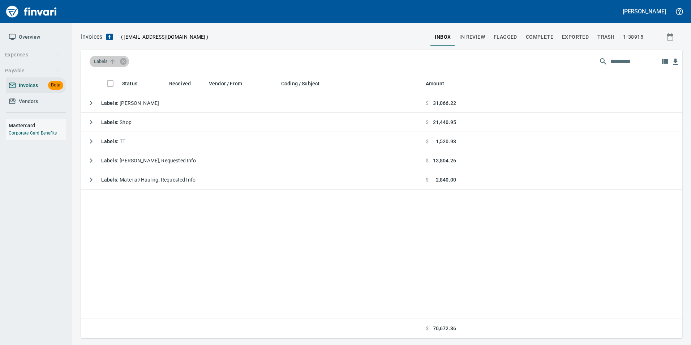
scroll to position [0, 0]
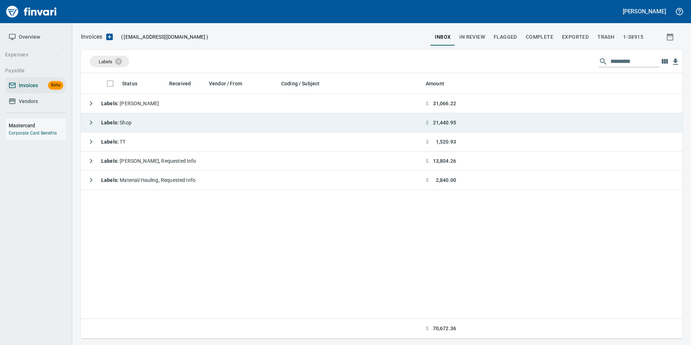
click at [90, 119] on icon "button" at bounding box center [91, 122] width 9 height 9
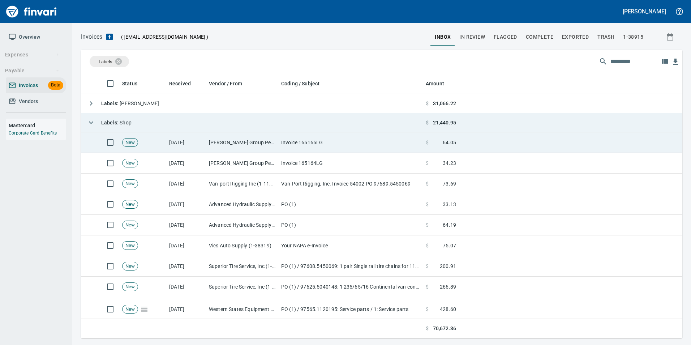
click at [169, 143] on td "[DATE]" at bounding box center [186, 142] width 40 height 21
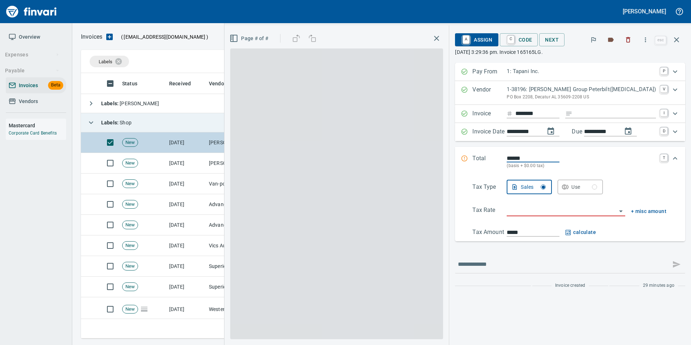
scroll to position [260, 590]
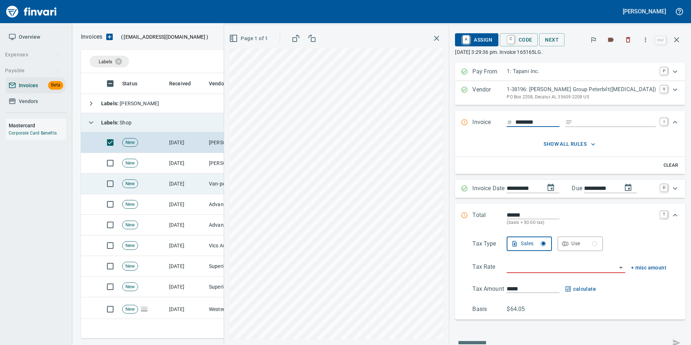
click at [162, 179] on td "New" at bounding box center [142, 184] width 47 height 21
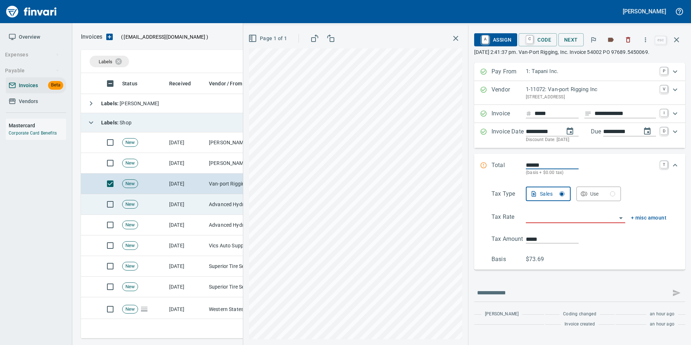
click at [158, 195] on td "New" at bounding box center [142, 204] width 47 height 21
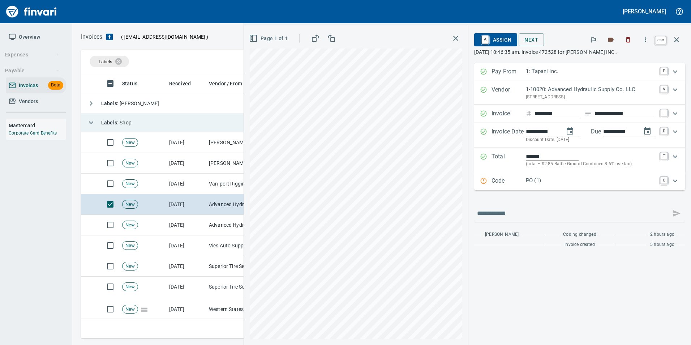
click at [680, 37] on icon "button" at bounding box center [677, 39] width 9 height 9
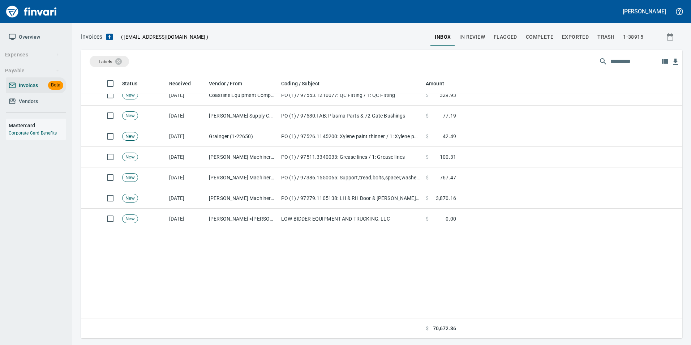
scroll to position [1265, 0]
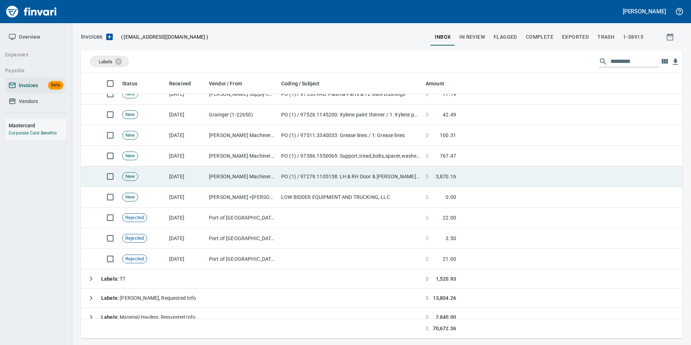
click at [202, 175] on td "10/7/2025" at bounding box center [186, 176] width 40 height 21
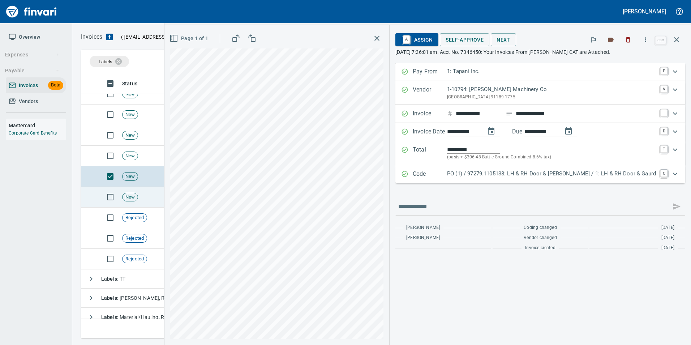
click at [180, 195] on td "10/6/2025" at bounding box center [186, 197] width 40 height 21
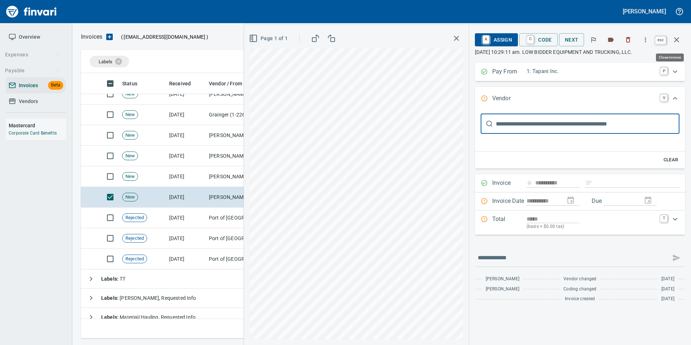
scroll to position [260, 590]
click at [676, 40] on icon "button" at bounding box center [677, 39] width 9 height 9
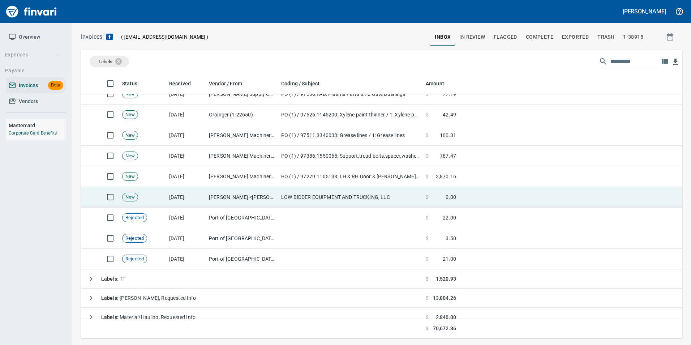
scroll to position [260, 590]
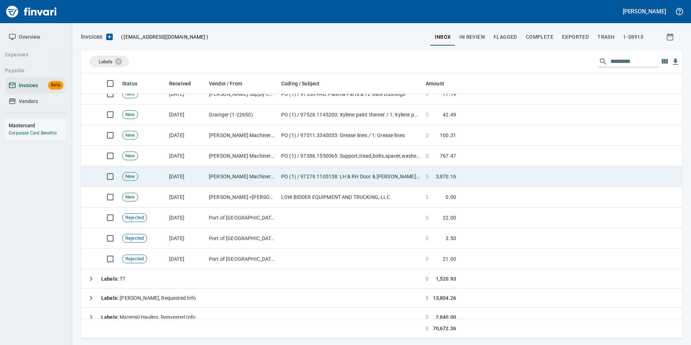
click at [202, 174] on td "10/7/2025" at bounding box center [186, 176] width 40 height 21
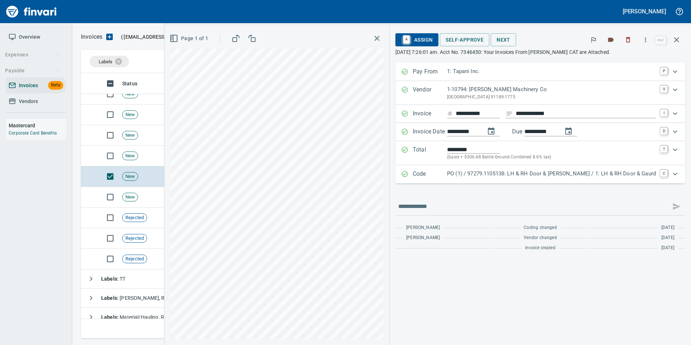
click at [480, 170] on p "PO (1) / 97279.1105138: LH & RH Door & Gaurd / 1: LH & RH Door & Gaurd" at bounding box center [551, 174] width 209 height 8
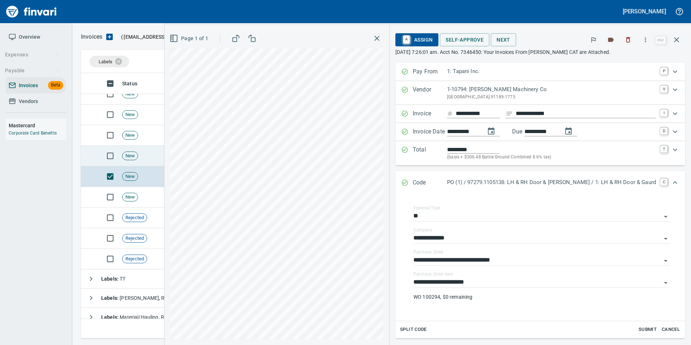
click at [168, 155] on td "10/7/2025" at bounding box center [186, 156] width 40 height 21
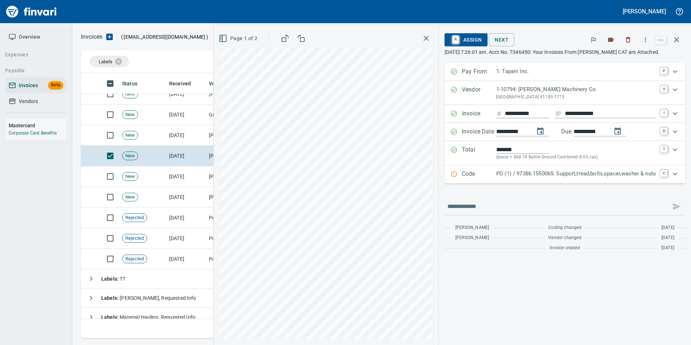
click at [536, 176] on p "PO (1) / 97386.1550065: Support,tread,bolts,spacer,washer & nuts" at bounding box center [576, 174] width 160 height 8
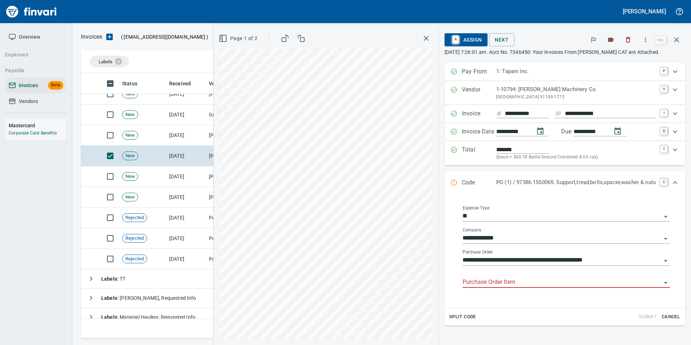
click at [494, 282] on input "Purchase Order Item" at bounding box center [562, 282] width 199 height 10
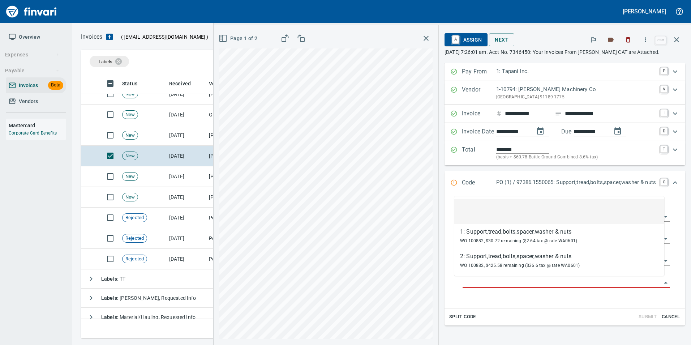
scroll to position [260, 590]
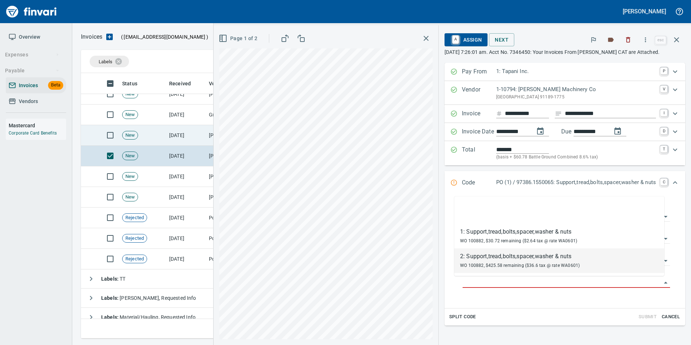
click at [195, 136] on td "10/7/2025" at bounding box center [186, 135] width 40 height 21
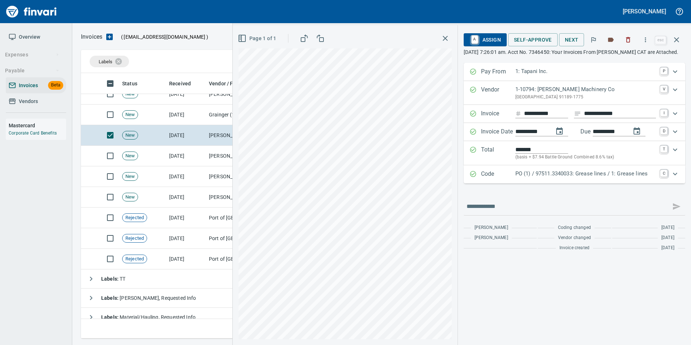
click at [517, 178] on p "PO (1) / 97511.3340033: Grease lines / 1: Grease lines" at bounding box center [586, 174] width 141 height 8
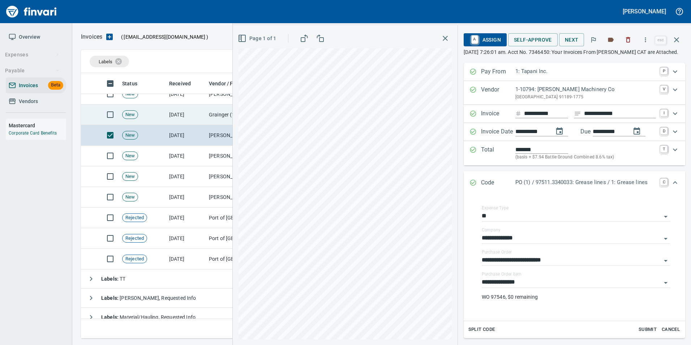
click at [184, 115] on td "10/7/2025" at bounding box center [186, 114] width 40 height 21
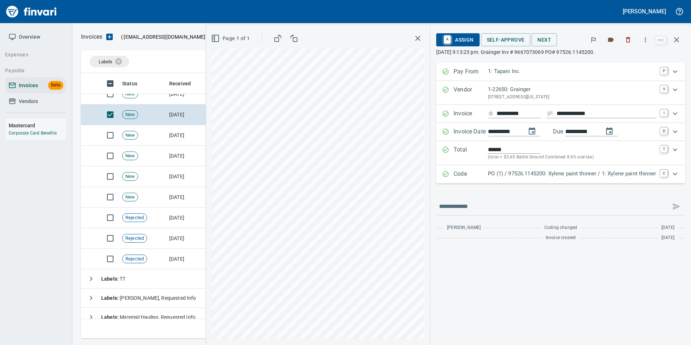
click at [494, 172] on p "PO (1) / 97526.1145200: Xylene paint thinner / 1: Xylene paint thinner" at bounding box center [572, 174] width 168 height 8
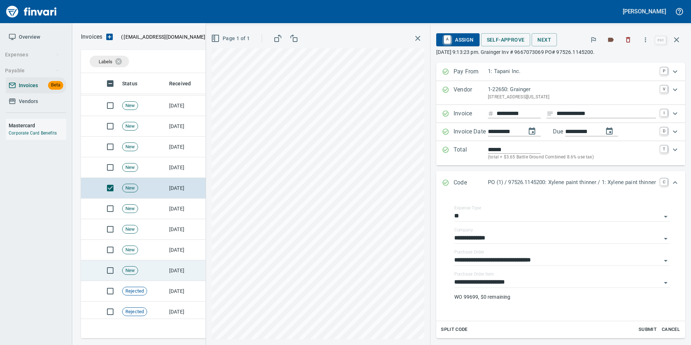
scroll to position [1157, 0]
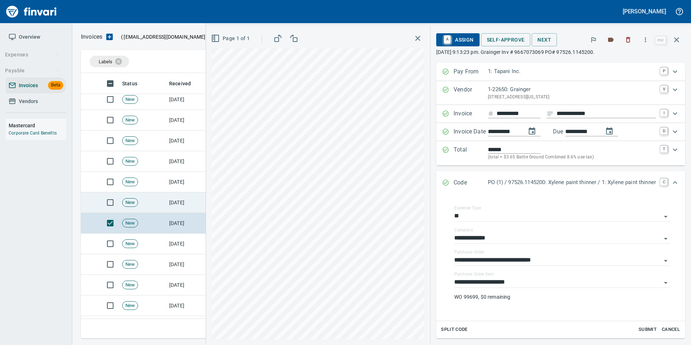
click at [176, 209] on td "10/8/2025" at bounding box center [186, 202] width 40 height 21
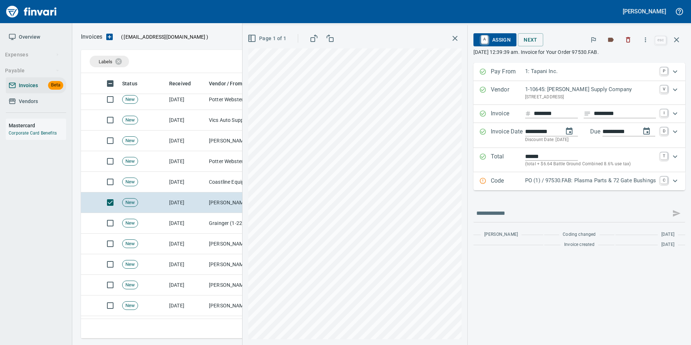
click at [488, 182] on div "Code PO (1) / 97530.FAB: Plasma Parts & 72 Gate Bushings C" at bounding box center [572, 180] width 187 height 9
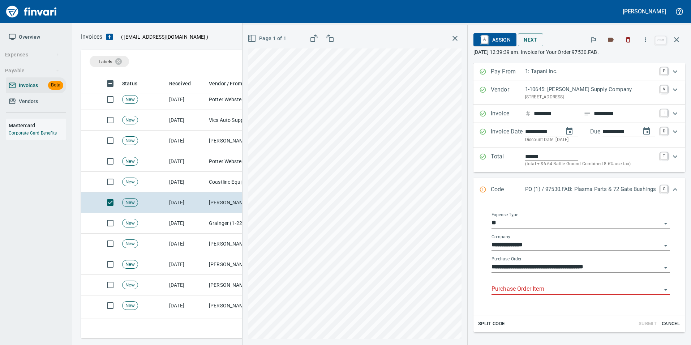
click at [509, 288] on input "Purchase Order Item" at bounding box center [577, 289] width 170 height 10
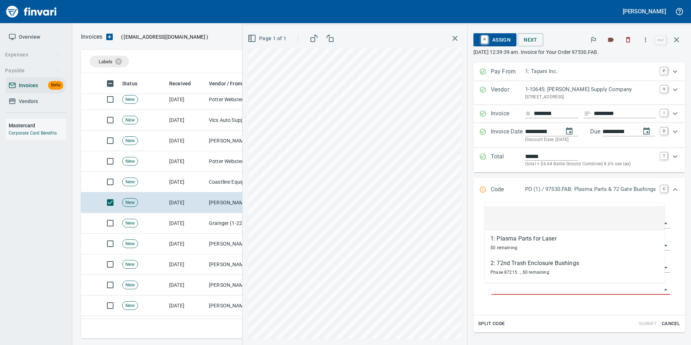
scroll to position [260, 590]
click at [184, 180] on td "10/8/2025" at bounding box center [186, 182] width 40 height 21
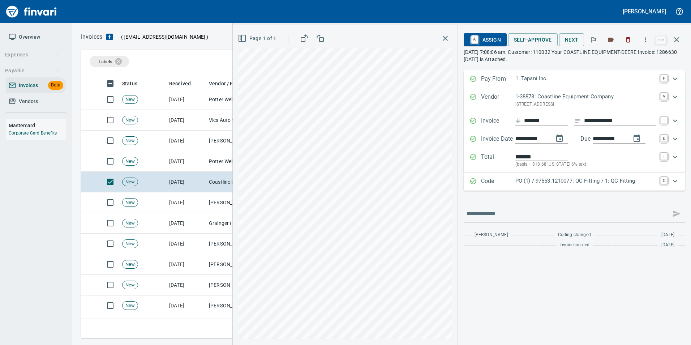
click at [508, 188] on div "Code PO (1) / 97553.1210077: QC Fitting / 1: QC Fitting C" at bounding box center [575, 181] width 222 height 18
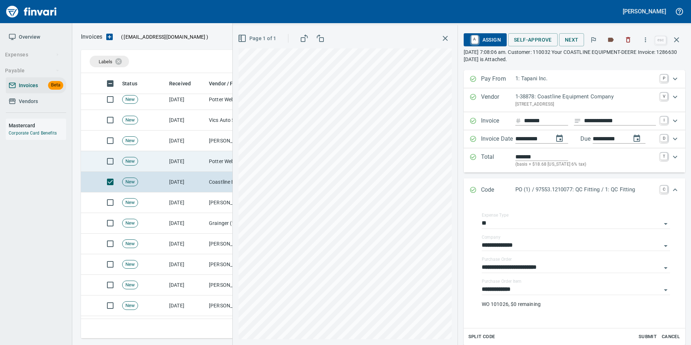
click at [172, 160] on td "10/8/2025" at bounding box center [186, 161] width 40 height 21
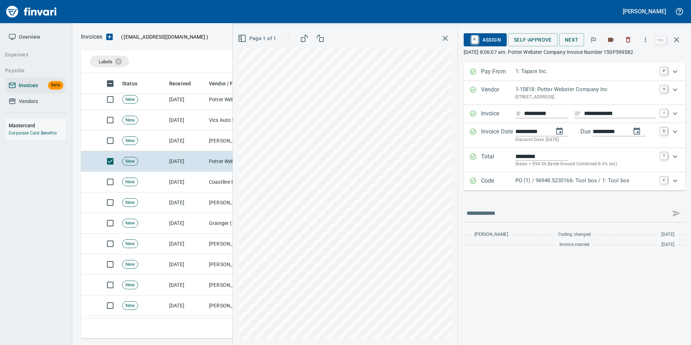
click at [505, 183] on p "Code" at bounding box center [498, 180] width 34 height 9
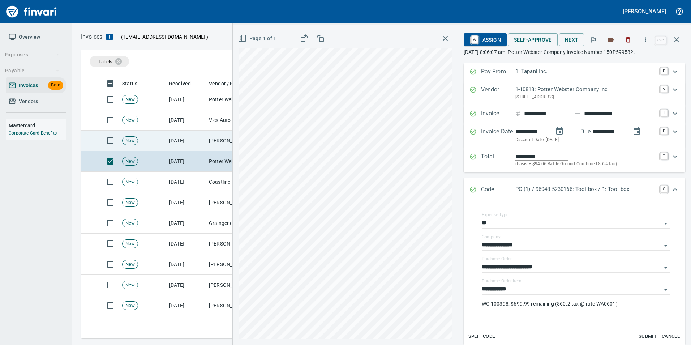
click at [172, 141] on td "10/8/2025" at bounding box center [186, 141] width 40 height 21
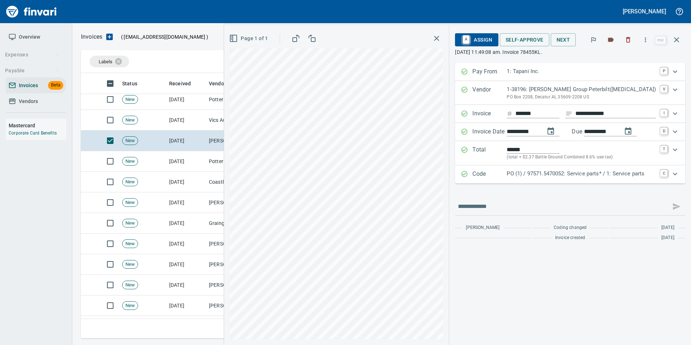
click at [529, 178] on div "PO (1) / 97571.5470052: Service parts* / 1: Service parts" at bounding box center [581, 174] width 149 height 9
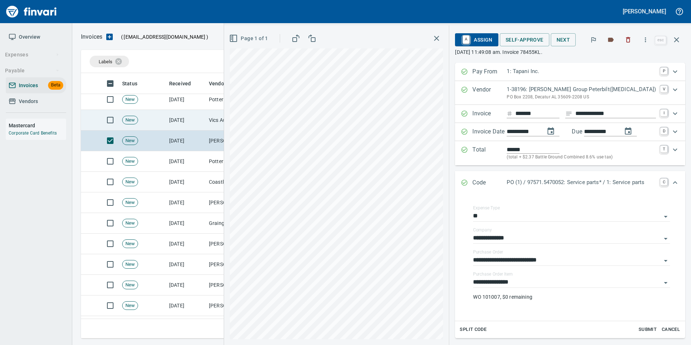
click at [204, 121] on td "10/8/2025" at bounding box center [186, 120] width 40 height 21
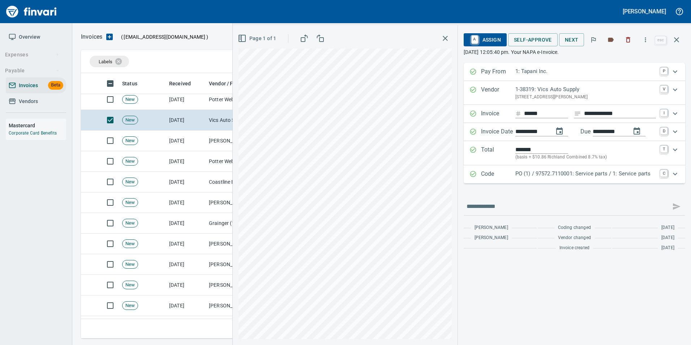
click at [505, 176] on p "Code" at bounding box center [498, 174] width 34 height 9
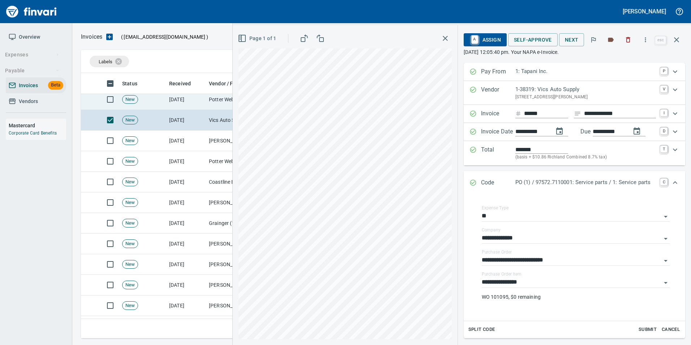
click at [219, 105] on td "Potter Webster Company Inc (1-10818)" at bounding box center [242, 99] width 72 height 21
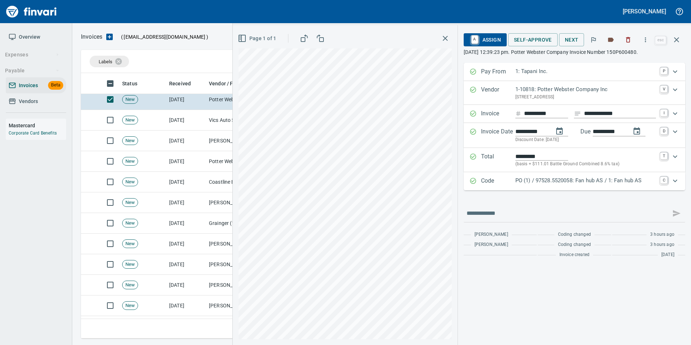
click at [500, 185] on p "Code" at bounding box center [498, 180] width 34 height 9
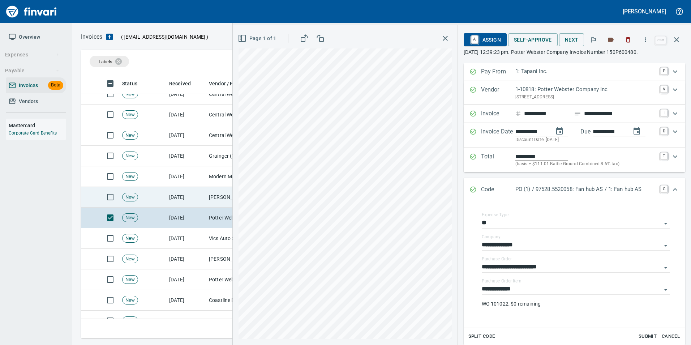
scroll to position [976, 0]
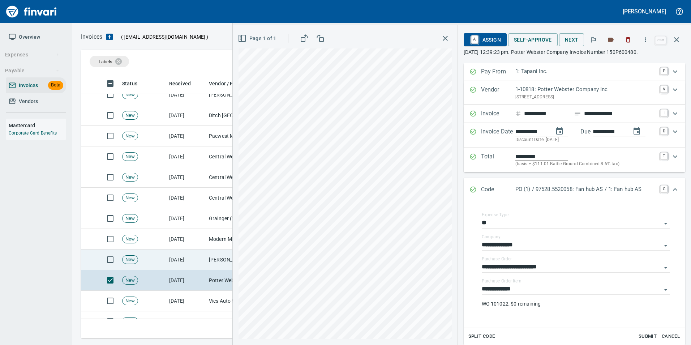
click at [202, 259] on td "[DATE]" at bounding box center [186, 259] width 40 height 21
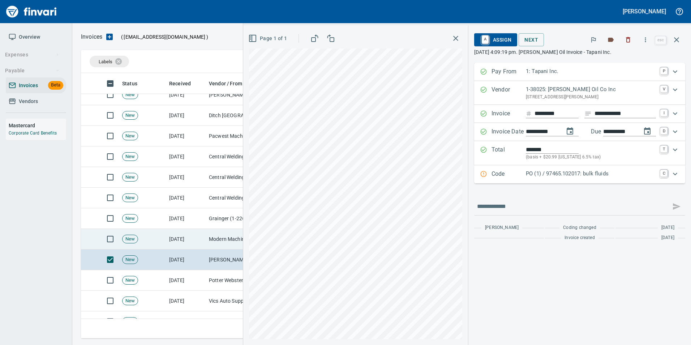
click at [185, 235] on td "[DATE]" at bounding box center [186, 239] width 40 height 21
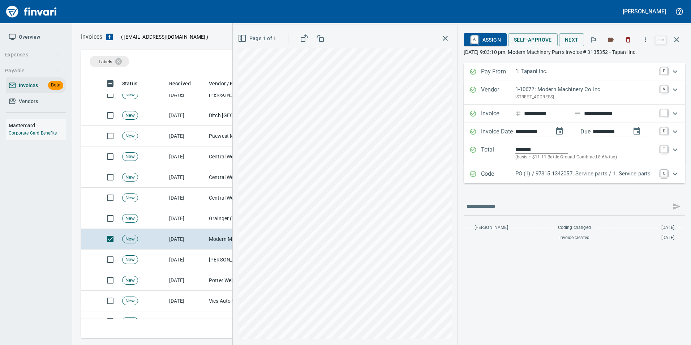
click at [494, 175] on p "Code" at bounding box center [498, 174] width 34 height 9
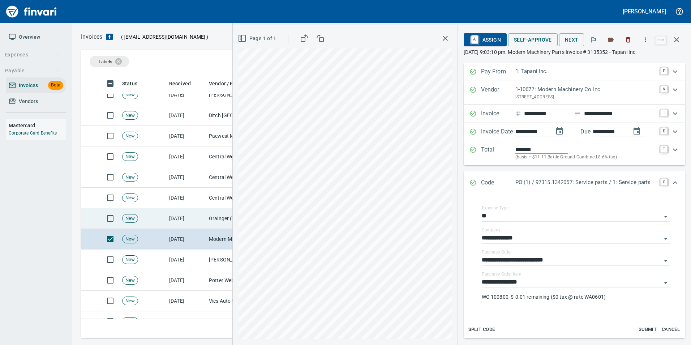
click at [192, 220] on td "[DATE]" at bounding box center [186, 218] width 40 height 21
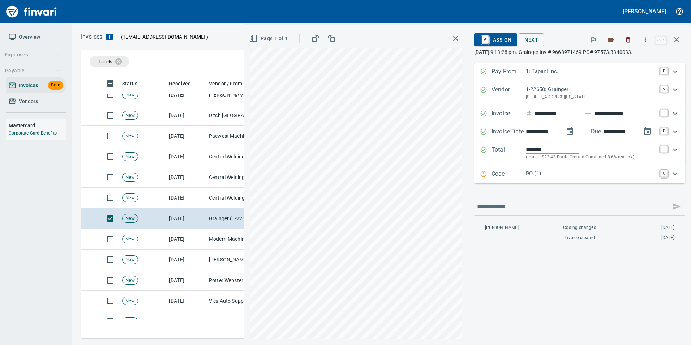
click at [492, 178] on p "Code" at bounding box center [509, 174] width 34 height 9
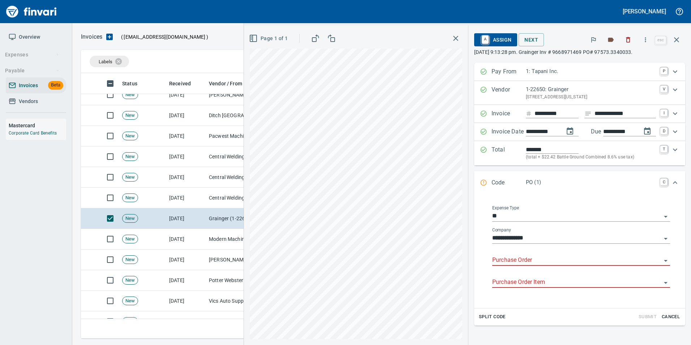
click at [510, 257] on input "Purchase Order" at bounding box center [576, 260] width 169 height 10
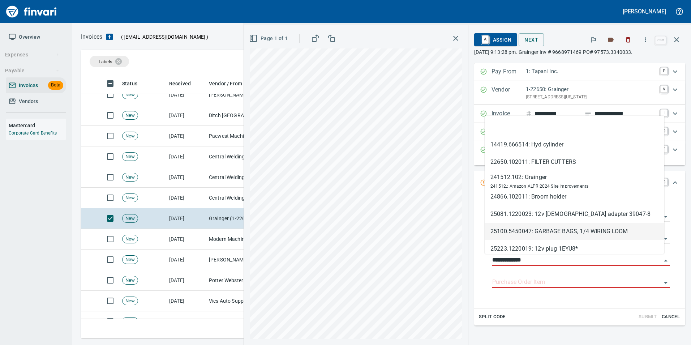
scroll to position [260, 590]
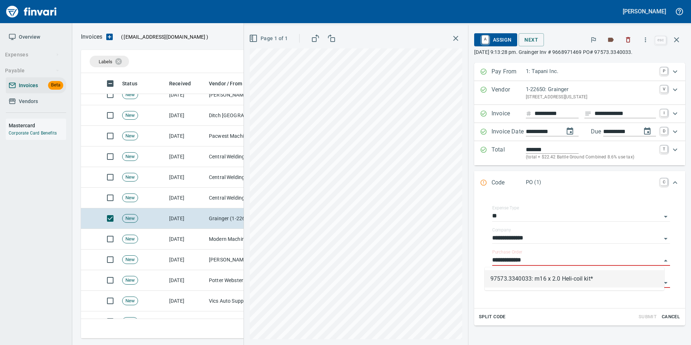
click at [537, 274] on li "97573.3340033: m16 x 2.0 Heli-coil kit*" at bounding box center [575, 278] width 180 height 17
type input "**********"
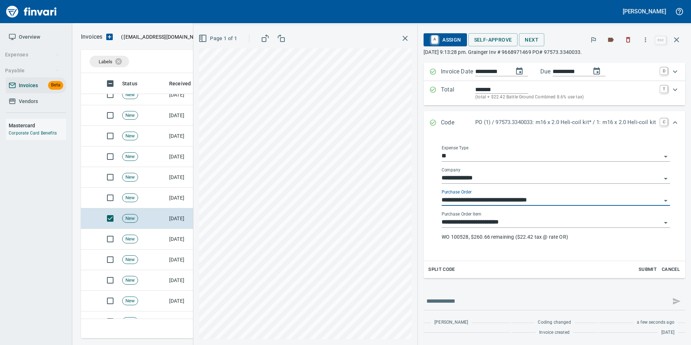
scroll to position [24, 0]
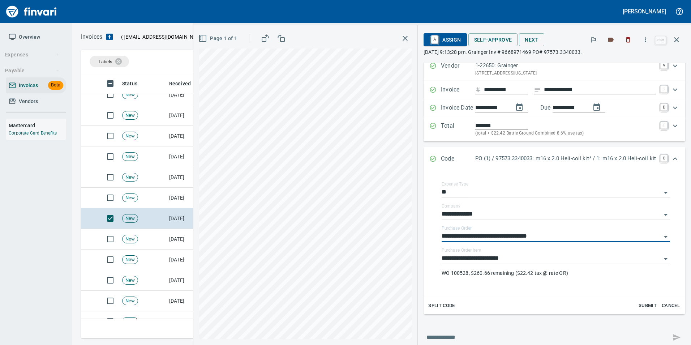
click at [427, 154] on div "Code PO (1) / 97573.3340033: m16 x 2.0 Heli-coil kit* / 1: m16 x 2.0 Heli-coil …" at bounding box center [555, 159] width 262 height 24
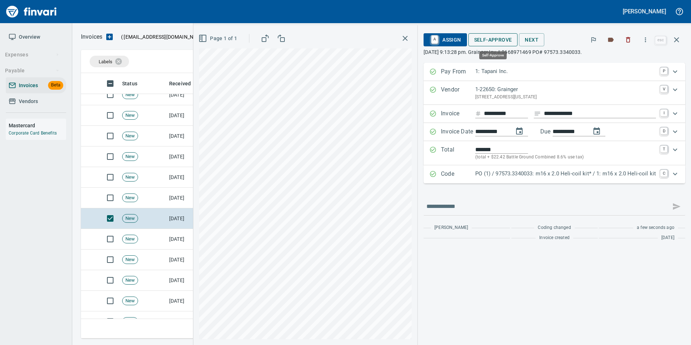
scroll to position [260, 590]
click at [491, 37] on span "Self-Approve" at bounding box center [493, 39] width 38 height 9
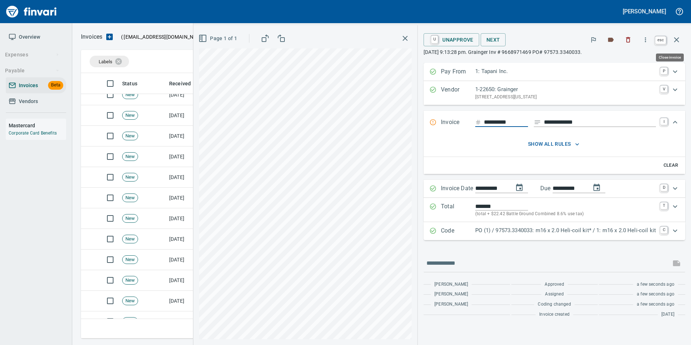
click at [676, 43] on icon "button" at bounding box center [677, 39] width 9 height 9
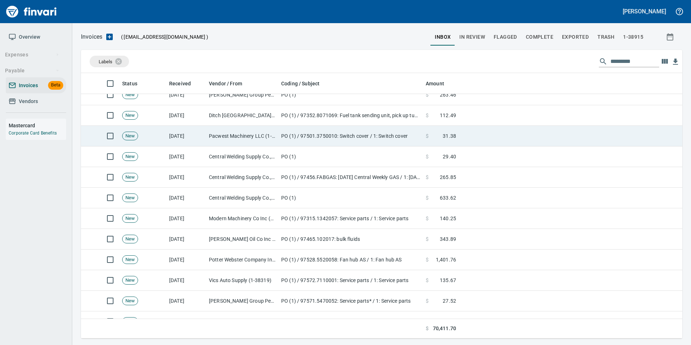
scroll to position [260, 590]
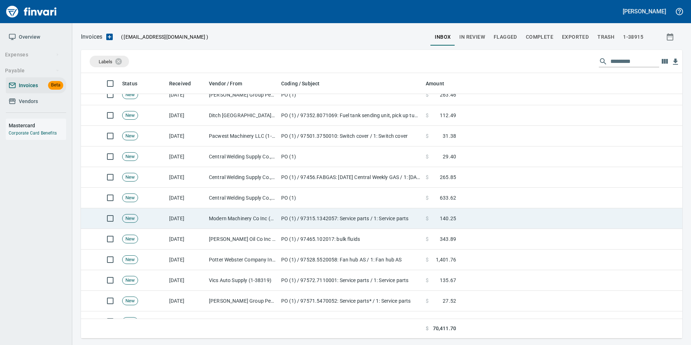
click at [260, 215] on td "Modern Machinery Co Inc (1-10672)" at bounding box center [242, 218] width 72 height 21
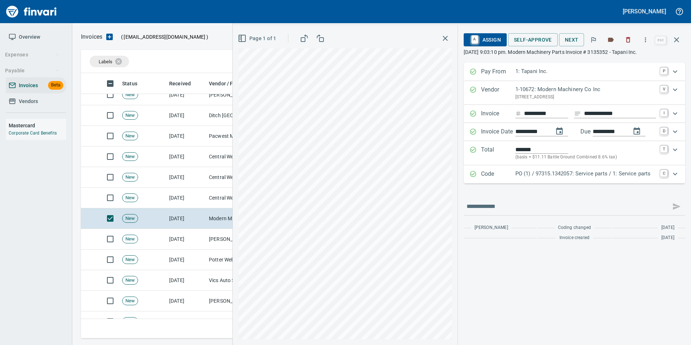
click at [548, 174] on p "PO (1) / 97315.1342057: Service parts / 1: Service parts" at bounding box center [586, 174] width 141 height 8
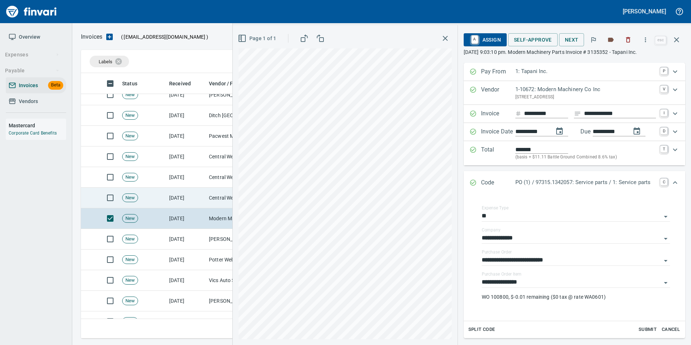
click at [204, 198] on td "[DATE]" at bounding box center [186, 198] width 40 height 21
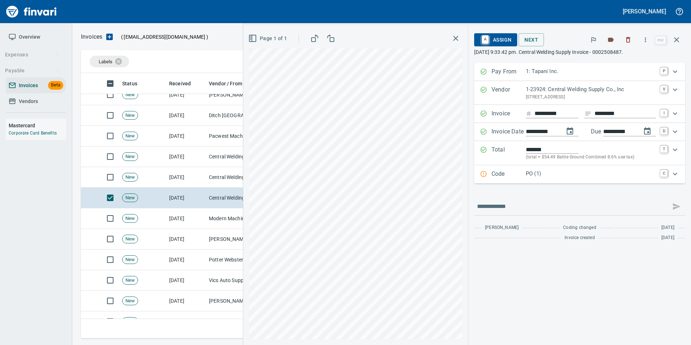
click at [517, 179] on p "Code" at bounding box center [509, 174] width 34 height 9
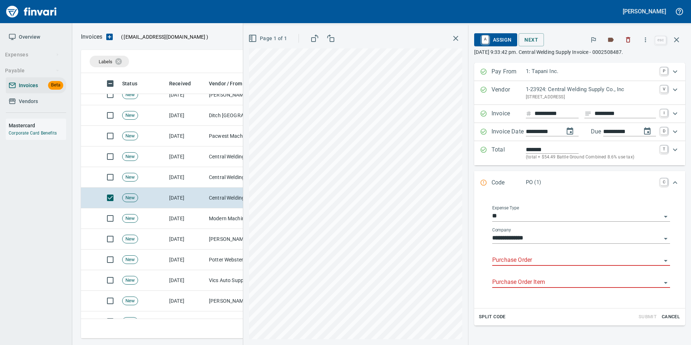
click at [524, 256] on input "Purchase Order" at bounding box center [576, 260] width 169 height 10
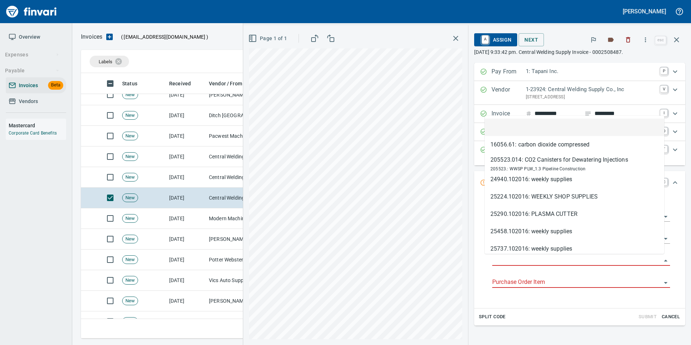
scroll to position [260, 590]
type input "*********"
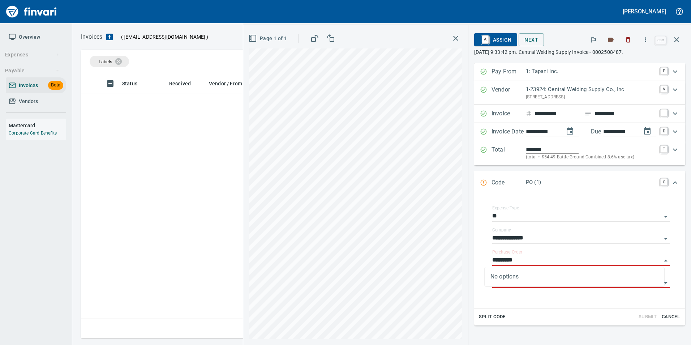
scroll to position [260, 590]
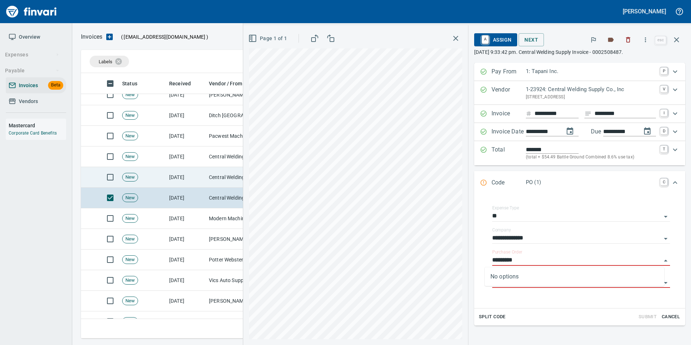
click at [195, 179] on td "[DATE]" at bounding box center [186, 177] width 40 height 21
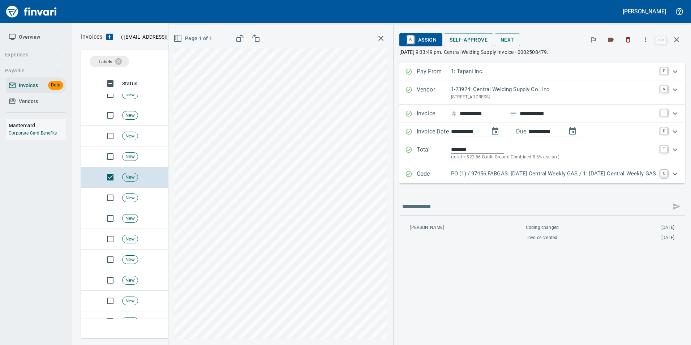
click at [487, 175] on p "PO (1) / 97456.FABGAS: 10/06/25 Central Weekly GAS / 1: 10/06/25 Central Weekly…" at bounding box center [553, 174] width 205 height 8
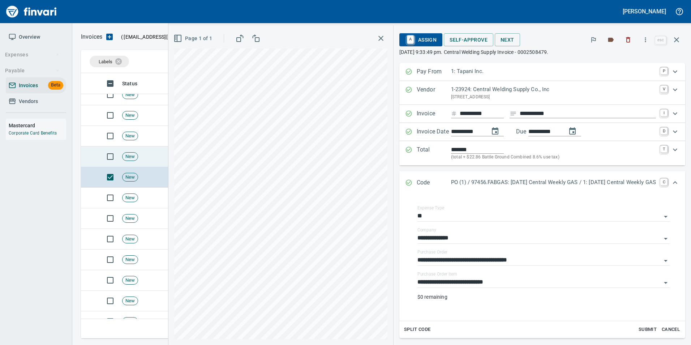
click at [141, 157] on td "New" at bounding box center [142, 156] width 47 height 21
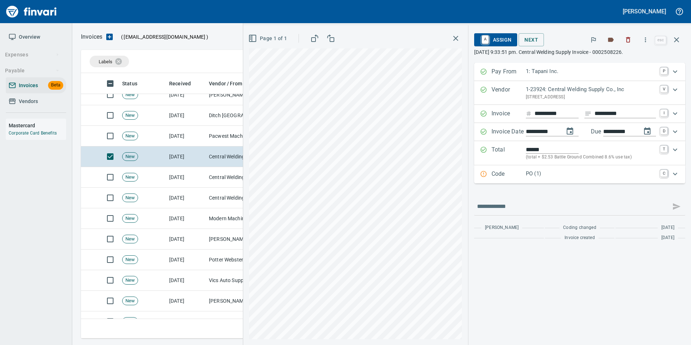
click at [552, 175] on p "PO (1)" at bounding box center [591, 174] width 130 height 8
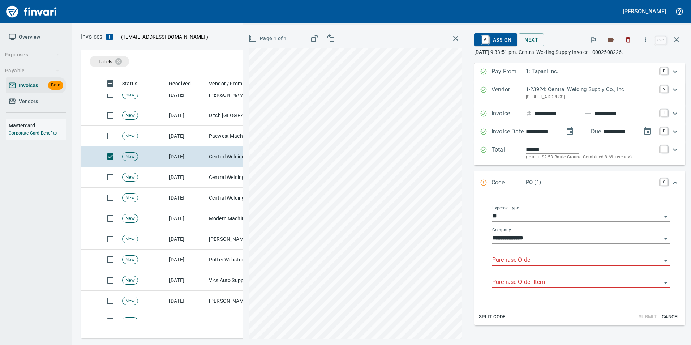
click at [517, 259] on input "Purchase Order" at bounding box center [576, 260] width 169 height 10
type input "*******"
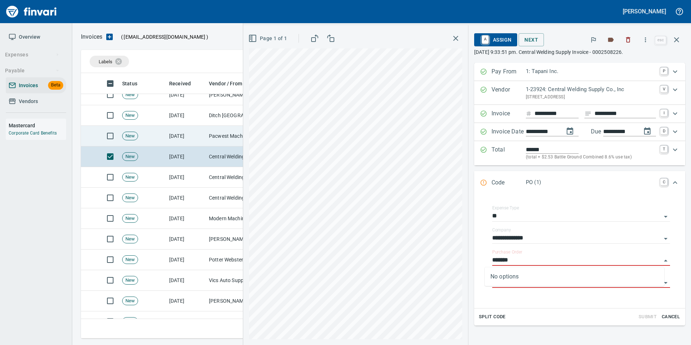
click at [226, 136] on td "Pacwest Machinery LLC (1-23156)" at bounding box center [242, 136] width 72 height 21
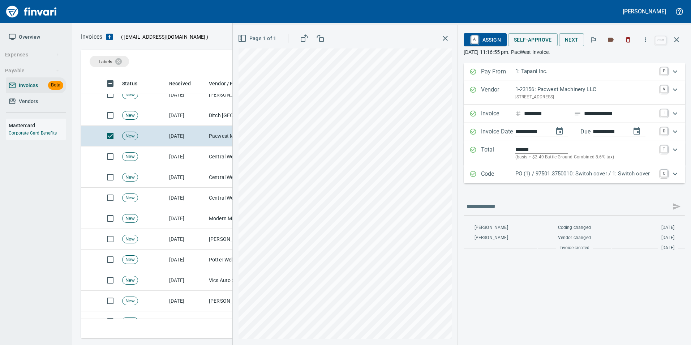
click at [542, 166] on div "Code PO (1) / 97501.3750010: Switch cover / 1: Switch cover C" at bounding box center [575, 174] width 222 height 18
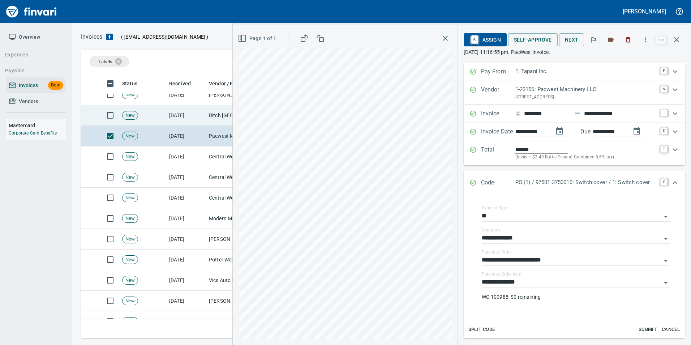
click at [202, 114] on td "10/9/2025" at bounding box center [186, 115] width 40 height 21
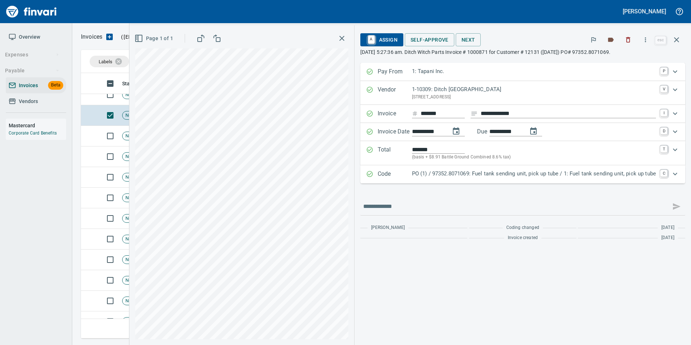
click at [390, 173] on p "Code" at bounding box center [395, 174] width 34 height 9
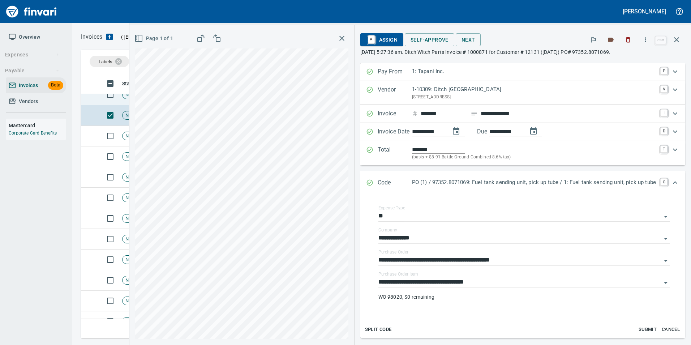
click at [86, 100] on td at bounding box center [89, 95] width 17 height 21
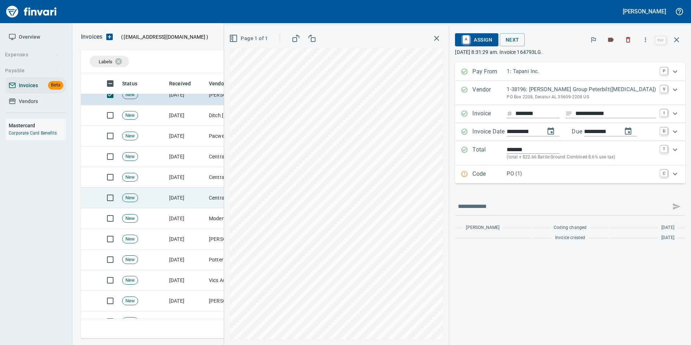
scroll to position [795, 0]
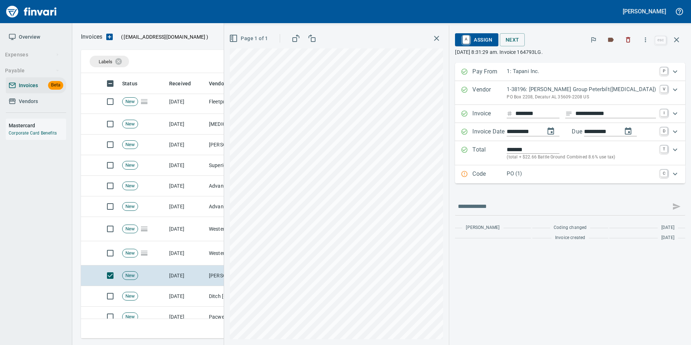
drag, startPoint x: 486, startPoint y: 177, endPoint x: 573, endPoint y: 233, distance: 103.6
click at [486, 176] on div "Code PO (1) C" at bounding box center [564, 174] width 206 height 9
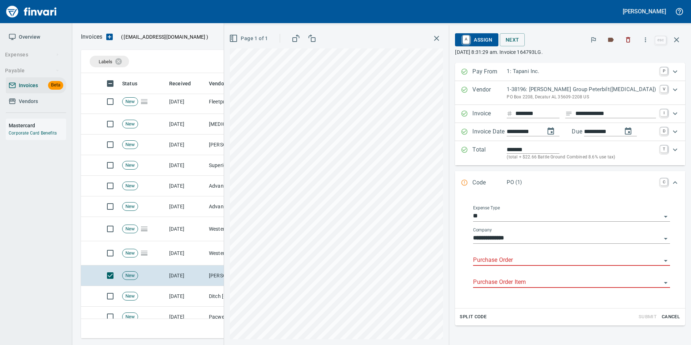
click at [534, 258] on input "Purchase Order" at bounding box center [567, 260] width 188 height 10
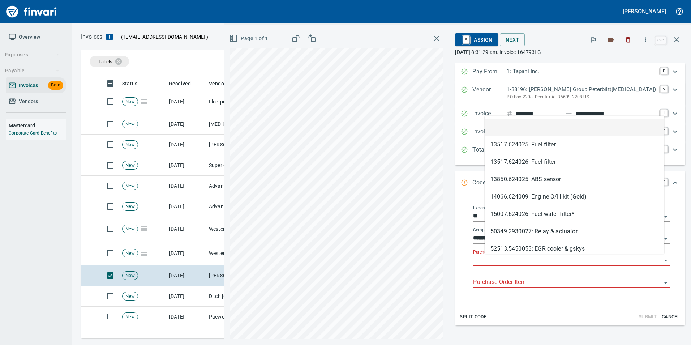
scroll to position [260, 590]
type input "**********"
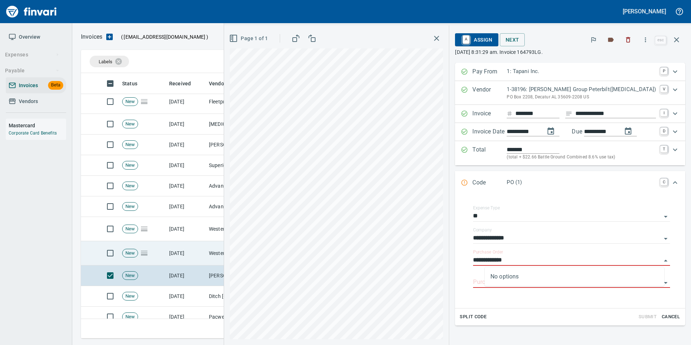
click at [226, 252] on td "Western States Equipment Co. (1-11113)" at bounding box center [242, 253] width 72 height 24
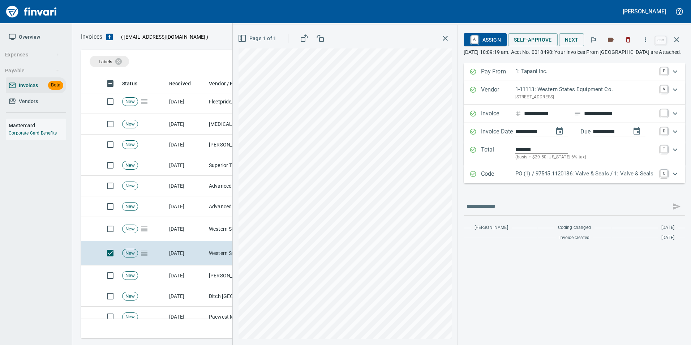
click at [509, 179] on p "Code" at bounding box center [498, 174] width 34 height 9
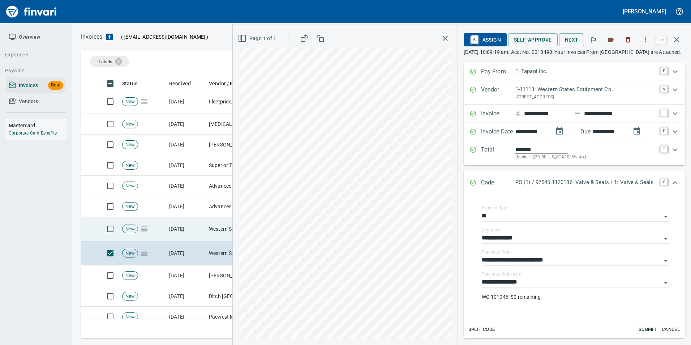
click at [211, 229] on td "Western States Equipment Co. (1-11113)" at bounding box center [242, 229] width 72 height 24
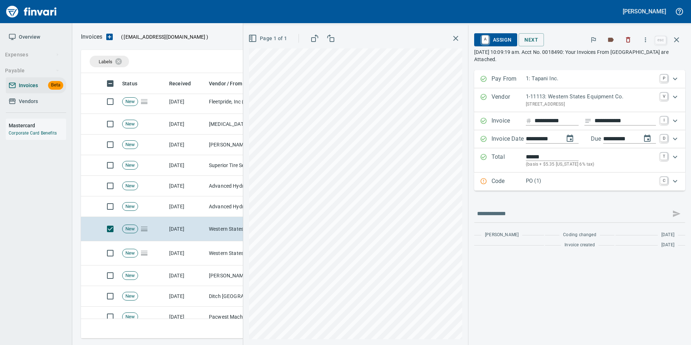
click at [499, 184] on p "Code" at bounding box center [509, 181] width 34 height 9
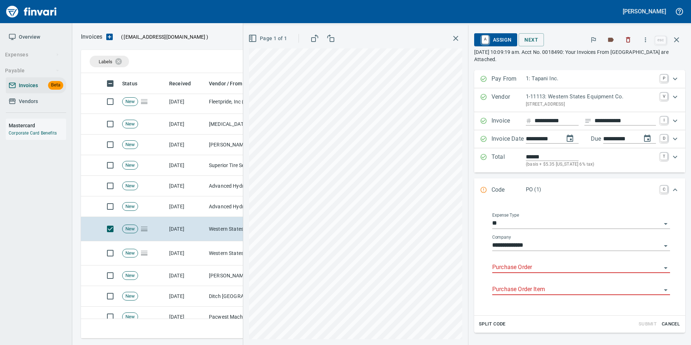
click at [535, 266] on input "Purchase Order" at bounding box center [576, 267] width 169 height 10
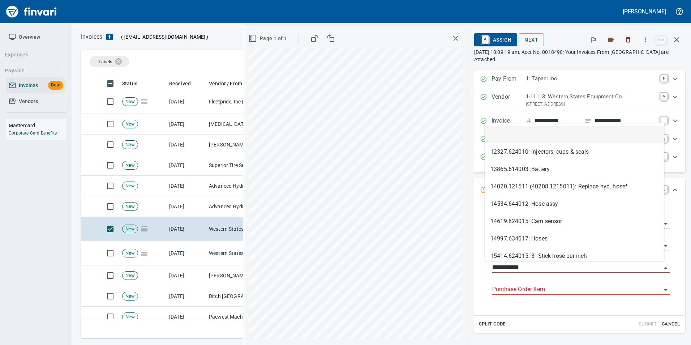
scroll to position [260, 590]
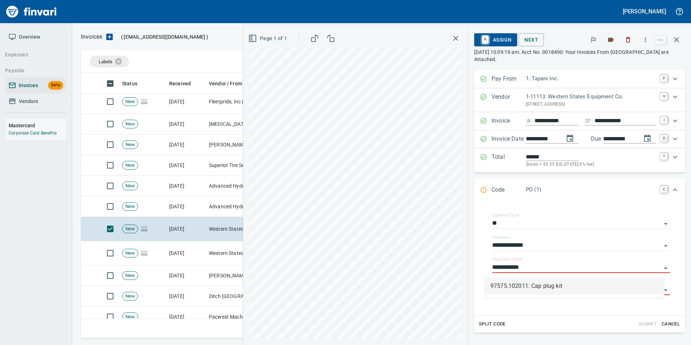
click at [514, 286] on li "97575.102011: Cap plug kit" at bounding box center [575, 285] width 180 height 17
type input "**********"
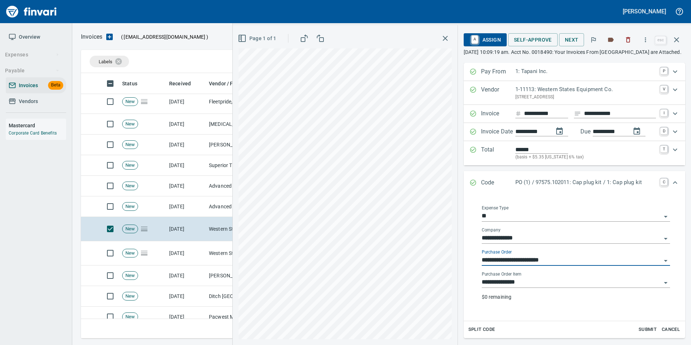
scroll to position [67, 0]
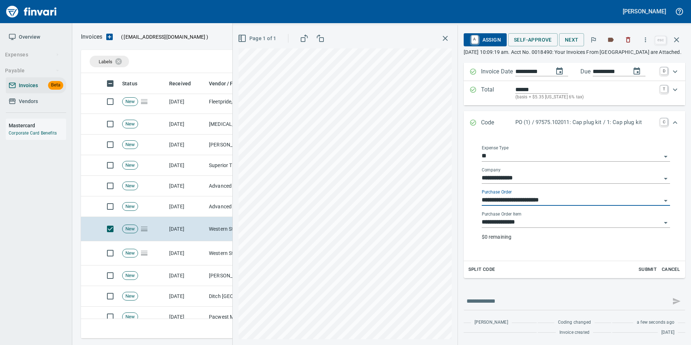
click at [520, 204] on input "**********" at bounding box center [572, 200] width 180 height 10
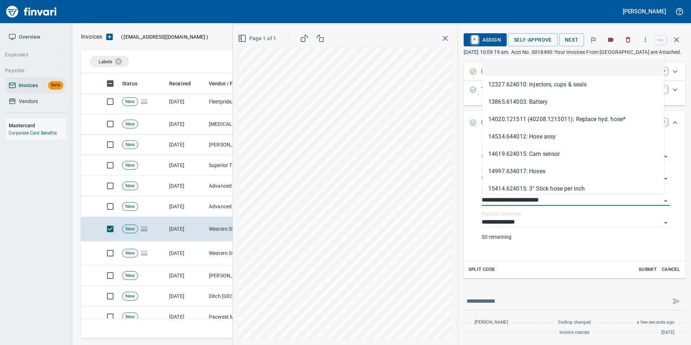
click at [541, 70] on li at bounding box center [574, 67] width 182 height 17
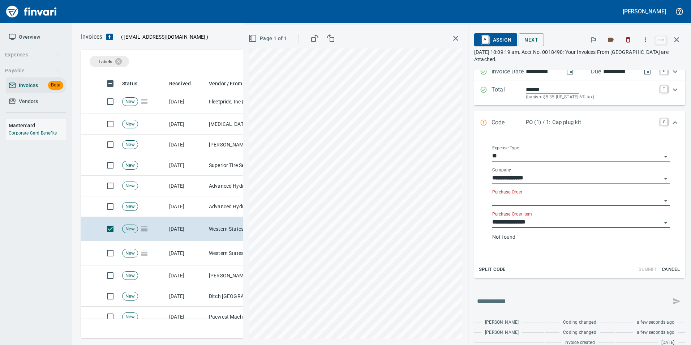
scroll to position [67, 0]
click at [531, 226] on input "**********" at bounding box center [576, 222] width 169 height 10
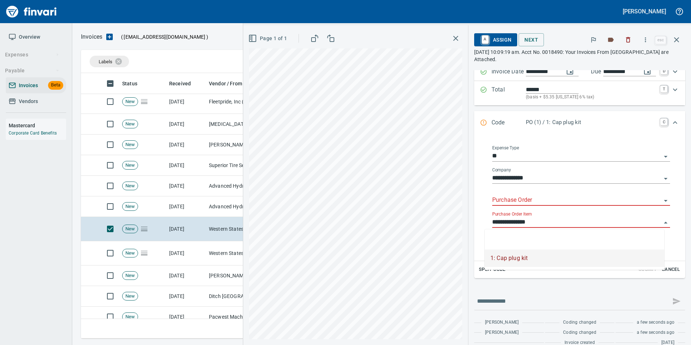
scroll to position [260, 590]
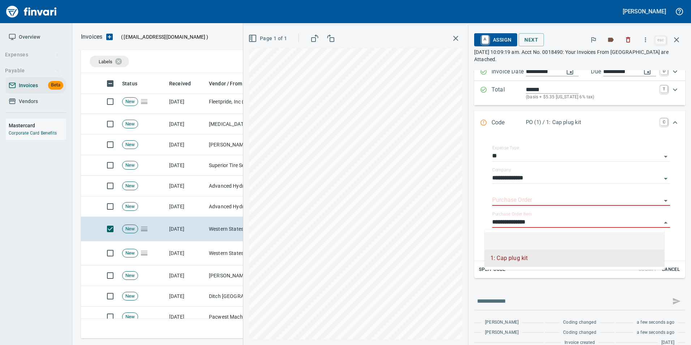
click at [537, 234] on li at bounding box center [575, 240] width 180 height 17
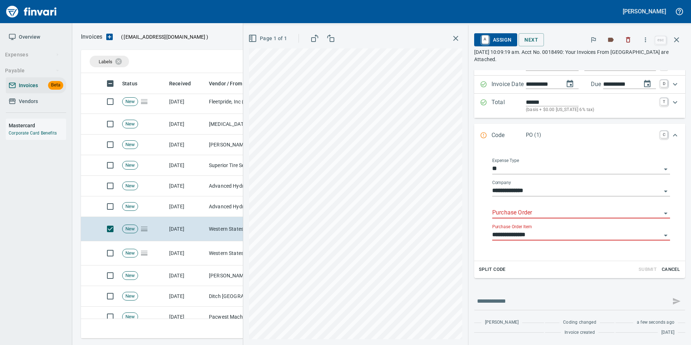
type input "*****"
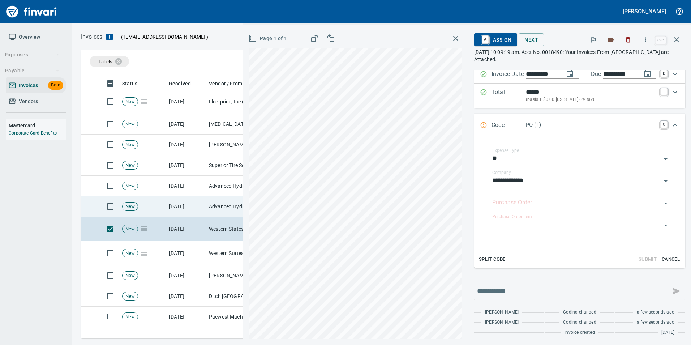
click at [163, 206] on td "New" at bounding box center [142, 206] width 47 height 21
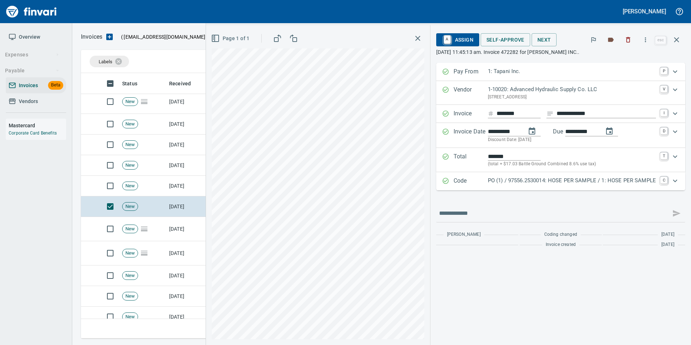
click at [499, 182] on p "PO (1) / 97556.2530014: HOSE PER SAMPLE / 1: HOSE PER SAMPLE" at bounding box center [572, 180] width 168 height 8
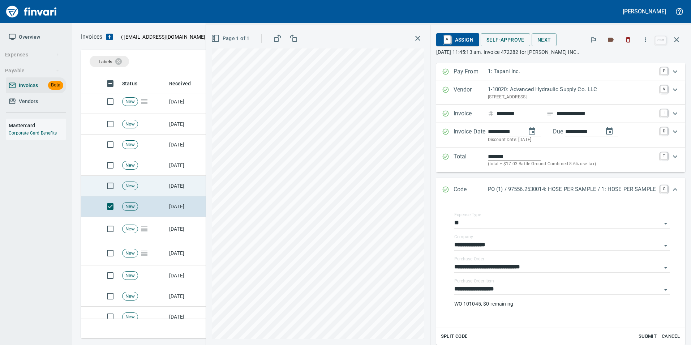
click at [164, 179] on td "New" at bounding box center [142, 186] width 47 height 21
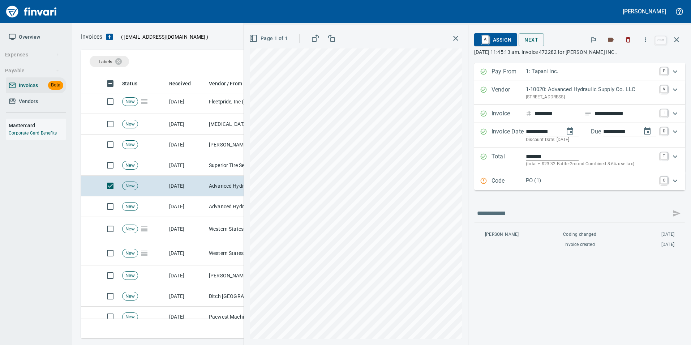
click at [565, 181] on p "PO (1)" at bounding box center [591, 180] width 130 height 8
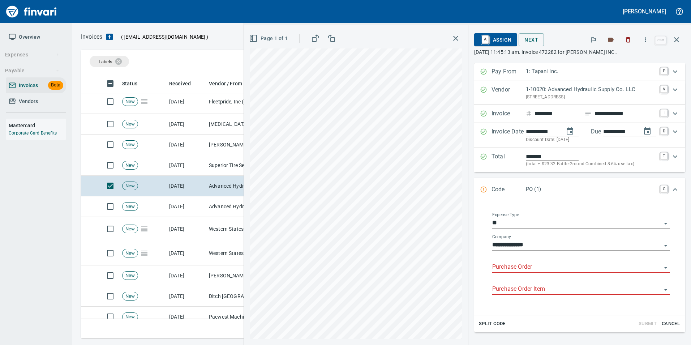
click at [513, 266] on input "Purchase Order" at bounding box center [576, 267] width 169 height 10
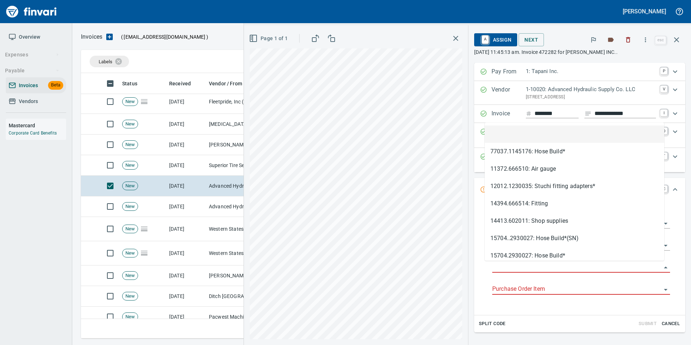
type input "**********"
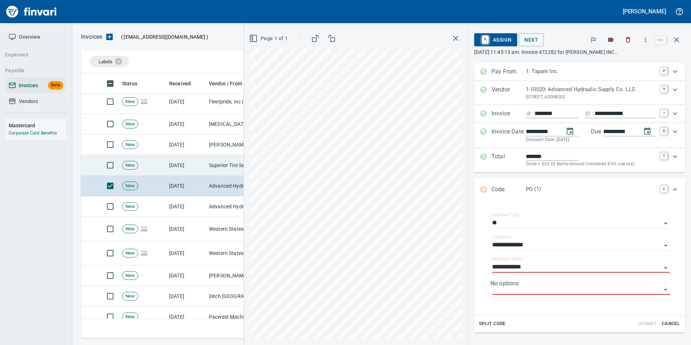
click at [204, 164] on td "10/9/2025" at bounding box center [186, 165] width 40 height 21
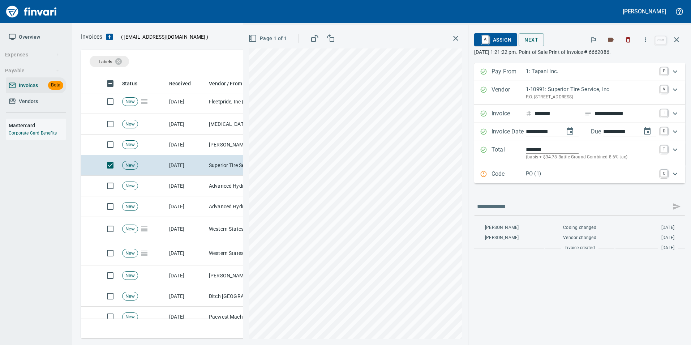
click at [498, 172] on p "Code" at bounding box center [509, 174] width 34 height 9
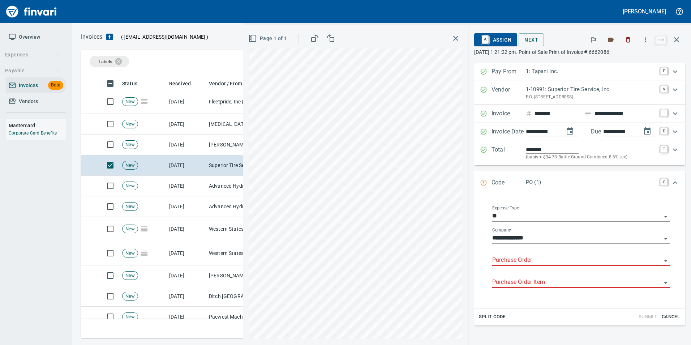
click at [508, 261] on input "Purchase Order" at bounding box center [576, 260] width 169 height 10
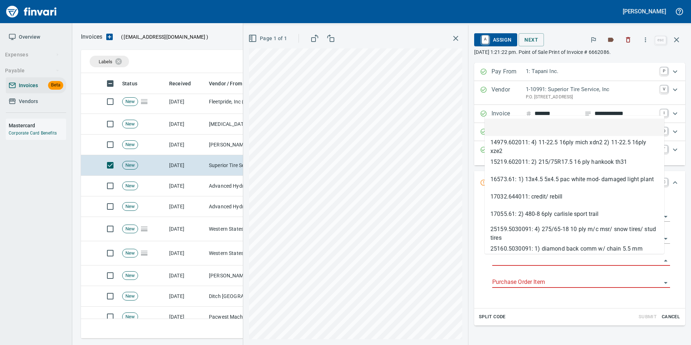
type input "**********"
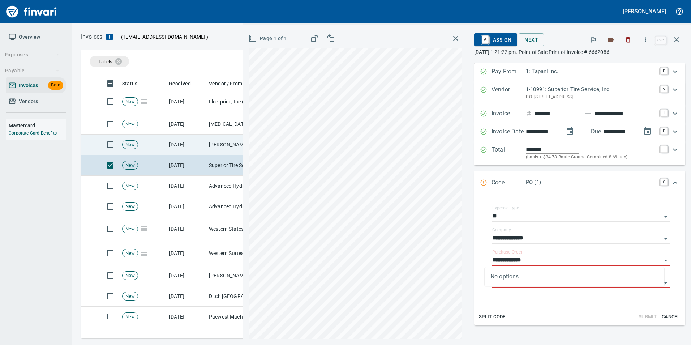
click at [187, 149] on td "10/9/2025" at bounding box center [186, 145] width 40 height 21
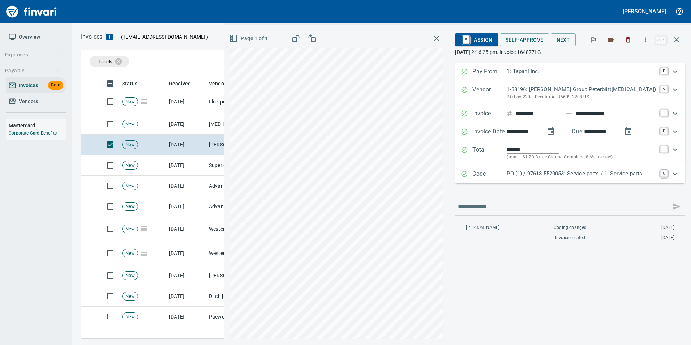
click at [499, 177] on p "Code" at bounding box center [490, 174] width 34 height 9
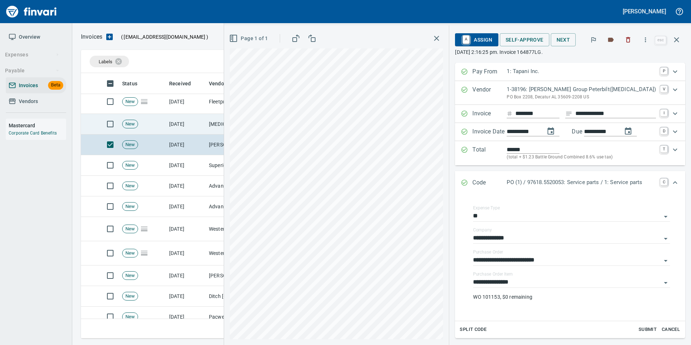
click at [222, 123] on td "IBS INC (1-10480)" at bounding box center [242, 124] width 72 height 21
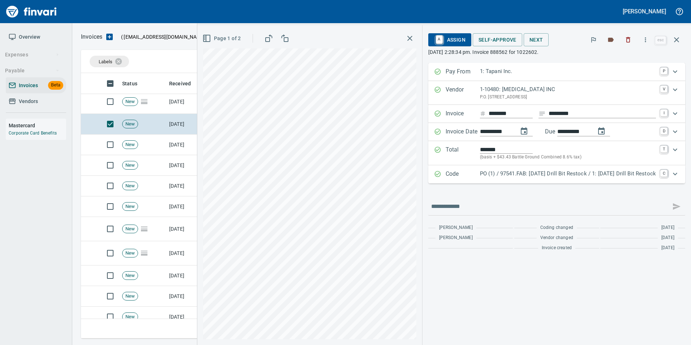
click at [565, 173] on p "PO (1) / 97541.FAB: 10/07/25 Drill Bit Restock / 1: 10/07/25 Drill Bit Restock" at bounding box center [568, 174] width 176 height 8
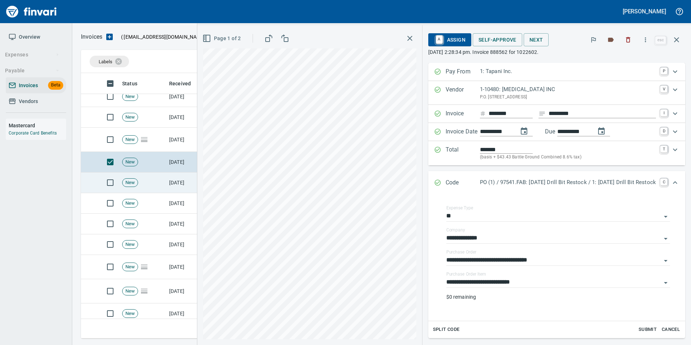
scroll to position [723, 0]
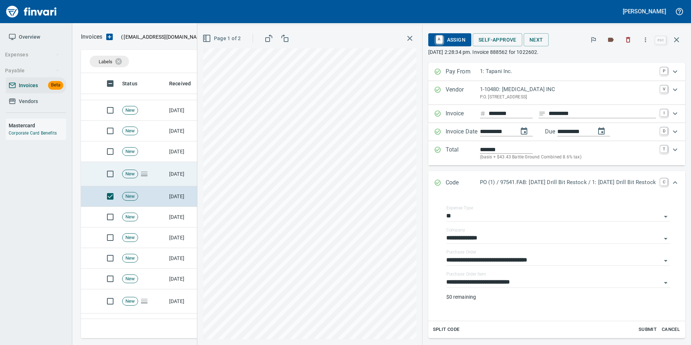
click at [146, 168] on td "New" at bounding box center [142, 174] width 47 height 24
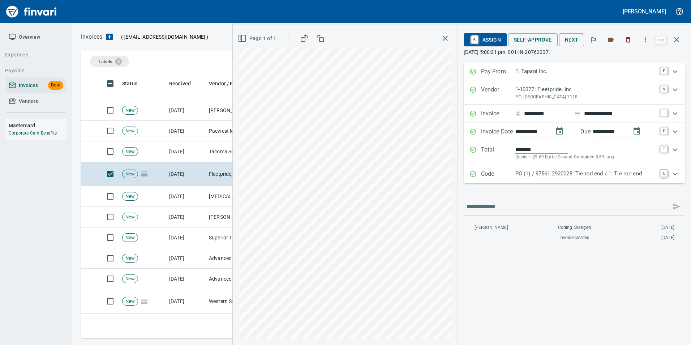
click at [502, 168] on div "Code PO (1) / 97561.2920028: Tie rod end / 1: Tie rod end C" at bounding box center [575, 174] width 222 height 18
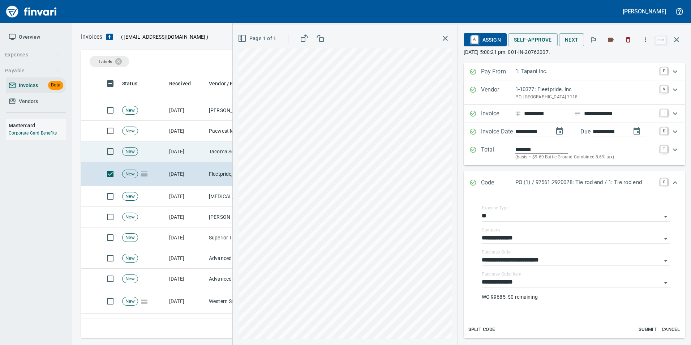
click at [223, 152] on td "Tacoma Screw Products Inc (1-10999)" at bounding box center [242, 151] width 72 height 21
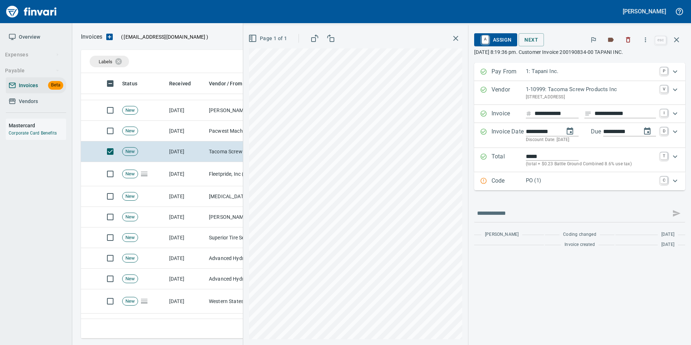
click at [489, 187] on div "Code PO (1) C" at bounding box center [579, 181] width 211 height 18
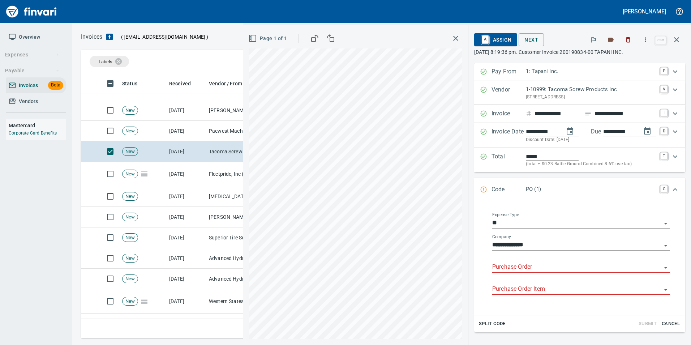
click at [504, 267] on input "Purchase Order" at bounding box center [576, 267] width 169 height 10
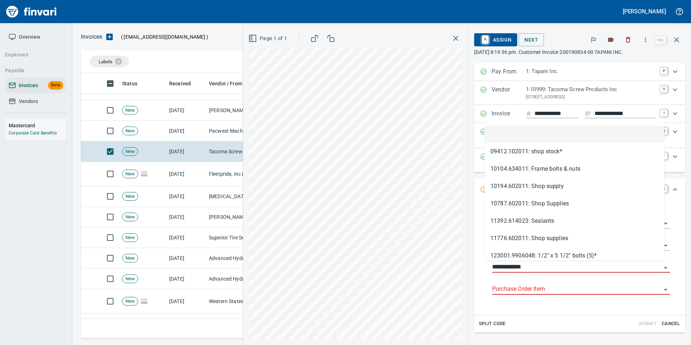
scroll to position [260, 590]
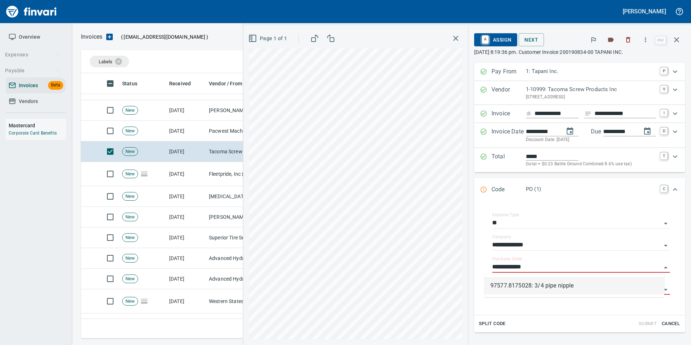
click at [540, 287] on li "97577.8175028: 3/4 pipe nipple" at bounding box center [575, 285] width 180 height 17
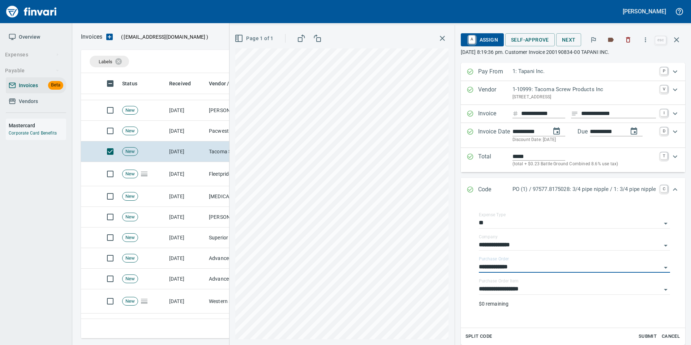
type input "**********"
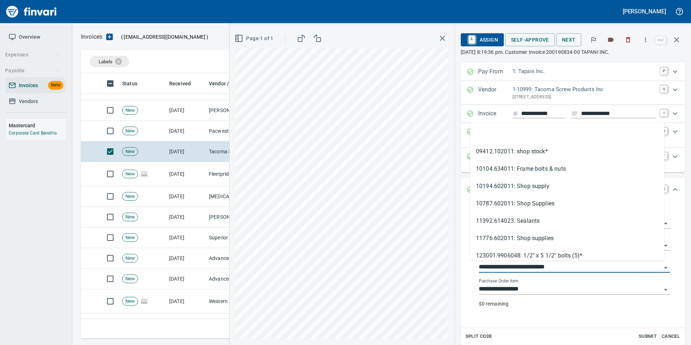
click at [525, 265] on input "**********" at bounding box center [570, 267] width 183 height 10
click at [490, 134] on li at bounding box center [567, 133] width 194 height 17
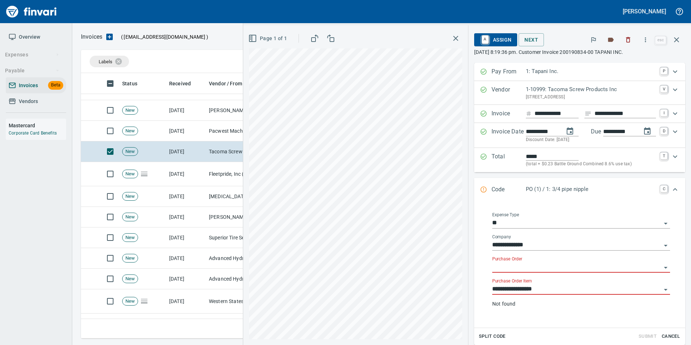
click at [529, 286] on input "**********" at bounding box center [576, 289] width 169 height 10
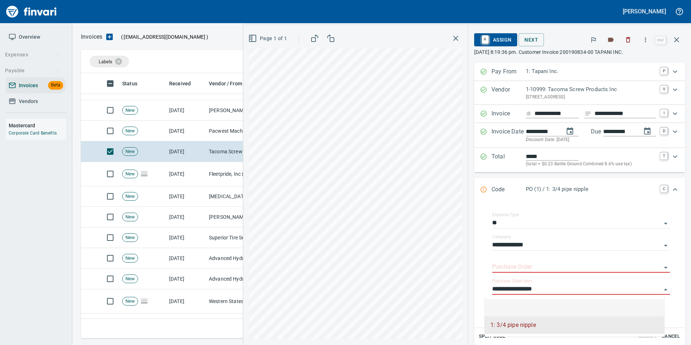
click at [513, 303] on li at bounding box center [575, 307] width 180 height 17
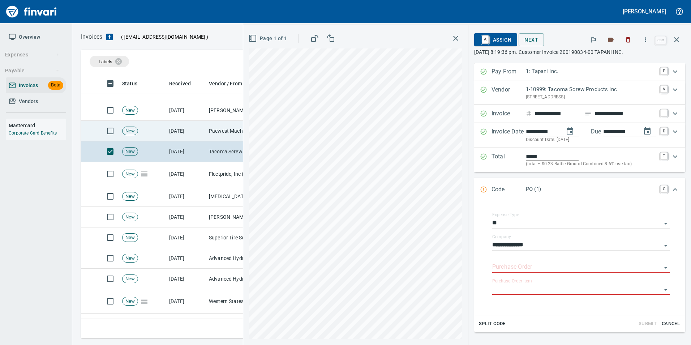
click at [202, 129] on td "10/9/2025" at bounding box center [186, 131] width 40 height 21
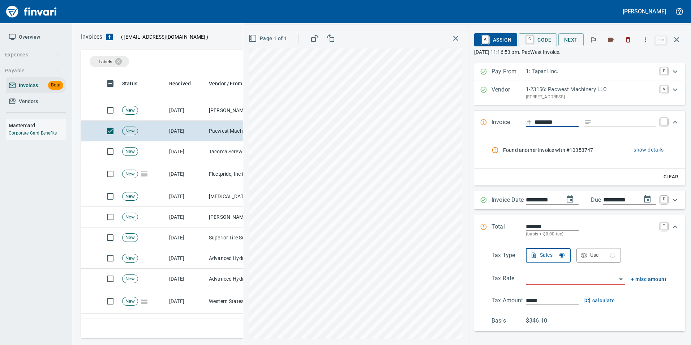
click at [642, 152] on span "show details" at bounding box center [649, 149] width 30 height 9
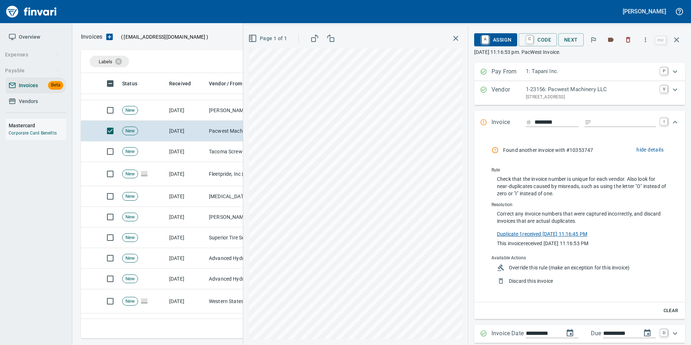
click at [558, 231] on link "Duplicate 1 received 9/11/2025, 11:16:45 PM" at bounding box center [542, 233] width 90 height 8
click at [678, 41] on icon "button" at bounding box center [676, 39] width 5 height 5
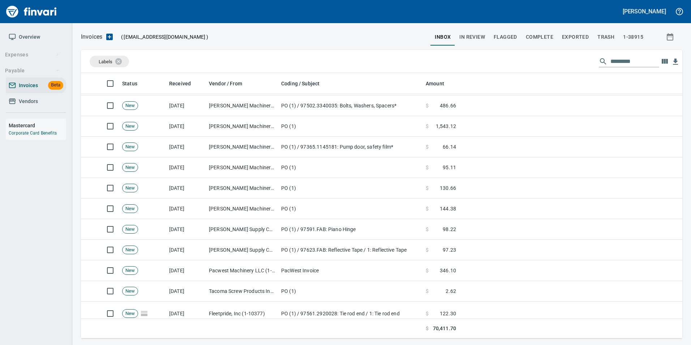
scroll to position [579, 0]
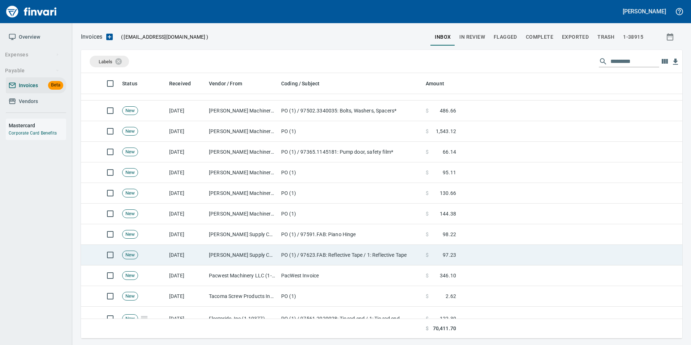
click at [223, 255] on td "McMaster-Carr Supply Company (1-10645)" at bounding box center [242, 255] width 72 height 21
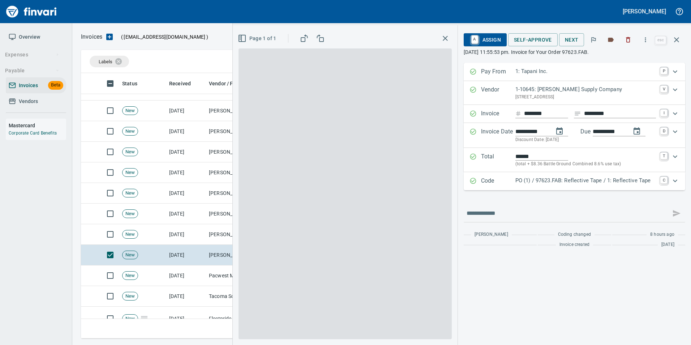
click at [544, 180] on p "PO (1) / 97623.FAB: Reflective Tape / 1: Reflective Tape" at bounding box center [586, 180] width 141 height 8
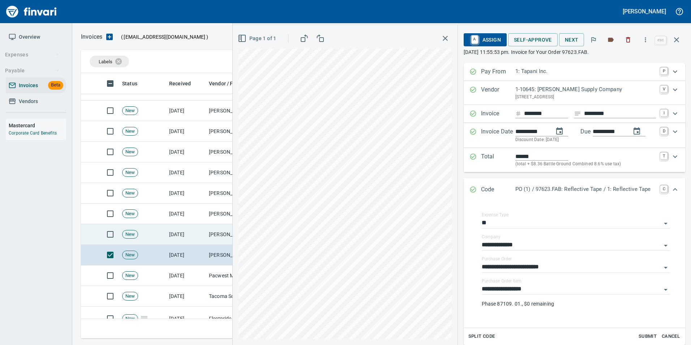
click at [217, 235] on td "McMaster-Carr Supply Company (1-10645)" at bounding box center [242, 234] width 72 height 21
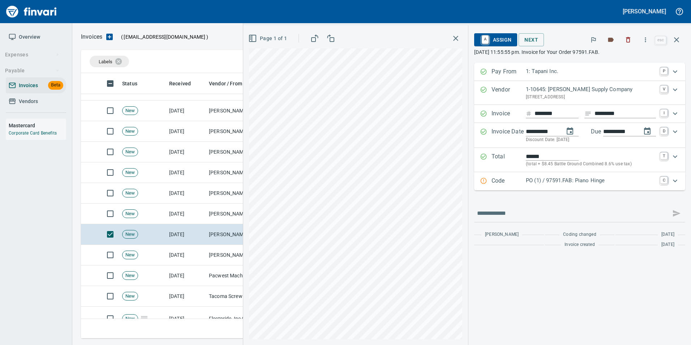
click at [558, 184] on p "PO (1) / 97591.FAB: Piano Hinge" at bounding box center [591, 180] width 130 height 8
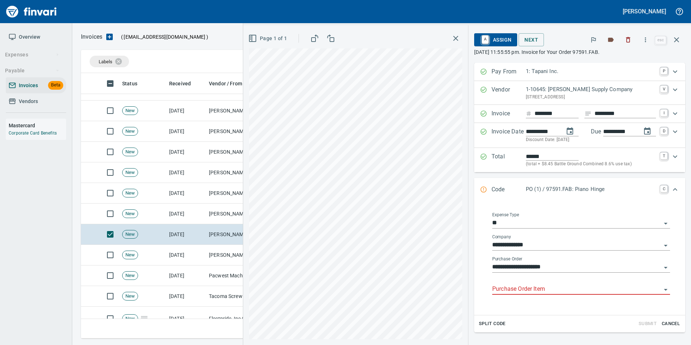
click at [531, 290] on input "Purchase Order Item" at bounding box center [576, 289] width 169 height 10
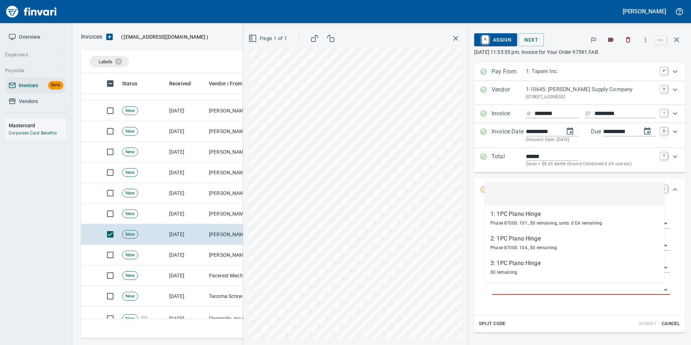
scroll to position [260, 590]
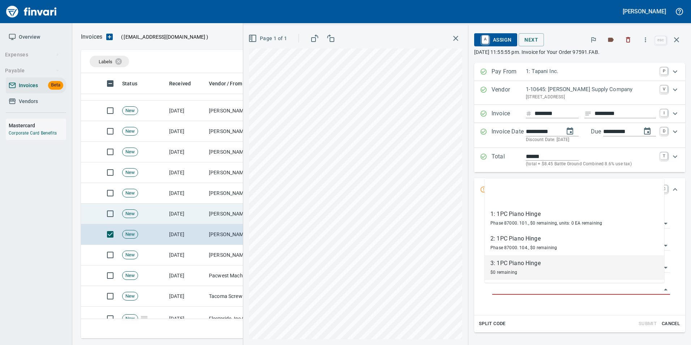
click at [191, 208] on td "[DATE]" at bounding box center [186, 214] width 40 height 21
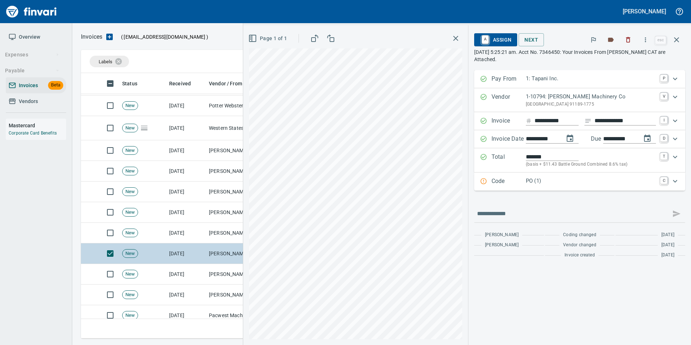
scroll to position [506, 0]
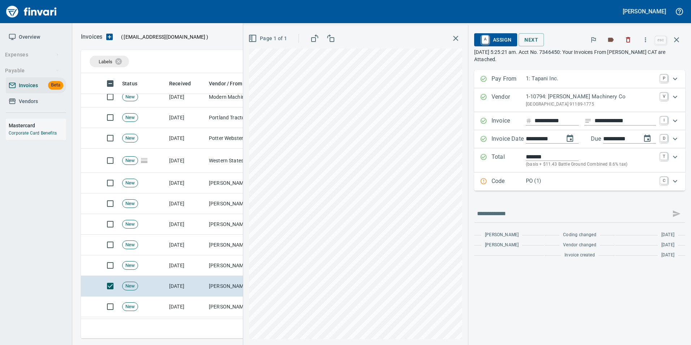
click at [508, 179] on p "Code" at bounding box center [509, 181] width 34 height 9
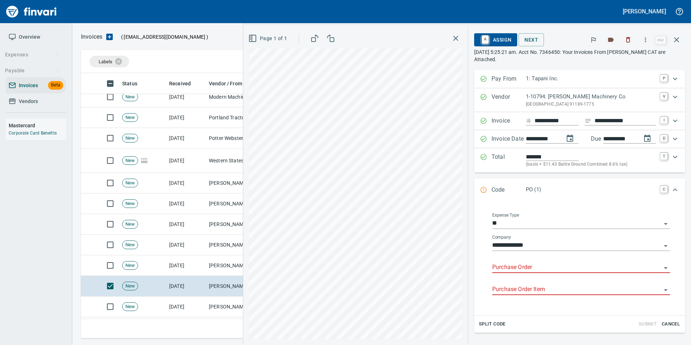
click at [515, 268] on input "Purchase Order" at bounding box center [576, 267] width 169 height 10
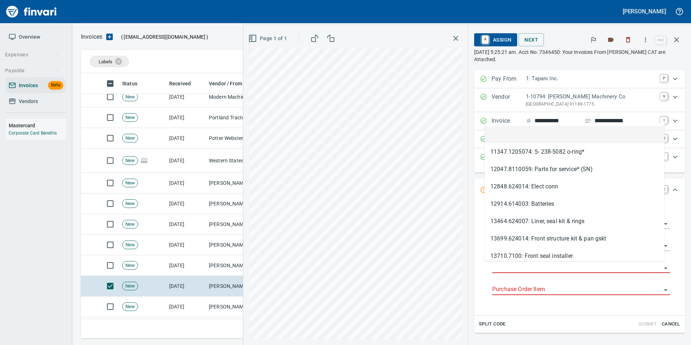
type input "**********"
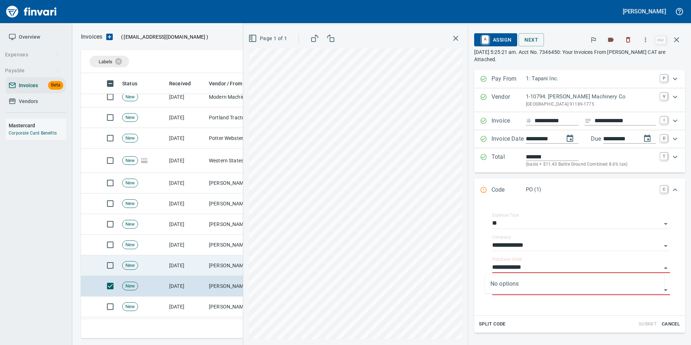
click at [192, 259] on td "[DATE]" at bounding box center [186, 265] width 40 height 21
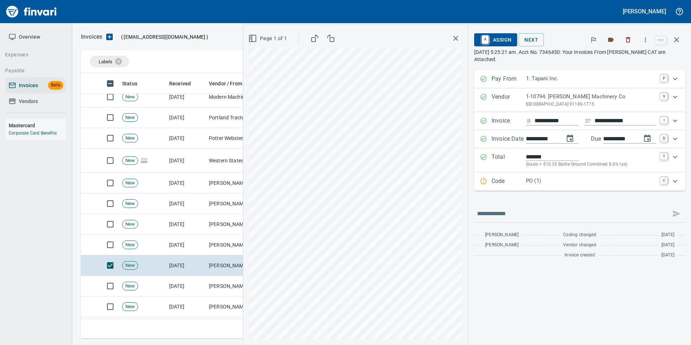
click at [519, 179] on p "Code" at bounding box center [509, 181] width 34 height 9
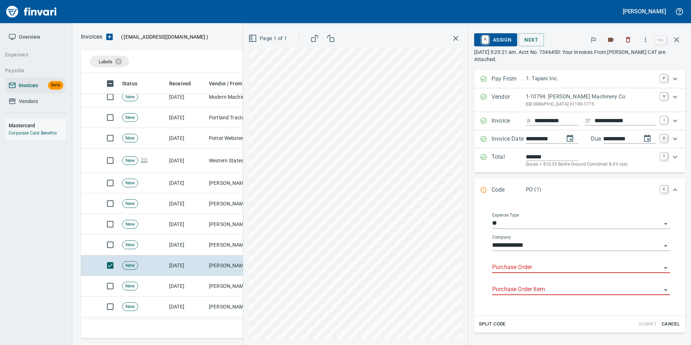
click at [503, 267] on input "Purchase Order" at bounding box center [576, 267] width 169 height 10
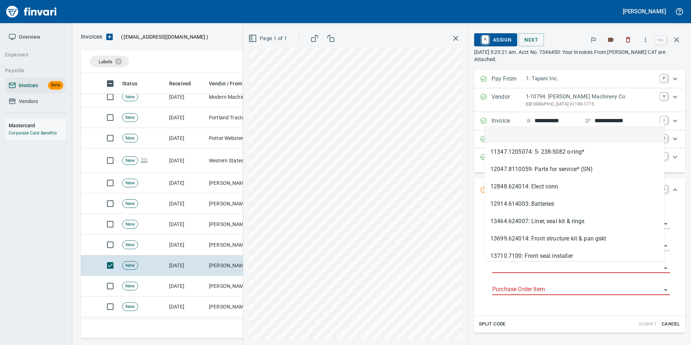
type input "**********"
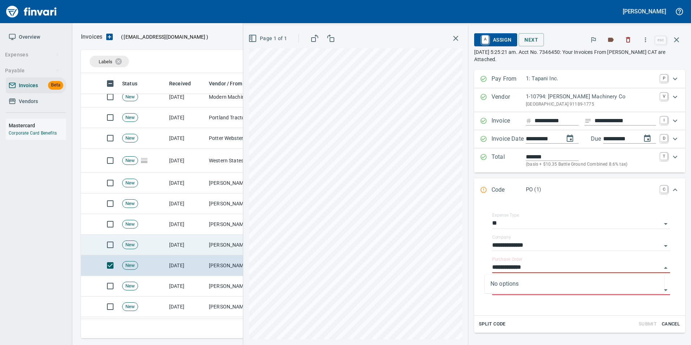
click at [218, 240] on td "[PERSON_NAME] Machinery Co (1-10794)" at bounding box center [242, 245] width 72 height 21
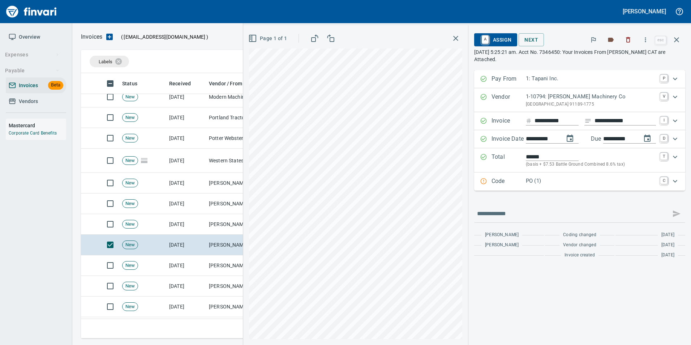
click at [507, 182] on p "Code" at bounding box center [509, 181] width 34 height 9
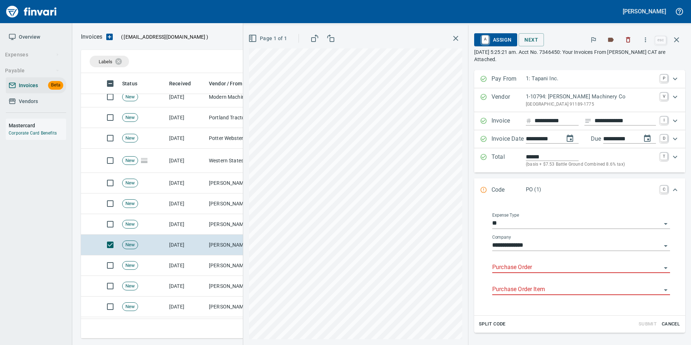
click at [504, 263] on input "Purchase Order" at bounding box center [576, 267] width 169 height 10
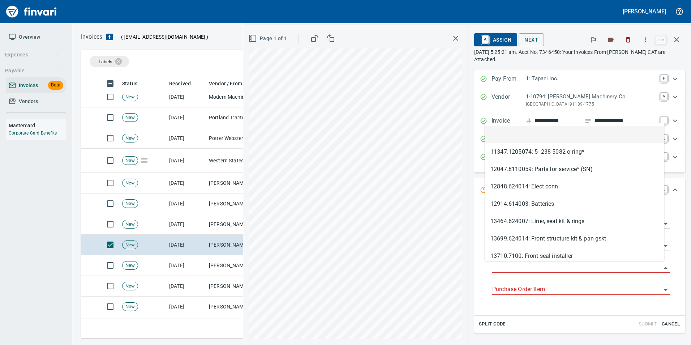
scroll to position [260, 590]
type input "**********"
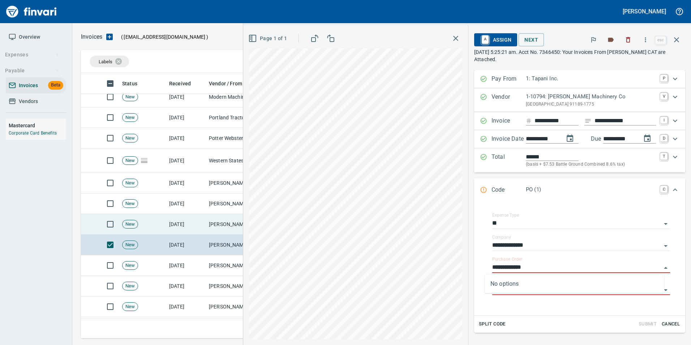
click at [214, 217] on td "[PERSON_NAME] Machinery Co (1-10794)" at bounding box center [242, 224] width 72 height 21
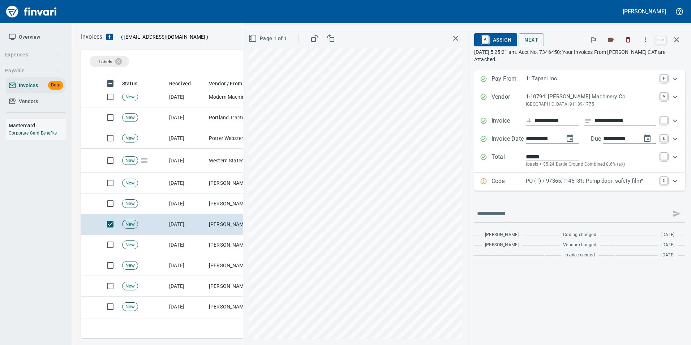
click at [538, 181] on p "PO (1) / 97365.1145181: Pump door, safety film*" at bounding box center [591, 181] width 130 height 8
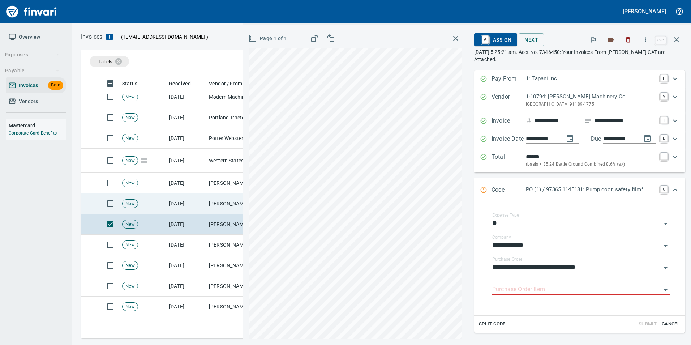
click at [198, 201] on td "[DATE]" at bounding box center [186, 203] width 40 height 21
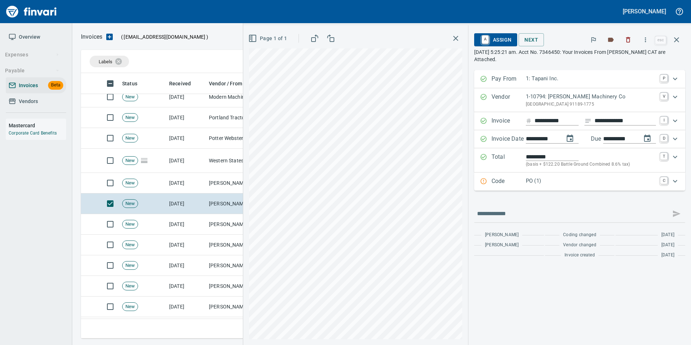
click at [505, 180] on p "Code" at bounding box center [509, 181] width 34 height 9
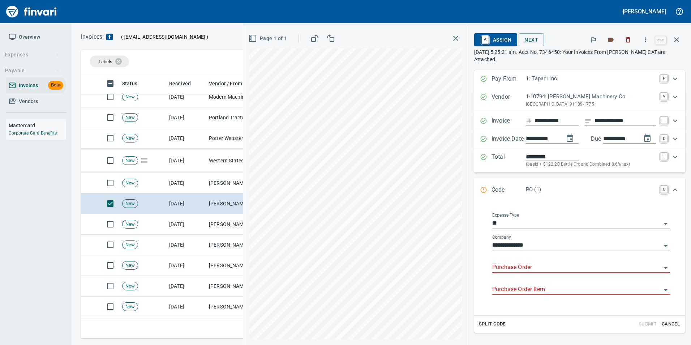
click at [512, 269] on input "Purchase Order" at bounding box center [576, 267] width 169 height 10
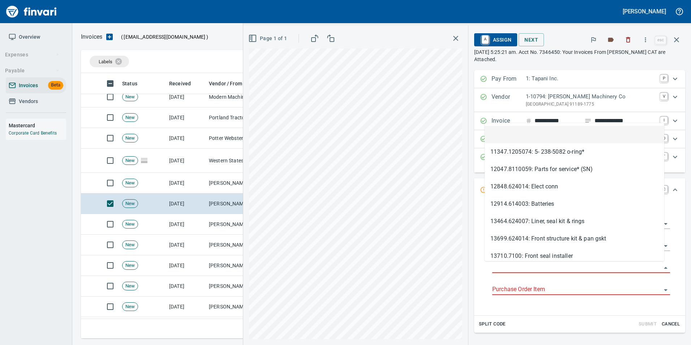
scroll to position [260, 590]
type input "**********"
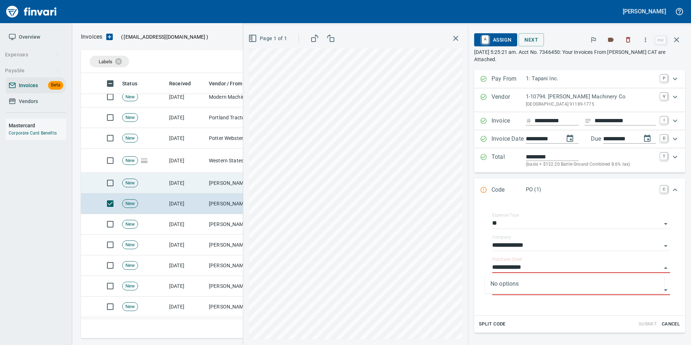
click at [212, 177] on td "[PERSON_NAME] Machinery Co (1-10794)" at bounding box center [242, 183] width 72 height 21
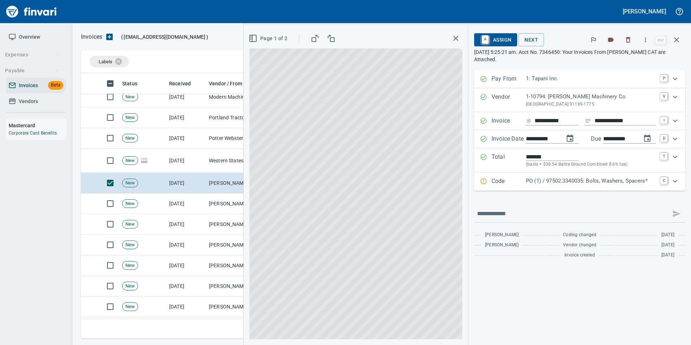
click at [518, 178] on p "Code" at bounding box center [509, 181] width 34 height 9
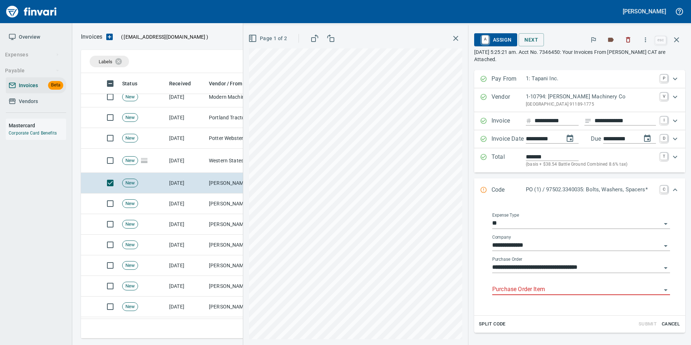
click at [515, 291] on input "Purchase Order Item" at bounding box center [576, 290] width 169 height 10
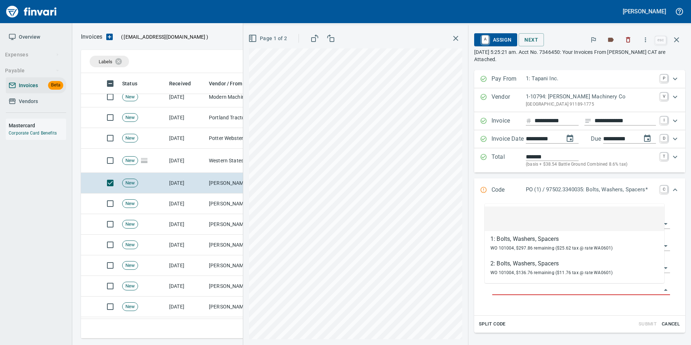
scroll to position [260, 590]
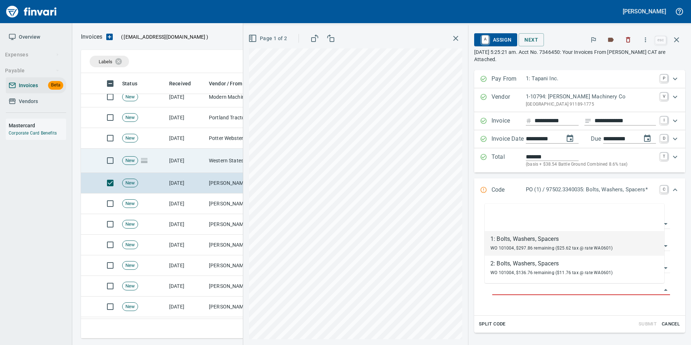
click at [171, 161] on td "10/10/2025" at bounding box center [186, 161] width 40 height 24
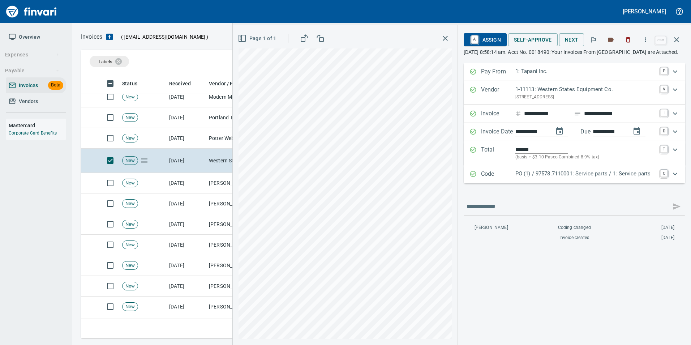
click at [482, 179] on p "Code" at bounding box center [498, 174] width 34 height 9
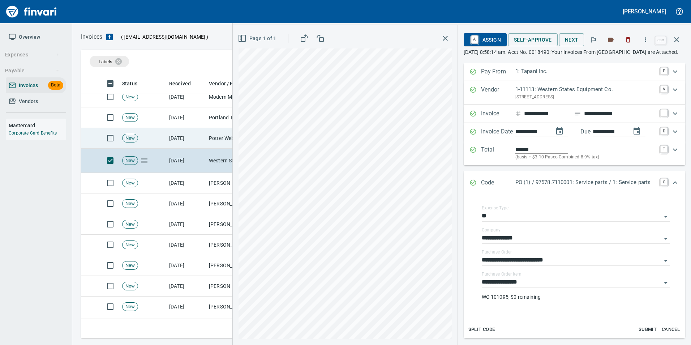
click at [202, 141] on td "10/10/2025" at bounding box center [186, 138] width 40 height 21
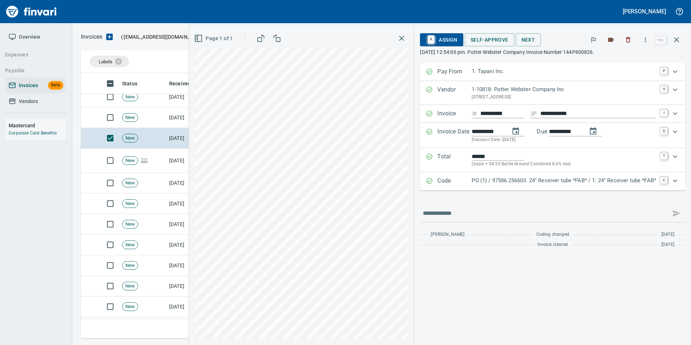
click at [456, 183] on p "Code" at bounding box center [454, 180] width 34 height 9
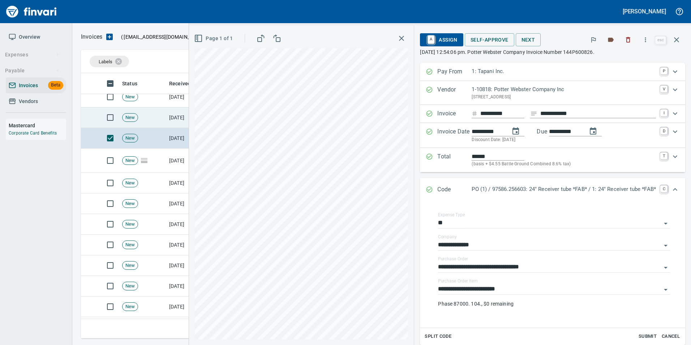
click at [169, 116] on td "10/10/2025" at bounding box center [186, 117] width 40 height 21
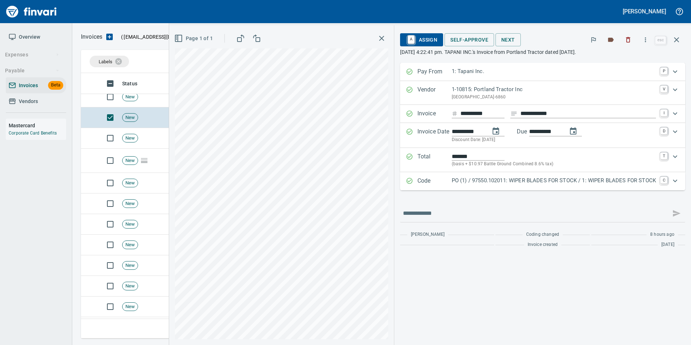
click at [415, 187] on div "Code PO (1) / 97550.102011: WIPER BLADES FOR STOCK / 1: WIPER BLADES FOR STOCK C" at bounding box center [542, 181] width 285 height 18
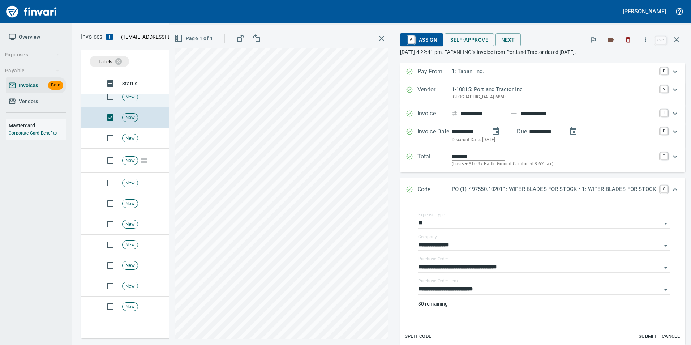
scroll to position [398, 0]
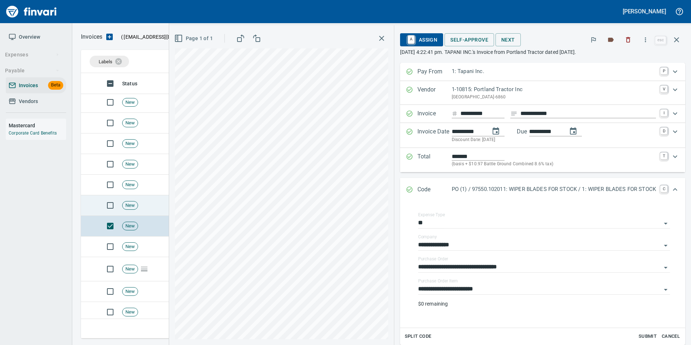
click at [146, 206] on td "New" at bounding box center [142, 205] width 47 height 21
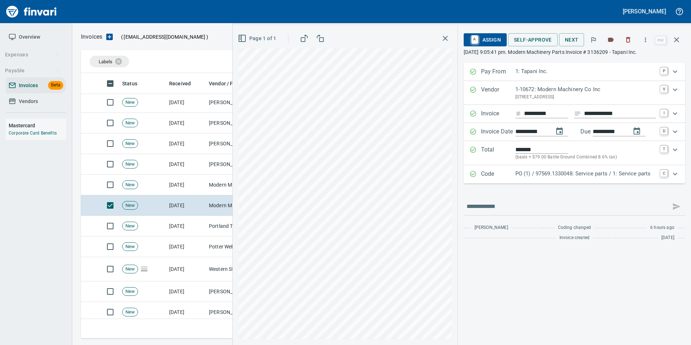
click at [491, 179] on div "Code PO (1) / 97569.1330048: Service parts / 1: Service parts C" at bounding box center [575, 174] width 222 height 18
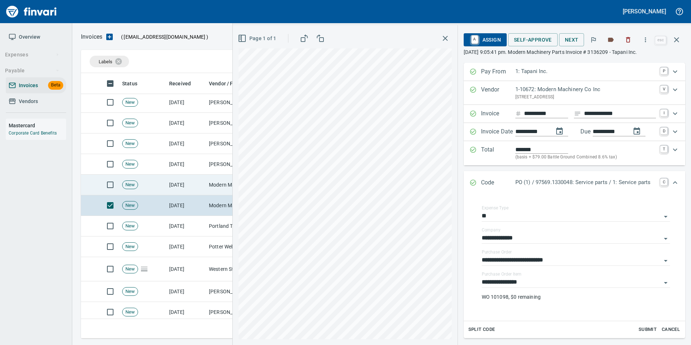
click at [167, 182] on td "10/10/2025" at bounding box center [186, 185] width 40 height 21
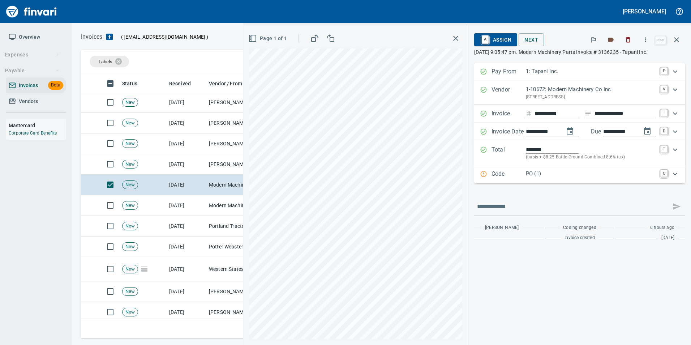
click at [505, 172] on p "Code" at bounding box center [509, 174] width 34 height 9
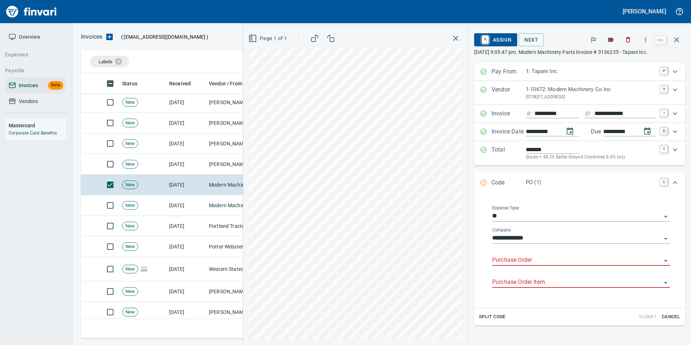
click at [517, 257] on input "Purchase Order" at bounding box center [576, 260] width 169 height 10
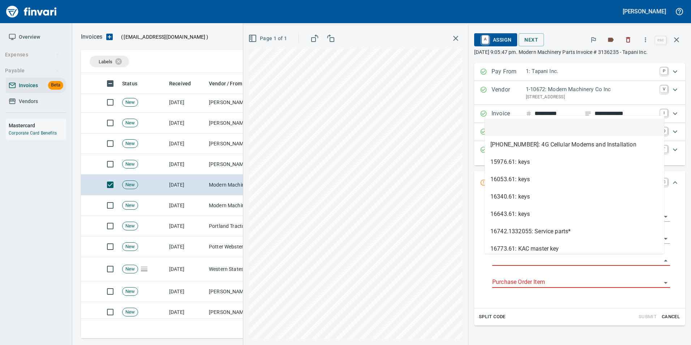
scroll to position [260, 590]
type input "**********"
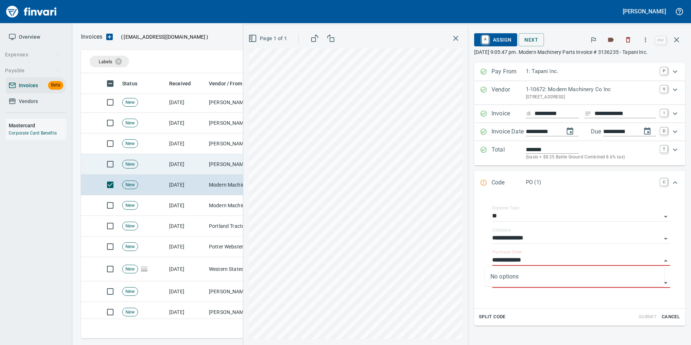
click at [199, 160] on td "10/11/2025" at bounding box center [186, 164] width 40 height 21
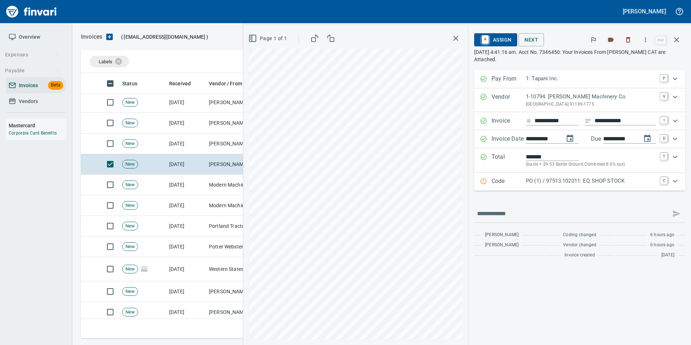
click at [548, 182] on p "PO (1) / 97513.102011: EQ SHOP STOCK" at bounding box center [591, 181] width 130 height 8
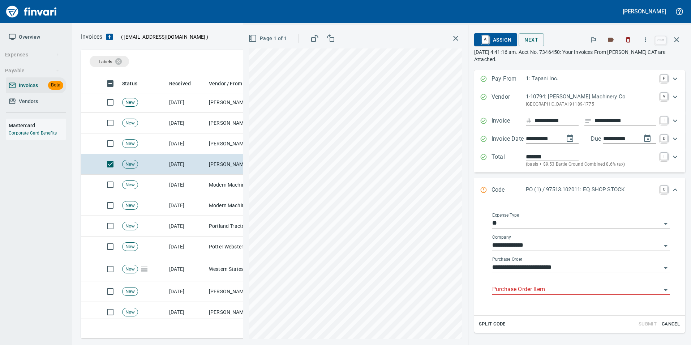
click at [535, 282] on div "Purchase Order Item" at bounding box center [581, 287] width 178 height 16
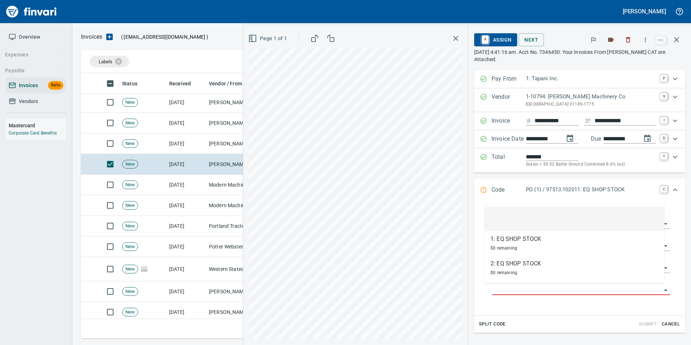
scroll to position [260, 590]
click at [529, 288] on input "Purchase Order Item" at bounding box center [576, 290] width 169 height 10
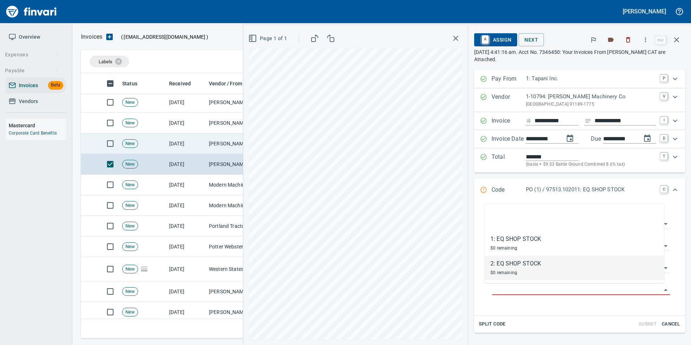
click at [200, 136] on td "10/11/2025" at bounding box center [186, 143] width 40 height 21
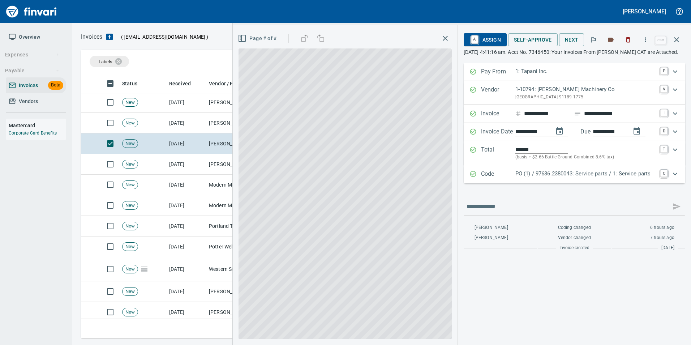
click at [491, 179] on p "Code" at bounding box center [498, 174] width 34 height 9
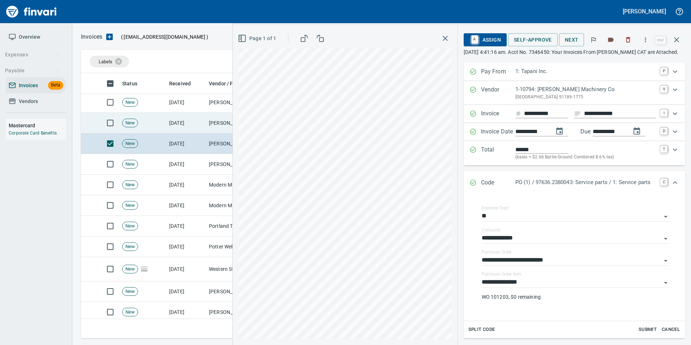
click at [198, 120] on td "10/11/2025" at bounding box center [186, 123] width 40 height 21
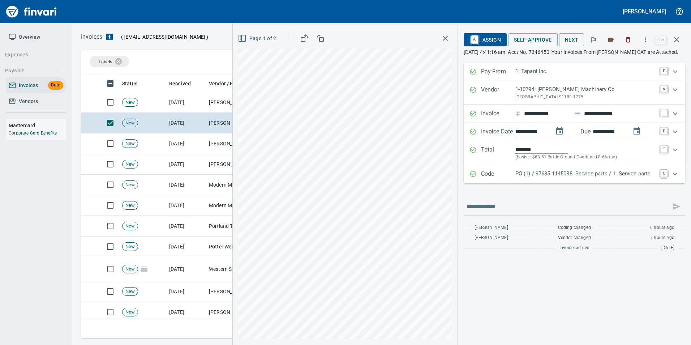
click at [512, 179] on p "Code" at bounding box center [498, 174] width 34 height 9
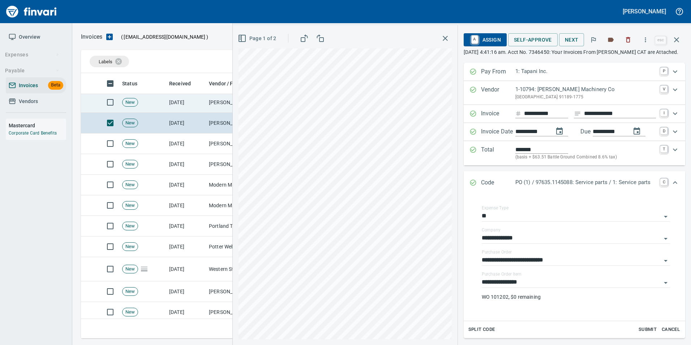
click at [213, 104] on td "[PERSON_NAME] Machinery Co (1-10794)" at bounding box center [242, 102] width 72 height 21
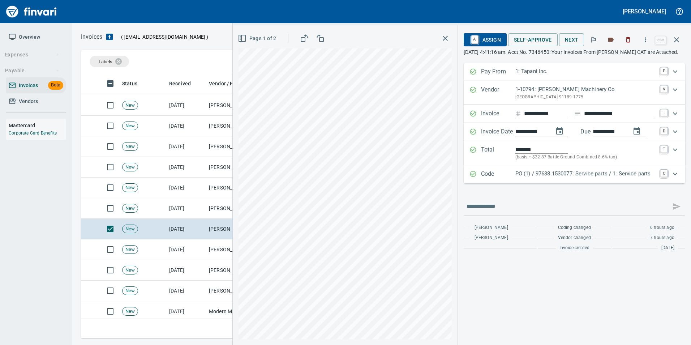
scroll to position [253, 0]
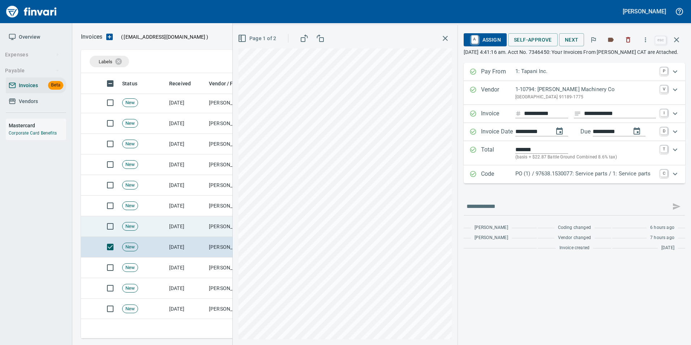
click at [164, 222] on td "New" at bounding box center [142, 226] width 47 height 21
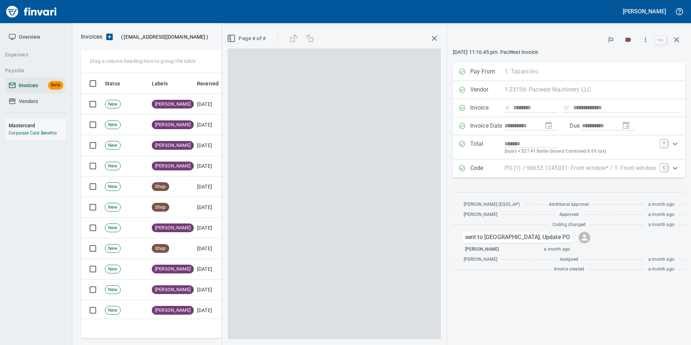
scroll to position [260, 590]
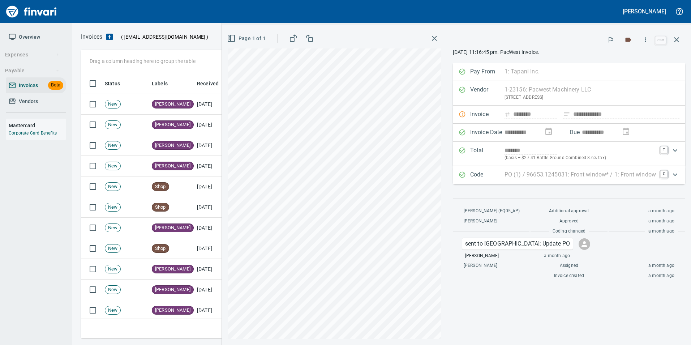
click at [462, 72] on div "Pay From 1: Tapani Inc. 1 Tapani Inc. 2 Tapani Trucking, Inc. 3 Tower Rock, Inc…" at bounding box center [569, 72] width 232 height 18
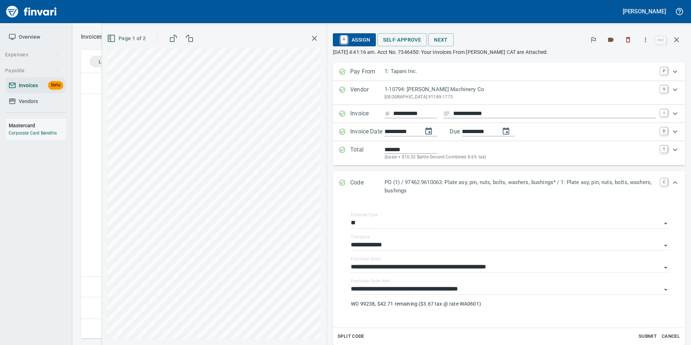
scroll to position [260, 590]
click at [82, 125] on td at bounding box center [89, 123] width 17 height 21
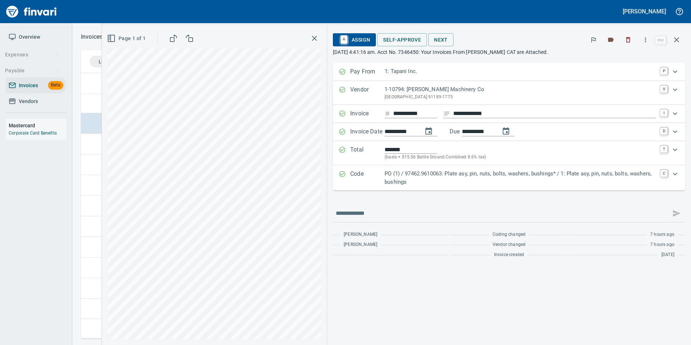
click at [384, 175] on p "Code" at bounding box center [367, 178] width 34 height 16
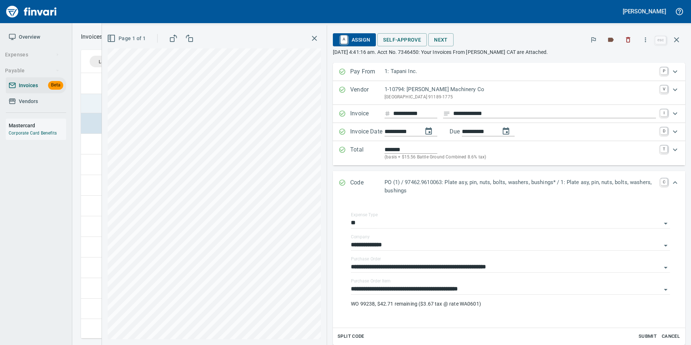
click at [93, 106] on td at bounding box center [89, 103] width 17 height 21
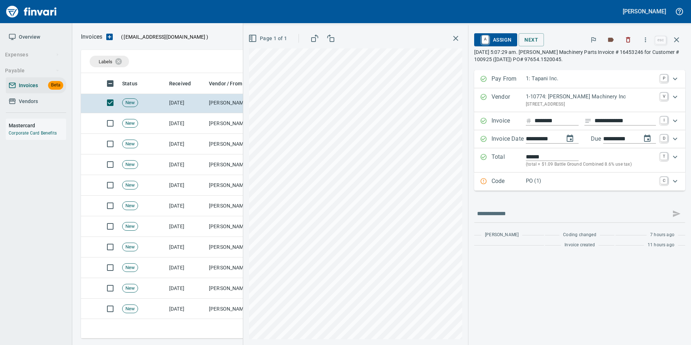
click at [494, 179] on p "Code" at bounding box center [509, 181] width 34 height 9
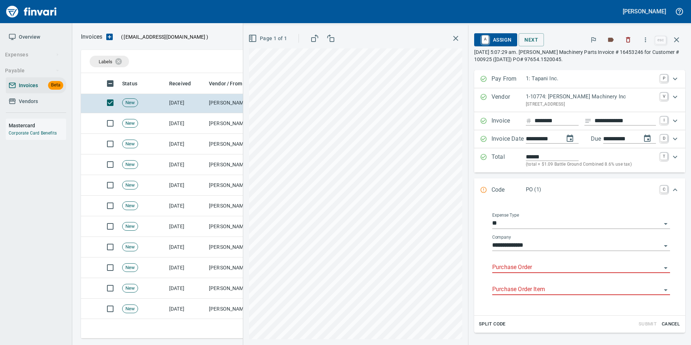
click at [507, 270] on input "Purchase Order" at bounding box center [576, 267] width 169 height 10
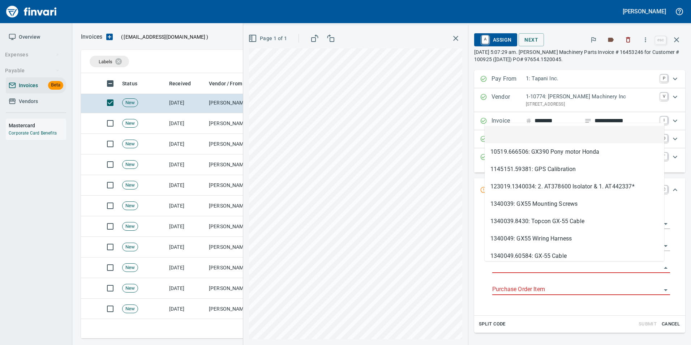
scroll to position [260, 590]
type input "**********"
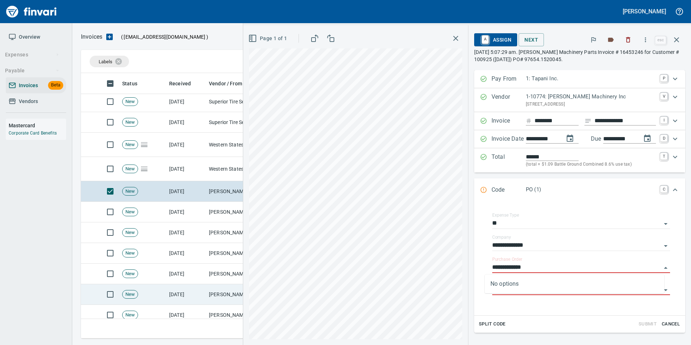
scroll to position [108, 0]
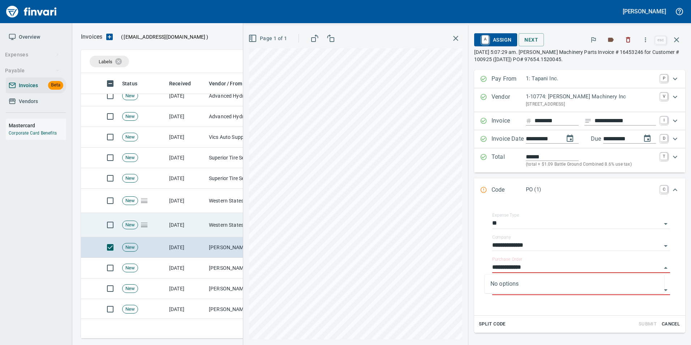
click at [202, 233] on td "[DATE]" at bounding box center [186, 225] width 40 height 24
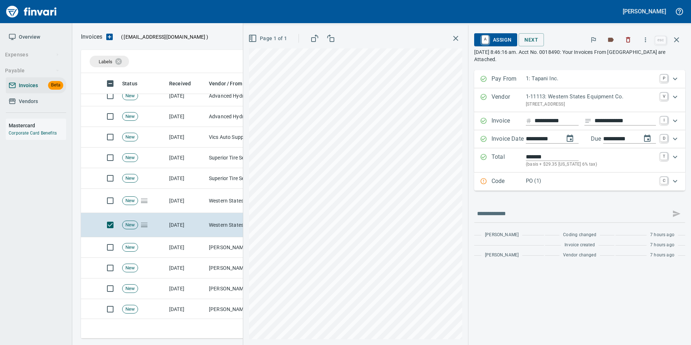
click at [495, 179] on p "Code" at bounding box center [509, 181] width 34 height 9
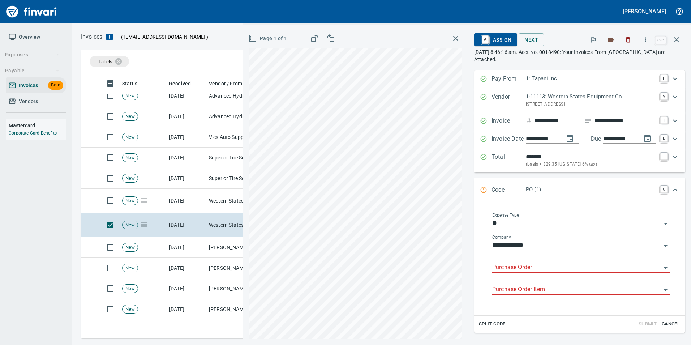
click at [508, 263] on input "Purchase Order" at bounding box center [576, 267] width 169 height 10
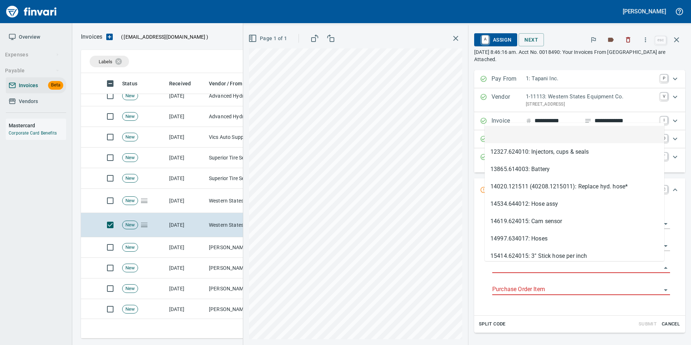
type input "**********"
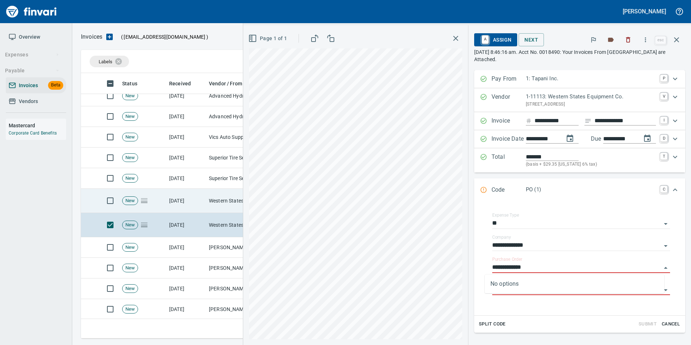
click at [183, 199] on td "[DATE]" at bounding box center [186, 201] width 40 height 24
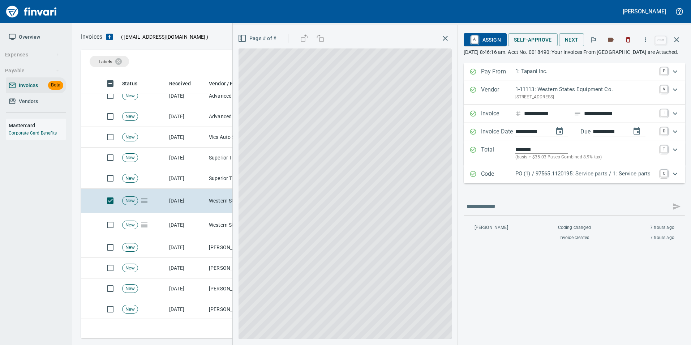
click at [563, 178] on p "PO (1) / 97565.1120195: Service parts / 1: Service parts" at bounding box center [586, 174] width 141 height 8
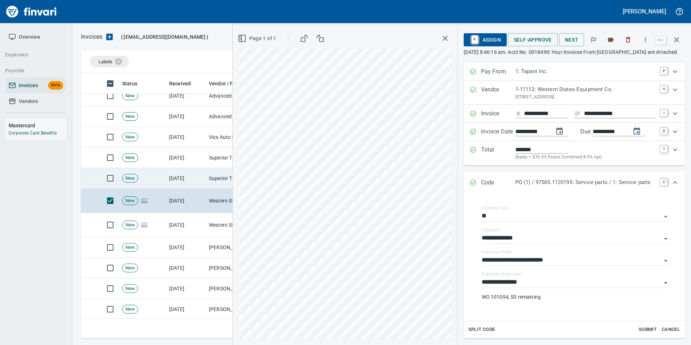
click at [194, 178] on td "[DATE]" at bounding box center [186, 178] width 40 height 21
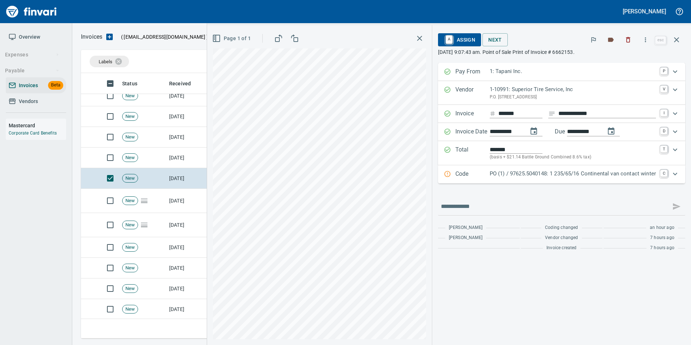
click at [456, 174] on p "Code" at bounding box center [473, 174] width 34 height 9
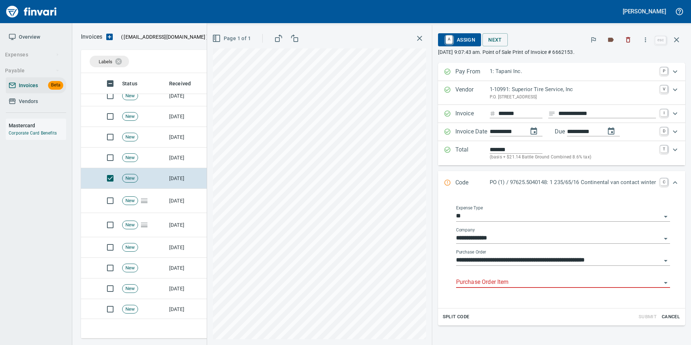
click at [474, 281] on input "Purchase Order Item" at bounding box center [558, 282] width 205 height 10
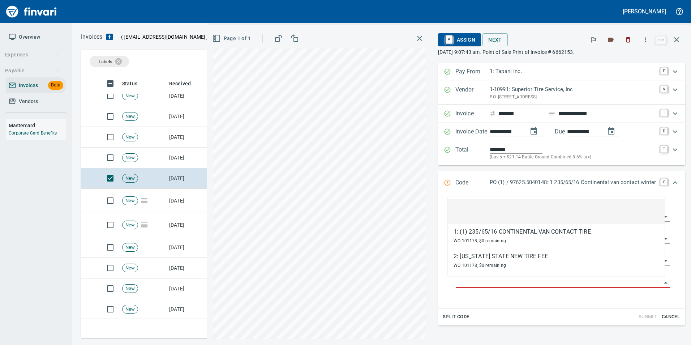
scroll to position [260, 590]
click at [180, 156] on td "[DATE]" at bounding box center [186, 158] width 40 height 21
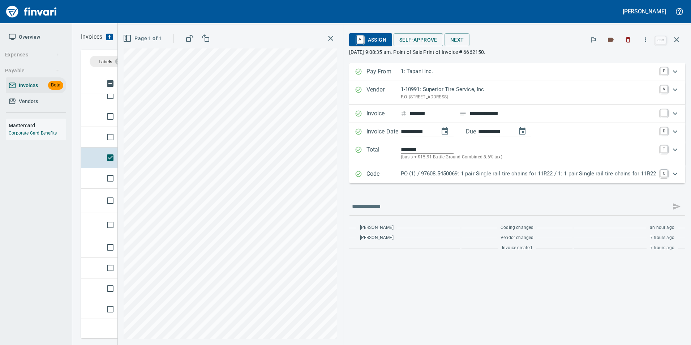
click at [497, 180] on div "Code PO (1) / 97608.5450069: 1 pair Single rail tire chains for 11R22 / 1: 1 pa…" at bounding box center [517, 174] width 336 height 18
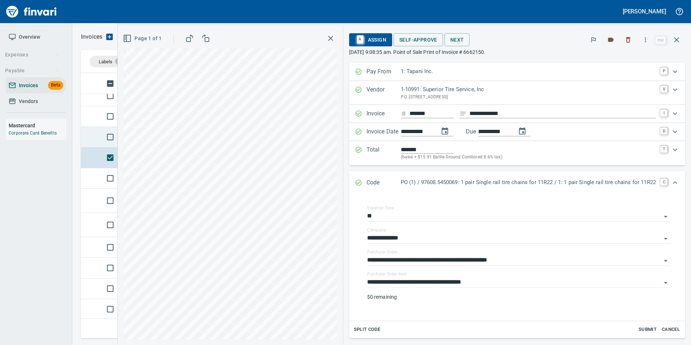
click at [90, 137] on td at bounding box center [89, 137] width 17 height 21
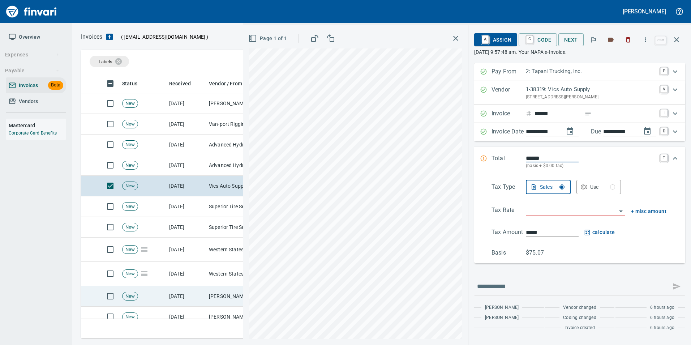
scroll to position [36, 0]
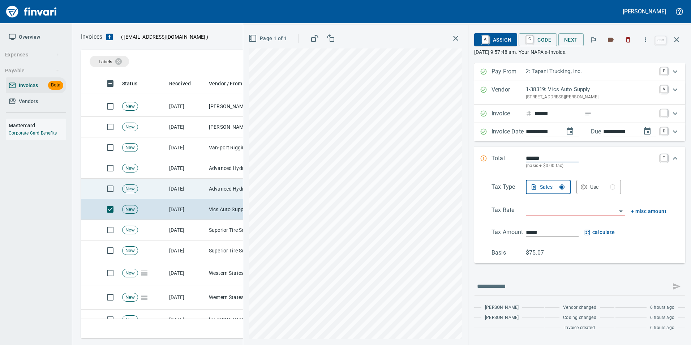
click at [180, 193] on td "[DATE]" at bounding box center [186, 189] width 40 height 21
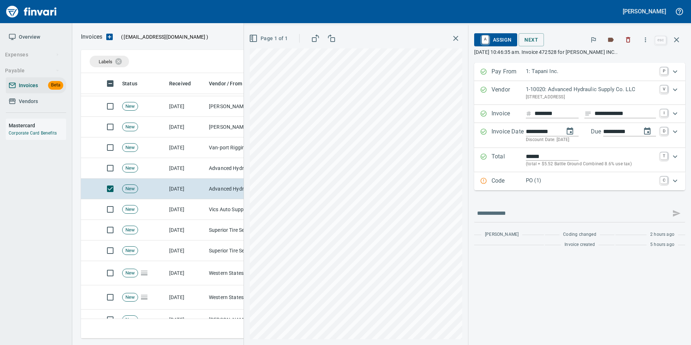
click at [534, 178] on p "PO (1)" at bounding box center [591, 180] width 130 height 8
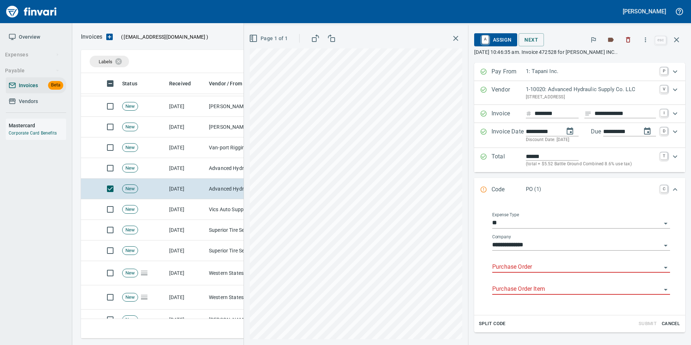
click at [512, 266] on input "Purchase Order" at bounding box center [576, 267] width 169 height 10
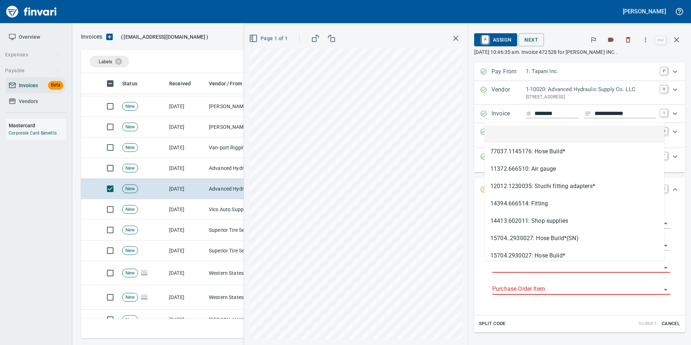
scroll to position [260, 590]
type input "**********"
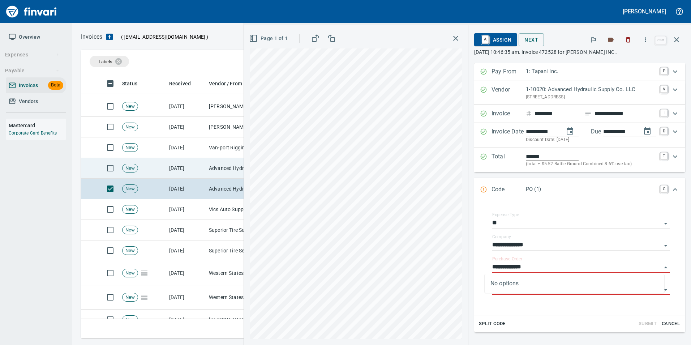
click at [204, 168] on td "[DATE]" at bounding box center [186, 168] width 40 height 21
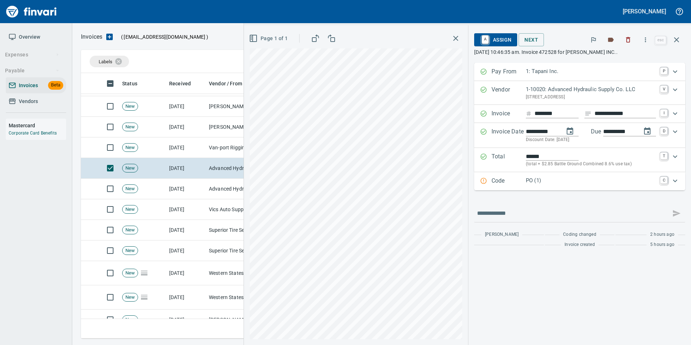
click at [539, 179] on p "PO (1)" at bounding box center [591, 180] width 130 height 8
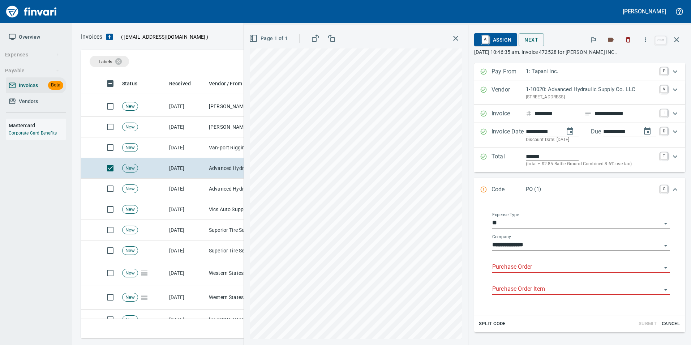
click at [515, 266] on input "Purchase Order" at bounding box center [576, 267] width 169 height 10
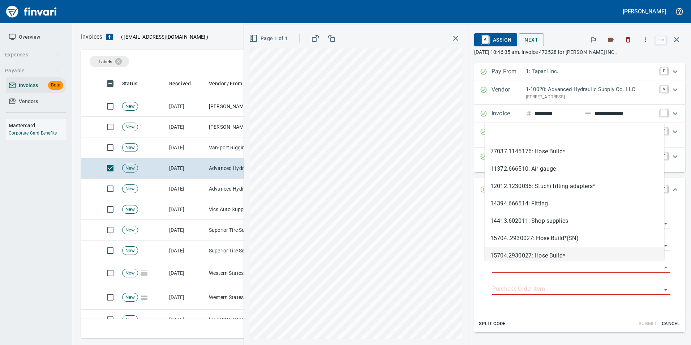
scroll to position [260, 590]
type input "**********"
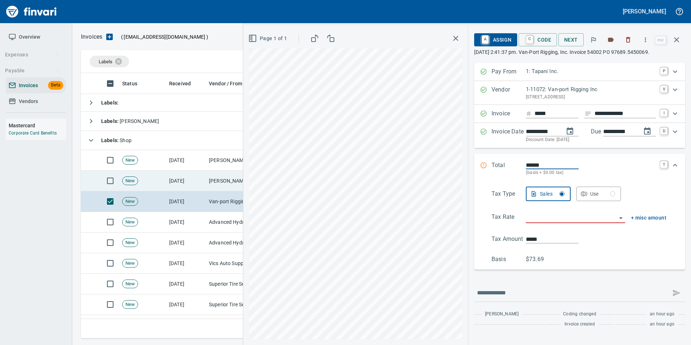
click at [175, 182] on td "[DATE]" at bounding box center [186, 181] width 40 height 21
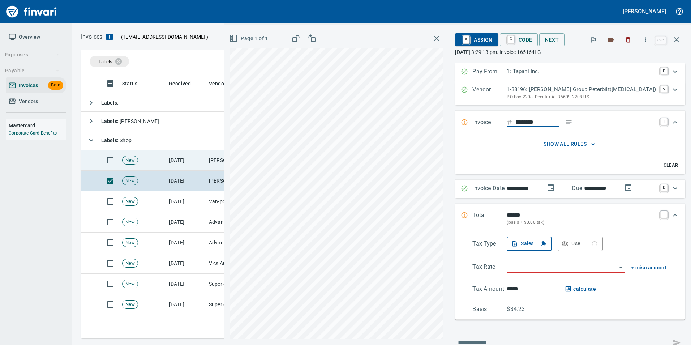
click at [173, 164] on td "[DATE]" at bounding box center [186, 160] width 40 height 21
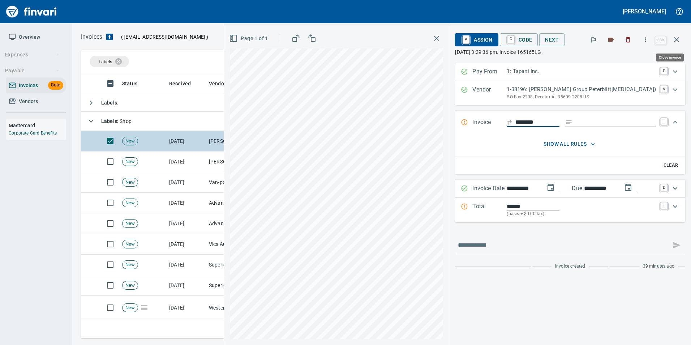
click at [676, 37] on icon "button" at bounding box center [677, 39] width 9 height 9
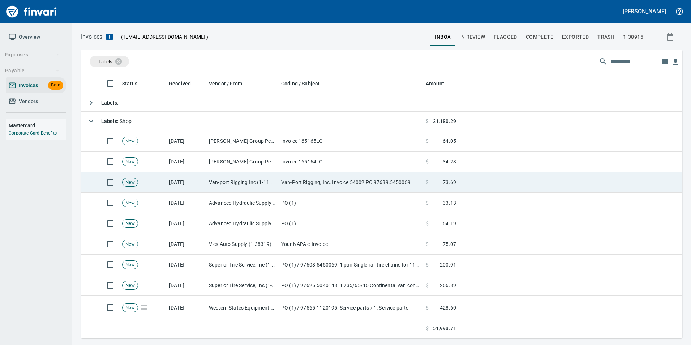
scroll to position [260, 590]
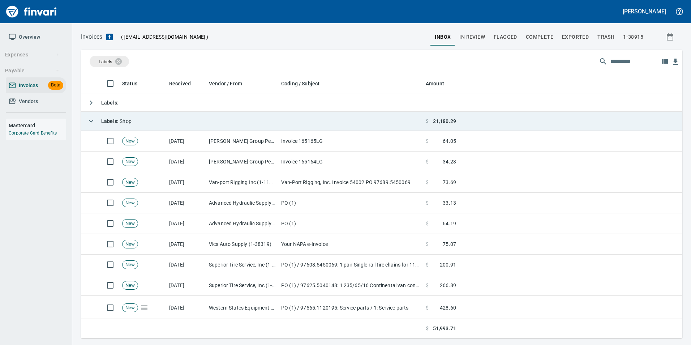
click at [88, 120] on icon "button" at bounding box center [91, 121] width 9 height 9
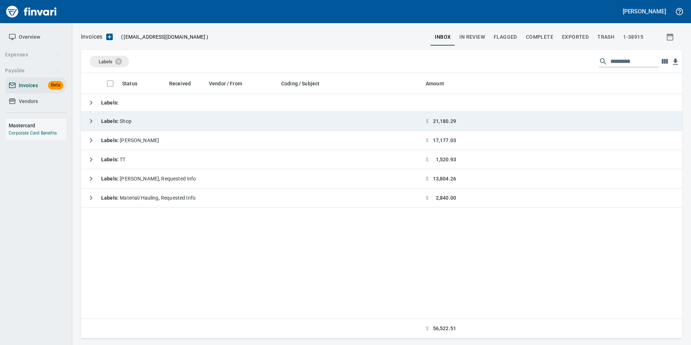
scroll to position [1, 1]
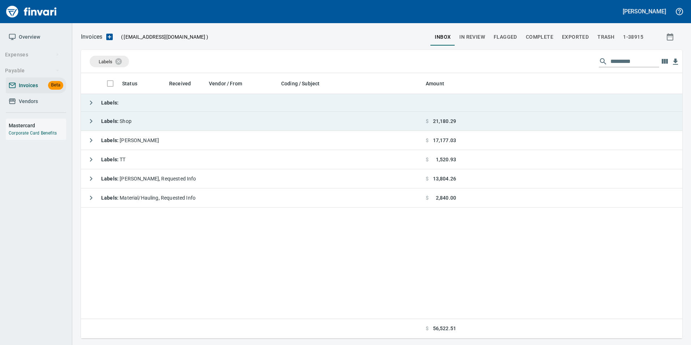
click at [89, 101] on icon "button" at bounding box center [91, 102] width 9 height 9
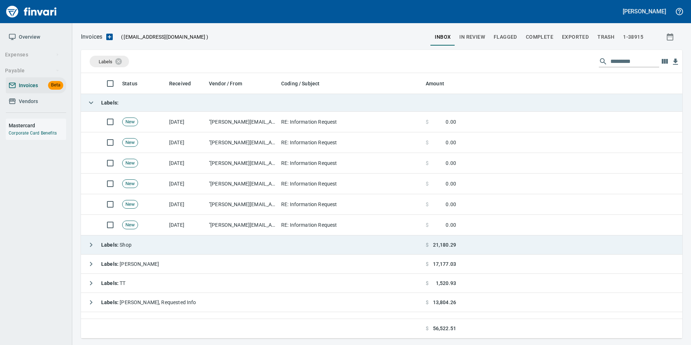
scroll to position [260, 591]
click at [89, 101] on icon "button" at bounding box center [91, 102] width 9 height 9
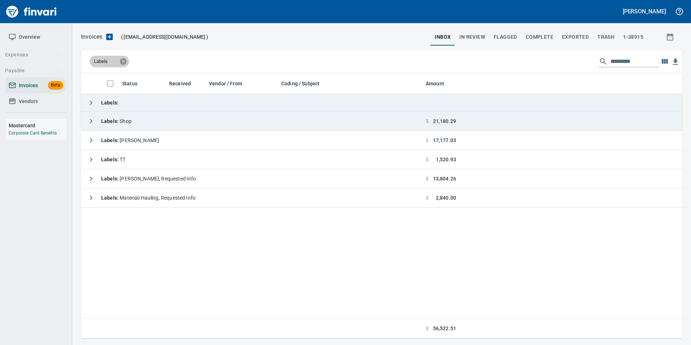
click at [124, 61] on icon at bounding box center [123, 61] width 7 height 7
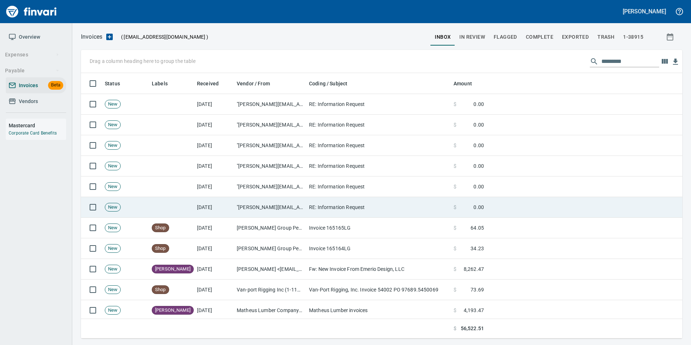
click at [194, 206] on td "[DATE]" at bounding box center [214, 207] width 40 height 21
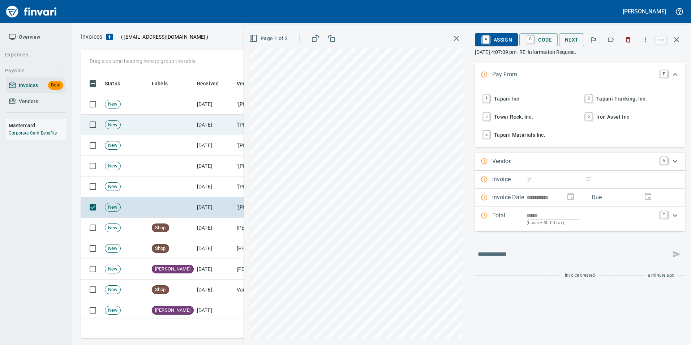
scroll to position [260, 590]
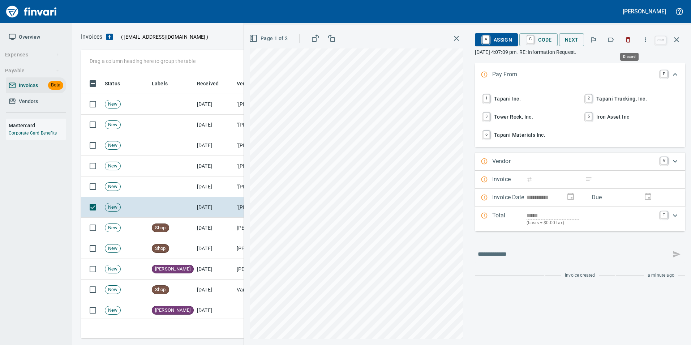
click at [627, 41] on icon "button" at bounding box center [628, 39] width 7 height 7
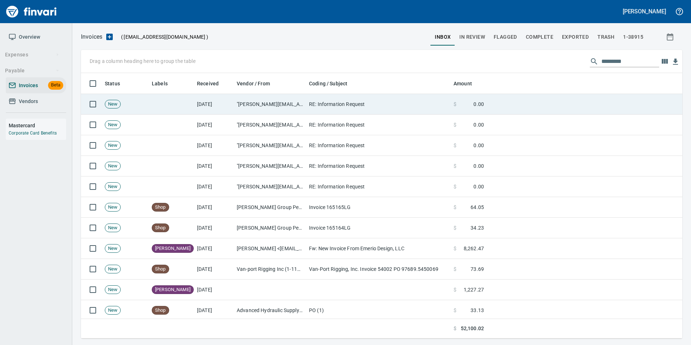
scroll to position [260, 590]
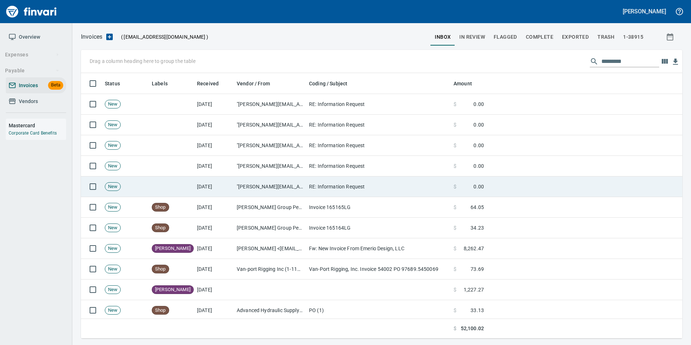
click at [308, 184] on td "RE: Information Request" at bounding box center [378, 186] width 145 height 21
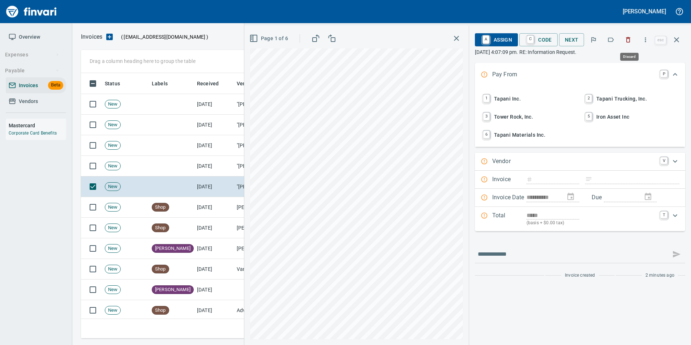
scroll to position [260, 590]
click at [629, 40] on icon "button" at bounding box center [628, 39] width 7 height 7
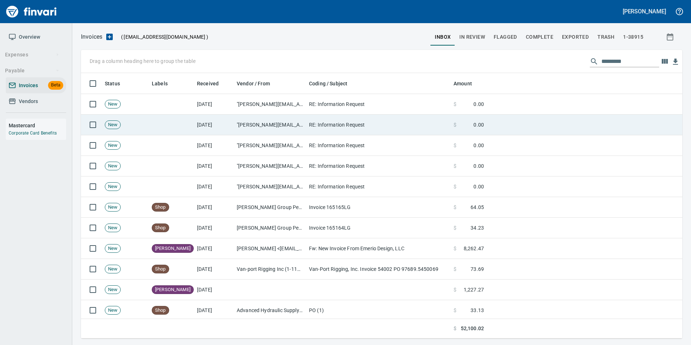
scroll to position [260, 590]
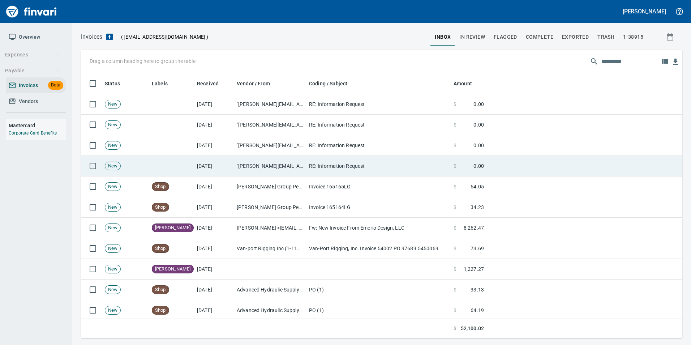
click at [246, 165] on td ""[PERSON_NAME][EMAIL_ADDRESS][DOMAIN_NAME]" <[PERSON_NAME][EMAIL_ADDRESS][DOMAI…" at bounding box center [270, 166] width 72 height 21
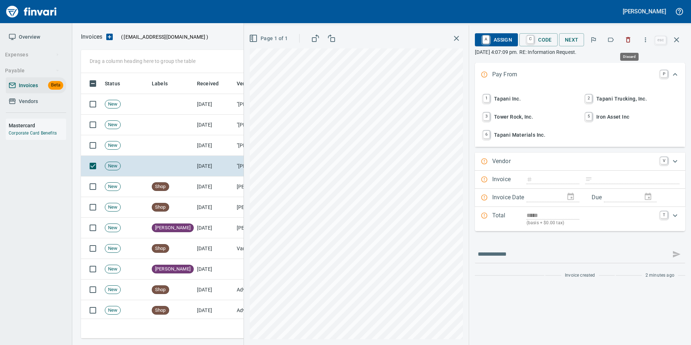
click at [627, 44] on button "button" at bounding box center [628, 40] width 16 height 16
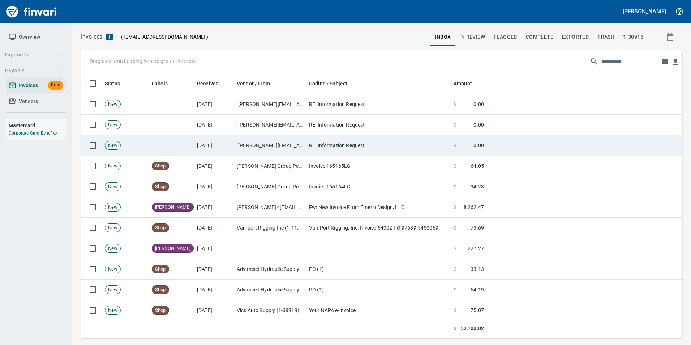
click at [219, 141] on td "[DATE]" at bounding box center [214, 145] width 40 height 21
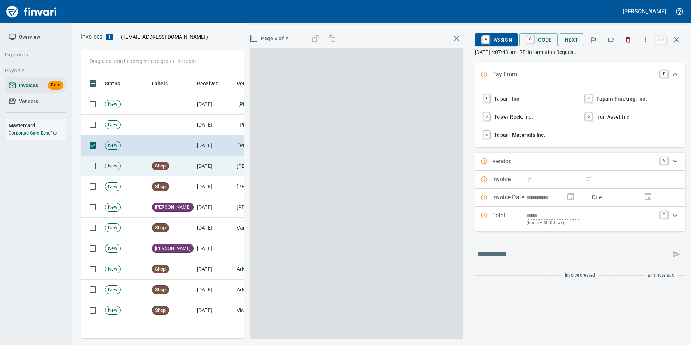
scroll to position [260, 590]
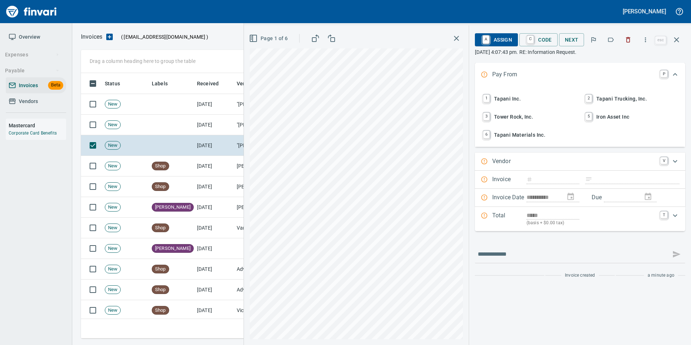
click at [632, 41] on icon "button" at bounding box center [628, 39] width 7 height 7
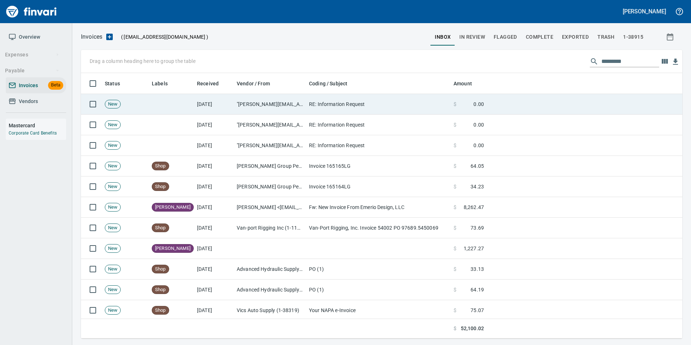
scroll to position [260, 590]
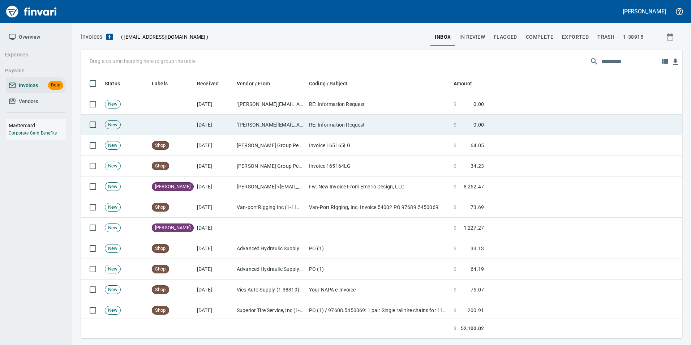
click at [227, 124] on td "[DATE]" at bounding box center [214, 125] width 40 height 21
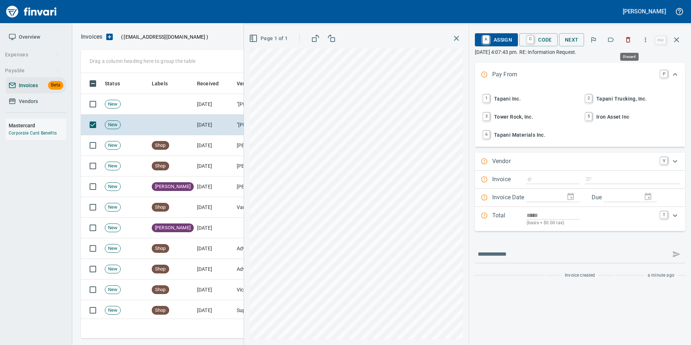
click at [626, 42] on icon "button" at bounding box center [628, 39] width 7 height 7
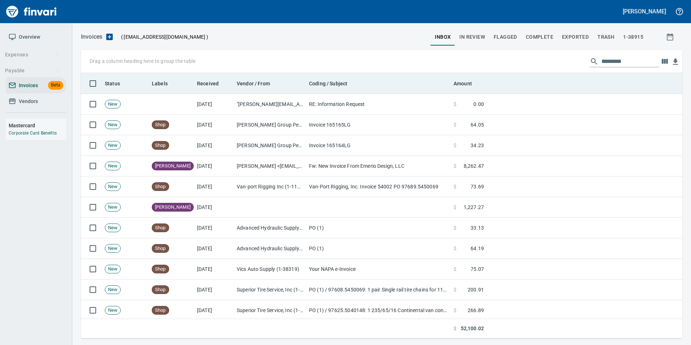
scroll to position [260, 591]
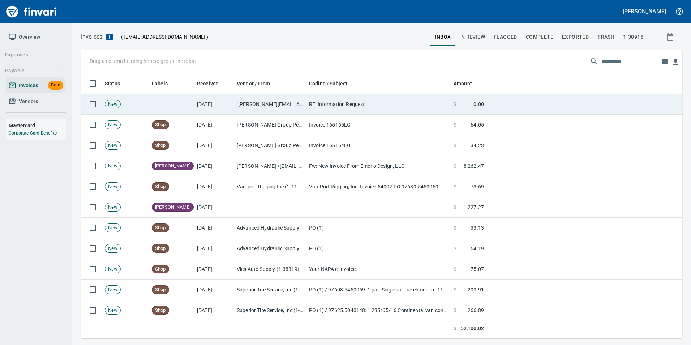
click at [327, 104] on td "RE: Information Request" at bounding box center [378, 104] width 145 height 21
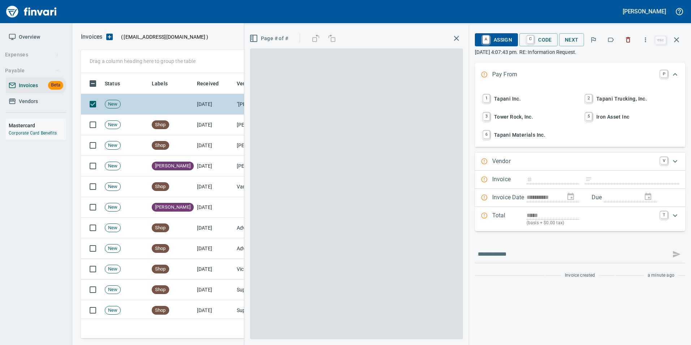
scroll to position [260, 590]
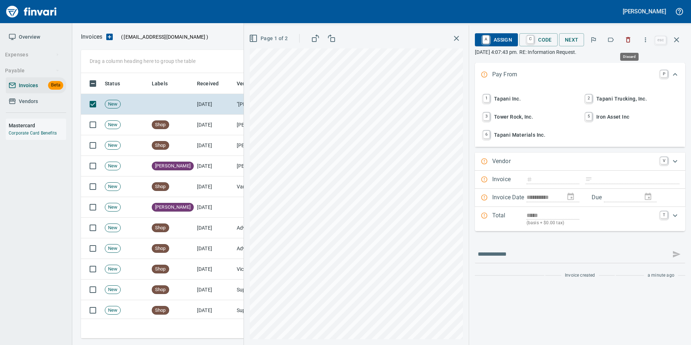
click at [629, 43] on icon "button" at bounding box center [628, 39] width 7 height 7
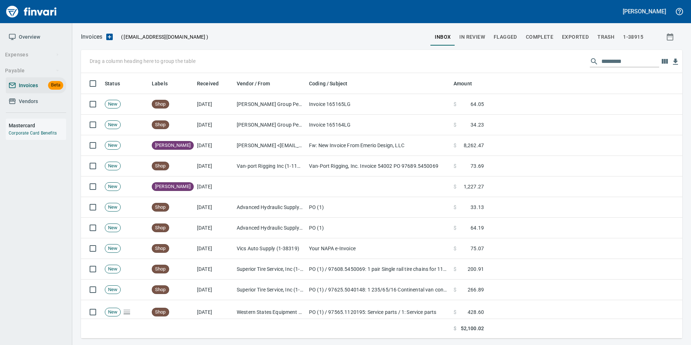
scroll to position [260, 591]
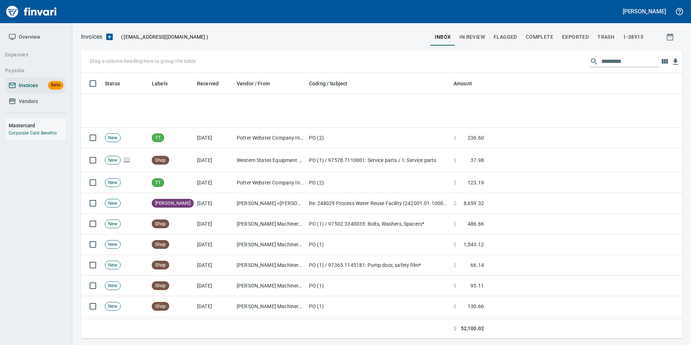
scroll to position [759, 0]
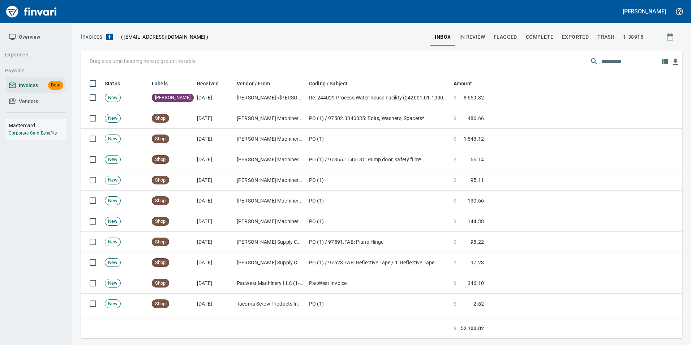
click at [604, 63] on input "text" at bounding box center [631, 62] width 58 height 12
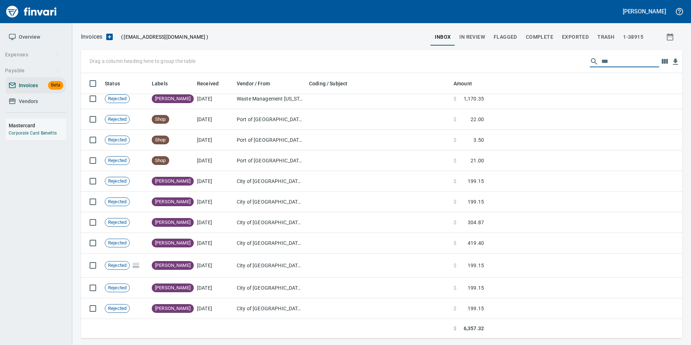
scroll to position [0, 0]
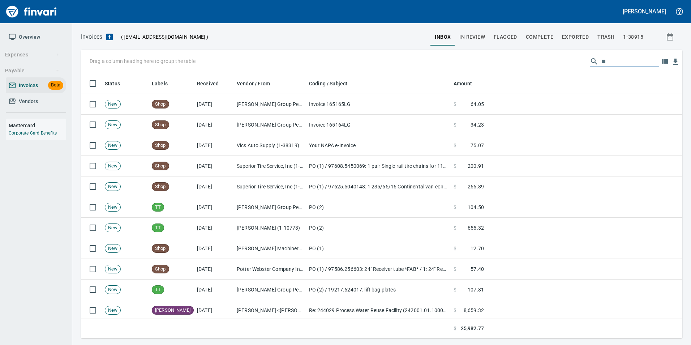
type input "*"
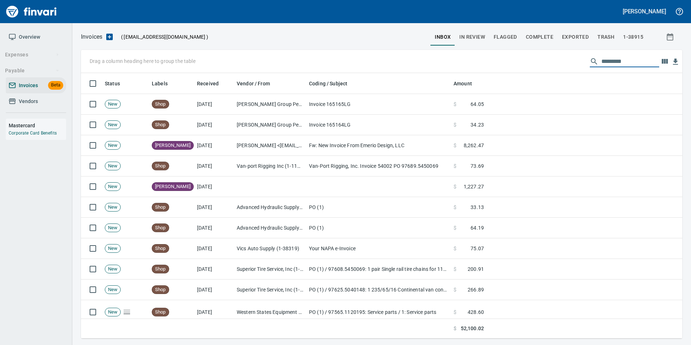
click at [463, 36] on span "In Review" at bounding box center [473, 37] width 26 height 9
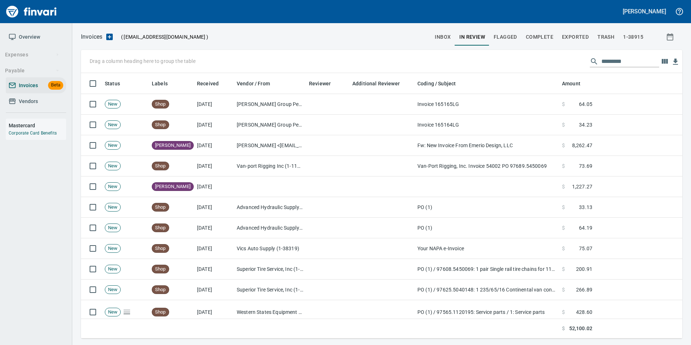
scroll to position [260, 591]
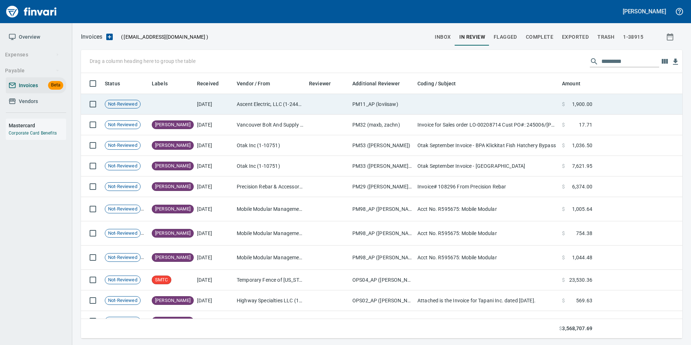
click at [267, 100] on td "Ascent Electric, LLC (1-24408)" at bounding box center [270, 104] width 72 height 21
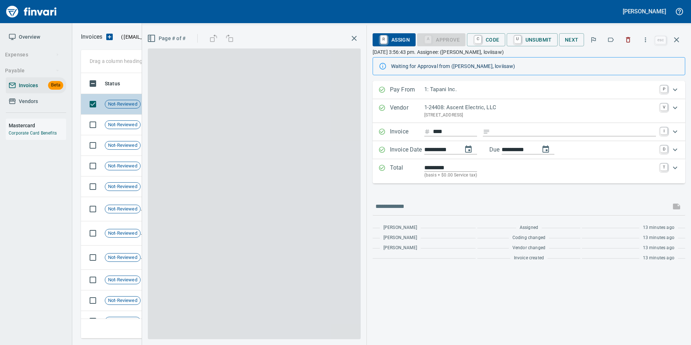
scroll to position [260, 590]
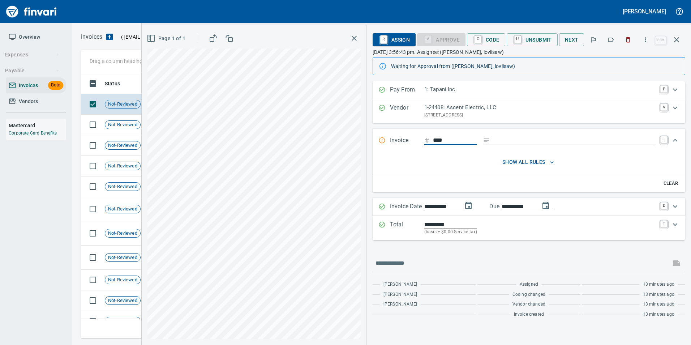
click at [678, 39] on icon "button" at bounding box center [676, 39] width 5 height 5
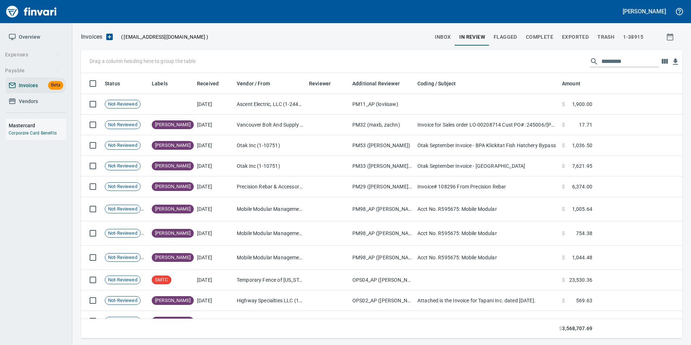
click at [610, 60] on input "text" at bounding box center [631, 62] width 58 height 12
click at [609, 63] on input "text" at bounding box center [631, 62] width 58 height 12
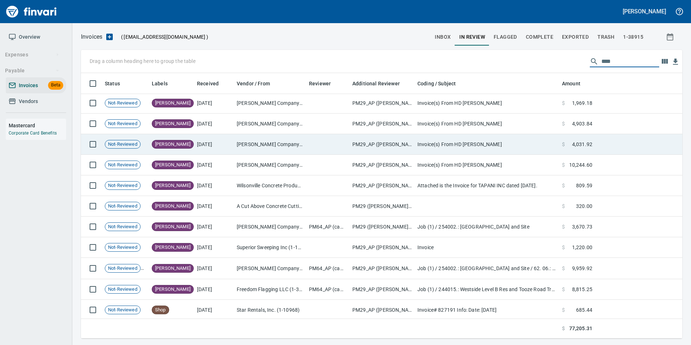
scroll to position [353, 0]
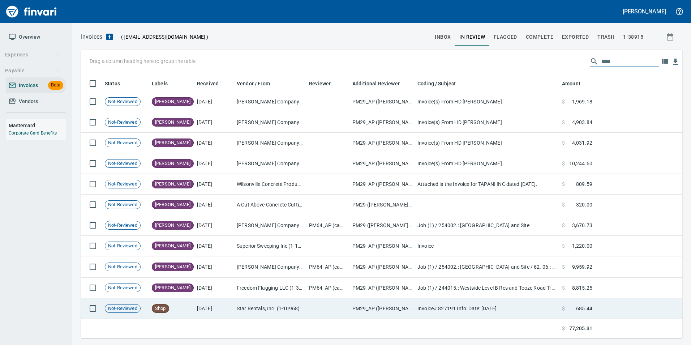
click at [246, 299] on td "Star Rentals, Inc. (1-10968)" at bounding box center [270, 308] width 72 height 21
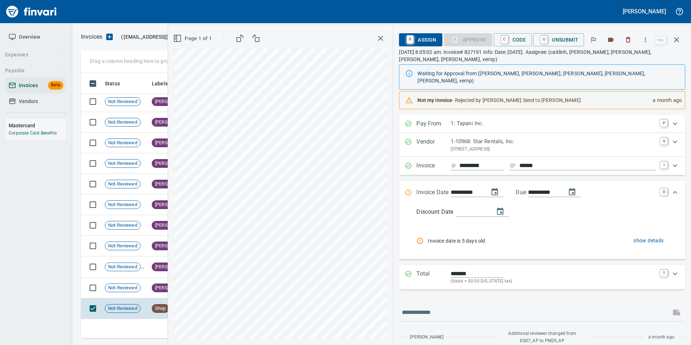
scroll to position [51, 0]
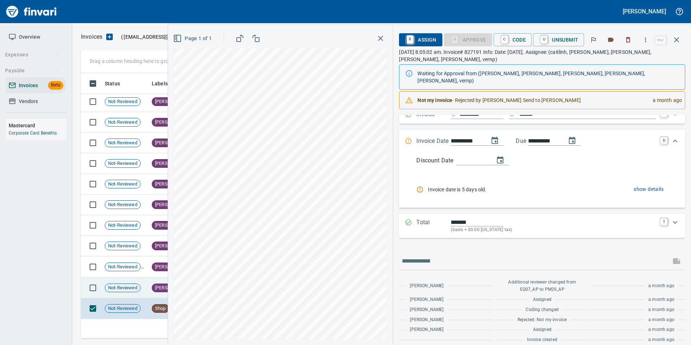
click at [153, 289] on span "[PERSON_NAME]" at bounding box center [172, 288] width 41 height 7
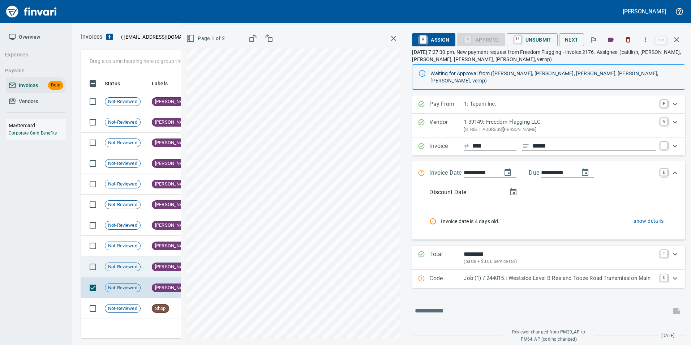
click at [137, 266] on span "Not-Reviewed" at bounding box center [122, 267] width 35 height 7
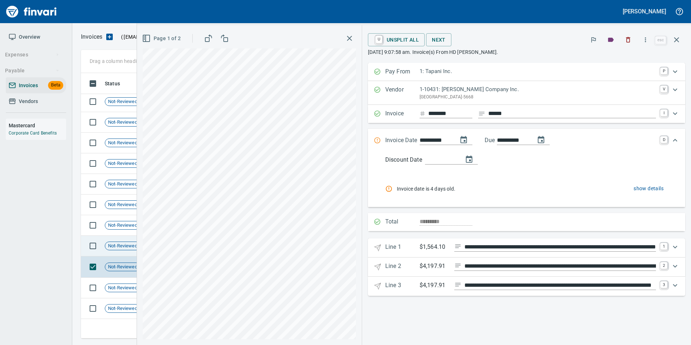
click at [123, 247] on span "Not-Reviewed" at bounding box center [122, 246] width 35 height 7
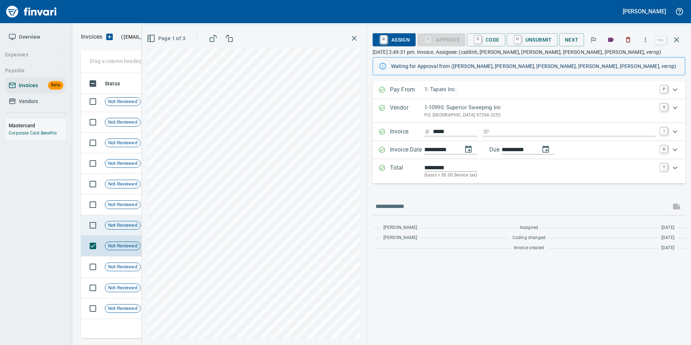
click at [129, 230] on td "Not-Reviewed" at bounding box center [125, 225] width 47 height 21
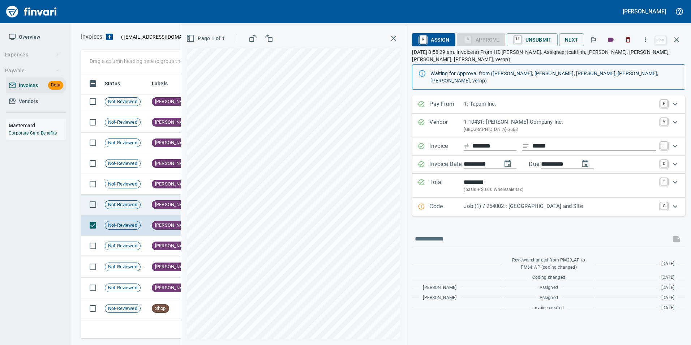
click at [121, 206] on span "Not-Reviewed" at bounding box center [122, 204] width 35 height 7
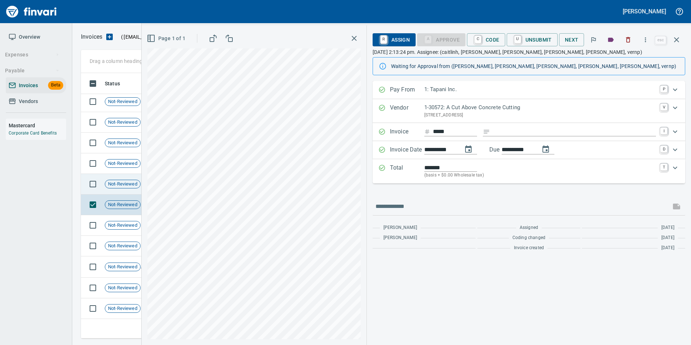
click at [124, 181] on span "Not-Reviewed" at bounding box center [122, 184] width 35 height 7
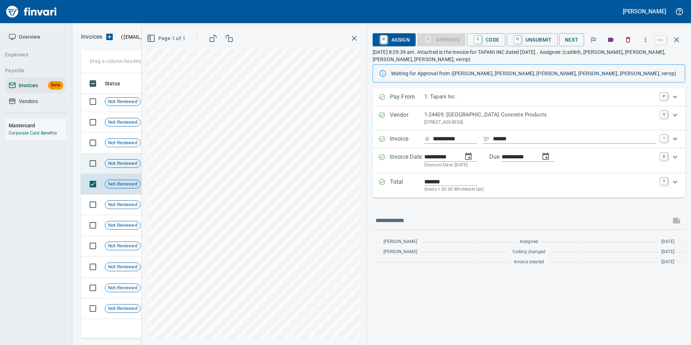
click at [124, 165] on span "Not-Reviewed" at bounding box center [122, 163] width 35 height 7
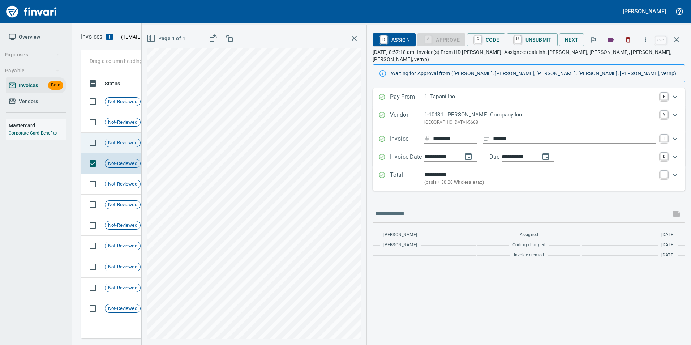
click at [121, 141] on span "Not-Reviewed" at bounding box center [122, 143] width 35 height 7
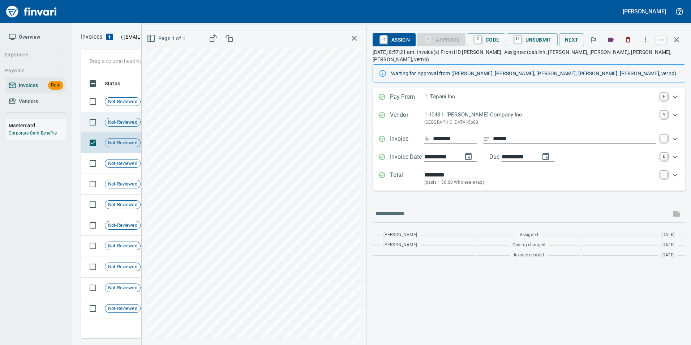
click at [120, 121] on span "Not-Reviewed" at bounding box center [122, 122] width 35 height 7
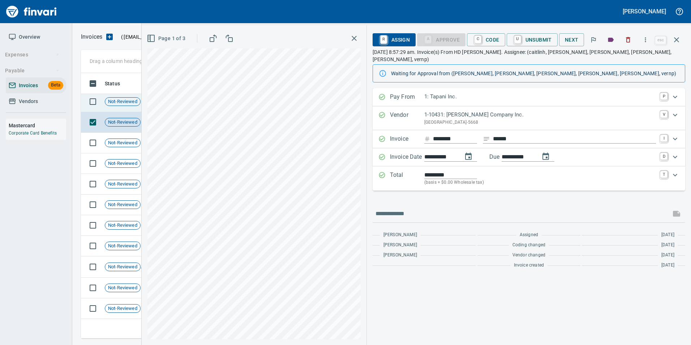
click at [122, 106] on td "Not-Reviewed" at bounding box center [125, 101] width 47 height 21
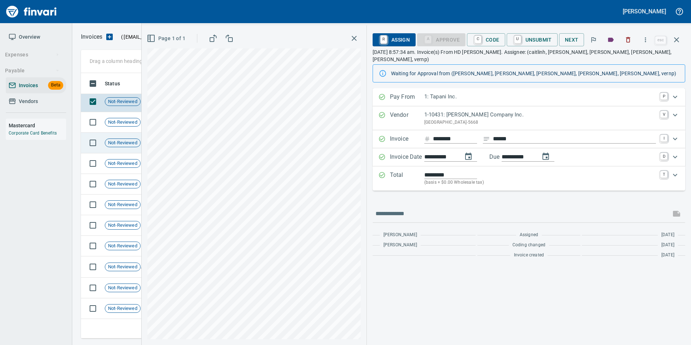
scroll to position [244, 0]
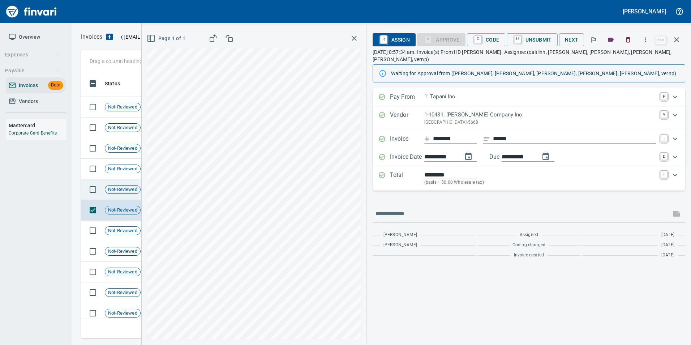
click at [120, 184] on td "Not-Reviewed" at bounding box center [125, 189] width 47 height 21
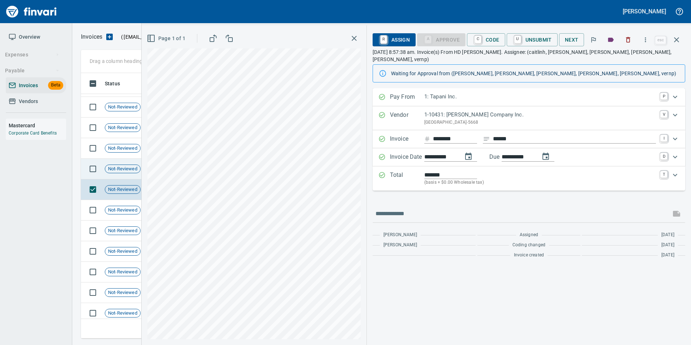
click at [123, 166] on span "Not-Reviewed" at bounding box center [122, 169] width 35 height 7
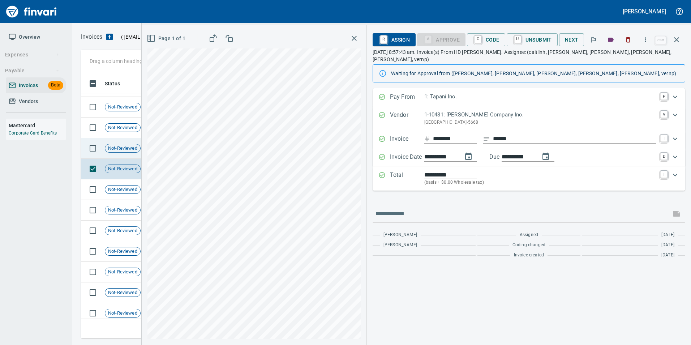
click at [120, 144] on div "Not-Reviewed" at bounding box center [123, 148] width 36 height 9
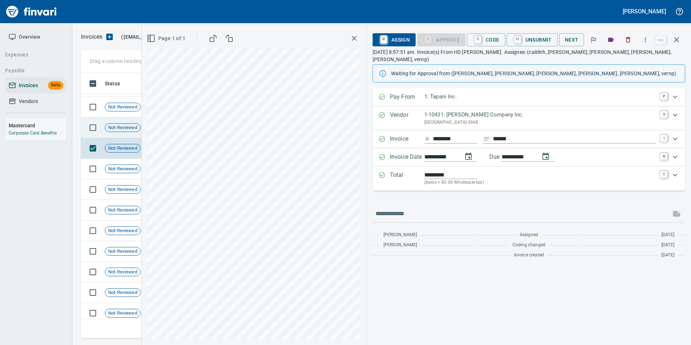
click at [118, 124] on span "Not-Reviewed" at bounding box center [122, 127] width 35 height 7
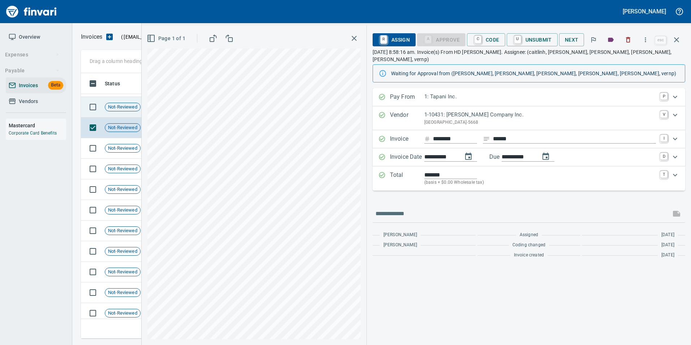
click at [127, 109] on span "Not-Reviewed" at bounding box center [122, 107] width 35 height 7
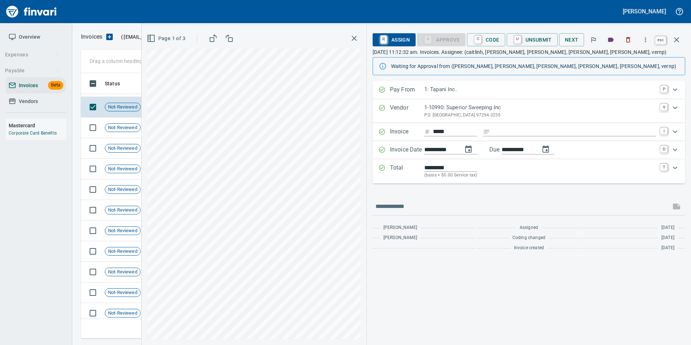
scroll to position [260, 590]
click at [683, 40] on button "button" at bounding box center [676, 39] width 17 height 17
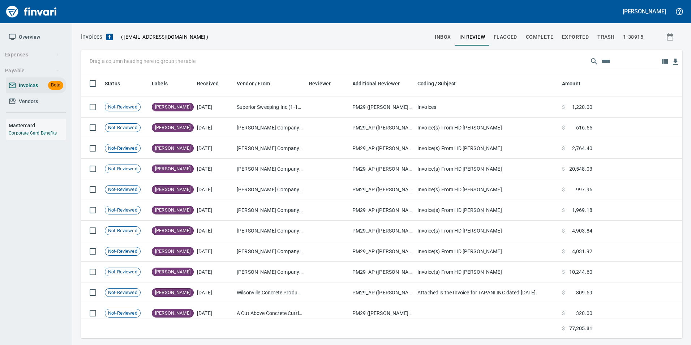
scroll to position [260, 590]
click at [626, 64] on input "****" at bounding box center [631, 62] width 58 height 12
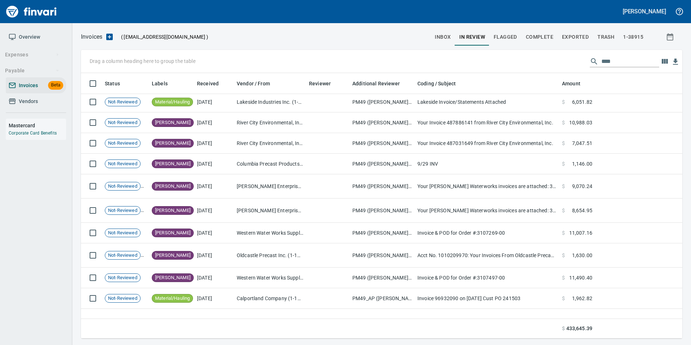
scroll to position [1502, 0]
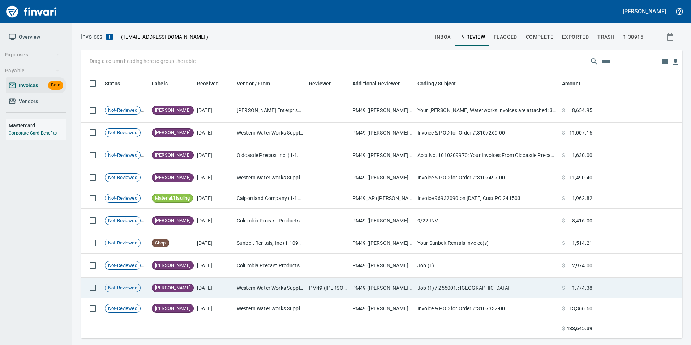
drag, startPoint x: 189, startPoint y: 284, endPoint x: 185, endPoint y: 281, distance: 4.4
click at [188, 284] on td "[PERSON_NAME]" at bounding box center [171, 288] width 45 height 21
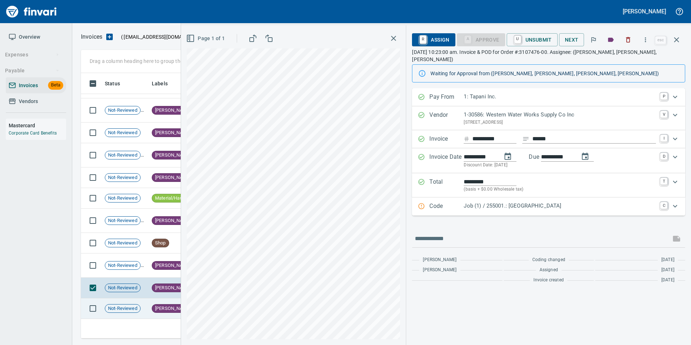
click at [143, 306] on td "Not-Reviewed" at bounding box center [125, 308] width 47 height 21
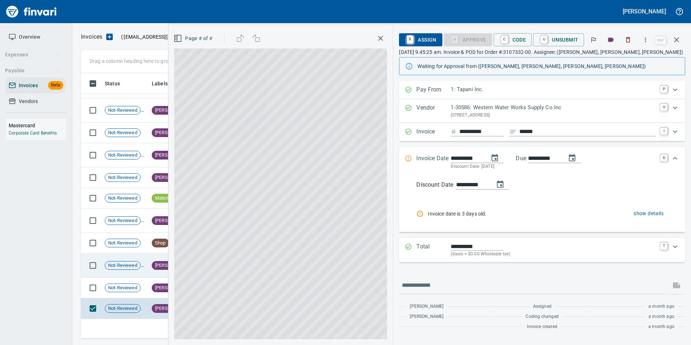
click at [138, 264] on span "Not-Reviewed" at bounding box center [122, 265] width 35 height 7
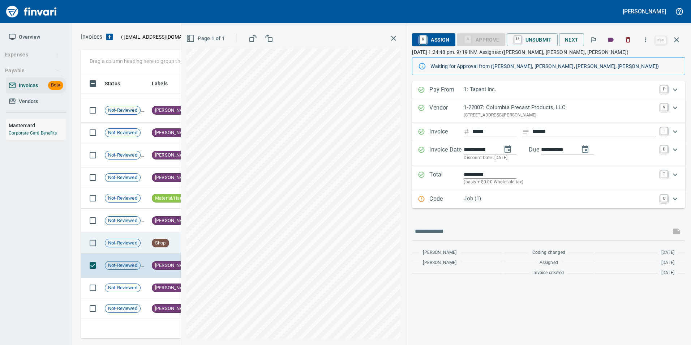
click at [143, 240] on td "Not-Reviewed" at bounding box center [125, 243] width 47 height 21
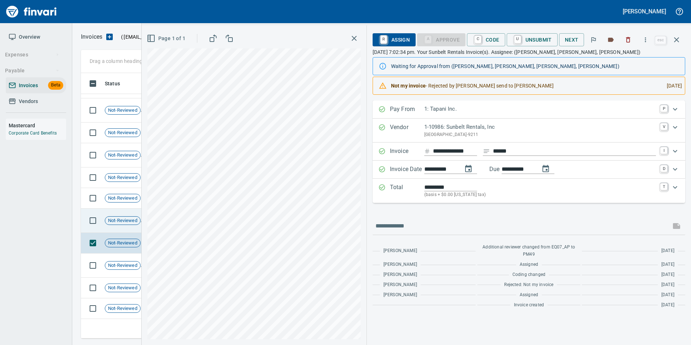
click at [132, 215] on td "Not-Reviewed" at bounding box center [125, 221] width 47 height 24
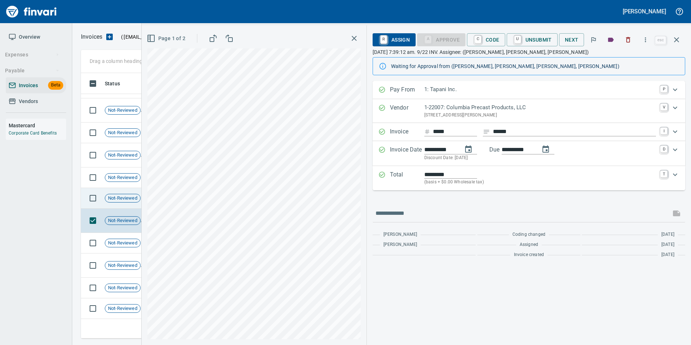
click at [129, 198] on span "Not-Reviewed" at bounding box center [122, 198] width 35 height 7
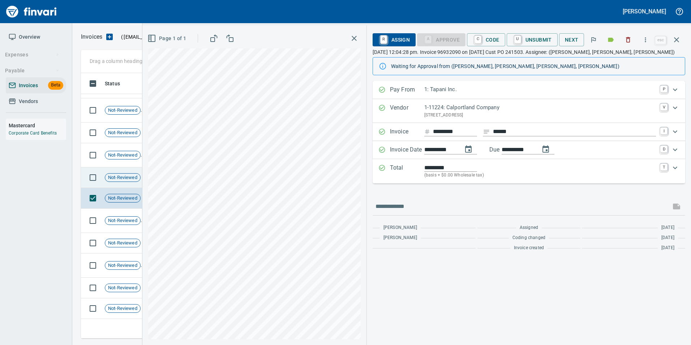
click at [131, 177] on span "Not-Reviewed" at bounding box center [122, 177] width 35 height 7
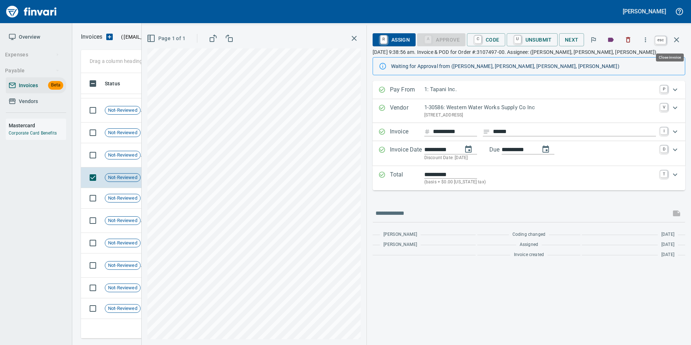
scroll to position [260, 590]
click at [676, 40] on icon "button" at bounding box center [676, 39] width 5 height 5
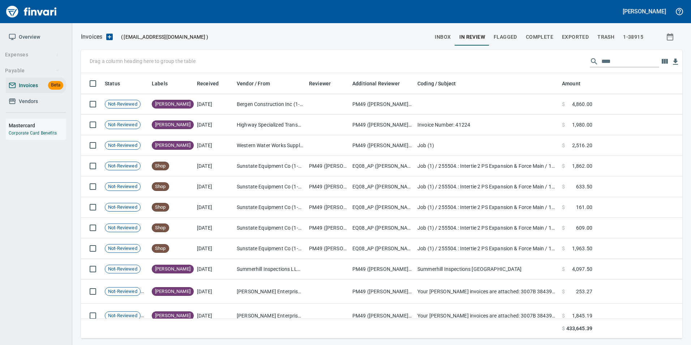
click at [635, 59] on input "****" at bounding box center [631, 62] width 58 height 12
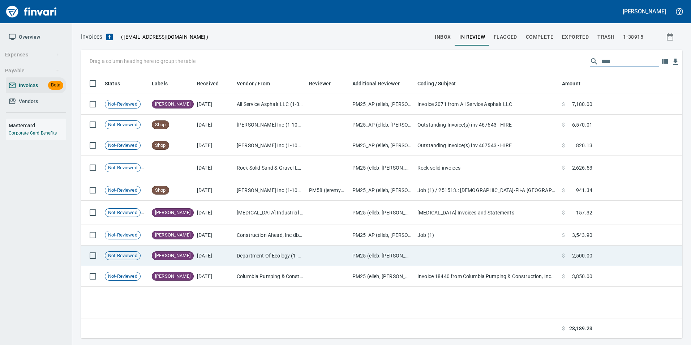
click at [277, 273] on td "Columbia Pumping & Construction, Inc. (1-10218)" at bounding box center [270, 276] width 72 height 21
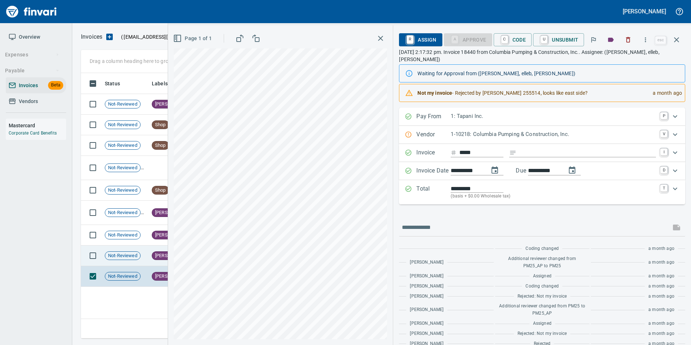
click at [123, 252] on span "Not-Reviewed" at bounding box center [122, 255] width 35 height 7
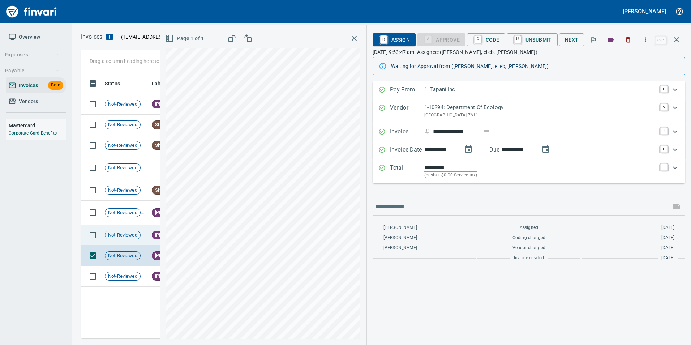
click at [122, 236] on span "Not-Reviewed" at bounding box center [122, 235] width 35 height 7
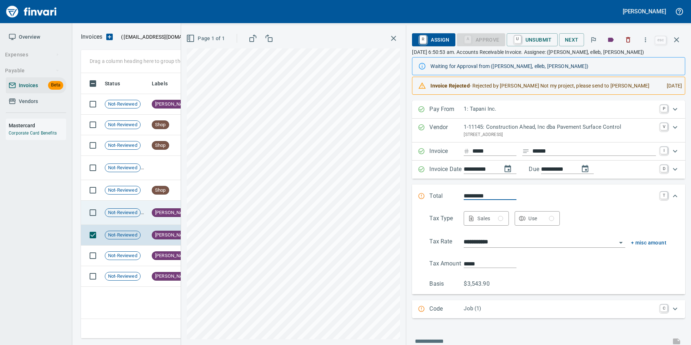
click at [127, 218] on td "Not-Reviewed" at bounding box center [125, 213] width 47 height 24
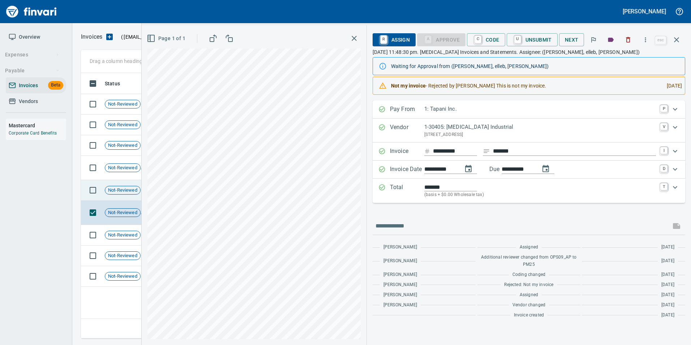
click at [132, 193] on span "Not-Reviewed" at bounding box center [122, 190] width 35 height 7
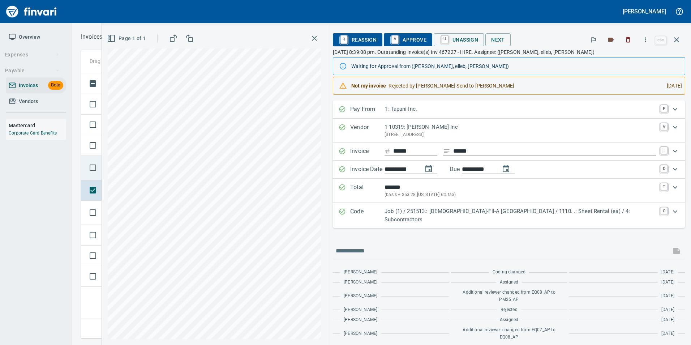
click at [135, 168] on span "Not-Reviewed" at bounding box center [122, 168] width 35 height 7
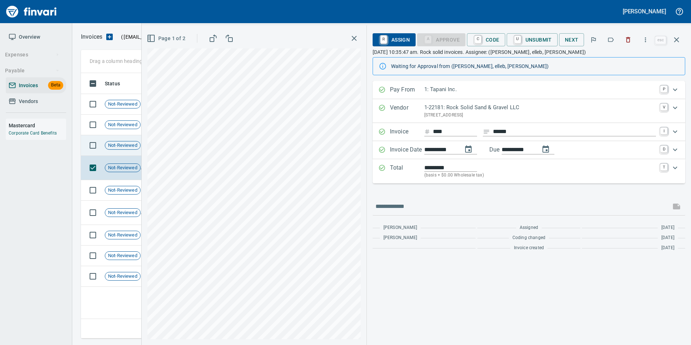
click at [132, 151] on td "Not-Reviewed" at bounding box center [125, 145] width 47 height 21
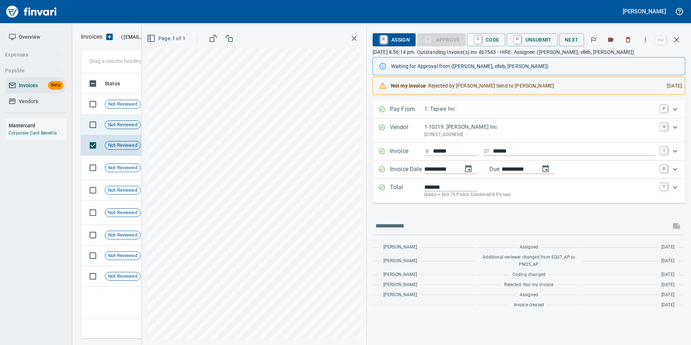
click at [132, 125] on span "Not-Reviewed" at bounding box center [122, 124] width 35 height 7
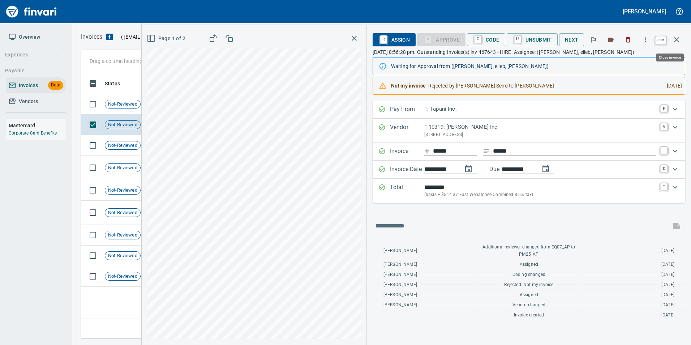
click at [678, 42] on icon "button" at bounding box center [677, 39] width 9 height 9
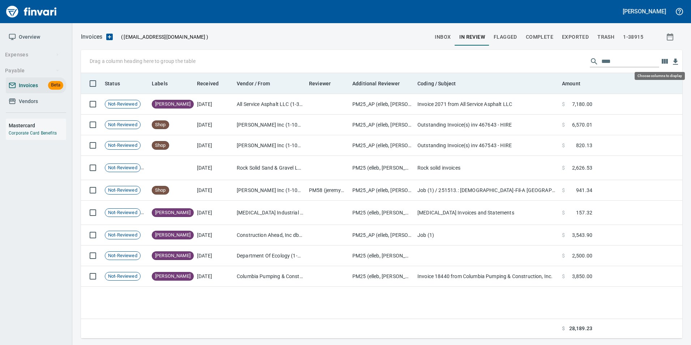
scroll to position [260, 596]
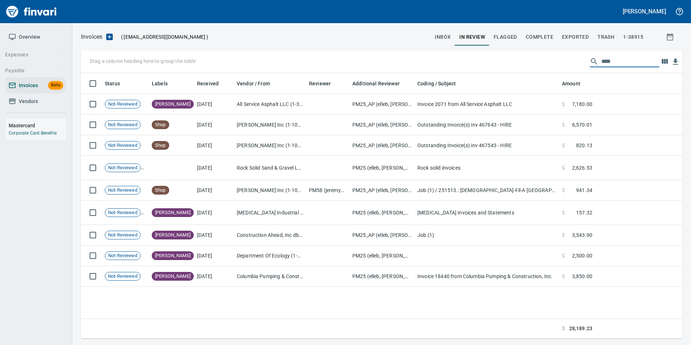
click at [613, 62] on input "****" at bounding box center [631, 62] width 58 height 12
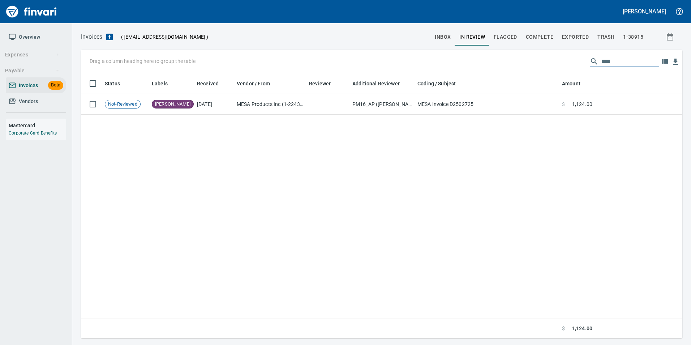
scroll to position [260, 591]
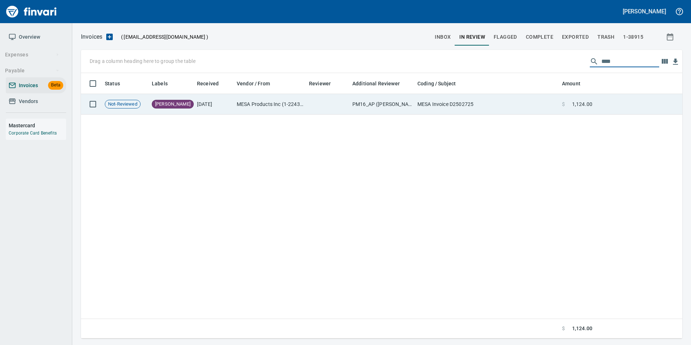
click at [440, 109] on td "MESA Invoice D2502725" at bounding box center [487, 104] width 145 height 21
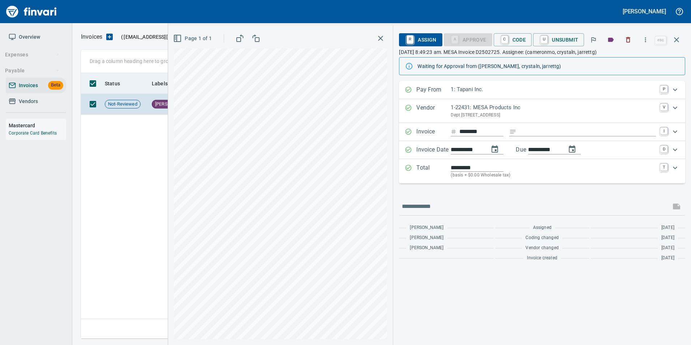
drag, startPoint x: 677, startPoint y: 44, endPoint x: 635, endPoint y: 73, distance: 51.2
click at [677, 44] on button "button" at bounding box center [676, 39] width 17 height 17
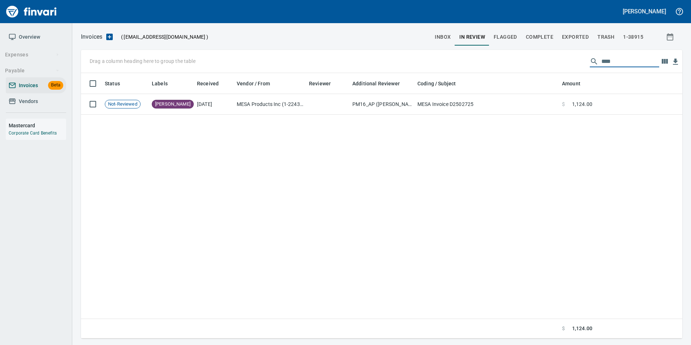
click at [631, 66] on input "****" at bounding box center [631, 62] width 58 height 12
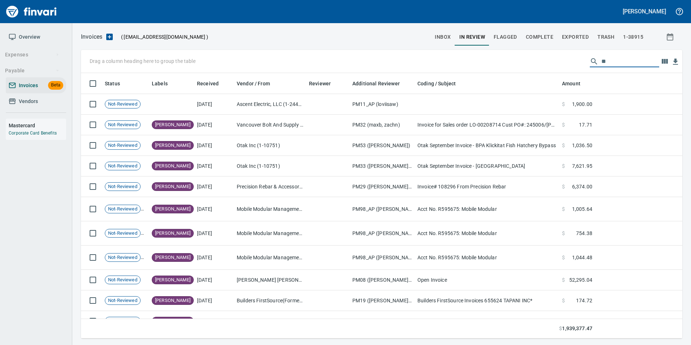
scroll to position [260, 591]
type input "*"
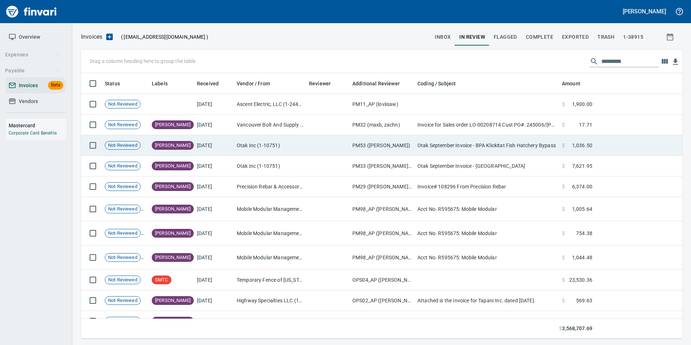
click at [294, 147] on td "Otak Inc (1-10751)" at bounding box center [270, 145] width 72 height 21
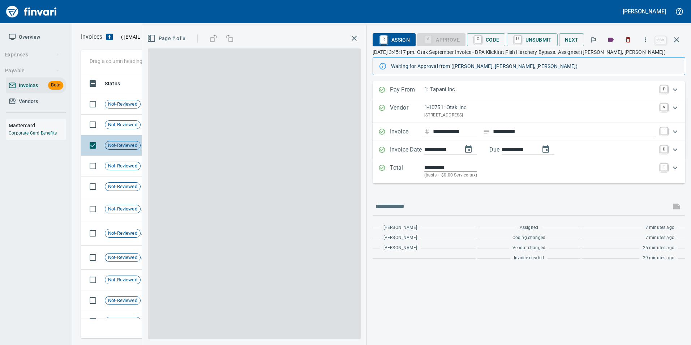
scroll to position [260, 590]
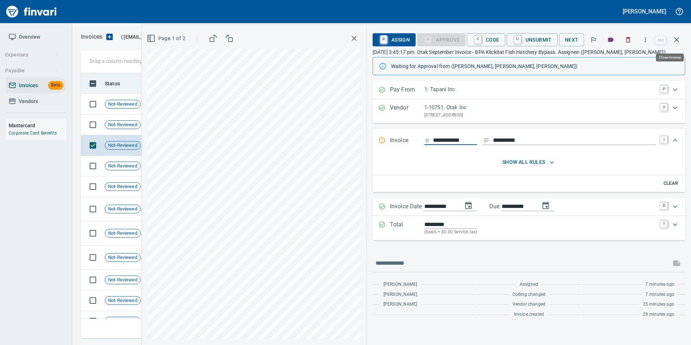
click at [676, 43] on icon "button" at bounding box center [677, 39] width 9 height 9
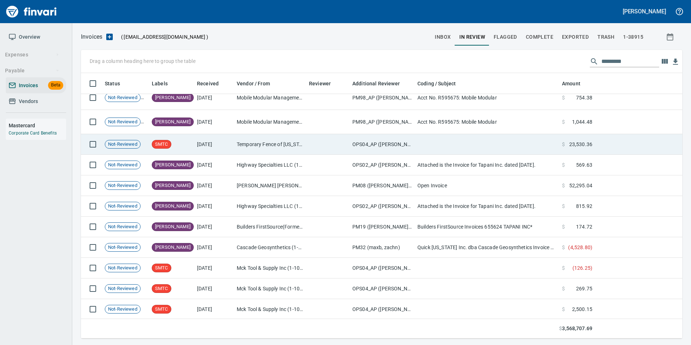
scroll to position [145, 0]
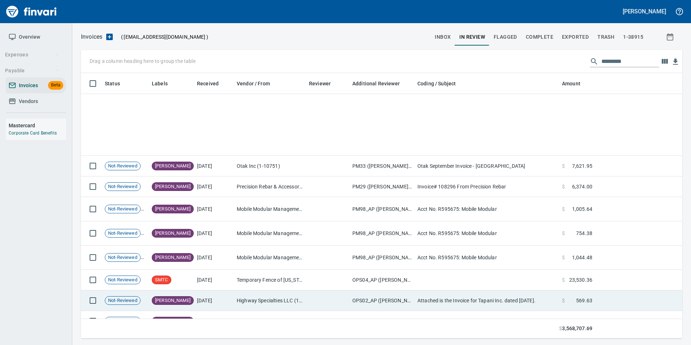
scroll to position [260, 590]
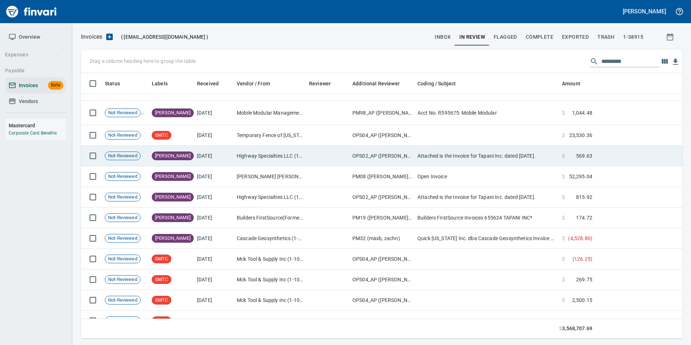
click at [269, 157] on td "Highway Specialties LLC (1-10458)" at bounding box center [270, 156] width 72 height 21
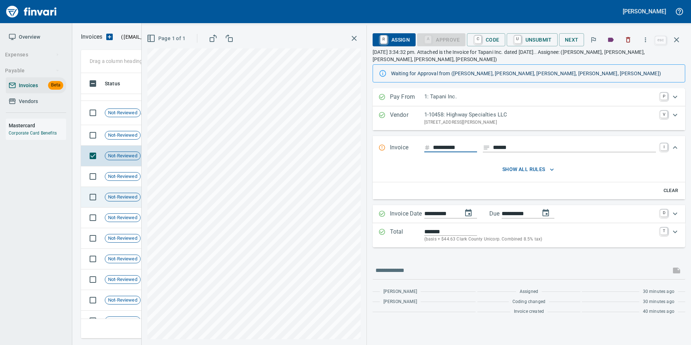
click at [680, 42] on icon "button" at bounding box center [677, 39] width 9 height 9
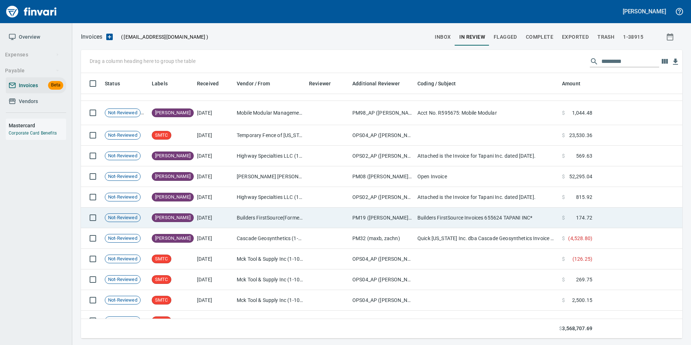
scroll to position [260, 590]
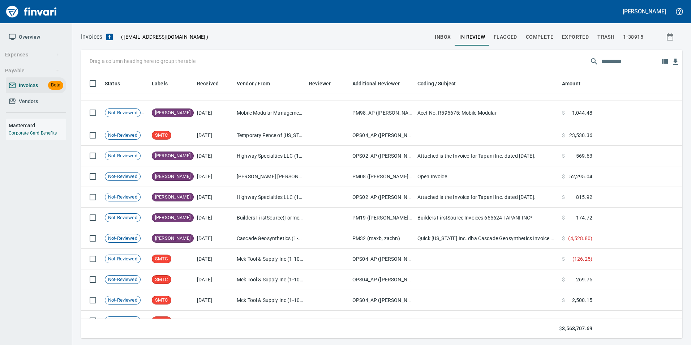
click at [631, 63] on input "text" at bounding box center [631, 62] width 58 height 12
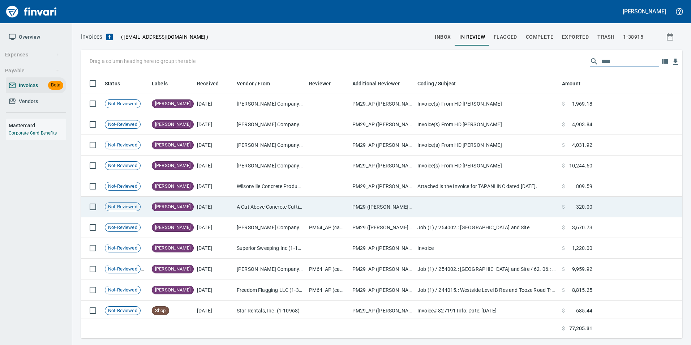
scroll to position [351, 0]
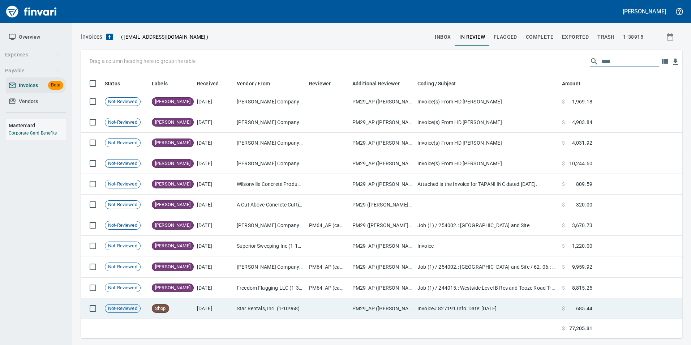
click at [256, 310] on td "Star Rentals, Inc. (1-10968)" at bounding box center [270, 308] width 72 height 21
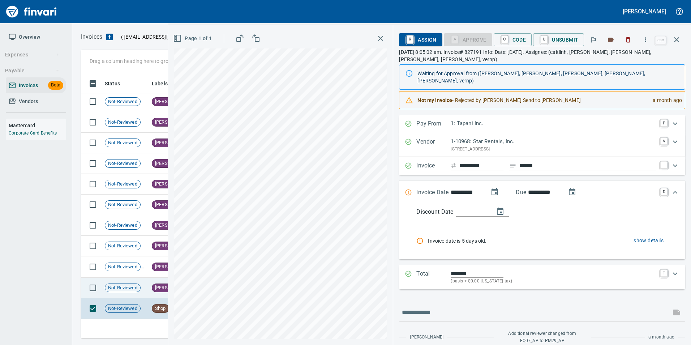
click at [153, 291] on td "[PERSON_NAME]" at bounding box center [171, 288] width 45 height 21
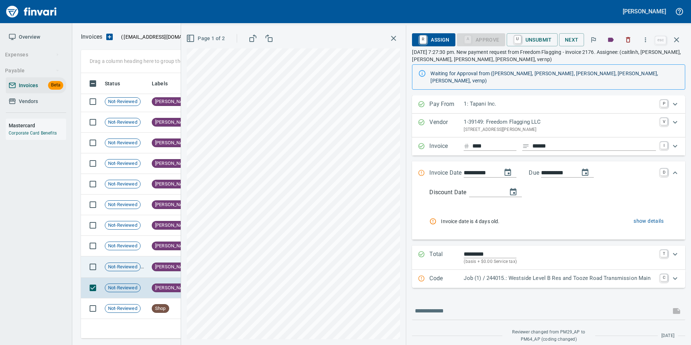
click at [138, 269] on span "Not-Reviewed" at bounding box center [122, 267] width 35 height 7
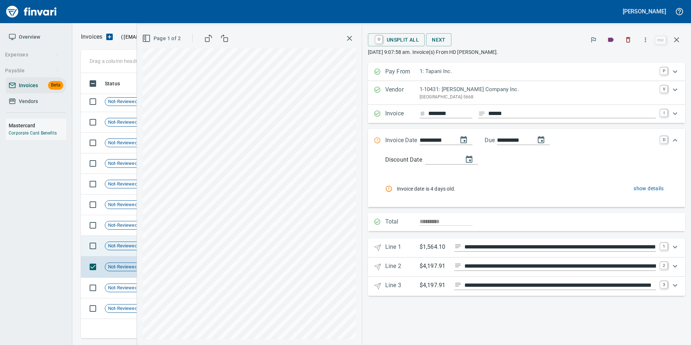
click at [124, 242] on div "Not-Reviewed" at bounding box center [123, 246] width 36 height 9
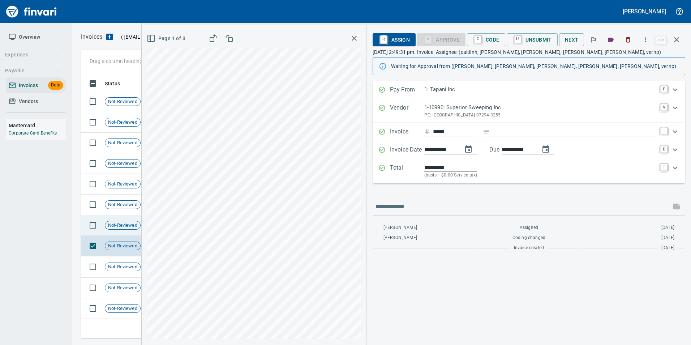
click at [118, 222] on span "Not-Reviewed" at bounding box center [122, 225] width 35 height 7
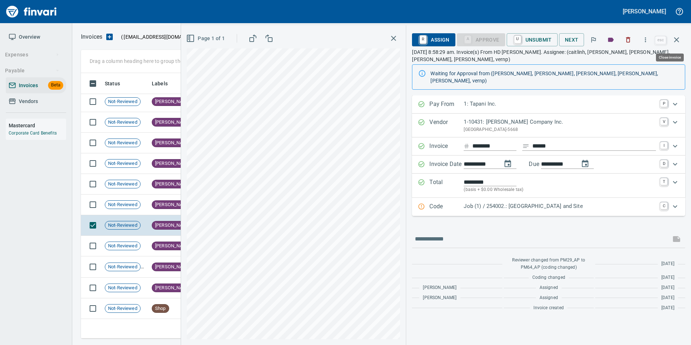
click at [675, 42] on icon "button" at bounding box center [676, 39] width 5 height 5
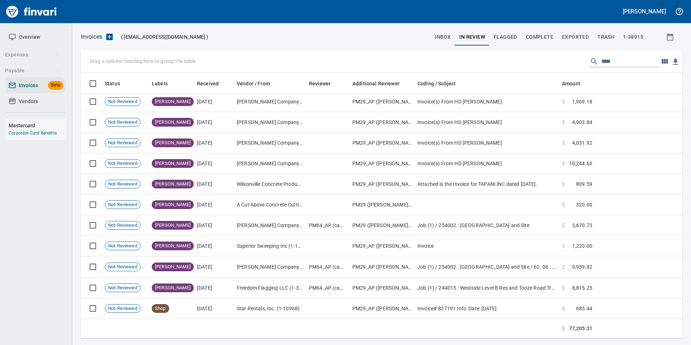
scroll to position [260, 590]
click at [635, 68] on div "Drag a column heading here to group the table ****" at bounding box center [382, 61] width 602 height 23
click at [631, 62] on input "****" at bounding box center [631, 62] width 58 height 12
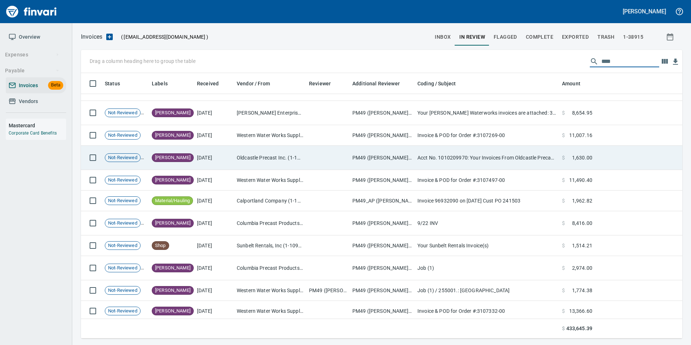
scroll to position [1478, 0]
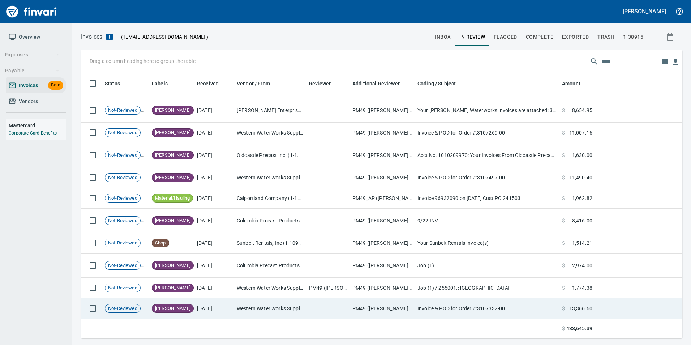
click at [225, 302] on td "[DATE]" at bounding box center [214, 308] width 40 height 21
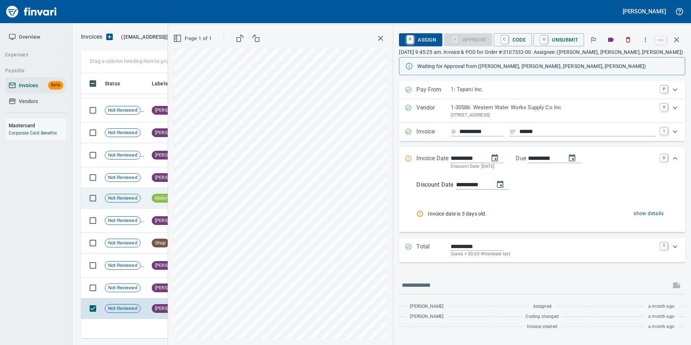
click at [134, 200] on span "Not-Reviewed" at bounding box center [122, 198] width 35 height 7
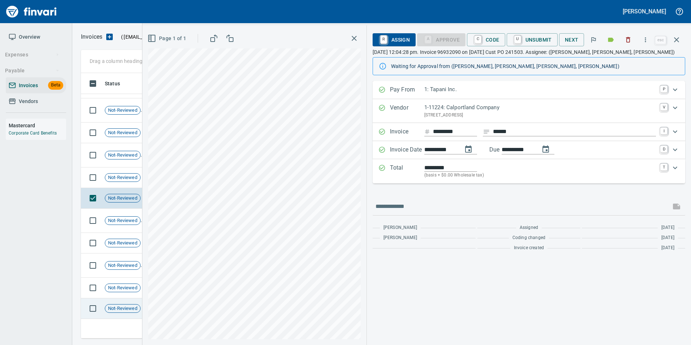
click at [121, 304] on div "Not-Reviewed" at bounding box center [123, 308] width 36 height 9
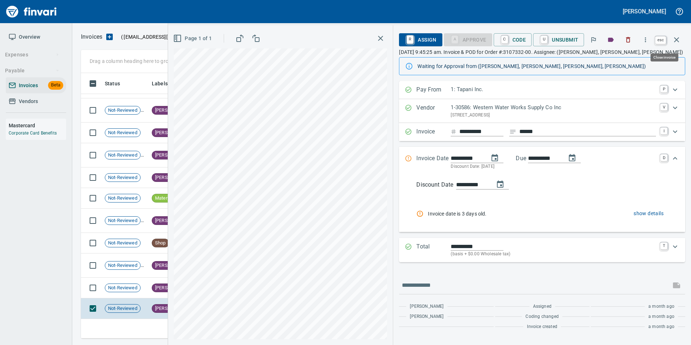
drag, startPoint x: 678, startPoint y: 42, endPoint x: 648, endPoint y: 52, distance: 31.0
click at [678, 42] on icon "button" at bounding box center [677, 39] width 9 height 9
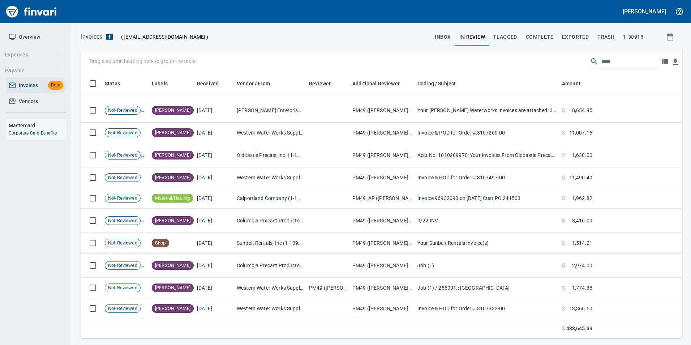
scroll to position [260, 590]
click at [621, 58] on input "****" at bounding box center [631, 62] width 58 height 12
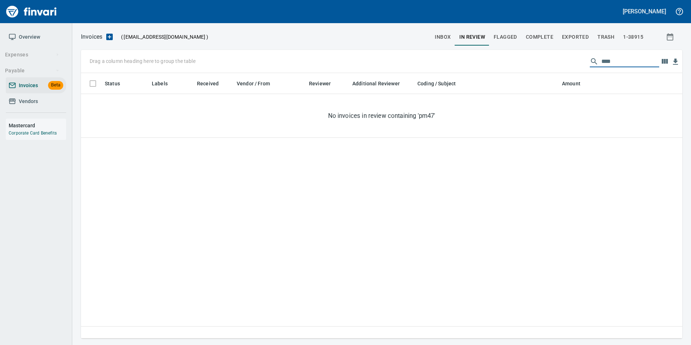
scroll to position [260, 591]
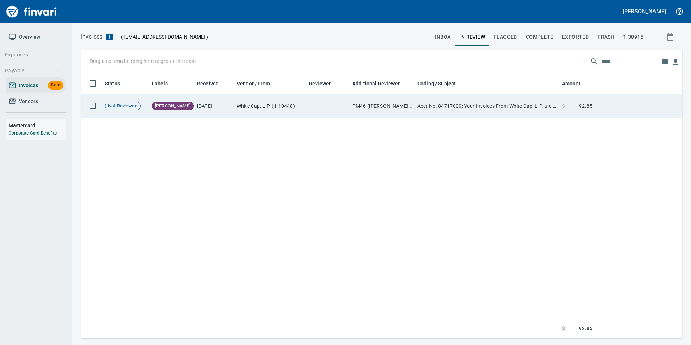
click at [531, 116] on td "Acct No. 84717000: Your Invoices From White Cap, L.P. are Attached" at bounding box center [487, 106] width 145 height 24
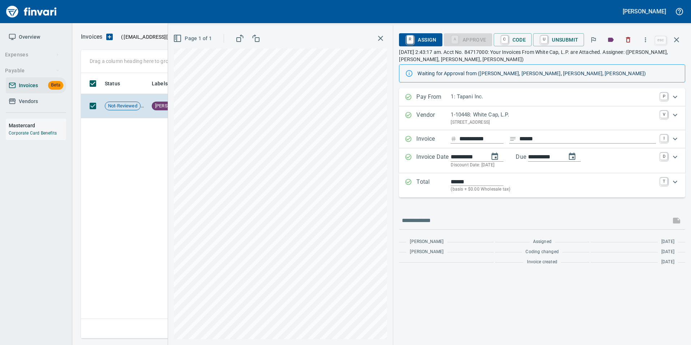
click at [678, 44] on icon "button" at bounding box center [677, 39] width 9 height 9
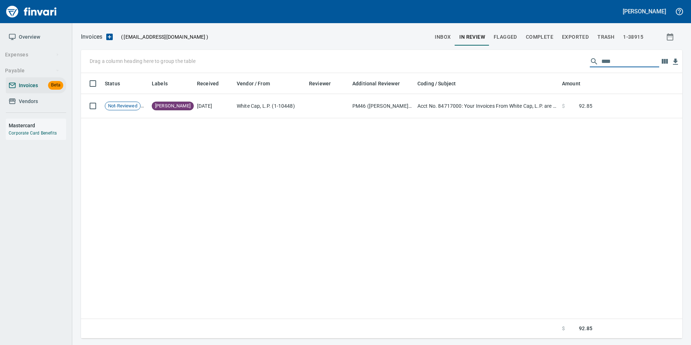
click at [630, 57] on input "****" at bounding box center [631, 62] width 58 height 12
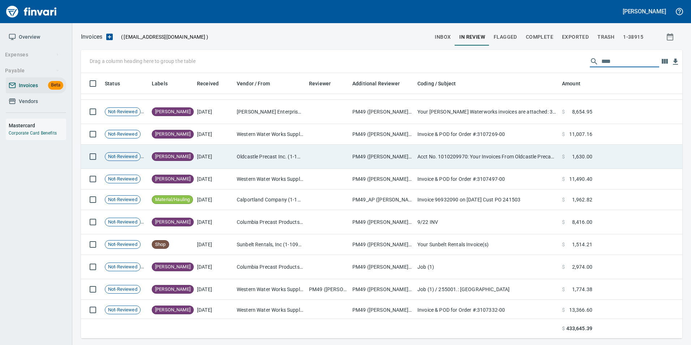
scroll to position [1502, 0]
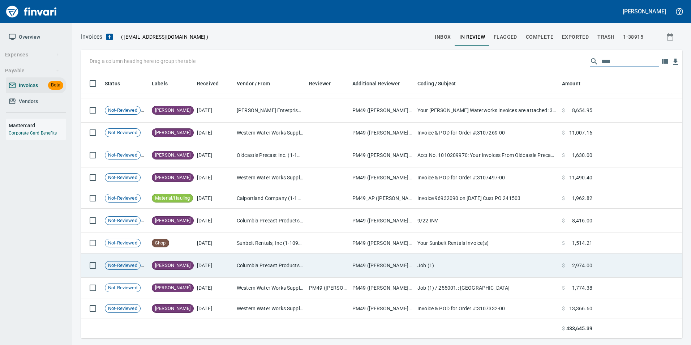
type input "****"
click at [239, 274] on td "Columbia Precast Products, LLC (1-22007)" at bounding box center [270, 265] width 72 height 24
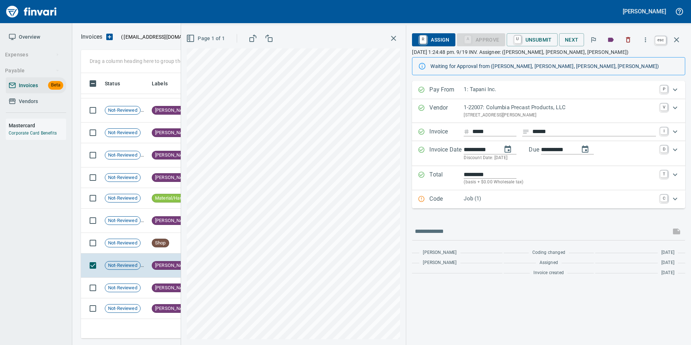
scroll to position [260, 590]
click at [681, 40] on icon "button" at bounding box center [677, 39] width 9 height 9
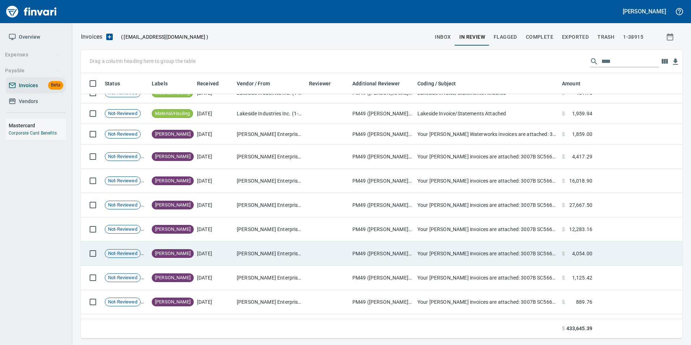
scroll to position [1068, 0]
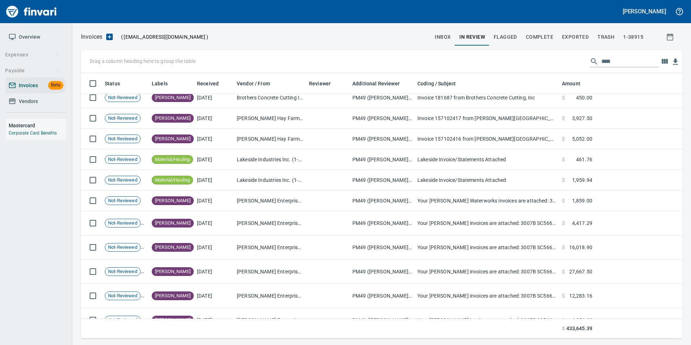
click at [430, 33] on div at bounding box center [319, 36] width 223 height 17
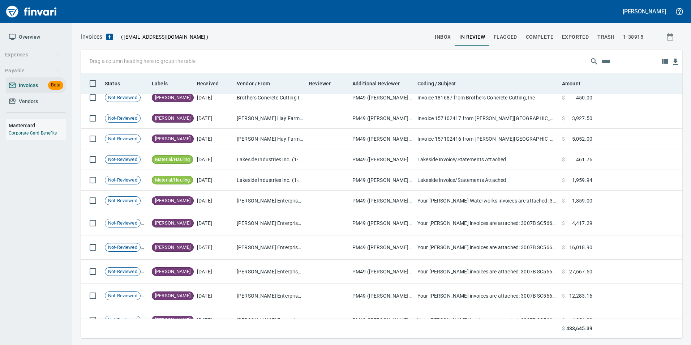
scroll to position [260, 591]
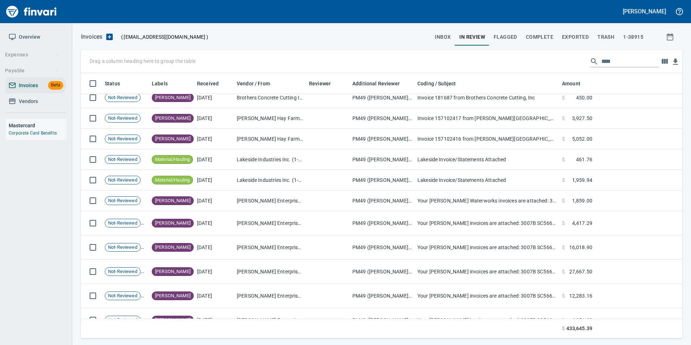
click at [449, 33] on span "inbox" at bounding box center [443, 37] width 16 height 9
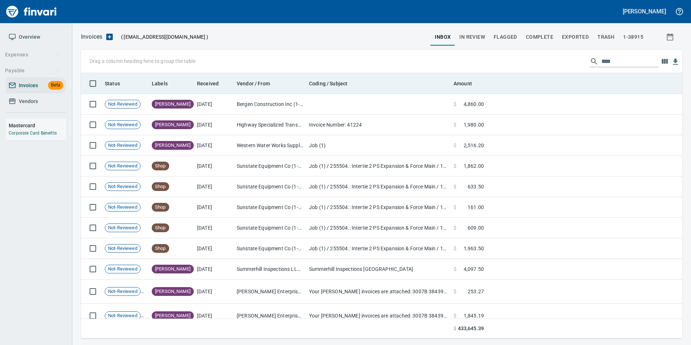
scroll to position [260, 591]
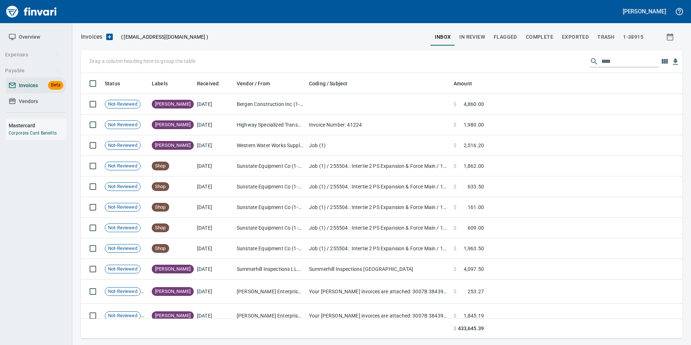
click at [636, 64] on input "****" at bounding box center [631, 62] width 58 height 12
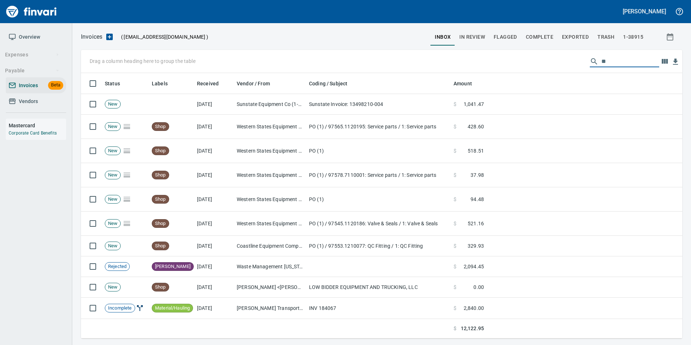
type input "*"
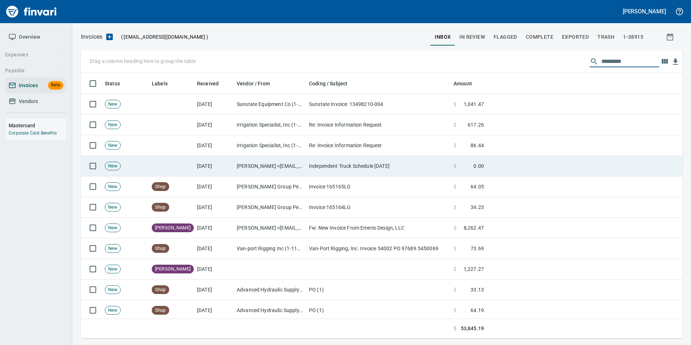
click at [373, 166] on td "Independent Truck Schedule 10.14.25" at bounding box center [378, 166] width 145 height 21
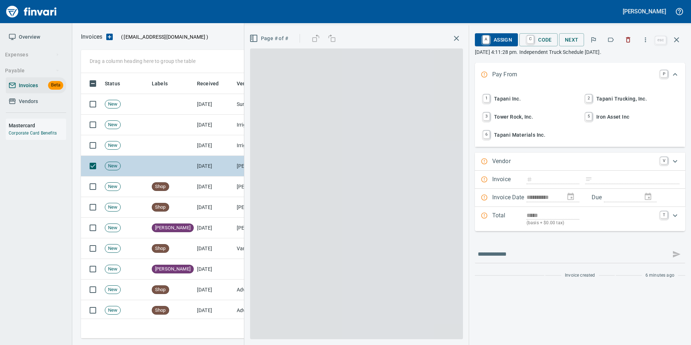
scroll to position [260, 590]
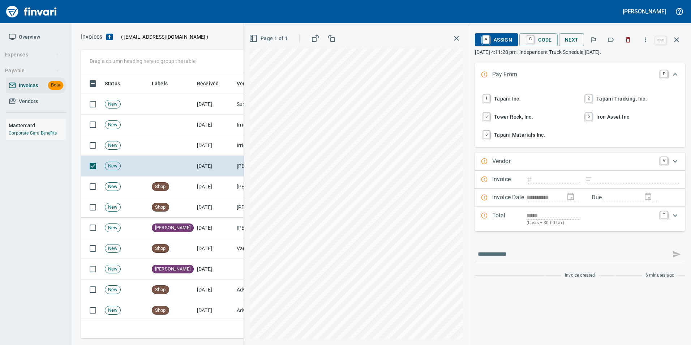
click at [509, 37] on span "A Assign" at bounding box center [496, 40] width 31 height 12
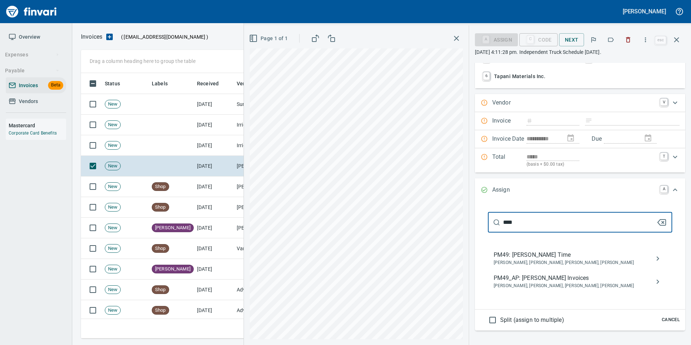
scroll to position [72, 0]
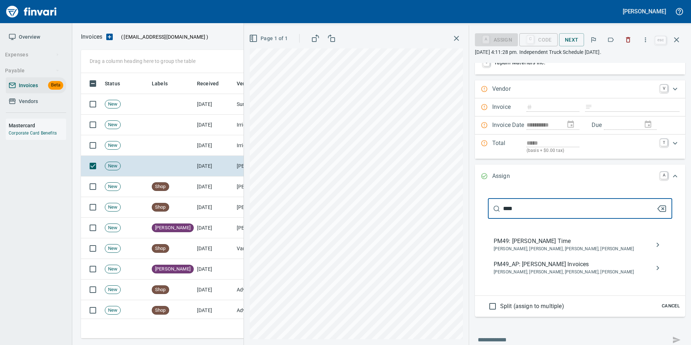
type input "****"
click at [666, 309] on span "Cancel" at bounding box center [671, 306] width 20 height 8
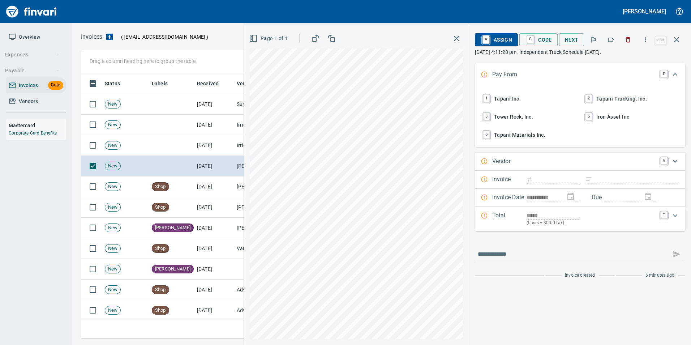
scroll to position [0, 0]
drag, startPoint x: 682, startPoint y: 42, endPoint x: 671, endPoint y: 41, distance: 11.3
click at [682, 42] on button "button" at bounding box center [676, 39] width 17 height 17
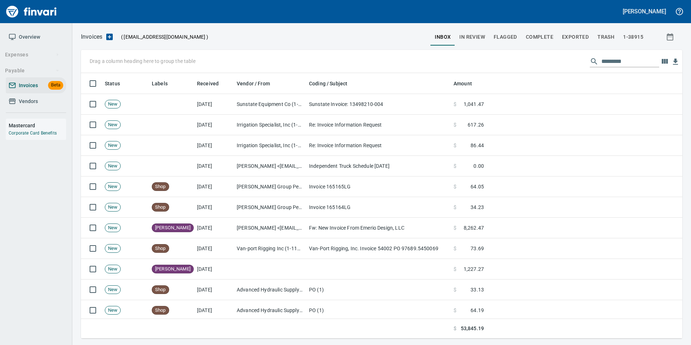
scroll to position [260, 590]
click at [473, 31] on button "In Review" at bounding box center [472, 36] width 34 height 17
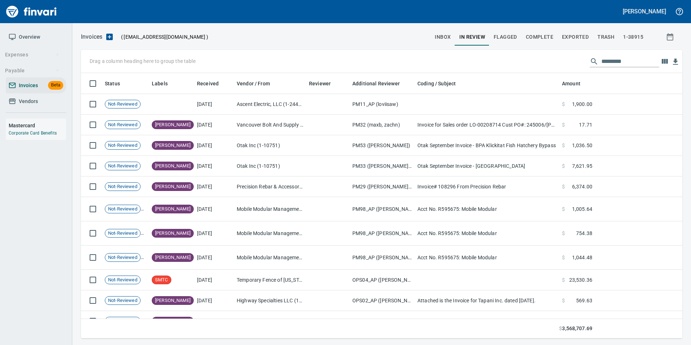
scroll to position [260, 591]
click at [628, 63] on input "text" at bounding box center [631, 62] width 58 height 12
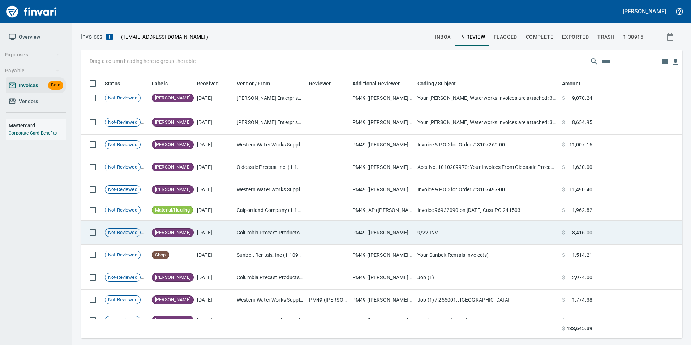
scroll to position [1502, 0]
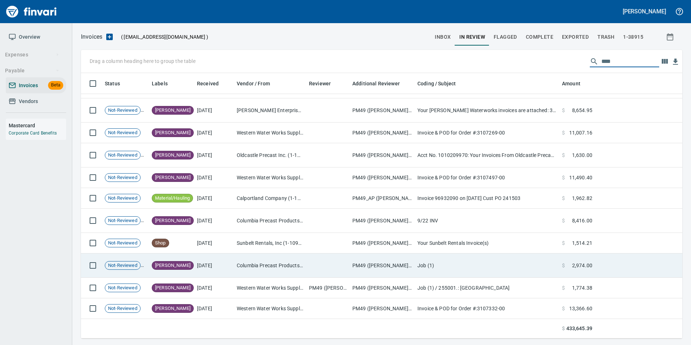
click at [208, 262] on td "[DATE]" at bounding box center [214, 265] width 40 height 24
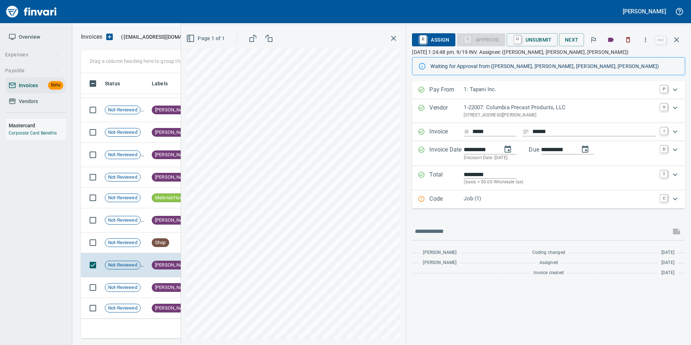
scroll to position [1454, 0]
click at [677, 37] on icon "button" at bounding box center [677, 39] width 9 height 9
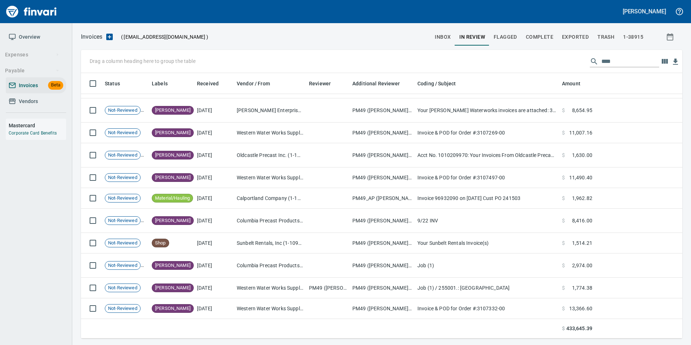
scroll to position [260, 590]
click at [618, 61] on input "****" at bounding box center [631, 62] width 58 height 12
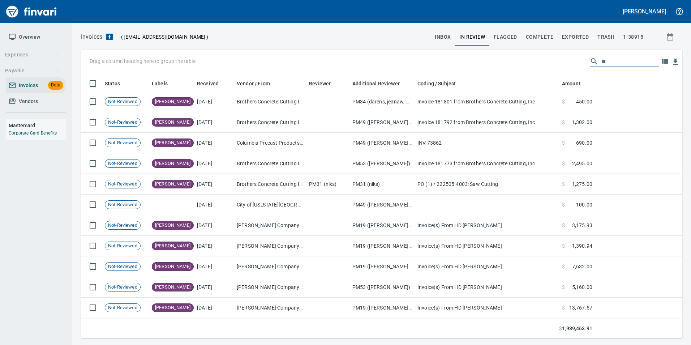
type input "*"
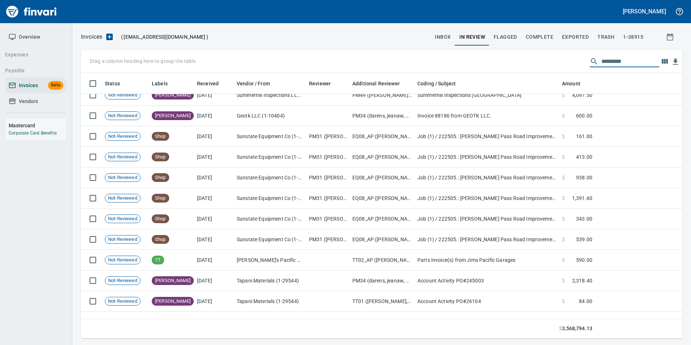
click at [465, 39] on span "In Review" at bounding box center [473, 37] width 26 height 9
click at [440, 43] on button "inbox" at bounding box center [443, 36] width 25 height 17
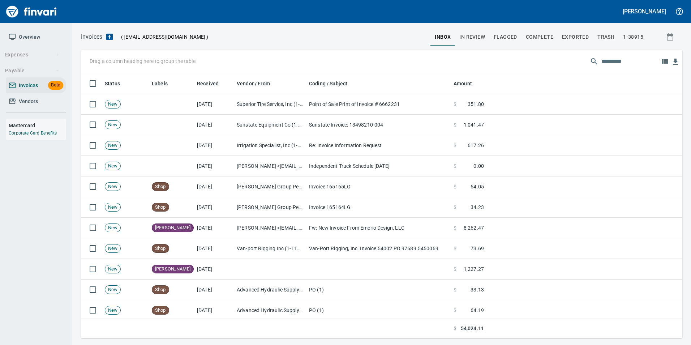
scroll to position [260, 591]
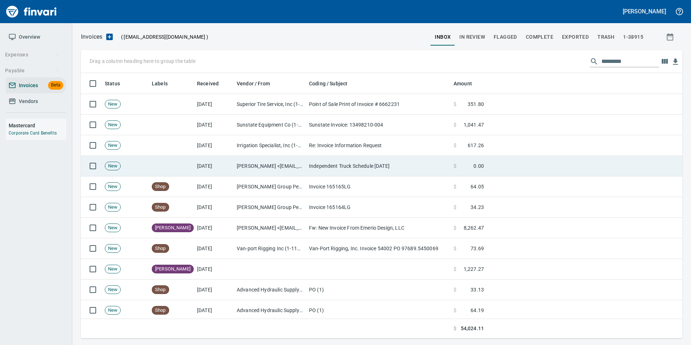
click at [297, 166] on td "Justin Bellcoff <justinb@tapani.com>" at bounding box center [270, 166] width 72 height 21
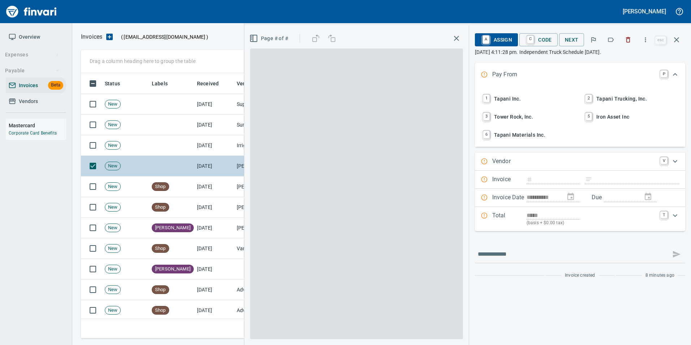
scroll to position [260, 590]
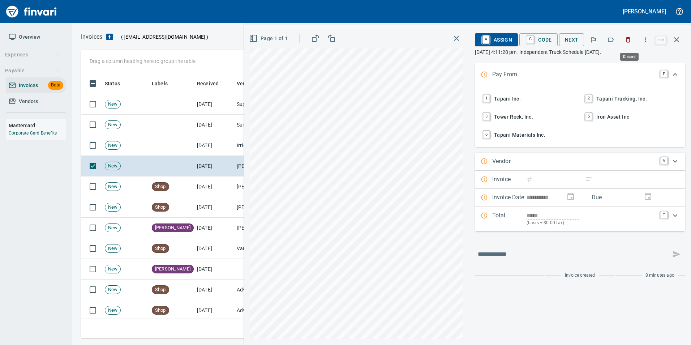
click at [632, 45] on button "button" at bounding box center [628, 40] width 16 height 16
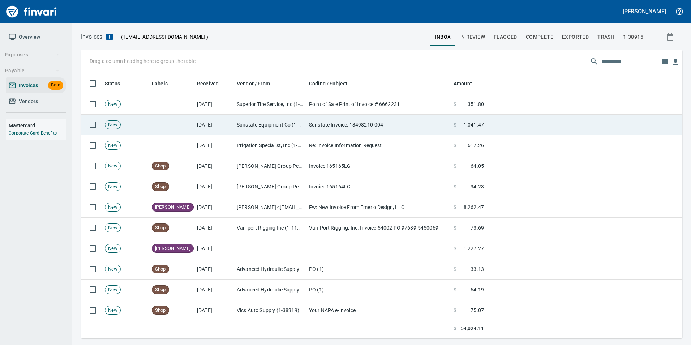
scroll to position [260, 590]
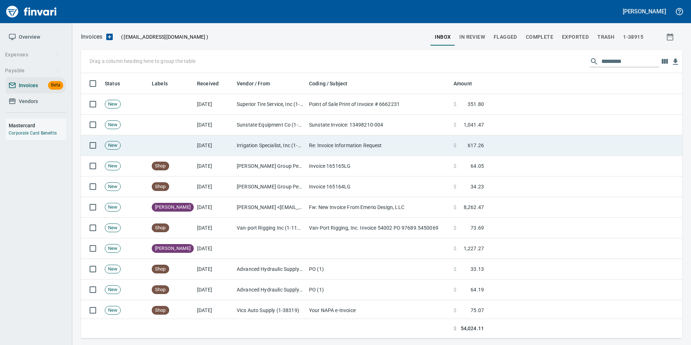
click at [324, 145] on td "Re: Invoice Information Request" at bounding box center [378, 145] width 145 height 21
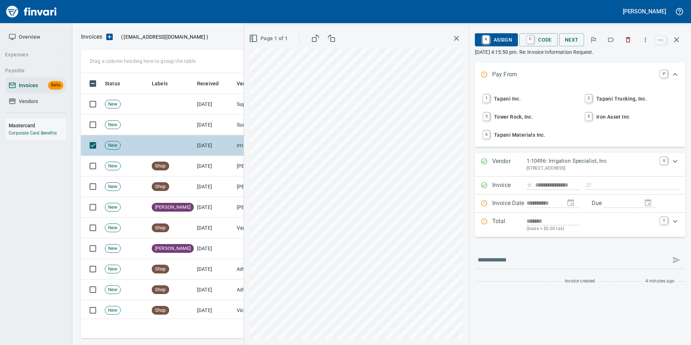
scroll to position [260, 590]
click at [610, 41] on icon "button" at bounding box center [610, 39] width 7 height 7
click at [676, 40] on icon "button" at bounding box center [676, 39] width 5 height 5
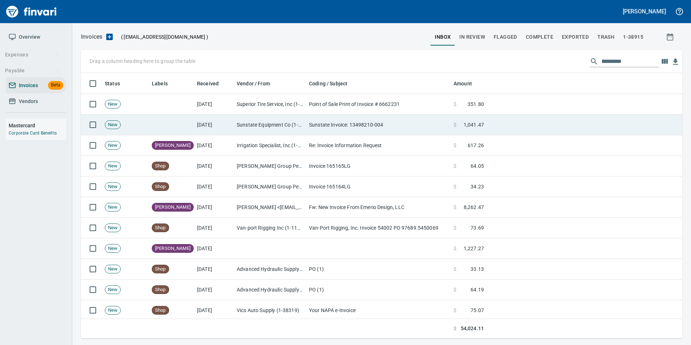
scroll to position [260, 590]
drag, startPoint x: 218, startPoint y: 135, endPoint x: 200, endPoint y: 121, distance: 22.6
click at [200, 121] on td "[DATE]" at bounding box center [214, 125] width 40 height 21
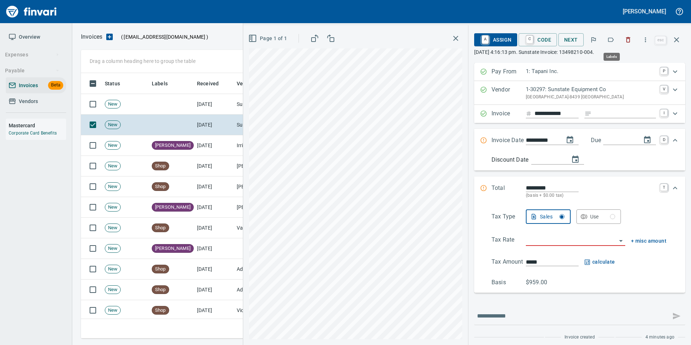
click at [610, 41] on icon "button" at bounding box center [610, 39] width 7 height 7
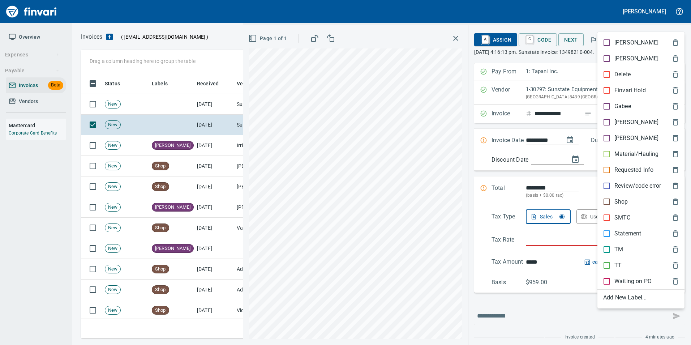
scroll to position [260, 590]
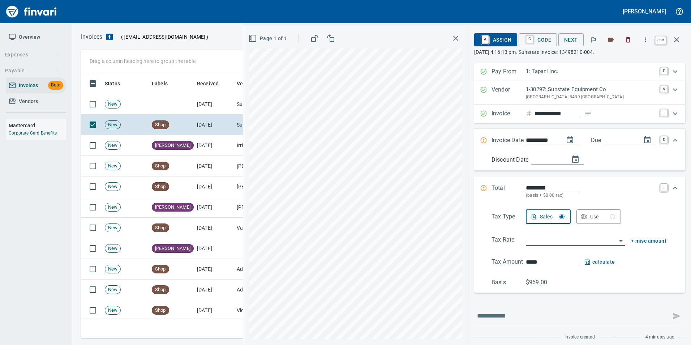
click at [679, 38] on icon "button" at bounding box center [676, 39] width 5 height 5
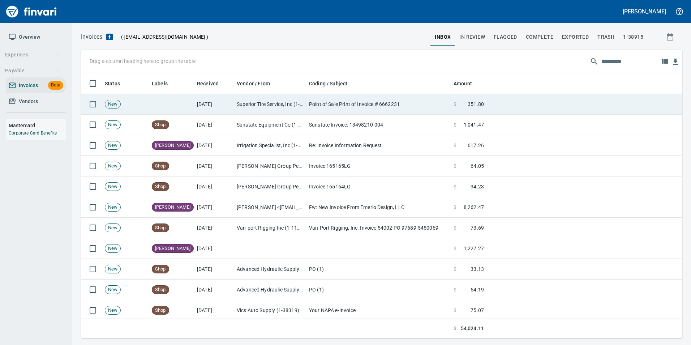
scroll to position [260, 590]
click at [233, 112] on td "[DATE]" at bounding box center [214, 104] width 40 height 21
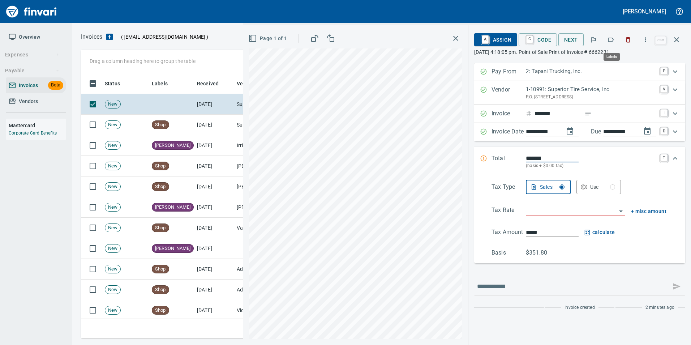
click at [613, 39] on icon "button" at bounding box center [610, 39] width 7 height 7
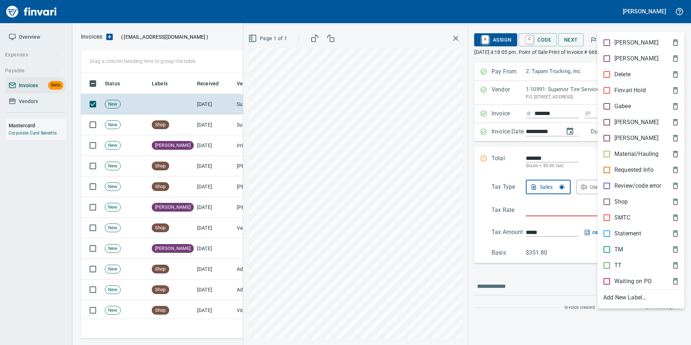
scroll to position [260, 590]
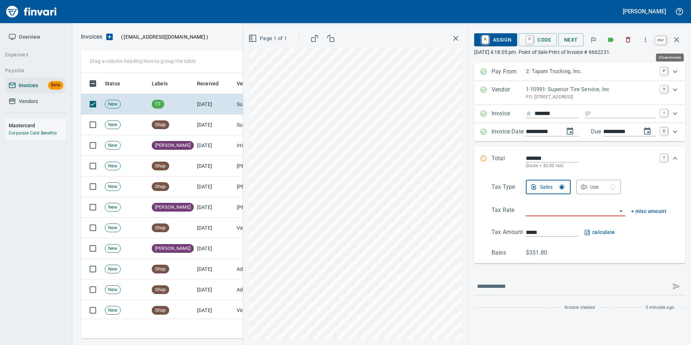
click at [675, 45] on button "button" at bounding box center [676, 39] width 17 height 17
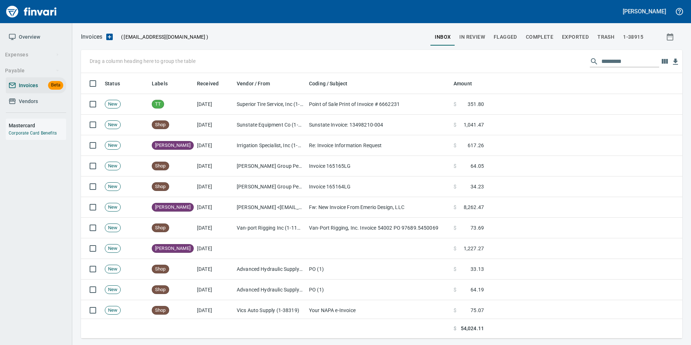
scroll to position [260, 590]
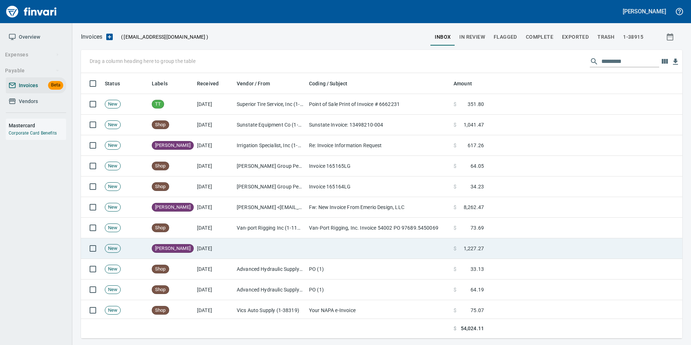
click at [410, 252] on td at bounding box center [378, 248] width 145 height 21
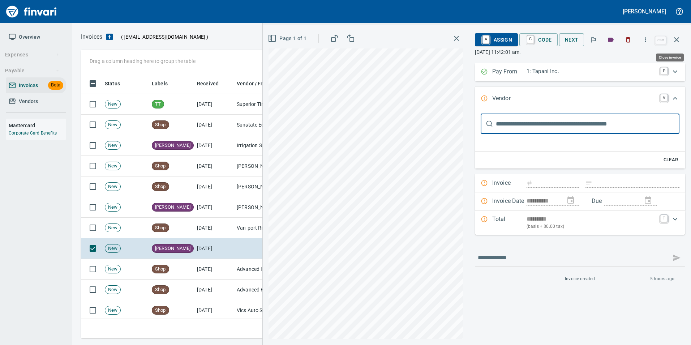
click at [679, 43] on icon "button" at bounding box center [677, 39] width 9 height 9
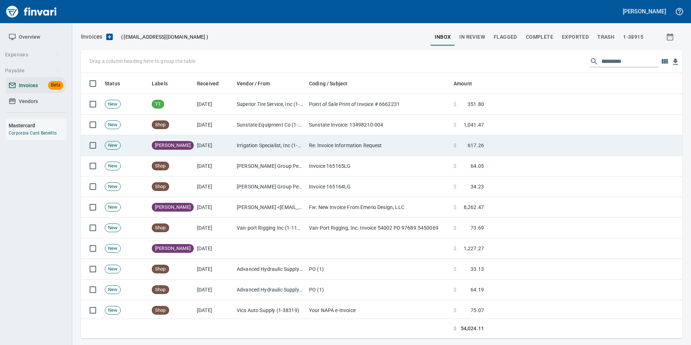
scroll to position [260, 591]
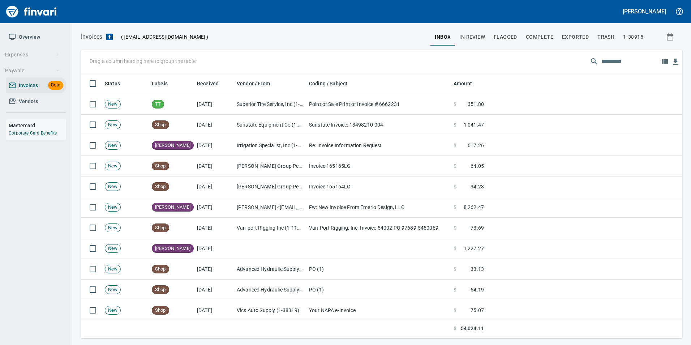
click at [475, 38] on span "In Review" at bounding box center [473, 37] width 26 height 9
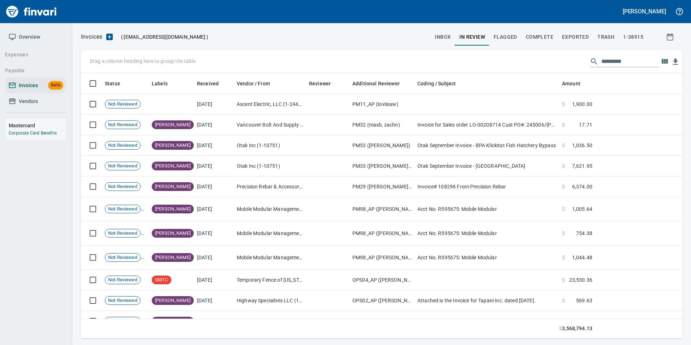
scroll to position [260, 591]
click at [609, 64] on input "text" at bounding box center [631, 62] width 58 height 12
click at [590, 66] on div at bounding box center [624, 62] width 69 height 12
click at [624, 59] on input "text" at bounding box center [631, 62] width 58 height 12
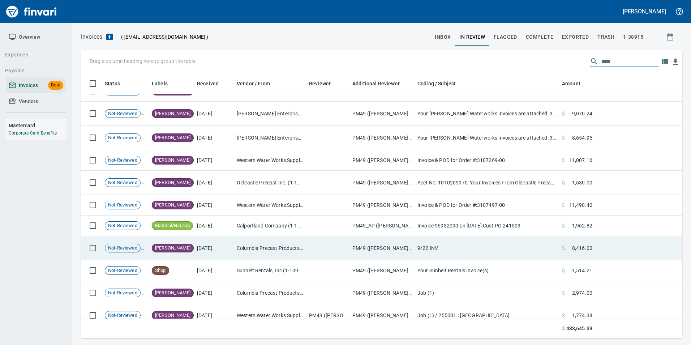
scroll to position [1502, 0]
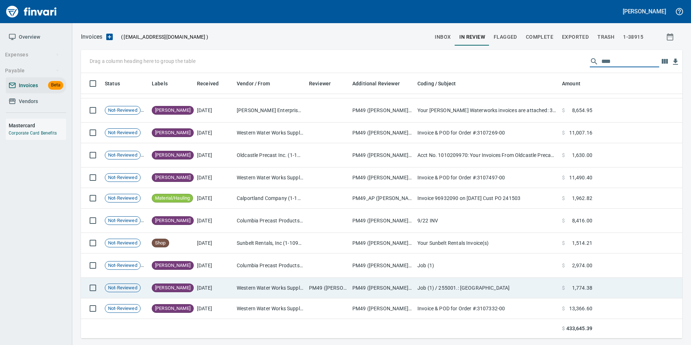
type input "****"
click at [273, 289] on td "Western Water Works Supply Co Inc (1-30586)" at bounding box center [270, 288] width 72 height 21
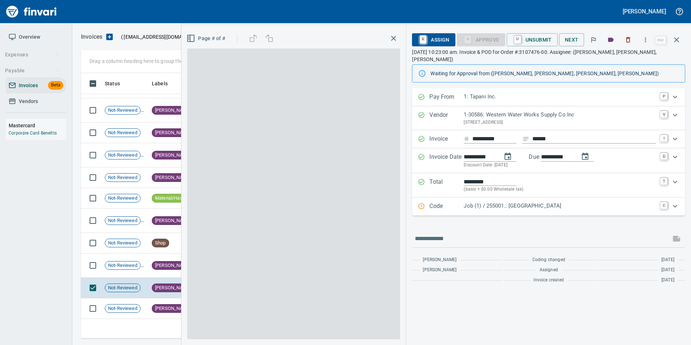
scroll to position [260, 590]
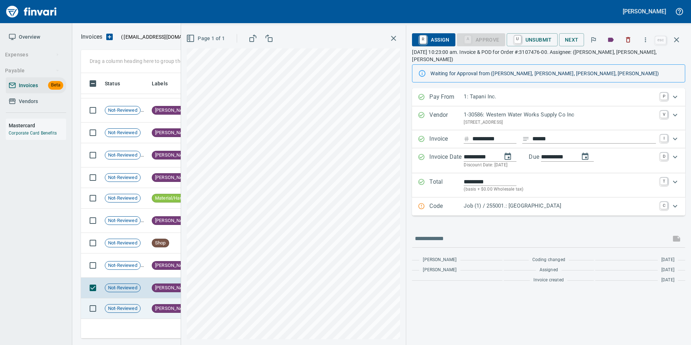
click at [163, 306] on span "[PERSON_NAME]" at bounding box center [172, 308] width 41 height 7
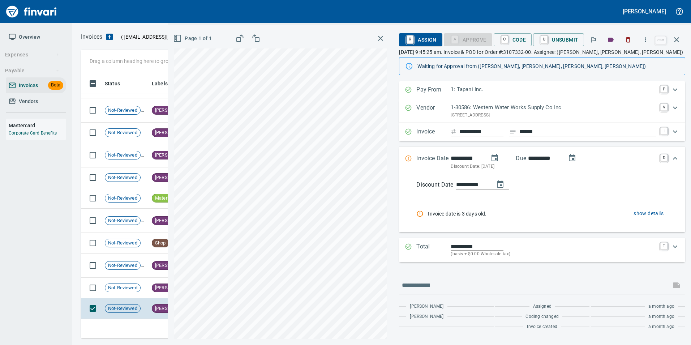
click at [477, 133] on input "**********" at bounding box center [482, 131] width 44 height 9
click at [160, 283] on div "[PERSON_NAME]" at bounding box center [173, 287] width 42 height 9
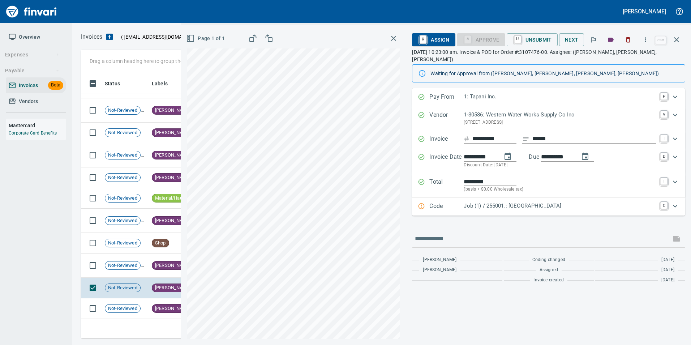
click at [478, 139] on input "**********" at bounding box center [495, 139] width 44 height 9
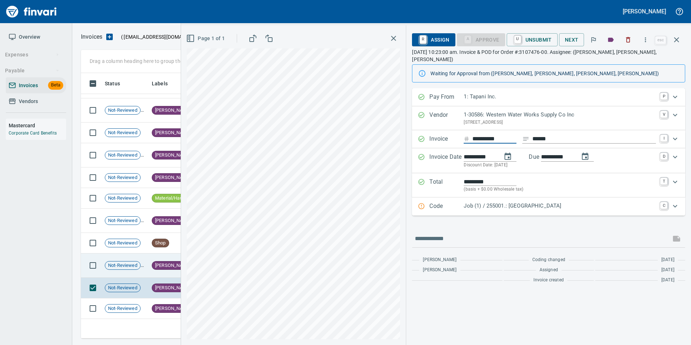
click at [144, 261] on icon at bounding box center [146, 265] width 9 height 9
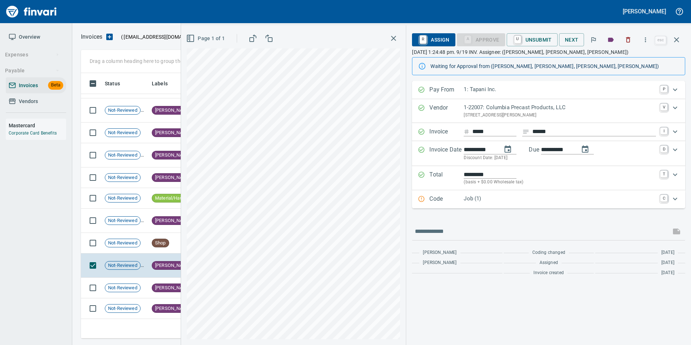
click at [477, 130] on input "*****" at bounding box center [495, 131] width 44 height 9
click at [135, 244] on span "Not-Reviewed" at bounding box center [122, 243] width 35 height 7
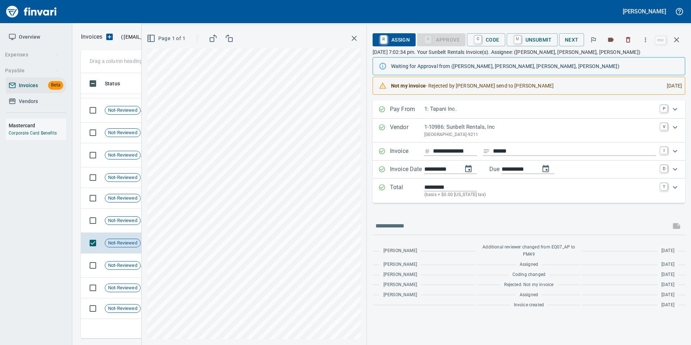
click at [459, 148] on input "**********" at bounding box center [455, 151] width 44 height 9
click at [129, 222] on span "Not-Reviewed" at bounding box center [122, 220] width 35 height 7
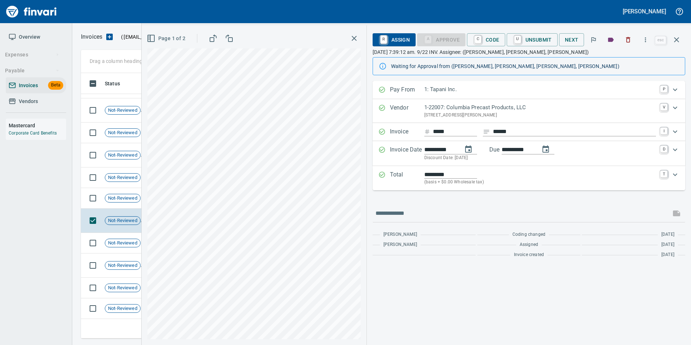
click at [440, 132] on input "*****" at bounding box center [455, 131] width 44 height 9
click at [121, 198] on span "Not-Reviewed" at bounding box center [122, 198] width 35 height 7
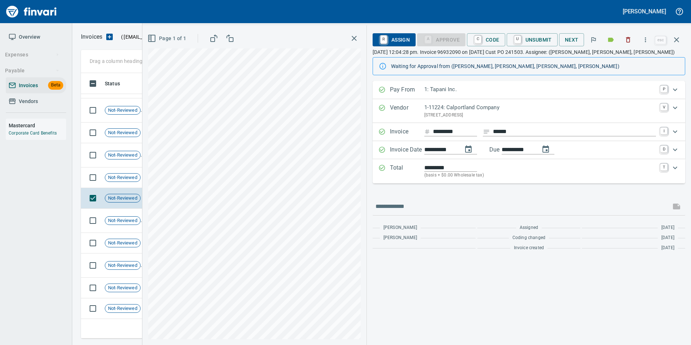
click at [451, 128] on input "********" at bounding box center [455, 131] width 44 height 9
click at [127, 177] on span "Not-Reviewed" at bounding box center [122, 177] width 35 height 7
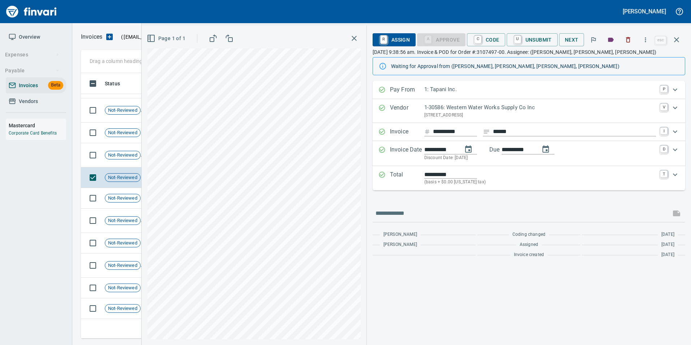
click at [458, 128] on input "**********" at bounding box center [455, 131] width 44 height 9
click at [448, 129] on input "**********" at bounding box center [455, 131] width 44 height 9
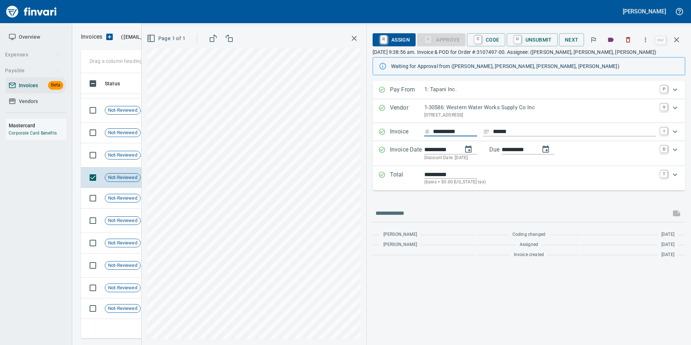
drag, startPoint x: 508, startPoint y: 127, endPoint x: 509, endPoint y: 132, distance: 4.9
click at [508, 127] on div "**********" at bounding box center [529, 132] width 313 height 18
click at [509, 132] on input "******" at bounding box center [574, 131] width 163 height 9
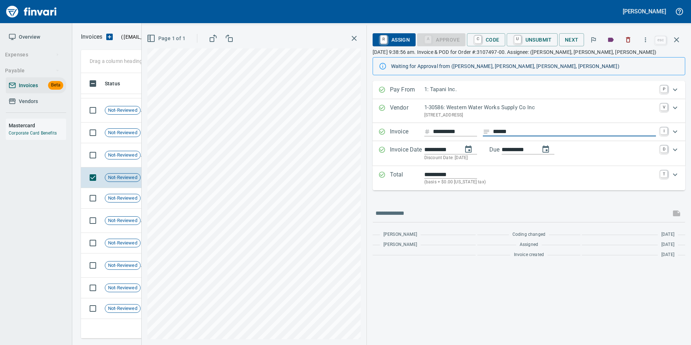
click at [454, 128] on input "**********" at bounding box center [455, 131] width 44 height 9
click at [439, 202] on div "**********" at bounding box center [529, 171] width 313 height 180
click at [437, 203] on div "**********" at bounding box center [529, 171] width 313 height 180
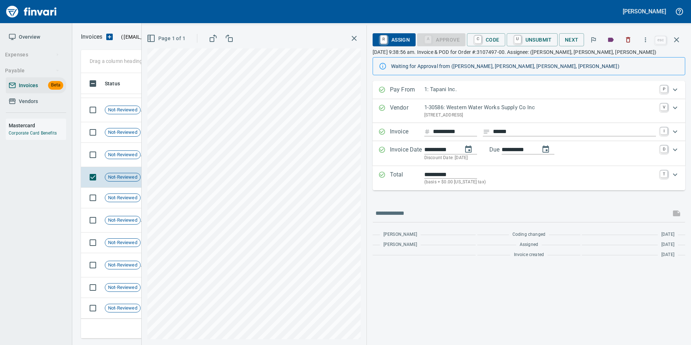
scroll to position [1429, 0]
click at [125, 159] on div "Not-Reviewed" at bounding box center [123, 155] width 36 height 9
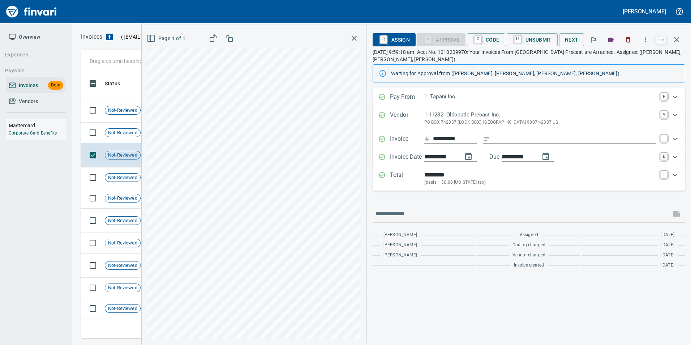
click at [445, 139] on input "**********" at bounding box center [455, 139] width 44 height 9
click at [132, 141] on td "Not-Reviewed" at bounding box center [125, 133] width 47 height 21
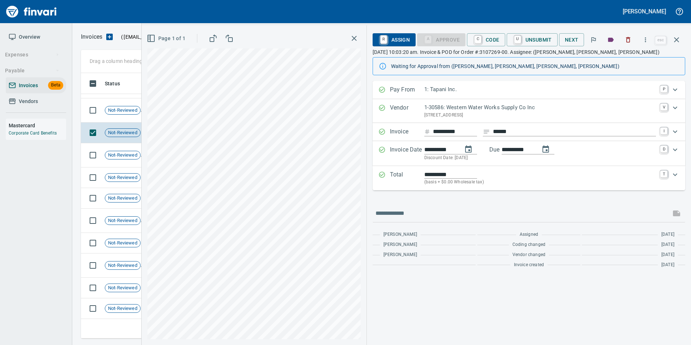
click at [448, 130] on input "**********" at bounding box center [455, 131] width 44 height 9
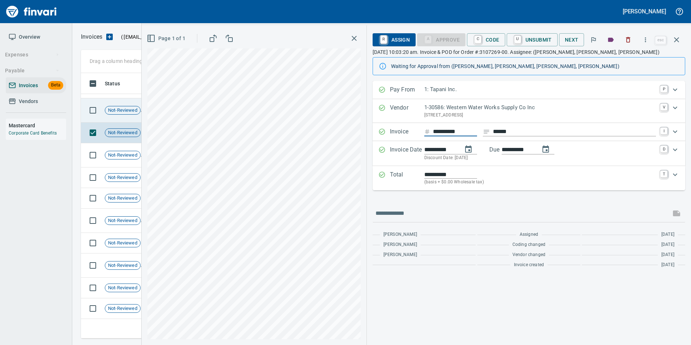
click at [123, 110] on span "Not-Reviewed" at bounding box center [122, 110] width 35 height 7
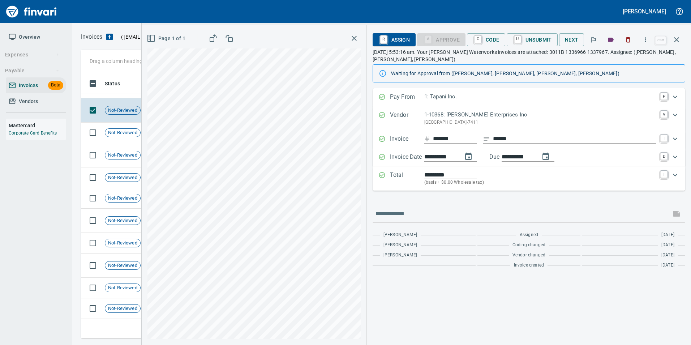
click at [452, 139] on input "*******" at bounding box center [455, 139] width 44 height 9
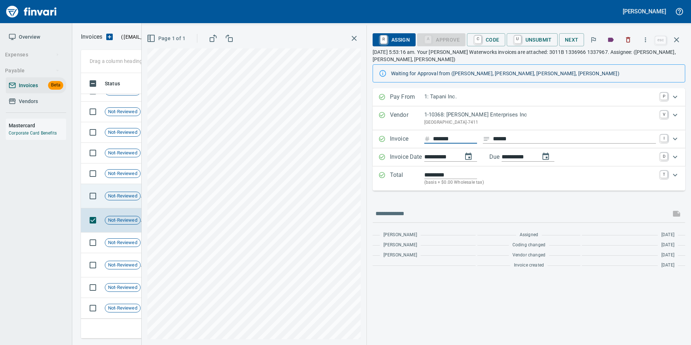
click at [130, 202] on td "Not-Reviewed" at bounding box center [125, 196] width 47 height 24
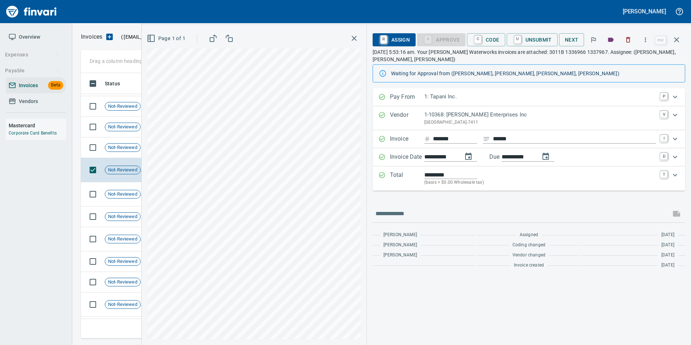
click at [443, 138] on input "*******" at bounding box center [455, 139] width 44 height 9
click at [121, 149] on span "Not-Reviewed" at bounding box center [122, 147] width 35 height 7
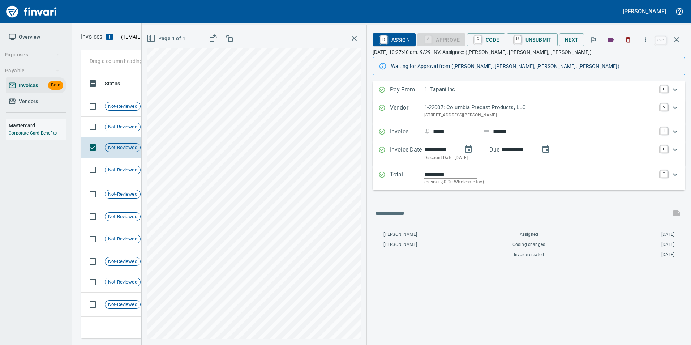
scroll to position [260, 590]
click at [439, 132] on input "*****" at bounding box center [455, 131] width 44 height 9
click at [123, 124] on span "Not-Reviewed" at bounding box center [122, 127] width 35 height 7
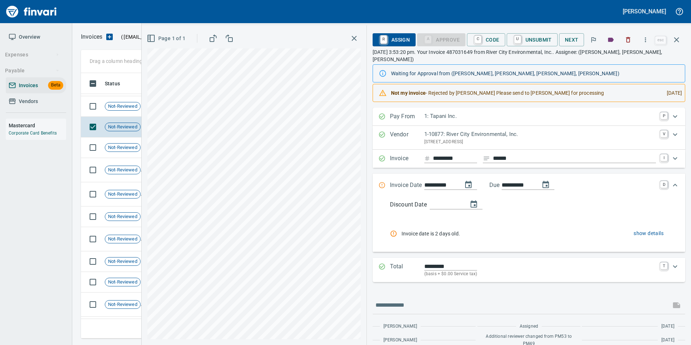
click at [451, 156] on input "*********" at bounding box center [455, 158] width 44 height 9
click at [116, 104] on span "Not-Reviewed" at bounding box center [122, 106] width 35 height 7
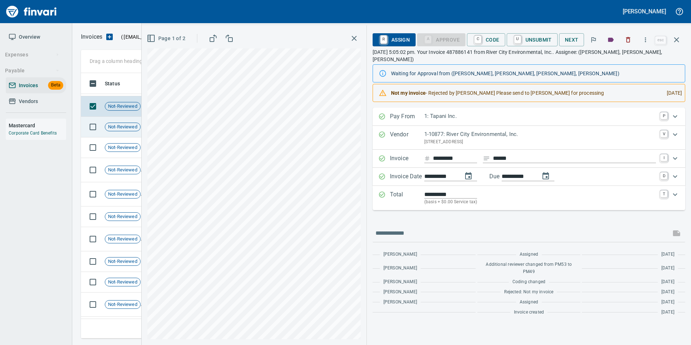
click at [130, 131] on div "Not-Reviewed" at bounding box center [123, 127] width 36 height 9
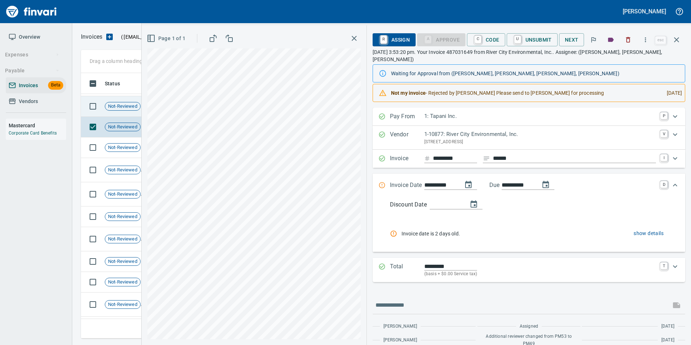
click at [124, 109] on span "Not-Reviewed" at bounding box center [122, 106] width 35 height 7
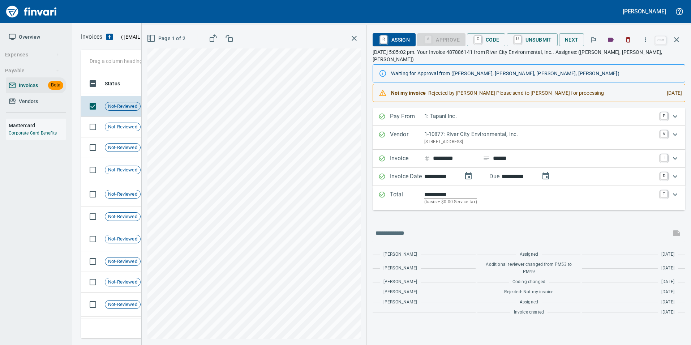
click at [442, 155] on input "*********" at bounding box center [455, 158] width 44 height 9
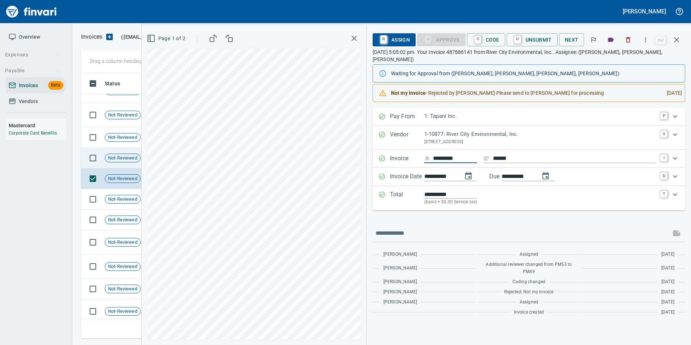
click at [127, 155] on span "Not-Reviewed" at bounding box center [122, 158] width 35 height 7
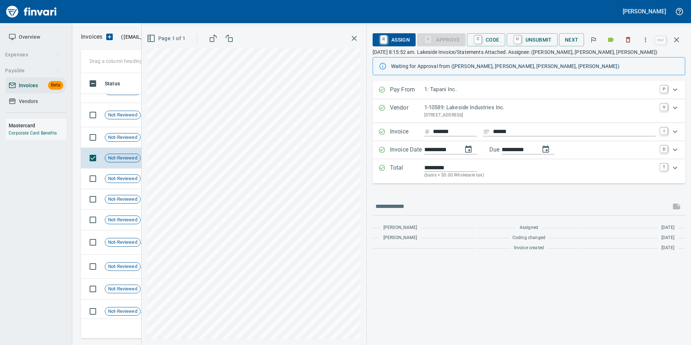
click at [440, 133] on input "******" at bounding box center [455, 131] width 44 height 9
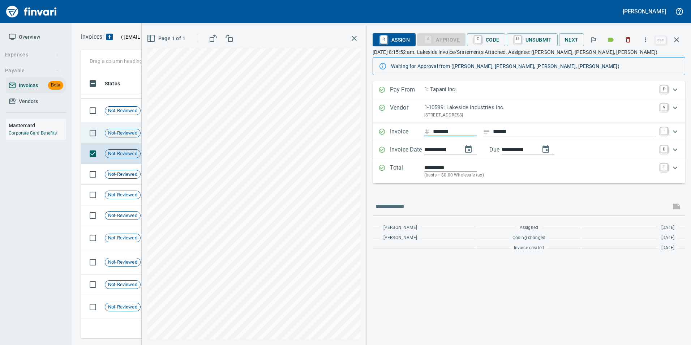
click at [123, 135] on span "Not-Reviewed" at bounding box center [122, 133] width 35 height 7
click at [438, 131] on input "******" at bounding box center [455, 131] width 44 height 9
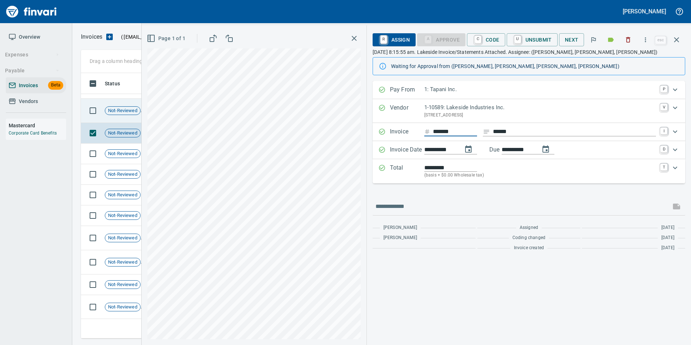
click at [121, 115] on td "Not-Reviewed" at bounding box center [125, 111] width 47 height 24
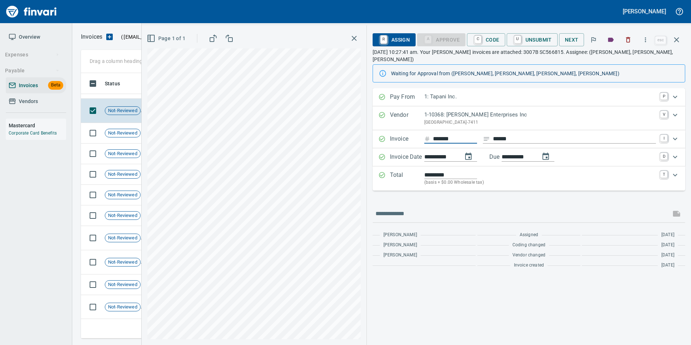
click at [454, 135] on input "*******" at bounding box center [455, 139] width 44 height 9
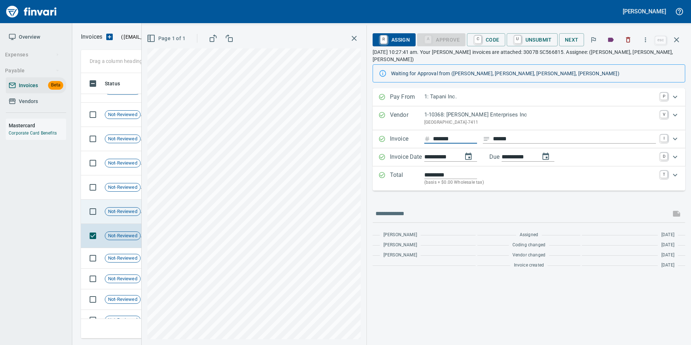
click at [113, 211] on span "Not-Reviewed" at bounding box center [122, 211] width 35 height 7
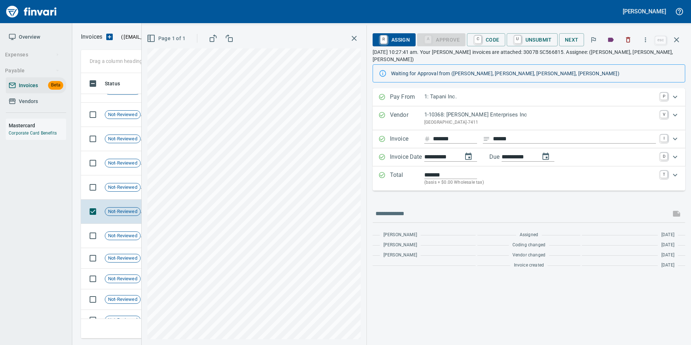
click at [451, 135] on input "*******" at bounding box center [455, 139] width 44 height 9
click at [119, 191] on div "Not-Reviewed" at bounding box center [123, 187] width 36 height 9
click at [451, 130] on div "Invoice ******* ****** I" at bounding box center [529, 139] width 313 height 18
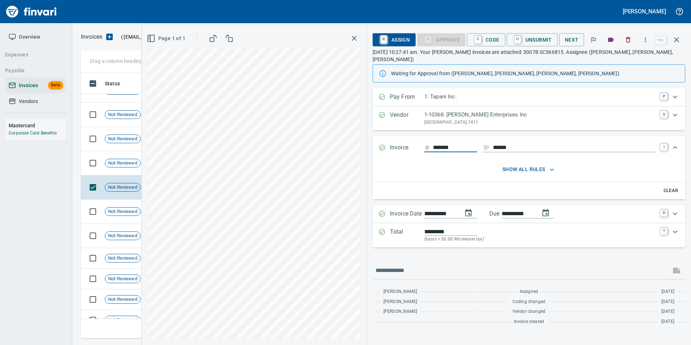
click at [447, 143] on input "*******" at bounding box center [455, 147] width 44 height 9
click at [114, 161] on span "Not-Reviewed" at bounding box center [122, 163] width 35 height 7
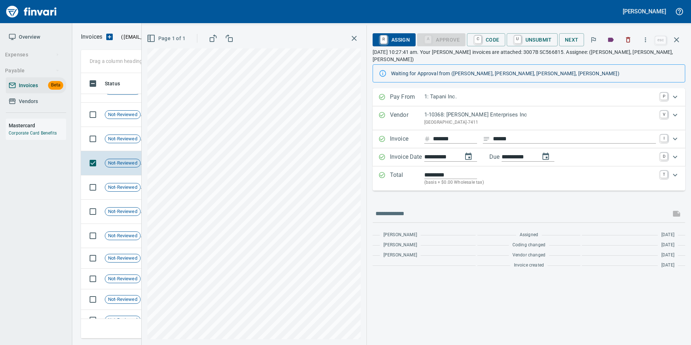
click at [440, 135] on input "*******" at bounding box center [455, 139] width 44 height 9
click at [137, 143] on td "Not-Reviewed" at bounding box center [125, 139] width 47 height 24
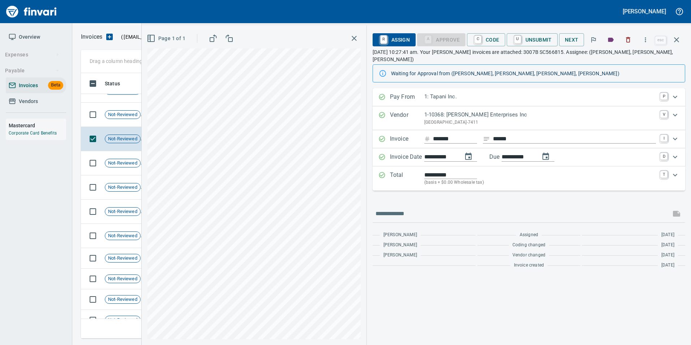
click at [437, 135] on input "*******" at bounding box center [455, 139] width 44 height 9
click at [438, 135] on input "*******" at bounding box center [455, 139] width 44 height 9
click at [135, 111] on span "Not-Reviewed" at bounding box center [122, 114] width 35 height 7
click at [440, 135] on input "*******" at bounding box center [455, 139] width 44 height 9
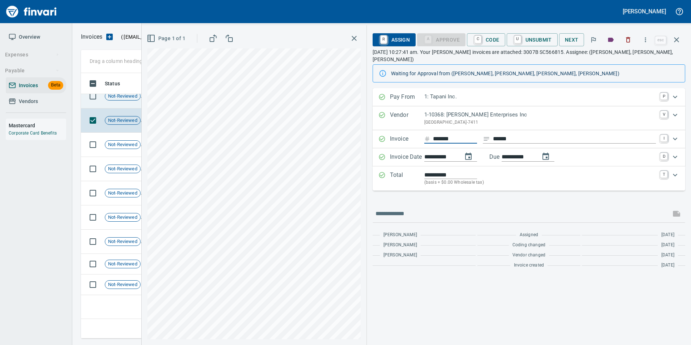
scroll to position [1031, 0]
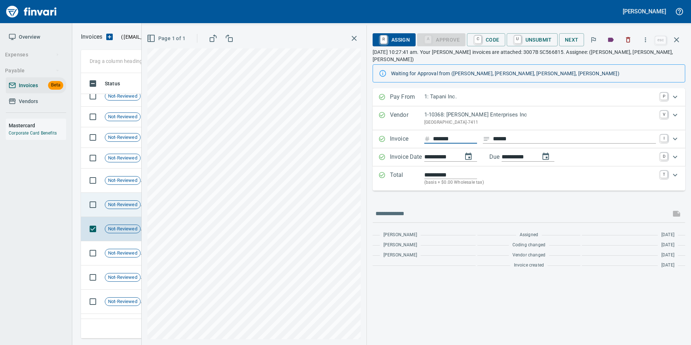
click at [127, 201] on span "Not-Reviewed" at bounding box center [122, 204] width 35 height 7
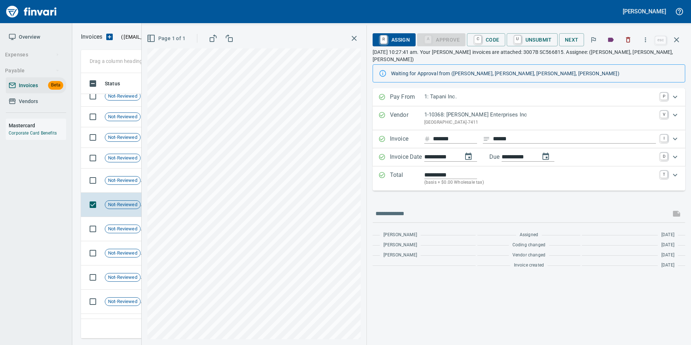
click at [442, 135] on input "*******" at bounding box center [455, 139] width 44 height 9
click at [132, 174] on td "Not-Reviewed" at bounding box center [125, 179] width 47 height 24
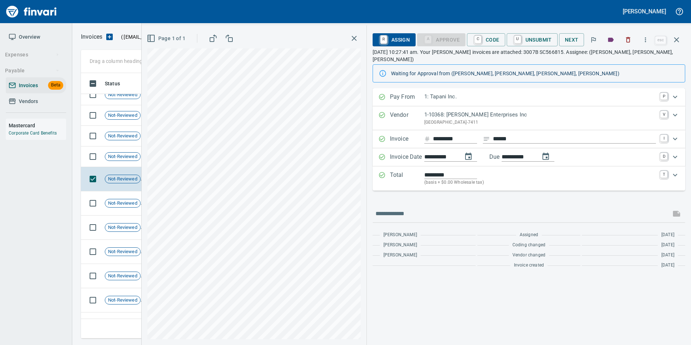
click at [453, 135] on input "*********" at bounding box center [455, 139] width 44 height 9
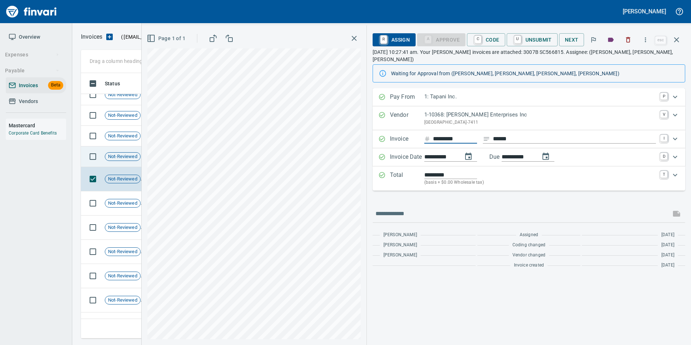
click at [118, 159] on span "Not-Reviewed" at bounding box center [122, 156] width 35 height 7
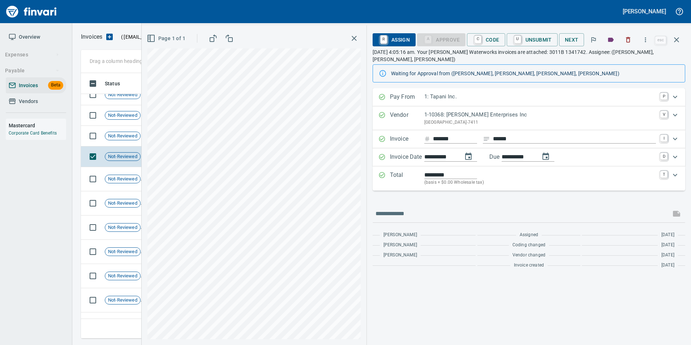
click at [443, 137] on input "*******" at bounding box center [455, 139] width 44 height 9
click at [133, 137] on span "Not-Reviewed" at bounding box center [122, 136] width 35 height 7
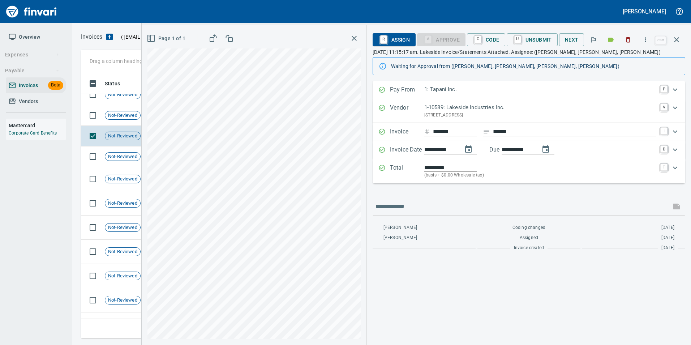
click at [444, 129] on input "******" at bounding box center [455, 131] width 44 height 9
click at [126, 107] on td "Not-Reviewed" at bounding box center [125, 115] width 47 height 21
click at [118, 136] on span "Not-Reviewed" at bounding box center [122, 136] width 35 height 7
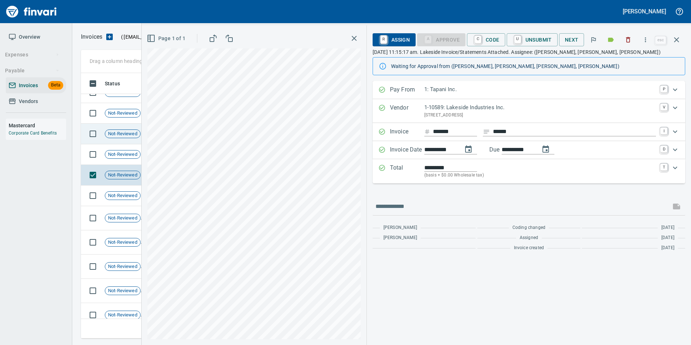
click at [109, 131] on span "Not-Reviewed" at bounding box center [122, 134] width 35 height 7
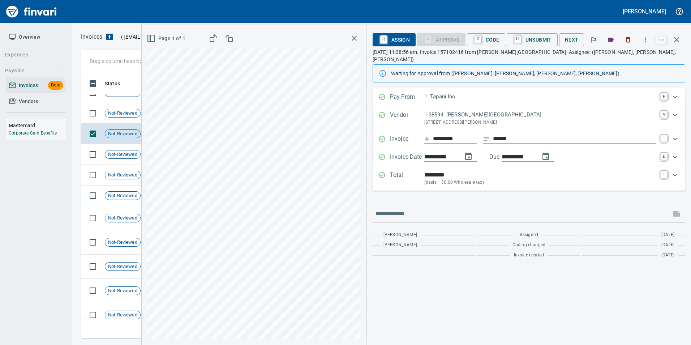
click at [455, 135] on input "*********" at bounding box center [455, 139] width 44 height 9
click at [456, 135] on input "*********" at bounding box center [455, 139] width 44 height 9
click at [120, 114] on span "Not-Reviewed" at bounding box center [122, 113] width 35 height 7
click at [454, 135] on input "*********" at bounding box center [455, 139] width 44 height 9
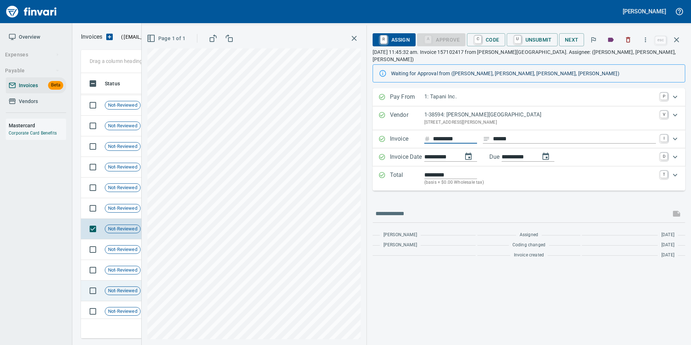
scroll to position [886, 0]
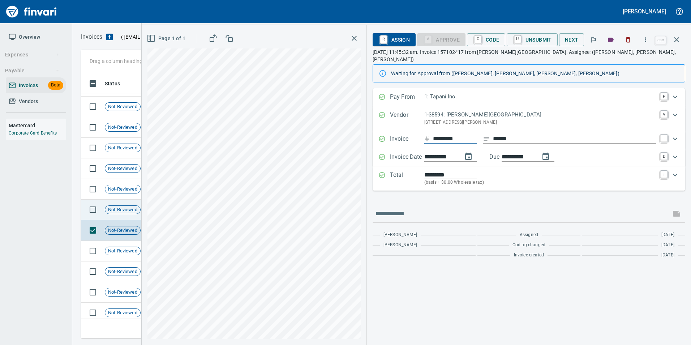
click at [130, 205] on div "Not-Reviewed" at bounding box center [123, 209] width 36 height 9
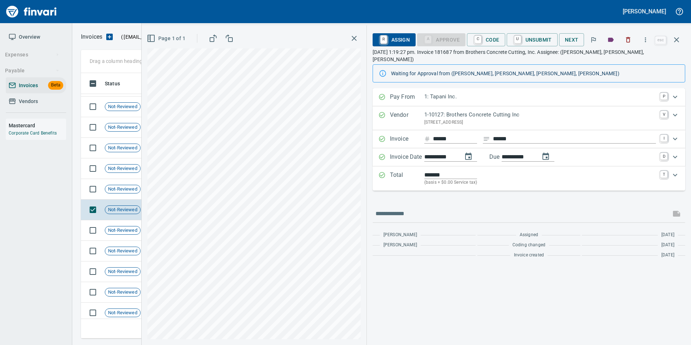
click at [446, 130] on div "Invoice ****** ****** I" at bounding box center [529, 139] width 313 height 18
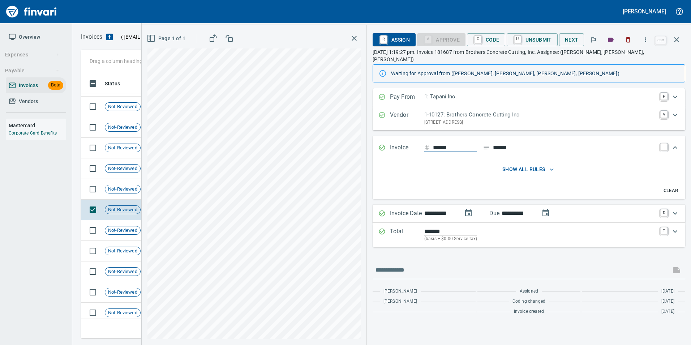
click at [446, 127] on div "**********" at bounding box center [529, 167] width 313 height 159
click at [444, 143] on input "******" at bounding box center [455, 147] width 44 height 9
click at [129, 181] on td "Not-Reviewed" at bounding box center [125, 189] width 47 height 21
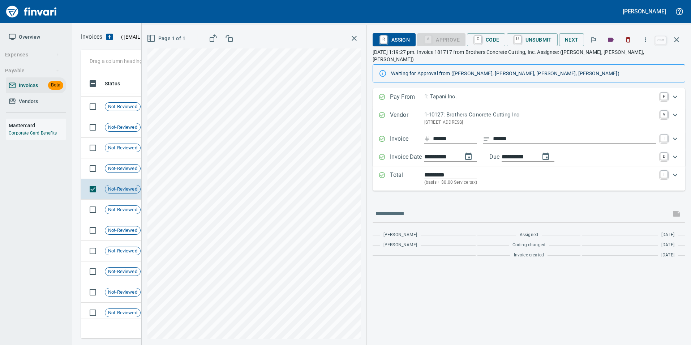
click at [445, 135] on input "******" at bounding box center [455, 139] width 44 height 9
click at [108, 166] on span "Not-Reviewed" at bounding box center [122, 168] width 35 height 7
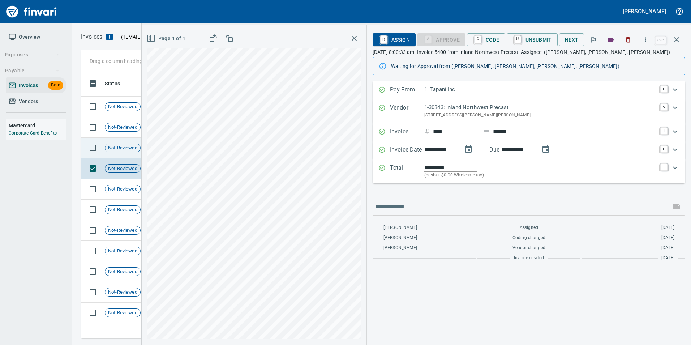
click at [118, 141] on td "Not-Reviewed" at bounding box center [125, 148] width 47 height 21
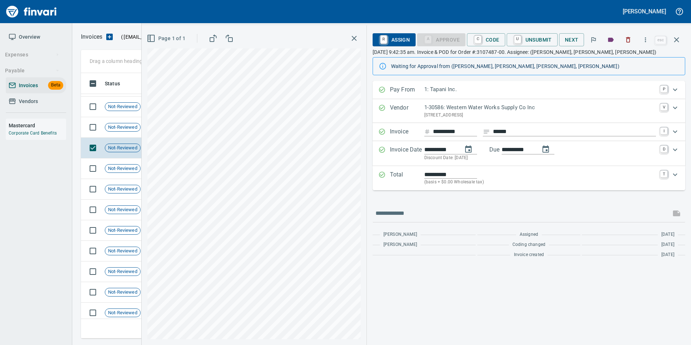
click at [455, 131] on input "**********" at bounding box center [455, 131] width 44 height 9
click at [136, 126] on span "Not-Reviewed" at bounding box center [122, 127] width 35 height 7
click at [449, 132] on input "**********" at bounding box center [455, 131] width 44 height 9
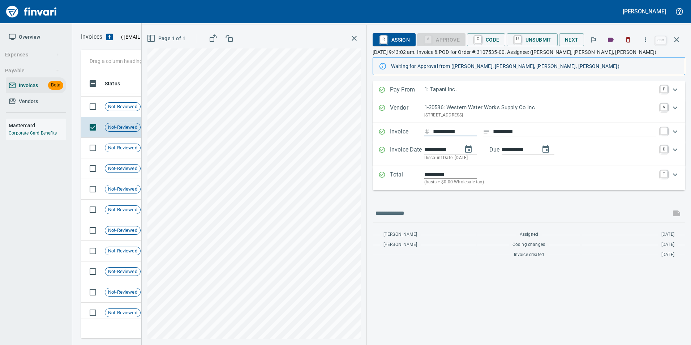
click at [449, 132] on input "**********" at bounding box center [455, 131] width 44 height 9
click at [124, 109] on span "Not-Reviewed" at bounding box center [122, 106] width 35 height 7
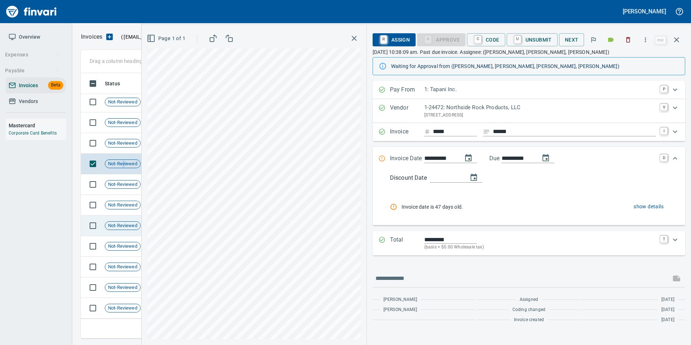
scroll to position [814, 0]
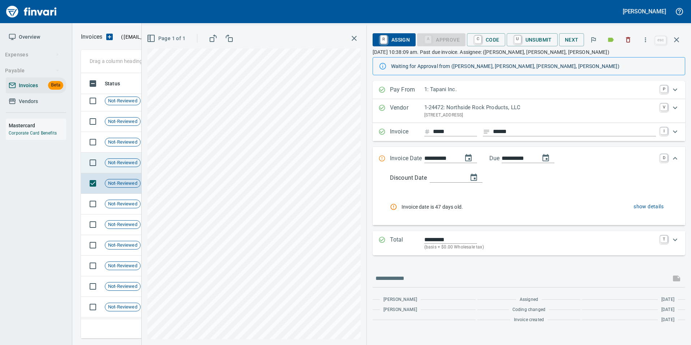
click at [121, 166] on div "Not-Reviewed" at bounding box center [123, 162] width 36 height 9
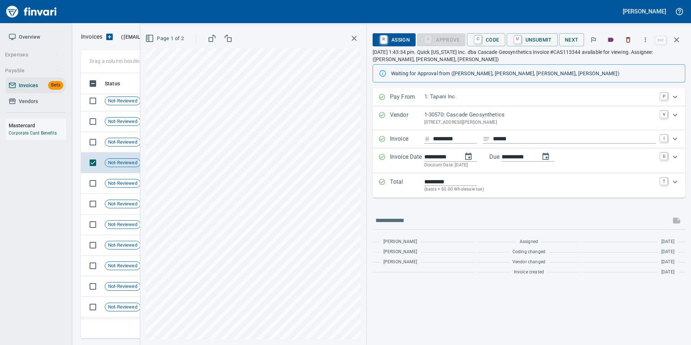
click at [459, 140] on input "*********" at bounding box center [455, 139] width 44 height 9
click at [125, 147] on td "Not-Reviewed" at bounding box center [125, 142] width 47 height 21
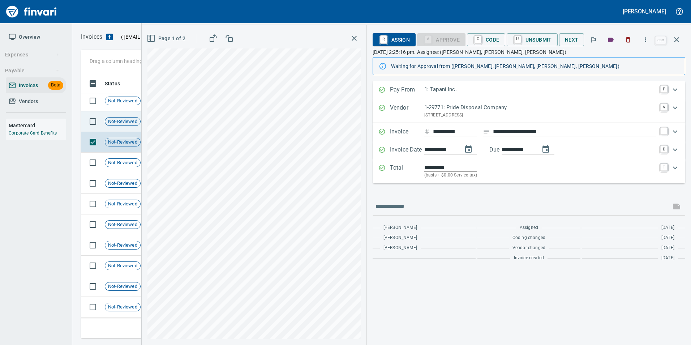
click at [119, 123] on span "Not-Reviewed" at bounding box center [122, 121] width 35 height 7
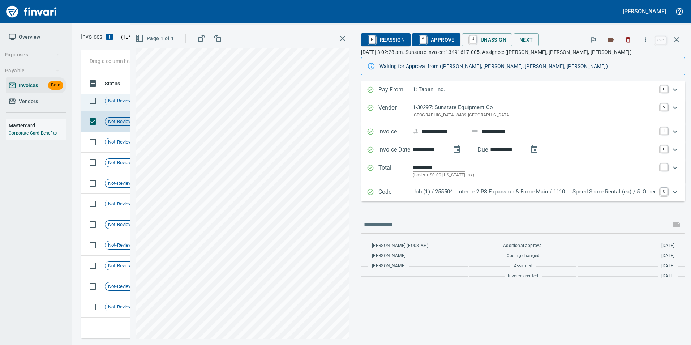
click at [119, 105] on div "Not-Reviewed" at bounding box center [123, 101] width 36 height 9
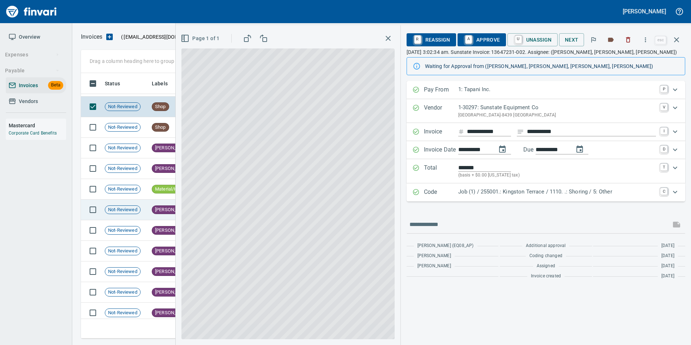
scroll to position [742, 0]
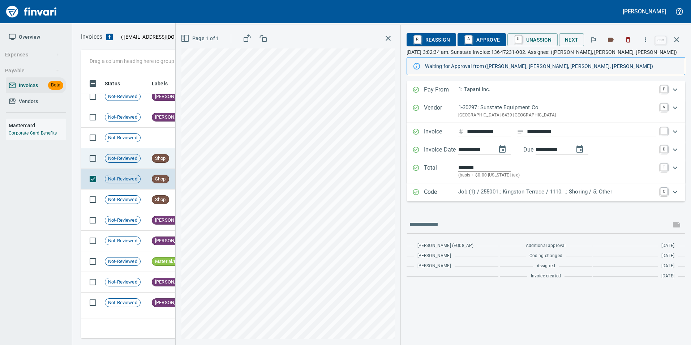
click at [146, 157] on td "Not-Reviewed" at bounding box center [125, 158] width 47 height 21
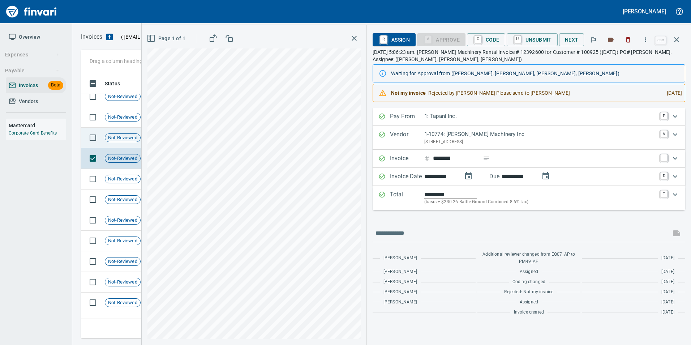
click at [132, 138] on span "Not-Reviewed" at bounding box center [122, 138] width 35 height 7
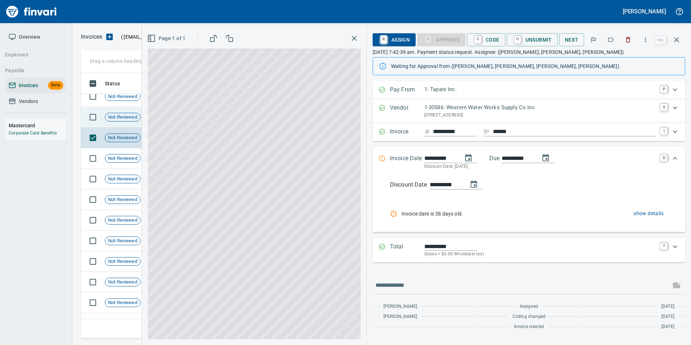
click at [122, 121] on div "Not-Reviewed" at bounding box center [123, 117] width 36 height 9
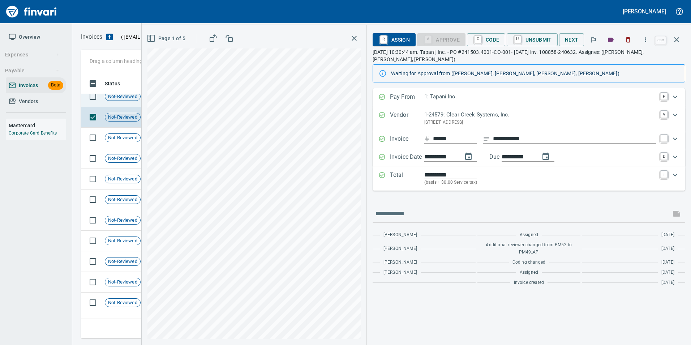
click at [122, 103] on td "Not-Reviewed" at bounding box center [125, 96] width 47 height 21
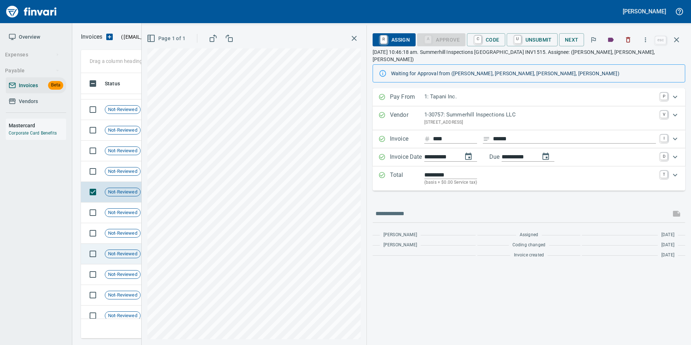
scroll to position [633, 0]
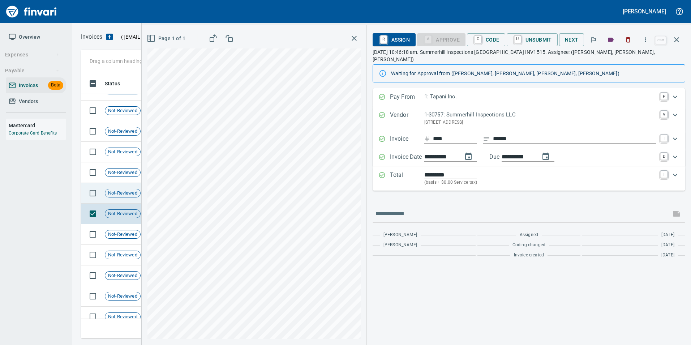
click at [125, 192] on span "Not-Reviewed" at bounding box center [122, 193] width 35 height 7
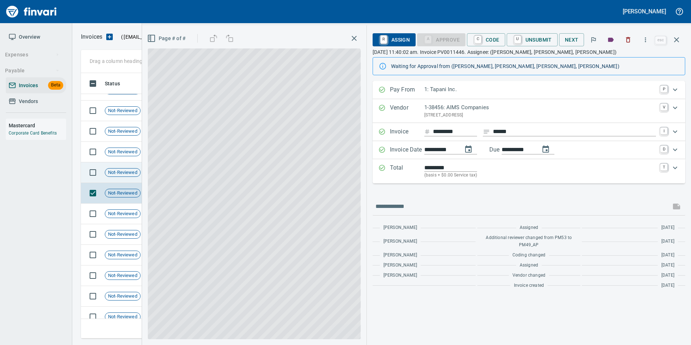
click at [126, 172] on span "Not-Reviewed" at bounding box center [122, 172] width 35 height 7
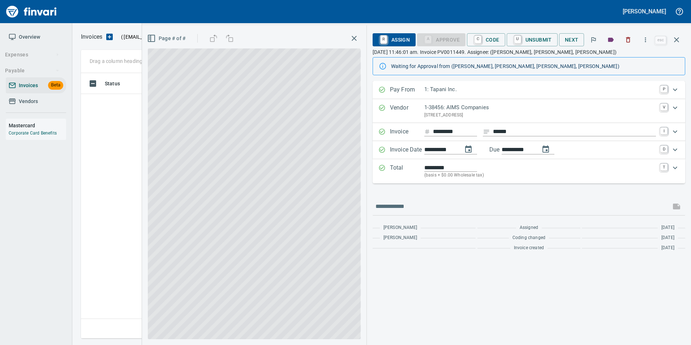
click at [678, 37] on icon "button" at bounding box center [677, 39] width 9 height 9
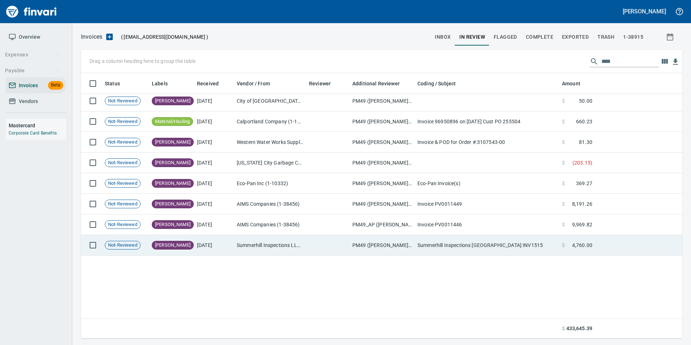
scroll to position [452, 0]
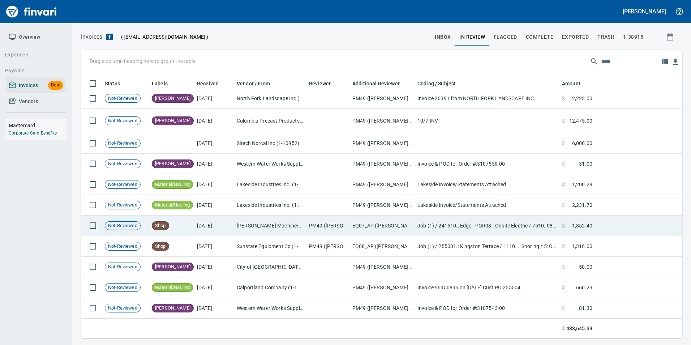
click at [300, 222] on td "[PERSON_NAME] Machinery Co (1-10794)" at bounding box center [270, 225] width 72 height 21
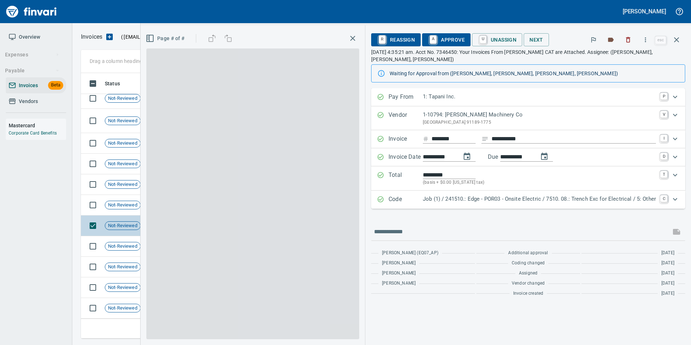
scroll to position [260, 590]
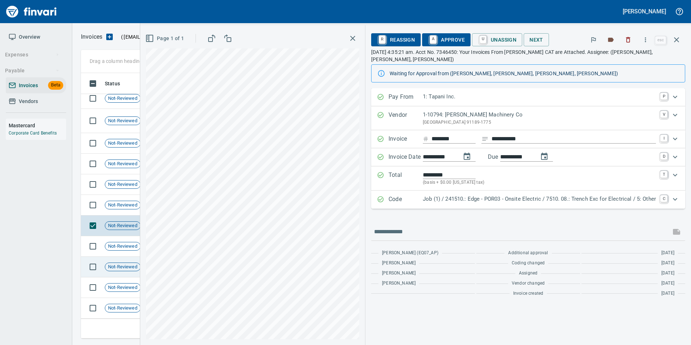
click at [124, 271] on div "Not-Reviewed" at bounding box center [123, 266] width 36 height 9
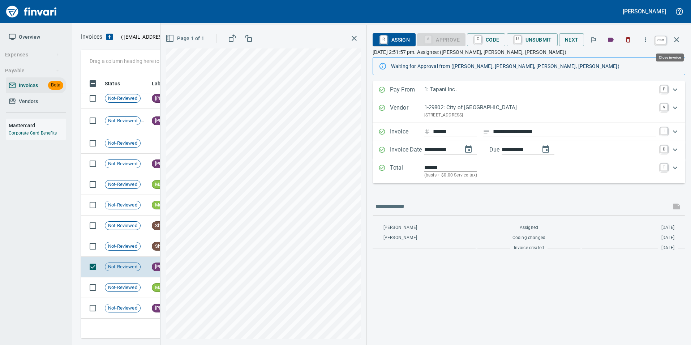
click at [682, 39] on button "button" at bounding box center [676, 39] width 17 height 17
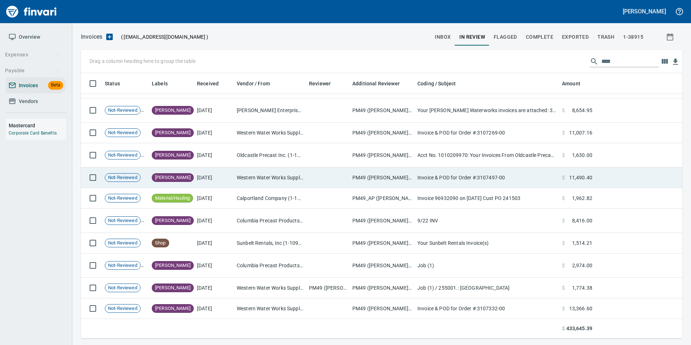
scroll to position [1466, 0]
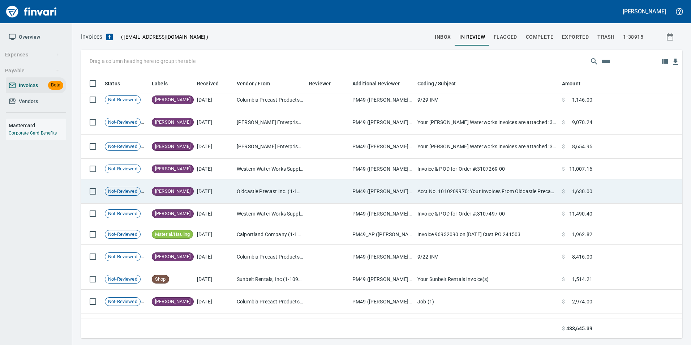
click at [213, 188] on td "[DATE]" at bounding box center [214, 191] width 40 height 24
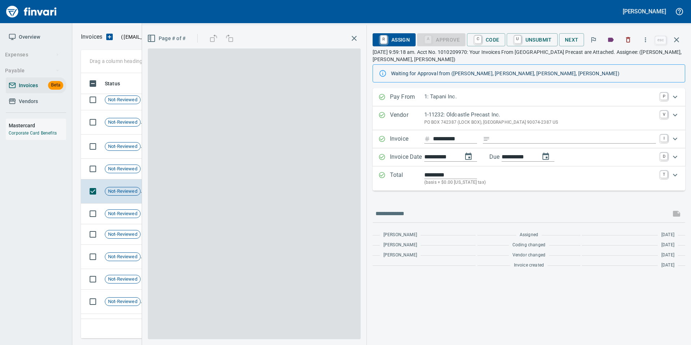
scroll to position [260, 590]
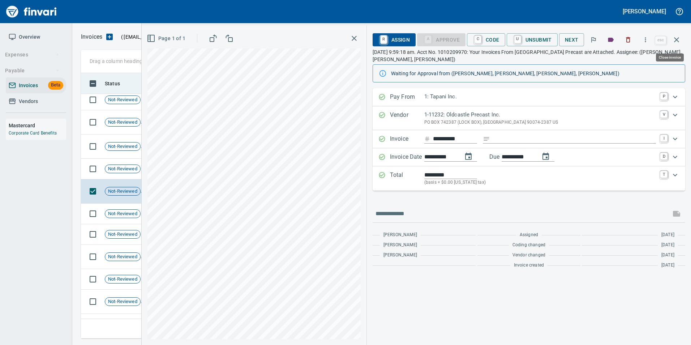
click at [680, 40] on icon "button" at bounding box center [677, 39] width 9 height 9
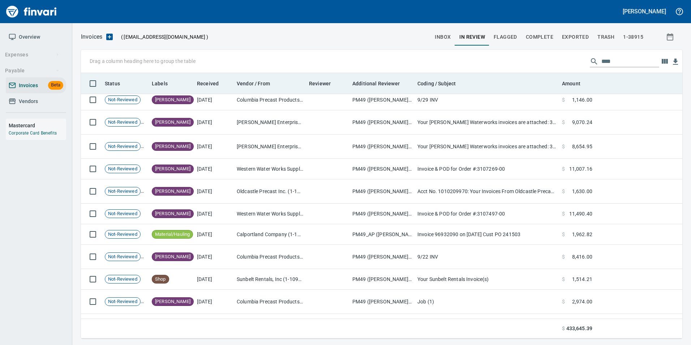
scroll to position [260, 590]
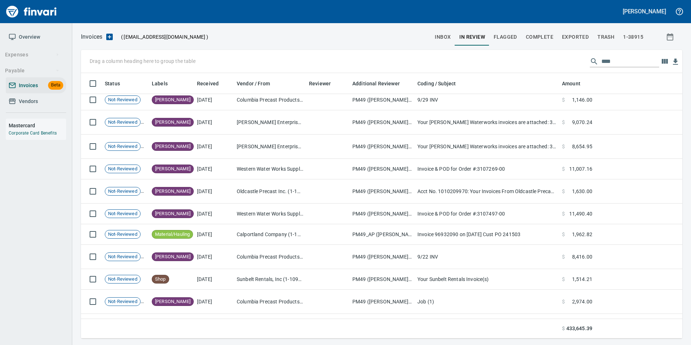
click at [605, 61] on input "****" at bounding box center [631, 62] width 58 height 12
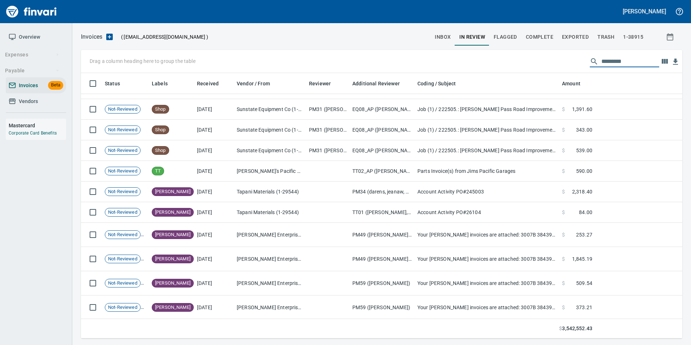
click at [441, 37] on span "inbox" at bounding box center [443, 37] width 16 height 9
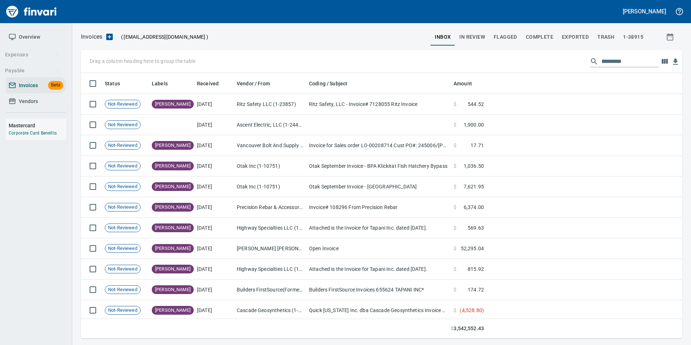
scroll to position [260, 591]
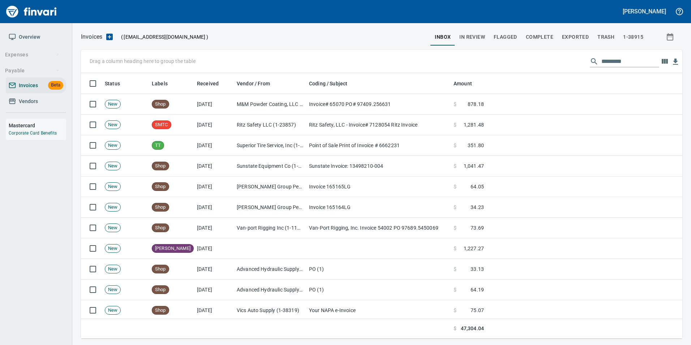
click at [468, 45] on button "In Review" at bounding box center [472, 36] width 34 height 17
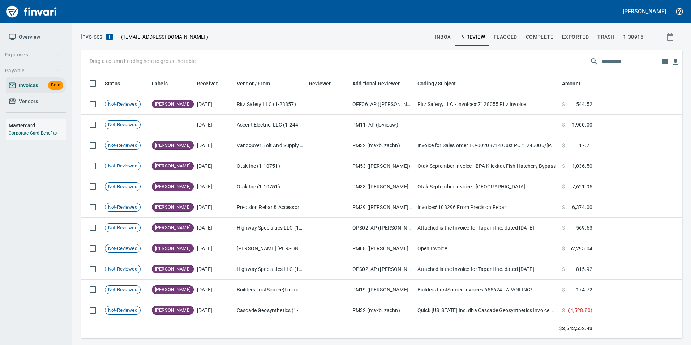
scroll to position [260, 591]
click at [615, 65] on input "text" at bounding box center [631, 62] width 58 height 12
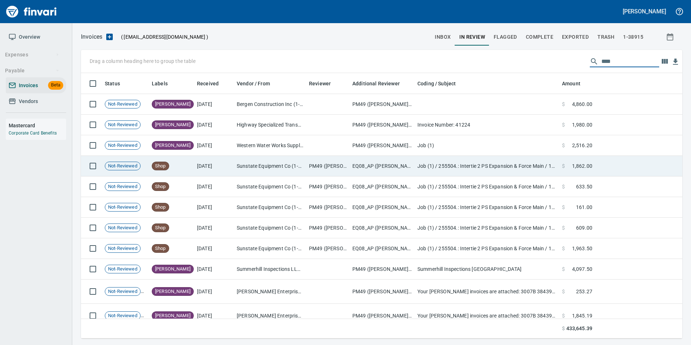
type input "****"
click at [454, 176] on td "Job (1) / 255504.: Intertie 2 PS Expansion & Force Main / 1110. .: Speed Shore …" at bounding box center [487, 166] width 145 height 21
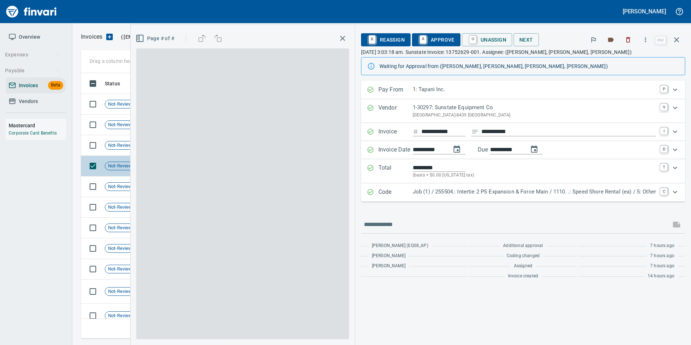
scroll to position [260, 590]
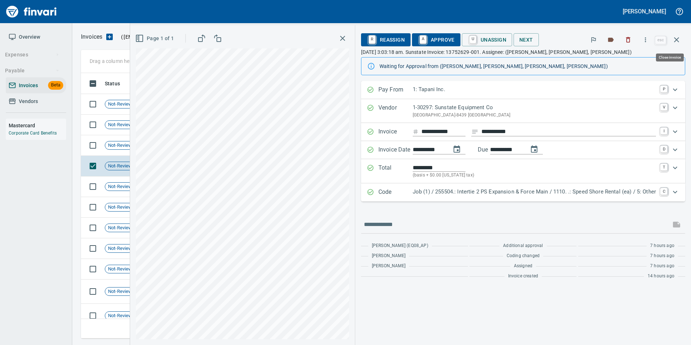
click at [672, 40] on button "button" at bounding box center [676, 39] width 17 height 17
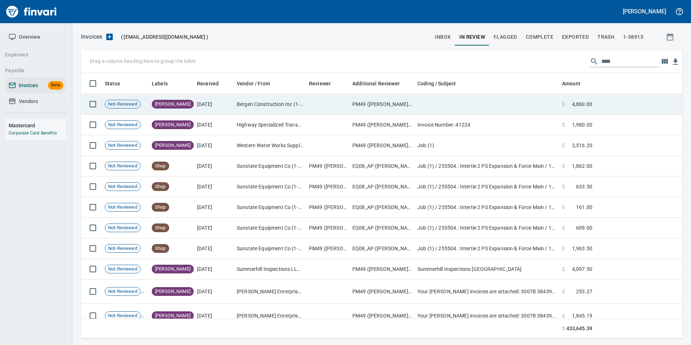
scroll to position [260, 591]
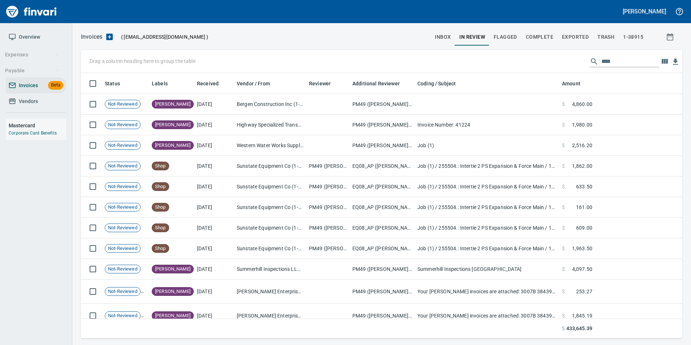
click at [451, 40] on span "inbox" at bounding box center [443, 37] width 16 height 9
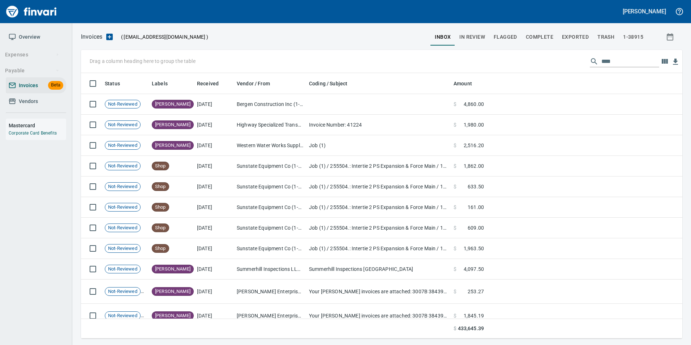
scroll to position [260, 591]
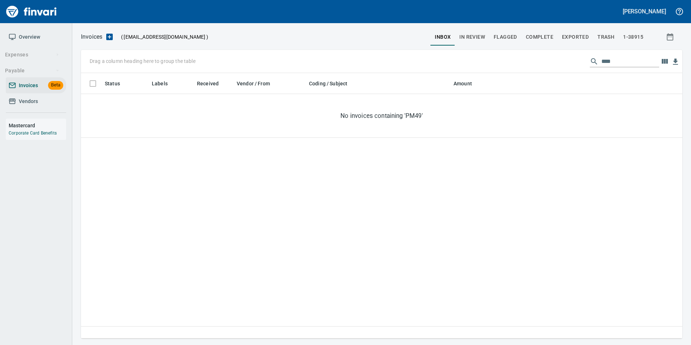
click at [602, 63] on input "****" at bounding box center [631, 62] width 58 height 12
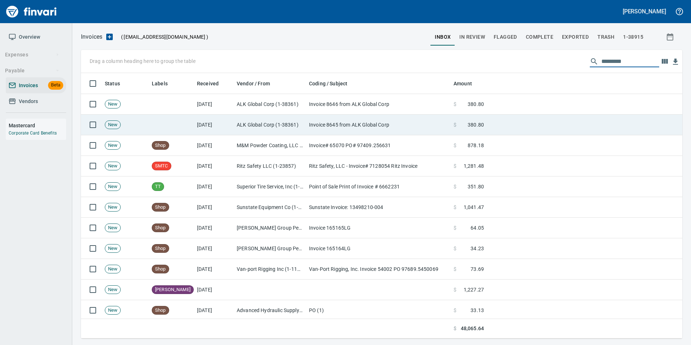
click at [338, 121] on td "Invoice 8645 from ALK Global Corp" at bounding box center [378, 125] width 145 height 21
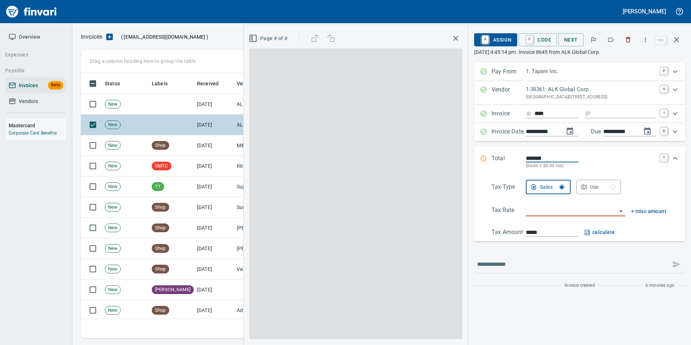
scroll to position [260, 590]
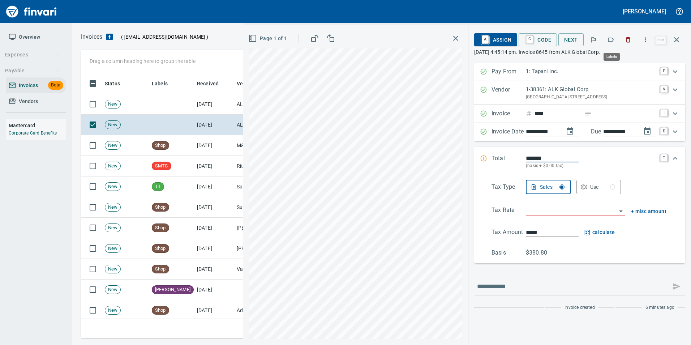
click at [608, 39] on button "button" at bounding box center [611, 40] width 16 height 16
click at [677, 39] on icon "button" at bounding box center [676, 39] width 5 height 5
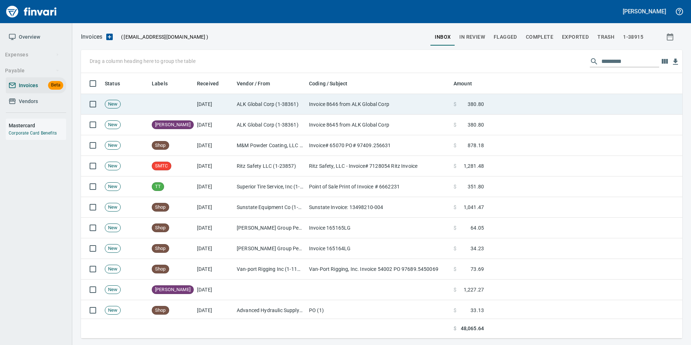
click at [336, 110] on td "Invoice 8646 from ALK Global Corp" at bounding box center [378, 104] width 145 height 21
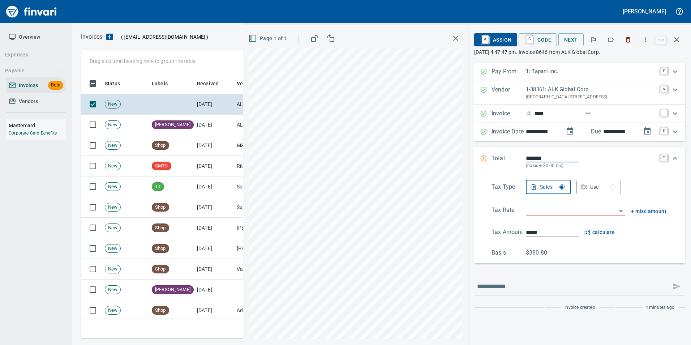
click at [611, 42] on icon "button" at bounding box center [610, 39] width 7 height 7
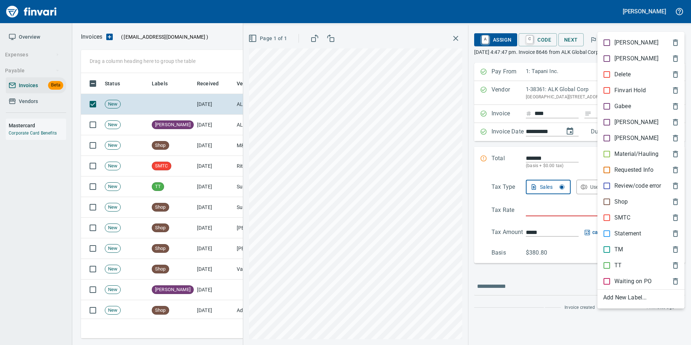
scroll to position [260, 590]
click at [623, 120] on p "[PERSON_NAME]" at bounding box center [637, 122] width 44 height 9
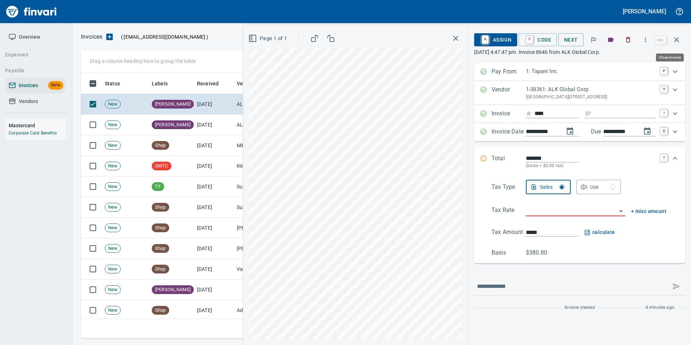
click at [676, 42] on icon "button" at bounding box center [677, 39] width 9 height 9
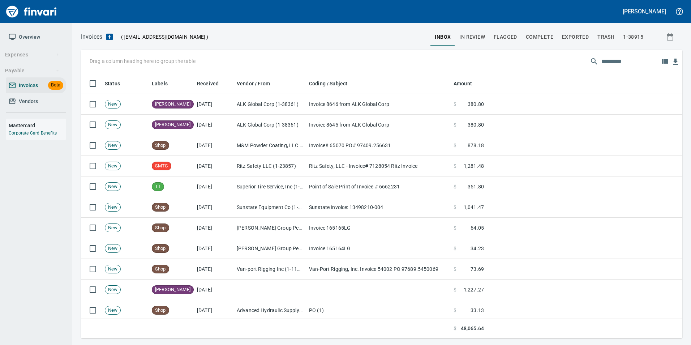
scroll to position [260, 591]
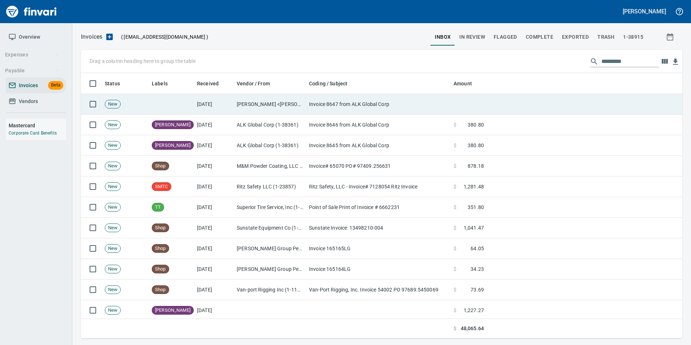
click at [196, 108] on td "[DATE]" at bounding box center [214, 104] width 40 height 21
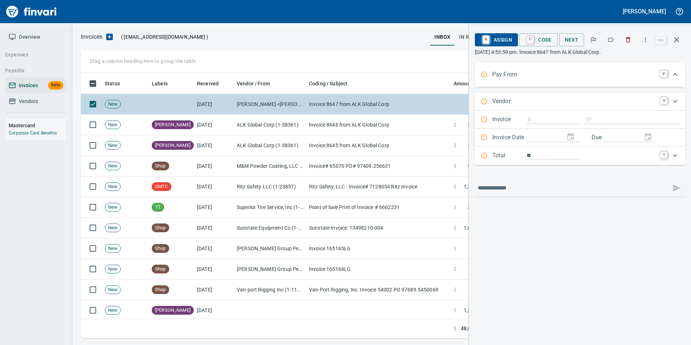
scroll to position [260, 590]
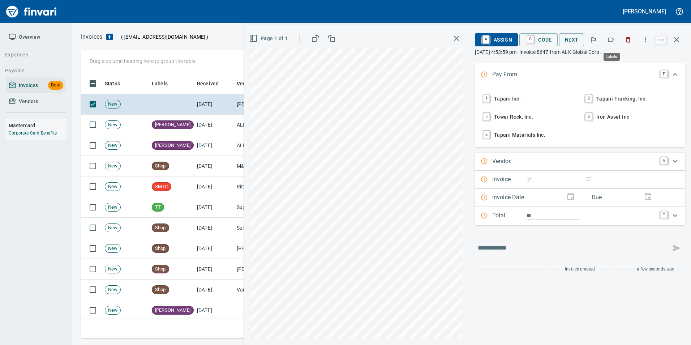
click at [611, 39] on icon "button" at bounding box center [610, 39] width 7 height 7
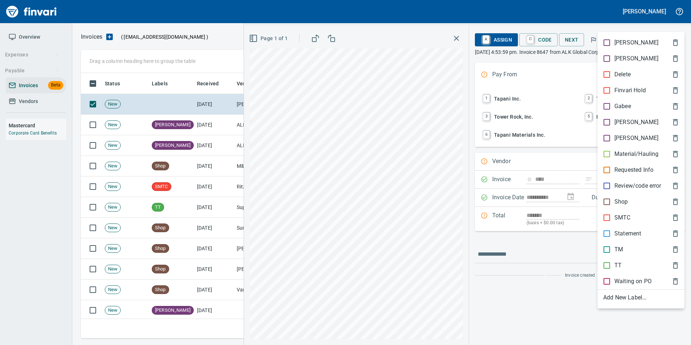
type input "****"
type input "**********"
type input "*******"
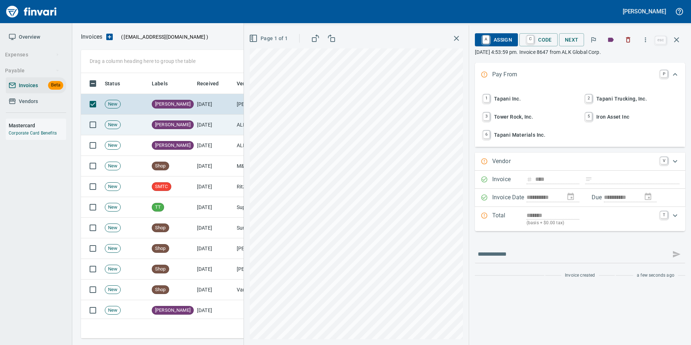
click at [220, 129] on td "[DATE]" at bounding box center [214, 125] width 40 height 21
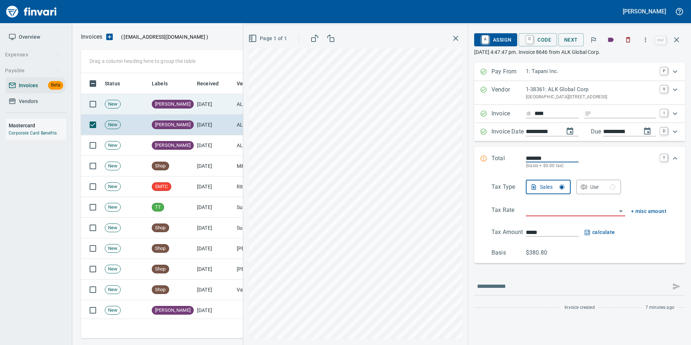
click at [200, 108] on td "[DATE]" at bounding box center [214, 104] width 40 height 21
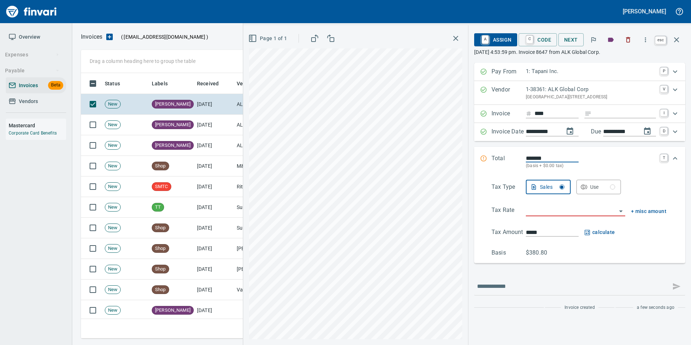
click at [678, 43] on icon "button" at bounding box center [677, 39] width 9 height 9
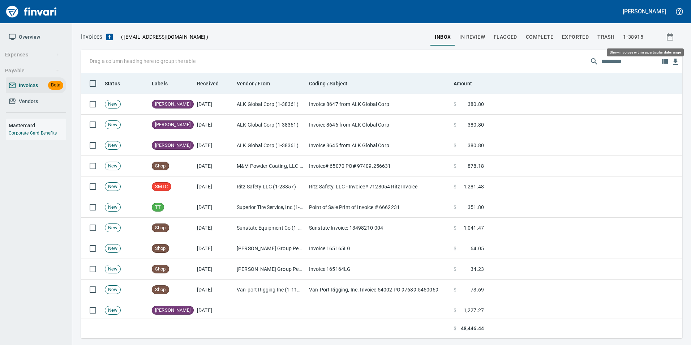
scroll to position [260, 590]
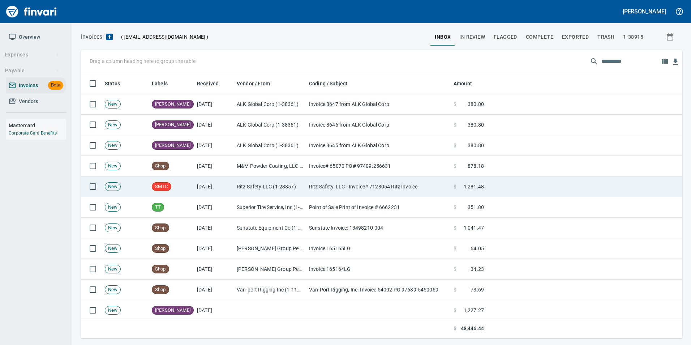
click at [324, 185] on td "Ritz Safety, LLC - Invoice# 7128054 Ritz Invoice" at bounding box center [378, 186] width 145 height 21
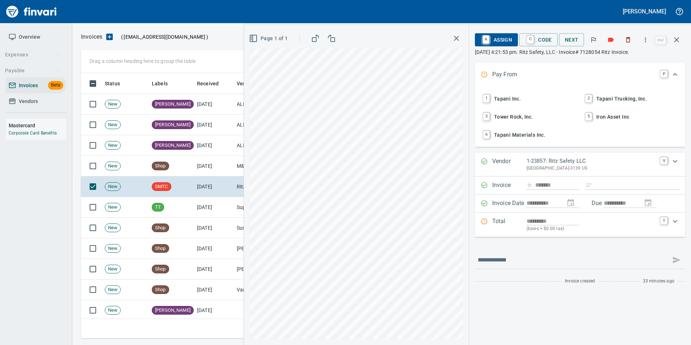
click at [681, 45] on button "button" at bounding box center [676, 39] width 17 height 17
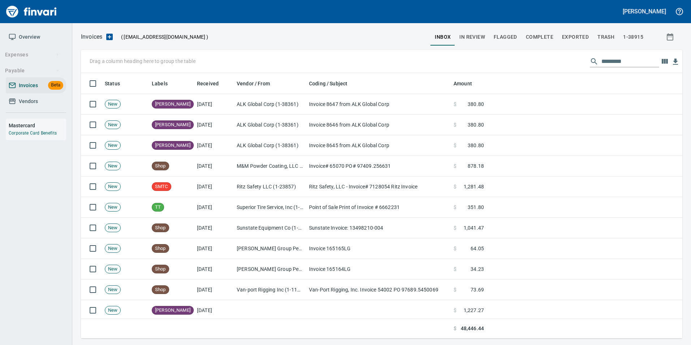
scroll to position [260, 590]
click at [474, 40] on span "In Review" at bounding box center [473, 37] width 26 height 9
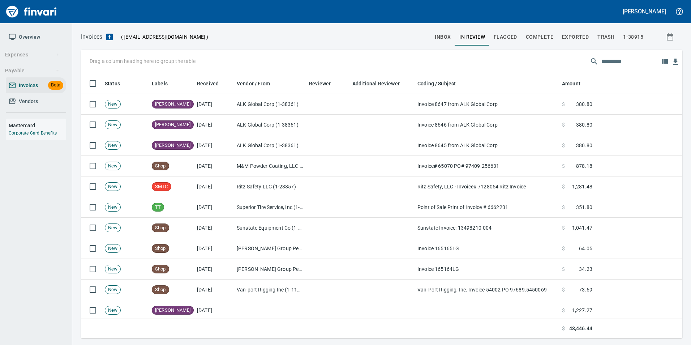
scroll to position [260, 591]
click at [615, 60] on input "text" at bounding box center [631, 62] width 58 height 12
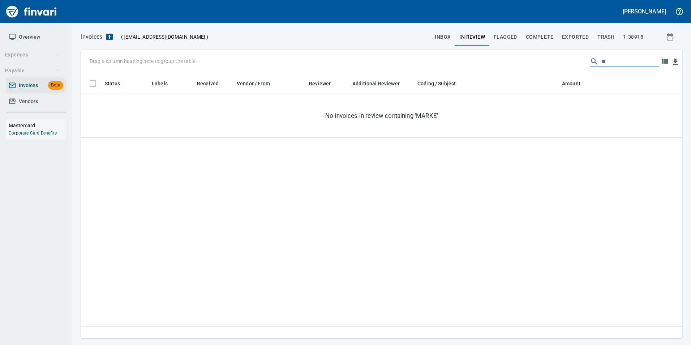
type input "*"
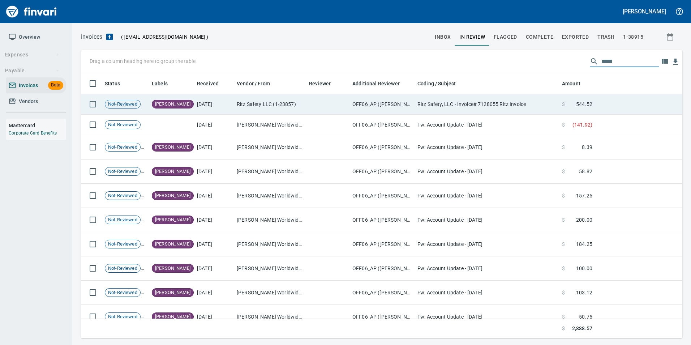
type input "*****"
click at [306, 112] on td "Ritz Safety LLC (1-23857)" at bounding box center [270, 104] width 72 height 21
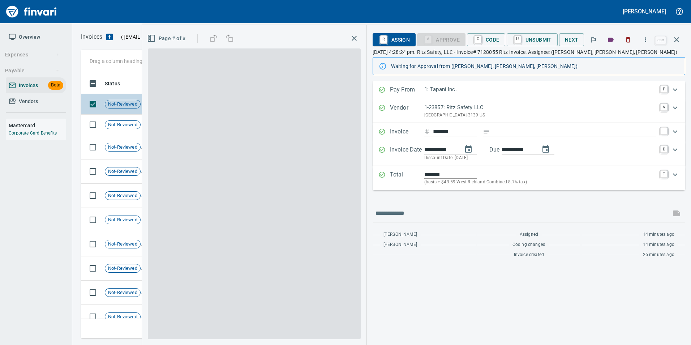
scroll to position [260, 590]
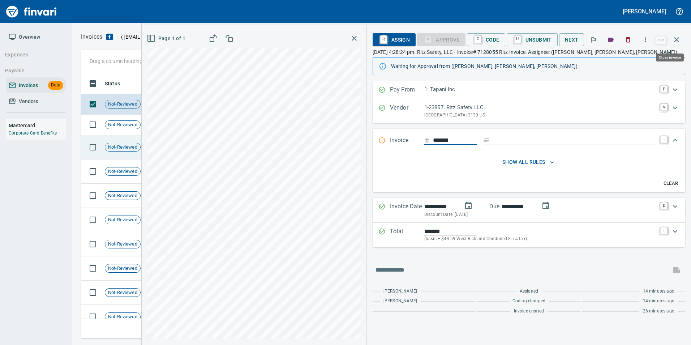
click at [676, 41] on icon "button" at bounding box center [677, 39] width 9 height 9
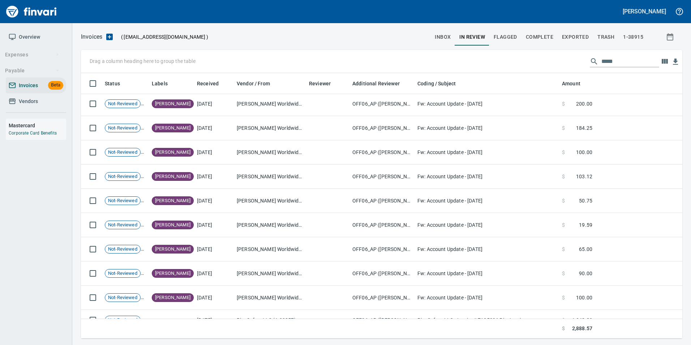
scroll to position [128, 0]
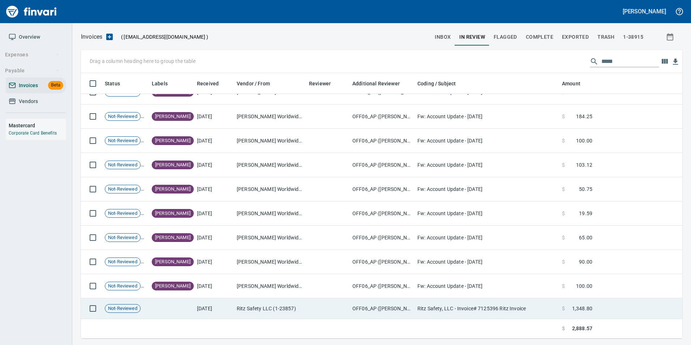
click at [335, 311] on td at bounding box center [327, 308] width 43 height 21
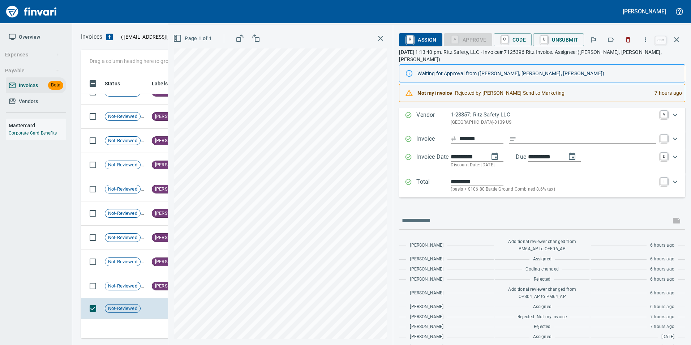
scroll to position [37, 0]
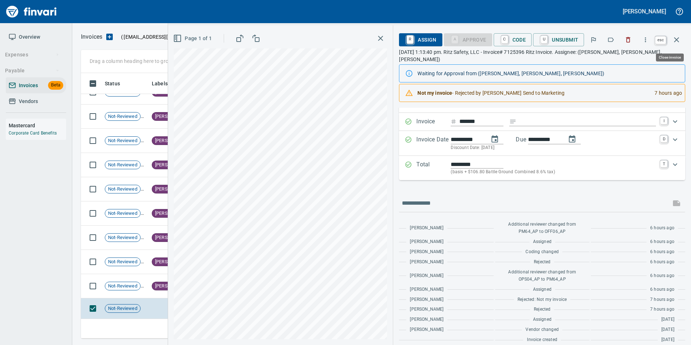
drag, startPoint x: 680, startPoint y: 44, endPoint x: 621, endPoint y: 140, distance: 112.2
click at [679, 44] on button "button" at bounding box center [676, 39] width 17 height 17
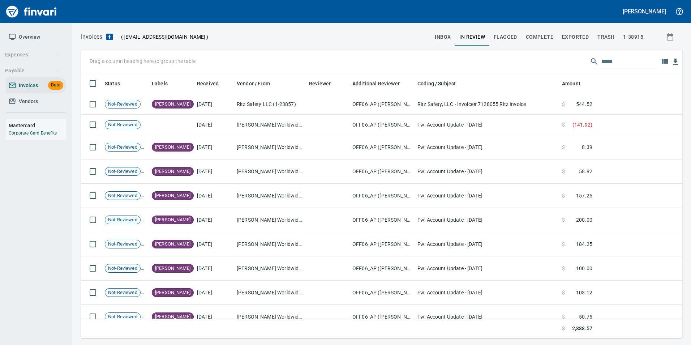
scroll to position [260, 591]
click at [445, 36] on span "inbox" at bounding box center [443, 37] width 16 height 9
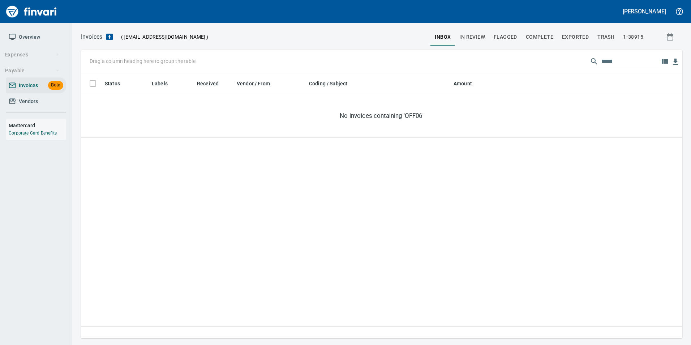
scroll to position [260, 596]
click at [610, 59] on input "*****" at bounding box center [631, 62] width 58 height 12
drag, startPoint x: 609, startPoint y: 59, endPoint x: 608, endPoint y: 64, distance: 5.3
click at [608, 64] on input "*****" at bounding box center [631, 62] width 58 height 12
type input "****"
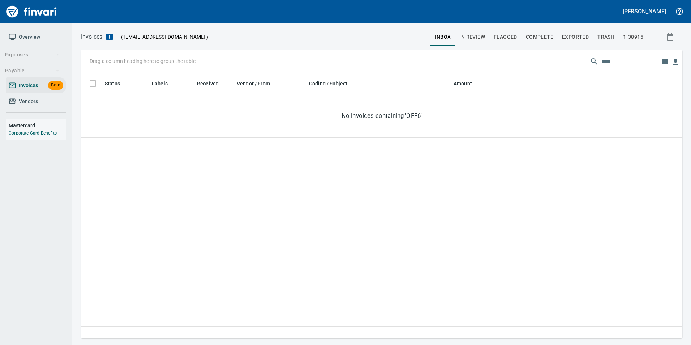
click at [608, 64] on input "****" at bounding box center [631, 62] width 58 height 12
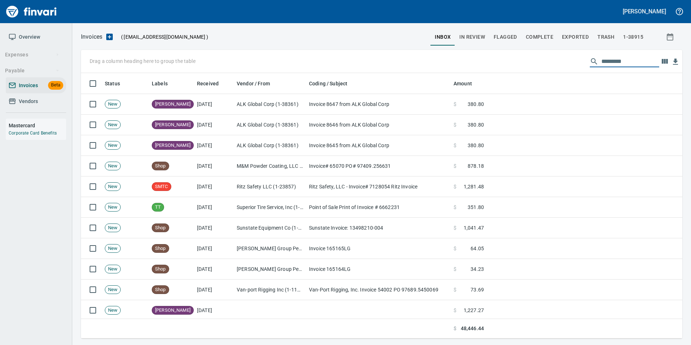
scroll to position [260, 591]
